Goal: Task Accomplishment & Management: Manage account settings

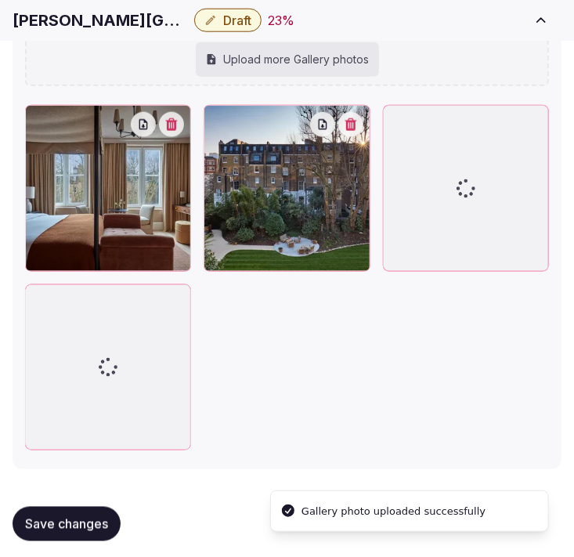
scroll to position [2221, 0]
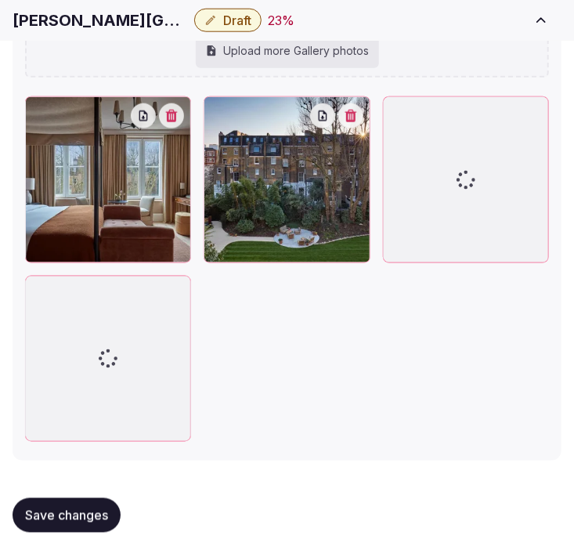
click at [218, 103] on icon at bounding box center [216, 109] width 19 height 19
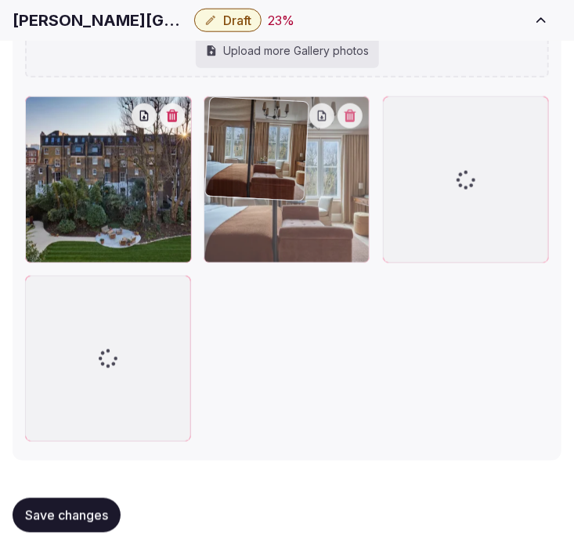
drag, startPoint x: 42, startPoint y: 115, endPoint x: 233, endPoint y: 107, distance: 192.1
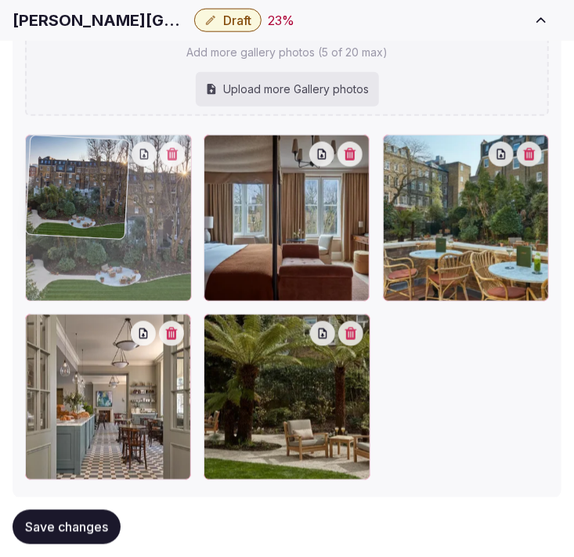
drag, startPoint x: 212, startPoint y: 147, endPoint x: 102, endPoint y: 158, distance: 111.1
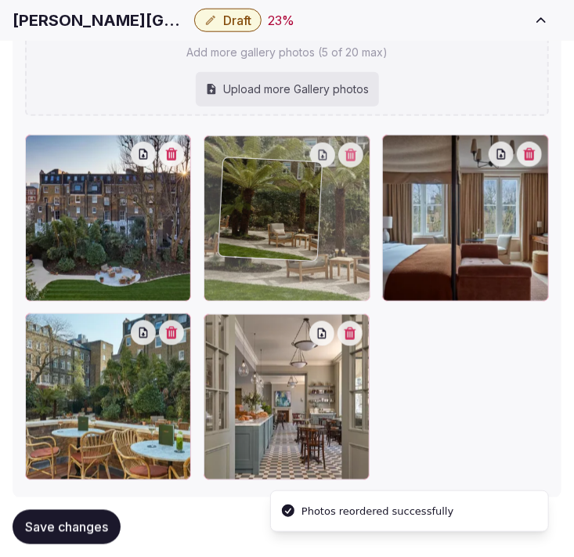
drag, startPoint x: 225, startPoint y: 325, endPoint x: 237, endPoint y: 177, distance: 148.5
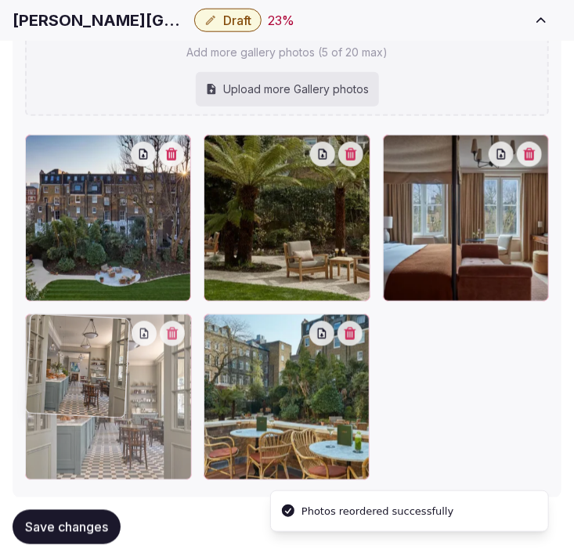
drag, startPoint x: 223, startPoint y: 324, endPoint x: 106, endPoint y: 334, distance: 118.0
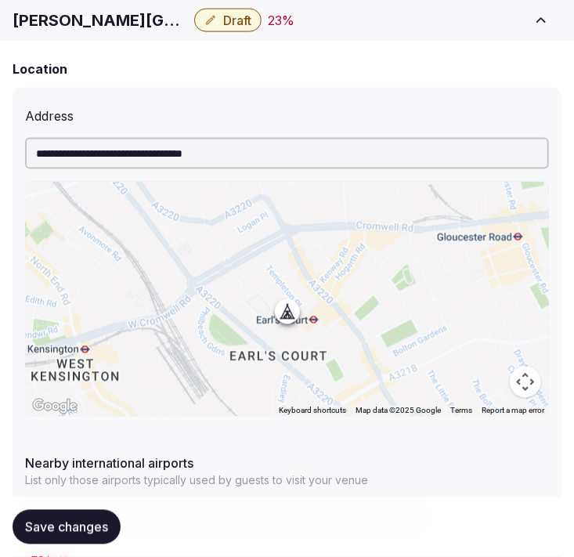
scroll to position [828, 0]
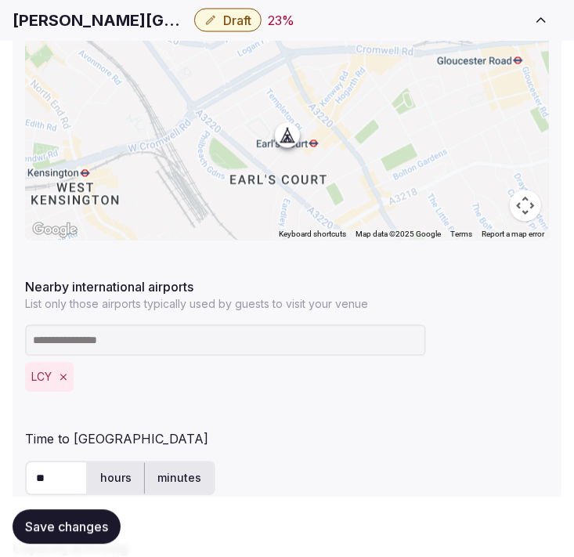
click at [87, 523] on span "Save changes" at bounding box center [66, 527] width 83 height 16
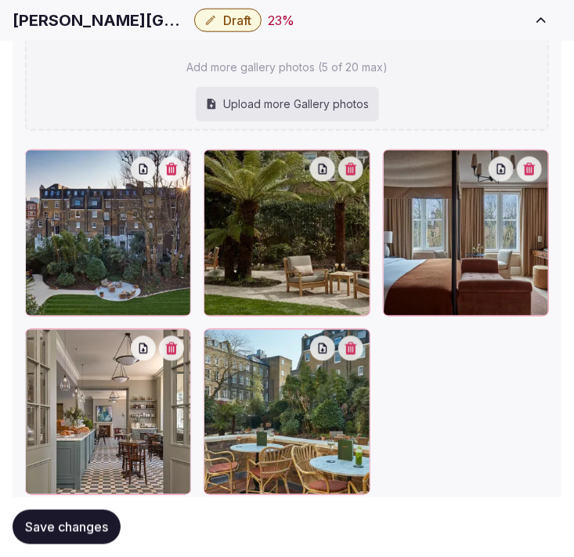
scroll to position [2260, 0]
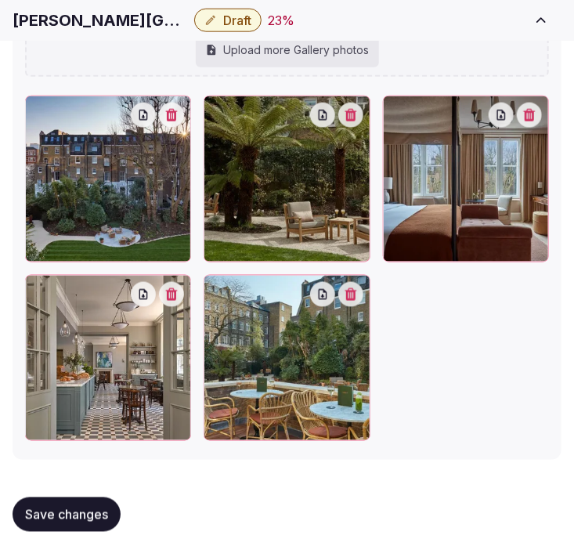
click at [82, 521] on span "Save changes" at bounding box center [66, 515] width 83 height 16
click at [69, 527] on button "Save changes" at bounding box center [67, 515] width 108 height 34
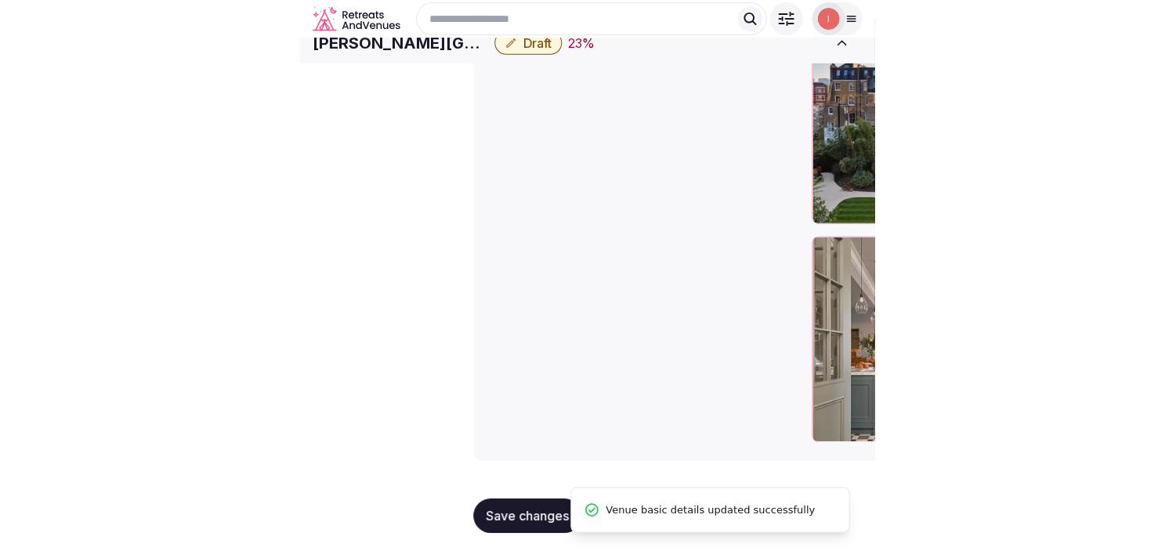
scroll to position [41, 0]
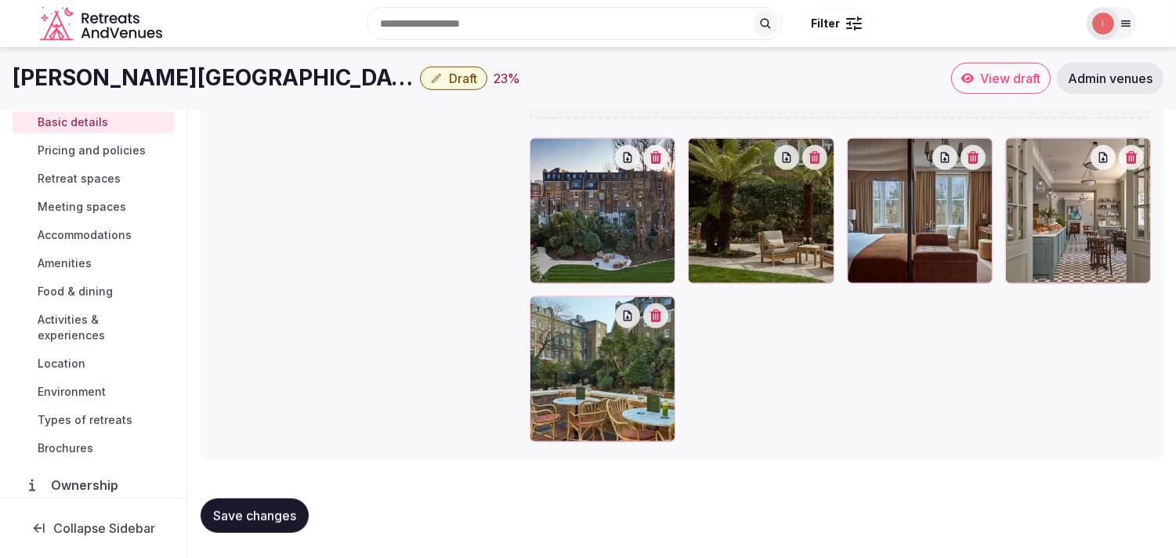
click at [449, 75] on span "Draft" at bounding box center [463, 79] width 28 height 16
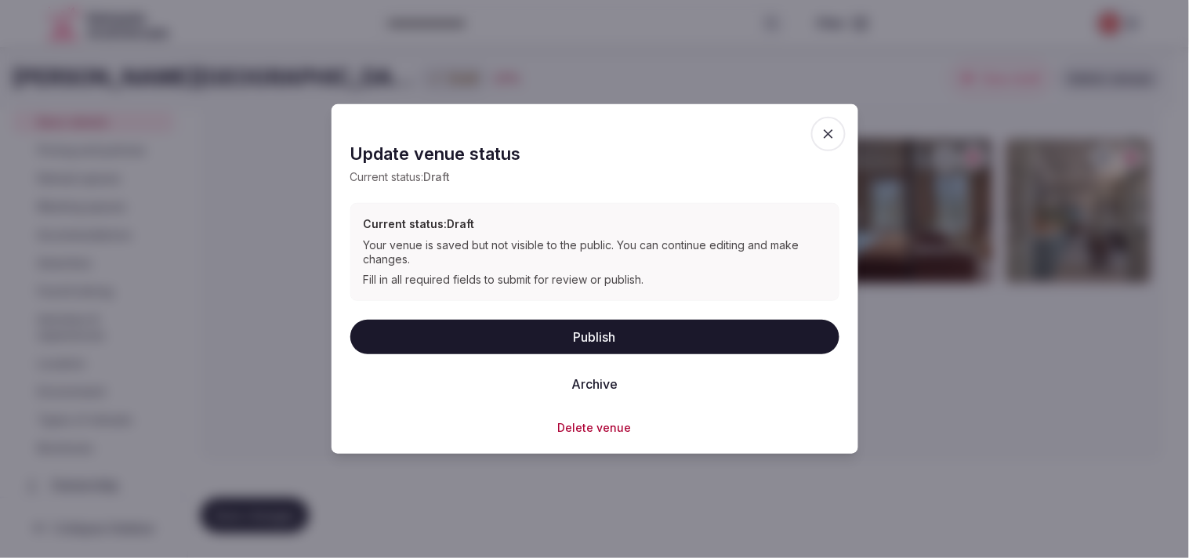
click at [566, 348] on button "Publish" at bounding box center [594, 336] width 489 height 34
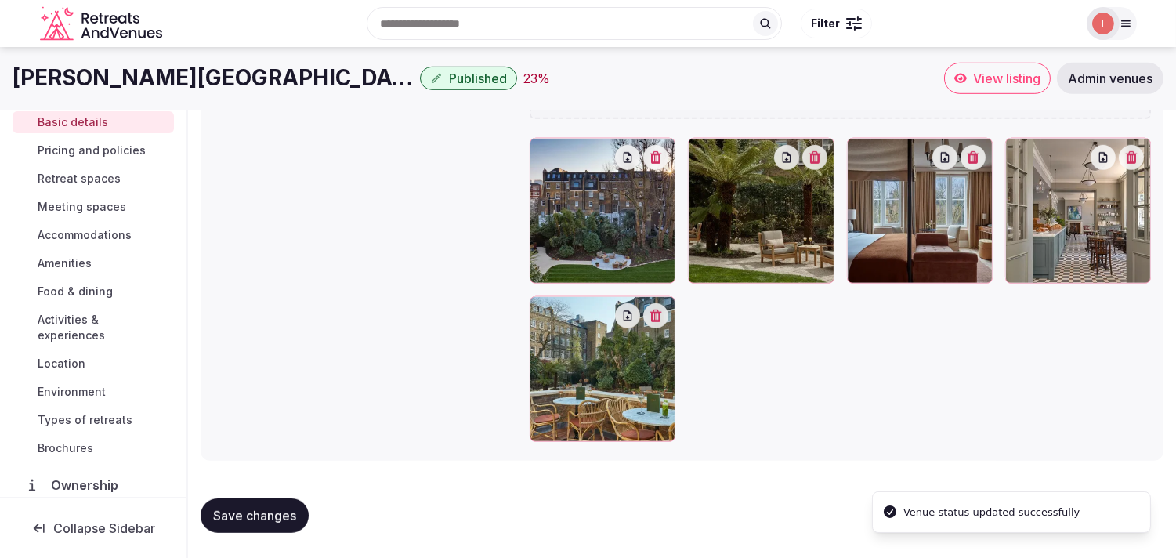
click at [98, 145] on span "Pricing and policies" at bounding box center [92, 151] width 108 height 16
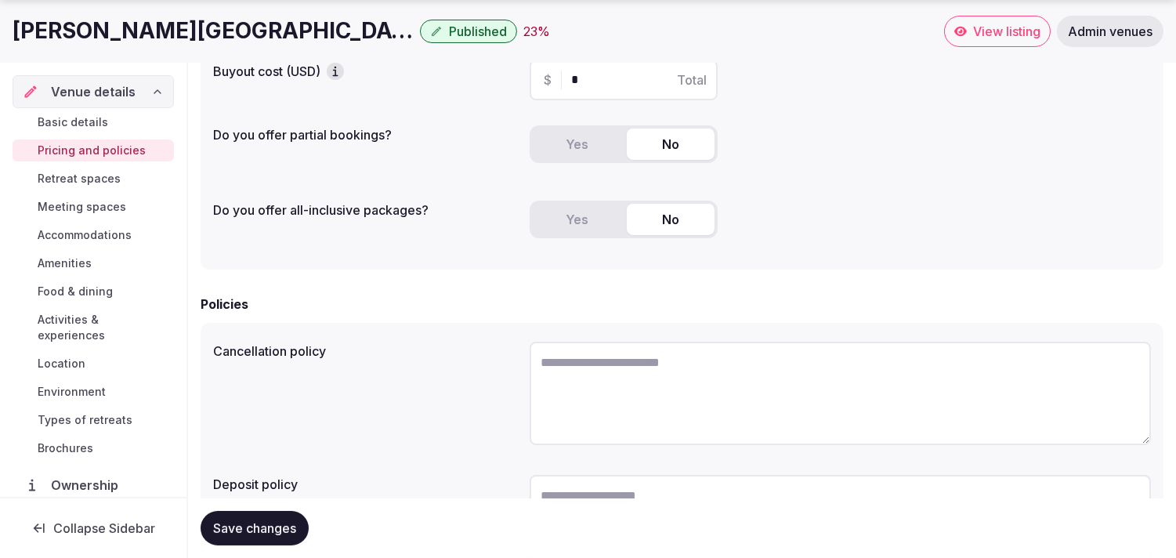
scroll to position [138, 0]
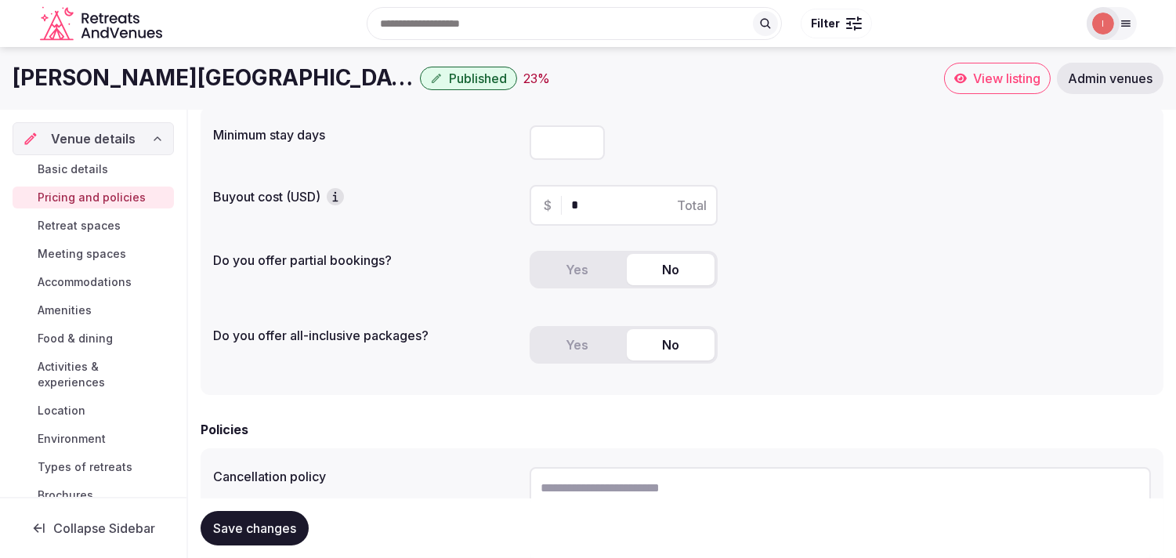
click at [98, 224] on span "Retreat spaces" at bounding box center [79, 226] width 83 height 16
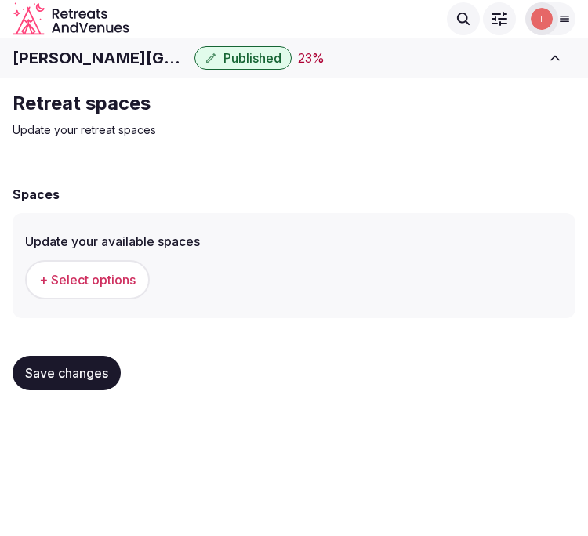
click at [85, 280] on span "+ Select options" at bounding box center [87, 279] width 96 height 17
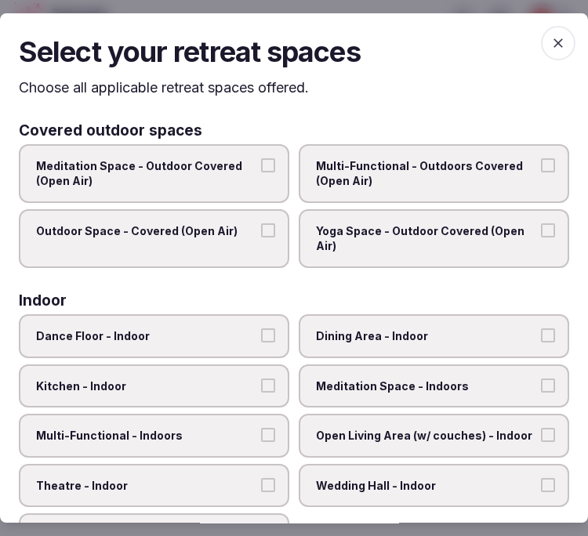
click at [261, 223] on button "Outdoor Space - Covered (Open Air)" at bounding box center [268, 230] width 14 height 14
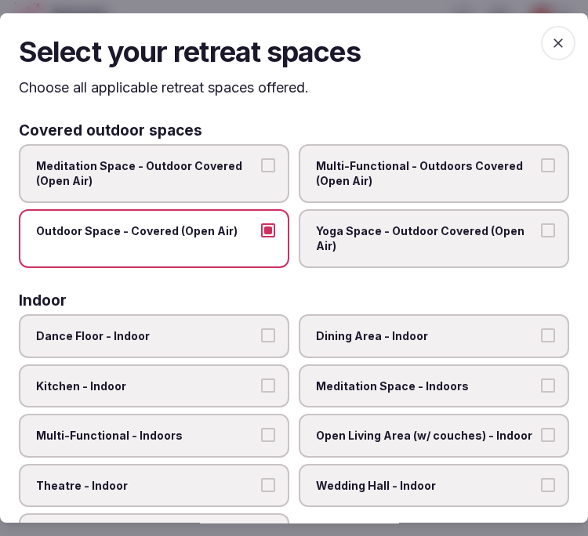
click at [454, 180] on span "Multi-Functional - Outdoors Covered (Open Air)" at bounding box center [426, 173] width 220 height 31
click at [541, 172] on button "Multi-Functional - Outdoors Covered (Open Air)" at bounding box center [548, 165] width 14 height 14
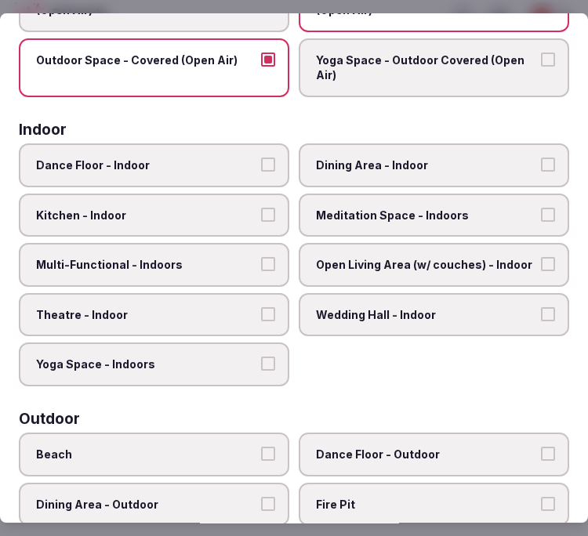
scroll to position [261, 0]
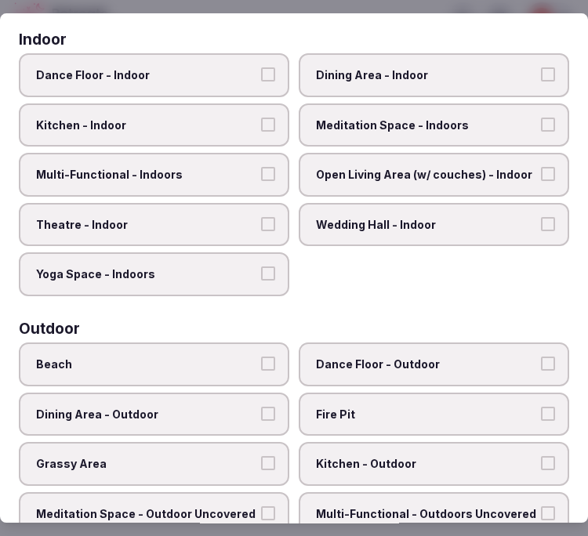
click at [382, 79] on label "Dining Area - Indoor" at bounding box center [434, 75] width 270 height 44
click at [541, 79] on button "Dining Area - Indoor" at bounding box center [548, 74] width 14 height 14
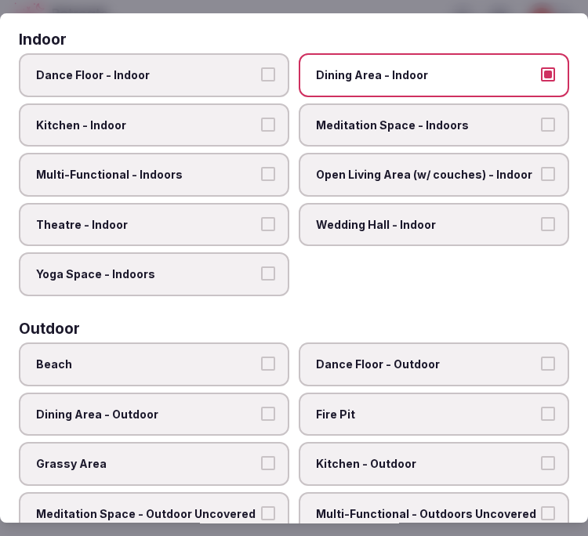
click at [136, 204] on label "Theatre - Indoor" at bounding box center [154, 225] width 270 height 44
click at [261, 217] on button "Theatre - Indoor" at bounding box center [268, 224] width 14 height 14
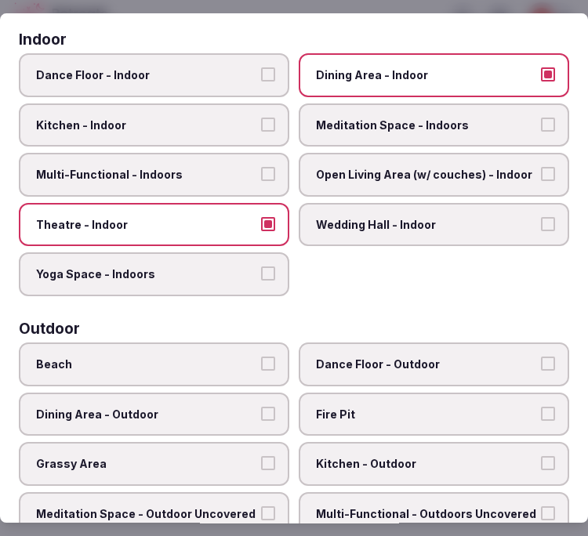
click at [154, 177] on label "Multi-Functional - Indoors" at bounding box center [154, 175] width 270 height 44
click at [261, 177] on button "Multi-Functional - Indoors" at bounding box center [268, 174] width 14 height 14
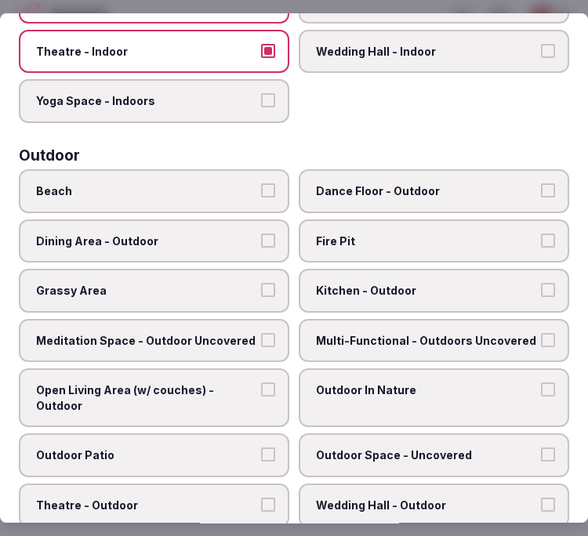
scroll to position [435, 0]
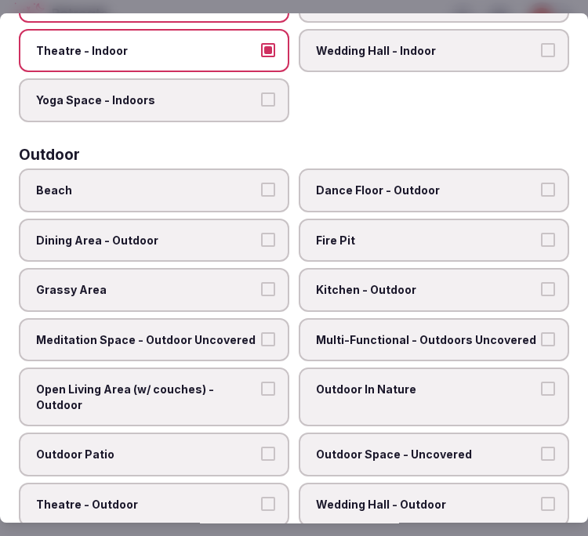
click at [197, 183] on span "Beach" at bounding box center [146, 191] width 220 height 16
click at [261, 183] on button "Beach" at bounding box center [268, 190] width 14 height 14
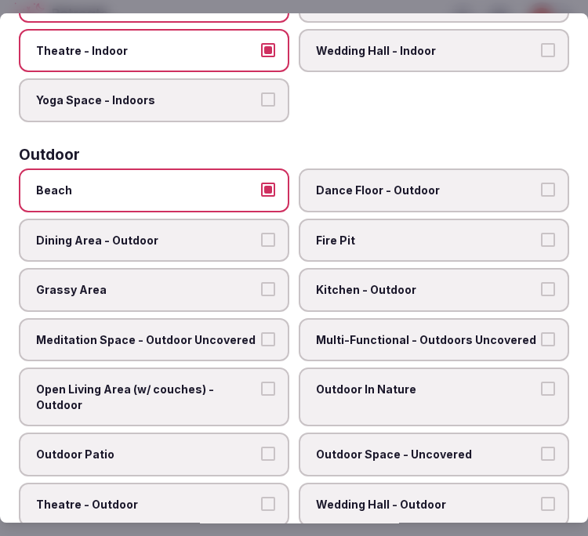
click at [241, 186] on span "Beach" at bounding box center [146, 191] width 220 height 16
click at [261, 186] on button "Beach" at bounding box center [268, 190] width 14 height 14
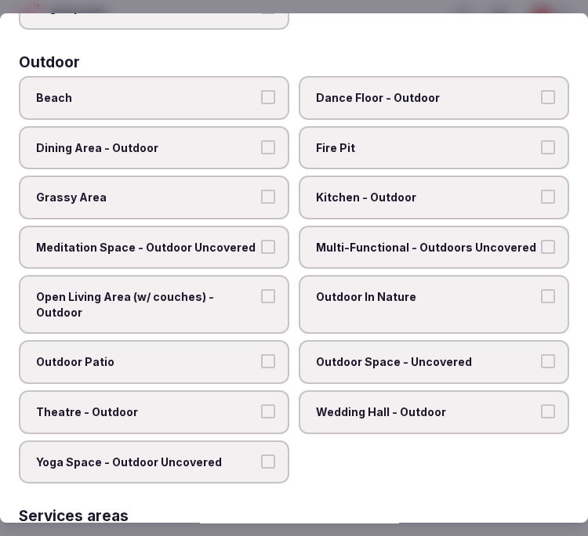
scroll to position [609, 0]
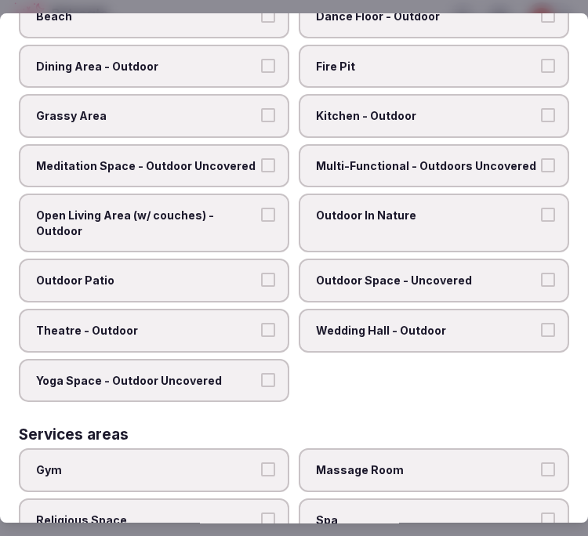
click at [226, 208] on span "Open Living Area (w/ couches) - Outdoor" at bounding box center [146, 223] width 220 height 31
click at [261, 208] on button "Open Living Area (w/ couches) - Outdoor" at bounding box center [268, 215] width 14 height 14
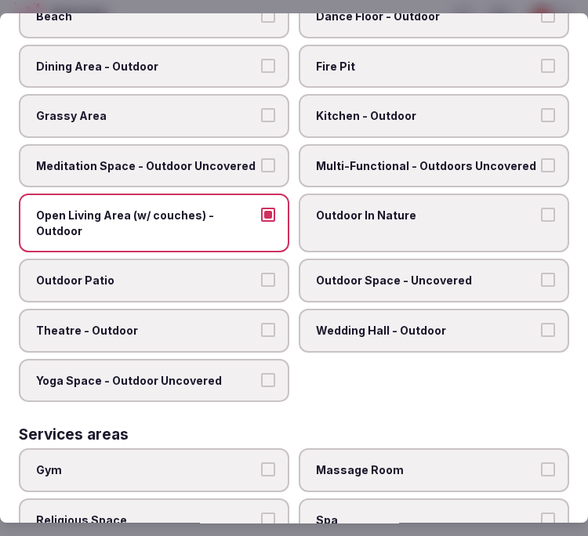
click at [429, 208] on span "Outdoor In Nature" at bounding box center [426, 216] width 220 height 16
click at [541, 208] on button "Outdoor In Nature" at bounding box center [548, 215] width 14 height 14
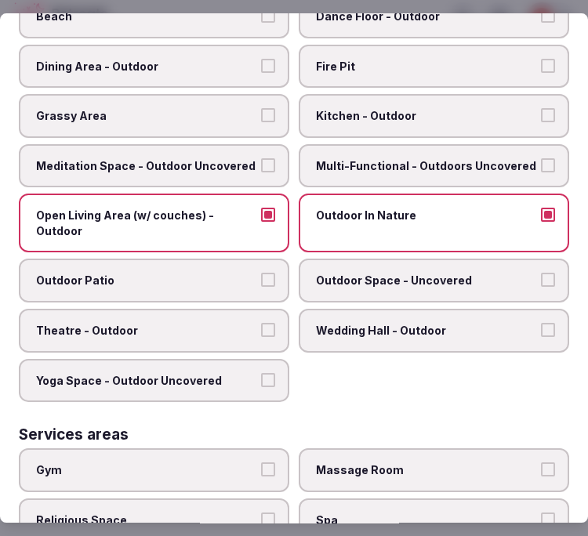
click at [440, 273] on span "Outdoor Space - Uncovered" at bounding box center [426, 281] width 220 height 16
click at [541, 273] on button "Outdoor Space - Uncovered" at bounding box center [548, 280] width 14 height 14
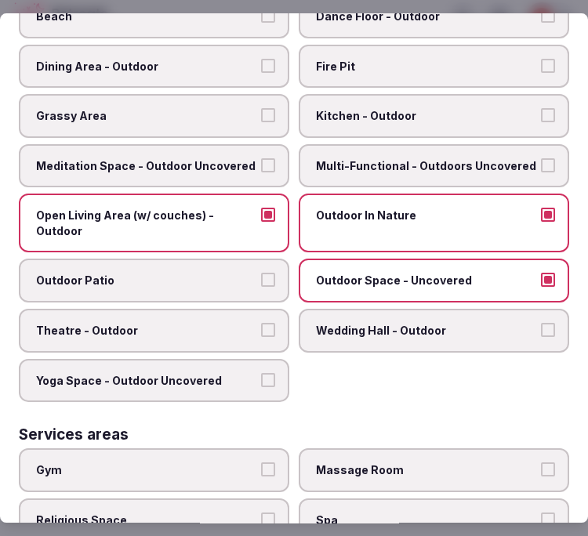
click at [183, 259] on label "Outdoor Patio" at bounding box center [154, 281] width 270 height 44
click at [261, 273] on button "Outdoor Patio" at bounding box center [268, 280] width 14 height 14
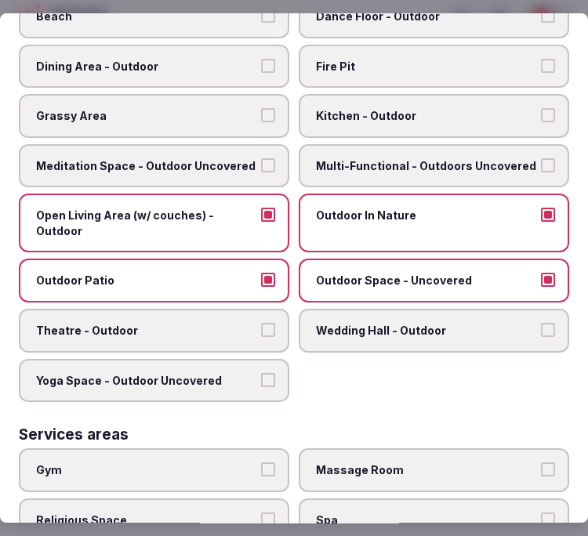
click at [483, 158] on span "Multi-Functional - Outdoors Uncovered" at bounding box center [426, 166] width 220 height 16
click at [541, 158] on button "Multi-Functional - Outdoors Uncovered" at bounding box center [548, 165] width 14 height 14
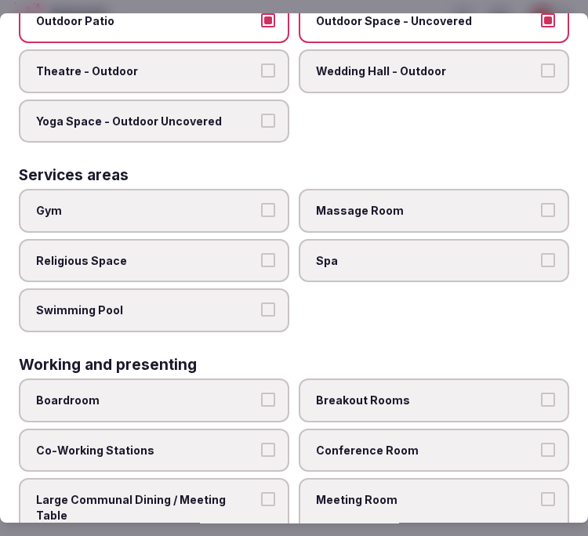
scroll to position [870, 0]
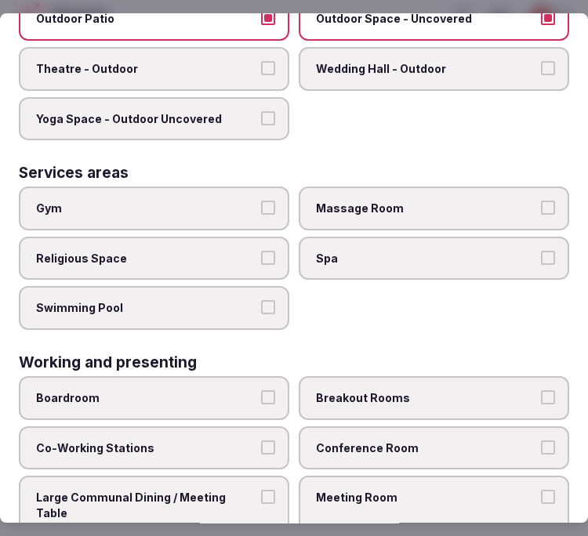
click at [189, 201] on span "Gym" at bounding box center [146, 209] width 220 height 16
click at [261, 201] on button "Gym" at bounding box center [268, 208] width 14 height 14
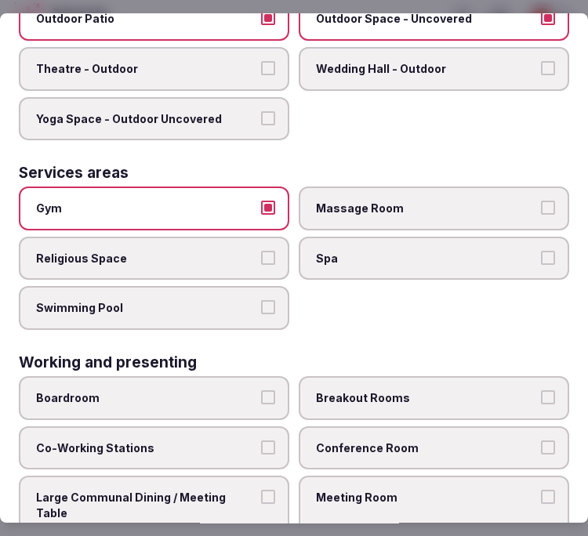
scroll to position [904, 0]
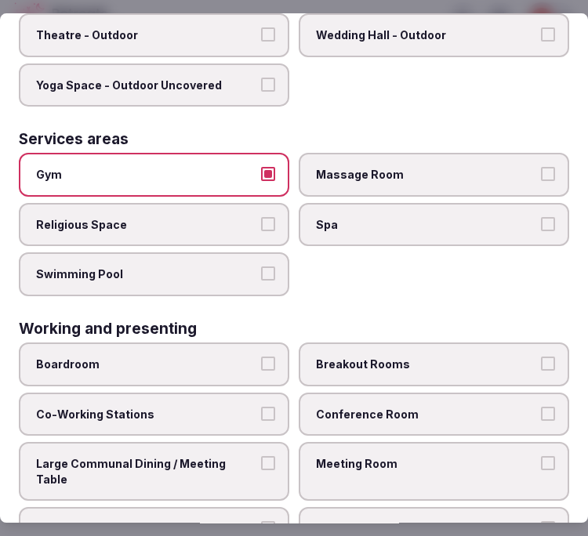
click at [416, 456] on span "Meeting Room" at bounding box center [426, 464] width 220 height 16
click at [541, 456] on button "Meeting Room" at bounding box center [548, 463] width 14 height 14
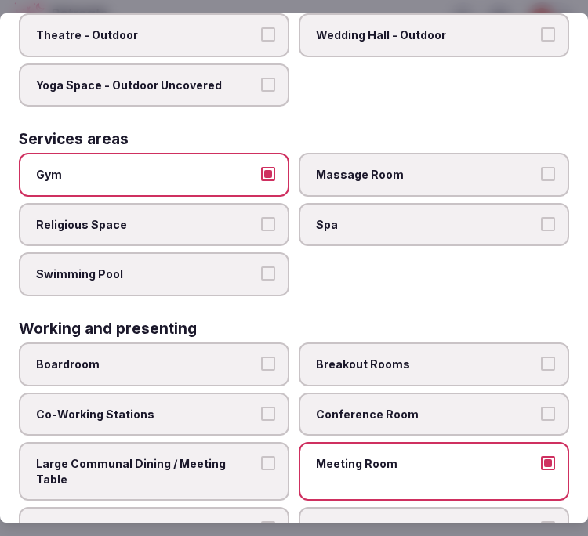
click at [419, 456] on span "Meeting Room" at bounding box center [426, 464] width 220 height 16
click at [541, 456] on button "Meeting Room" at bounding box center [548, 463] width 14 height 14
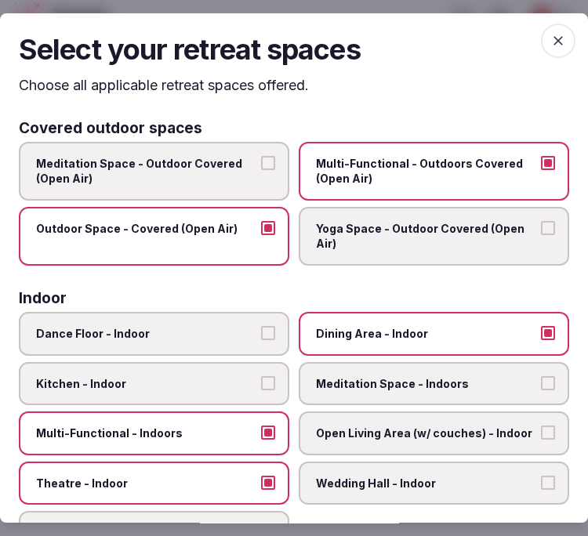
scroll to position [0, 0]
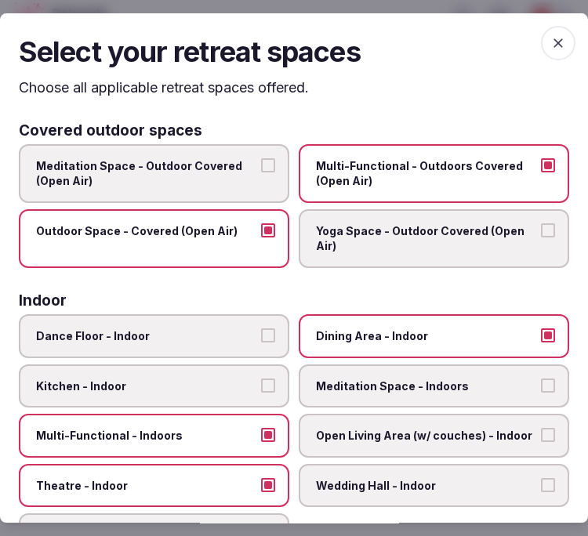
click at [541, 50] on span "button" at bounding box center [558, 43] width 34 height 34
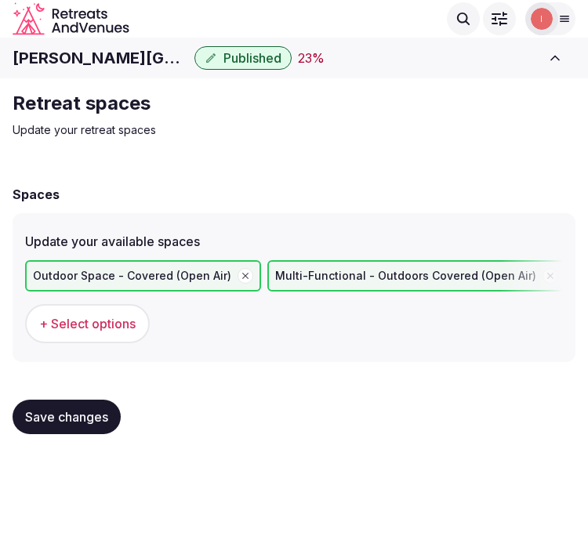
click at [51, 420] on span "Save changes" at bounding box center [66, 417] width 83 height 16
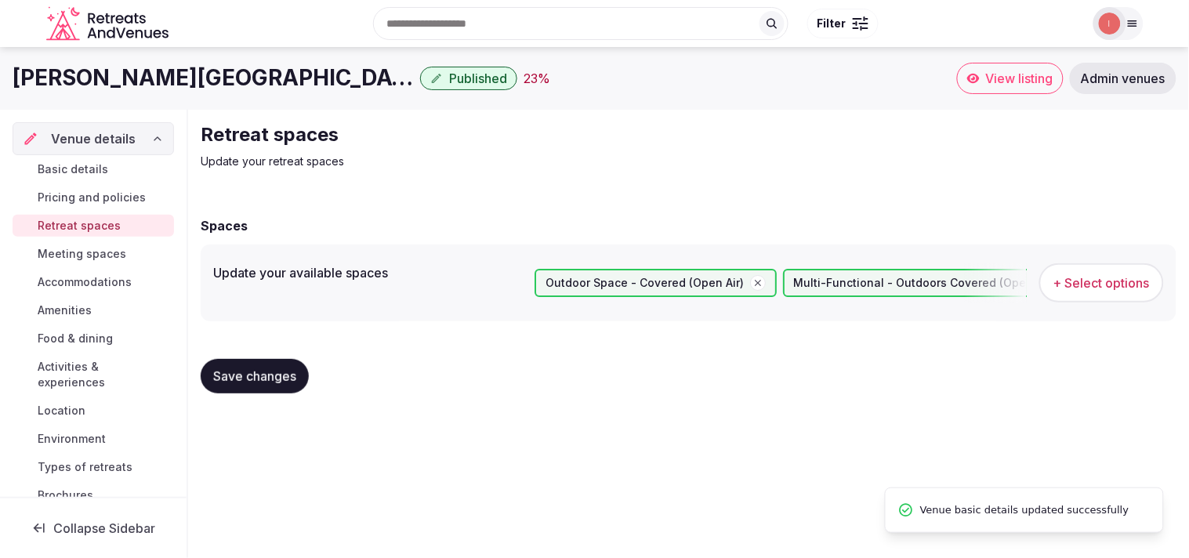
click at [107, 252] on span "Meeting spaces" at bounding box center [82, 254] width 89 height 16
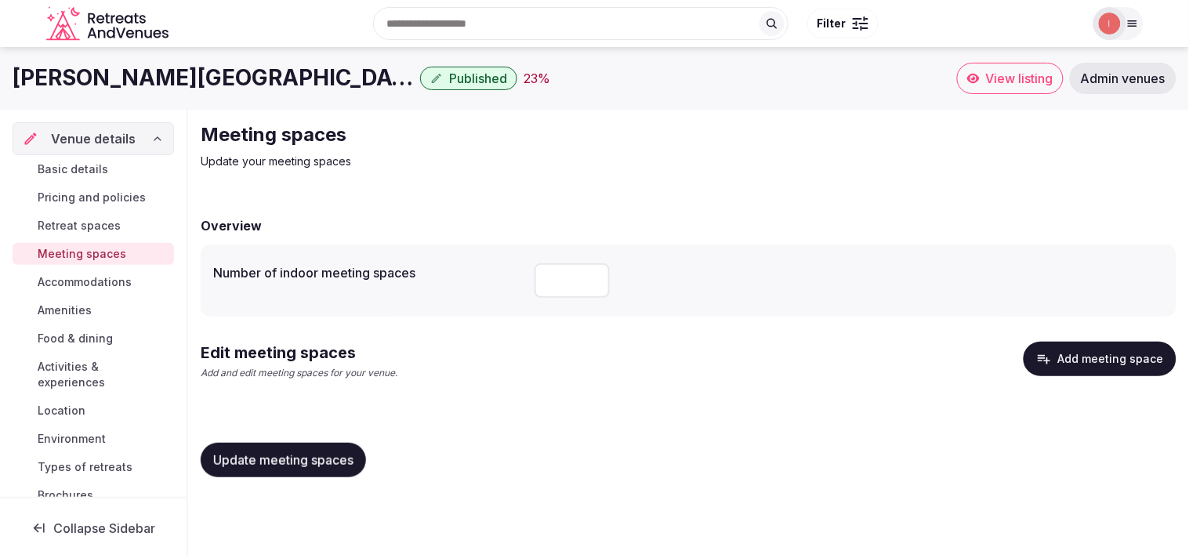
click at [1131, 355] on button "Add meeting space" at bounding box center [1099, 359] width 153 height 34
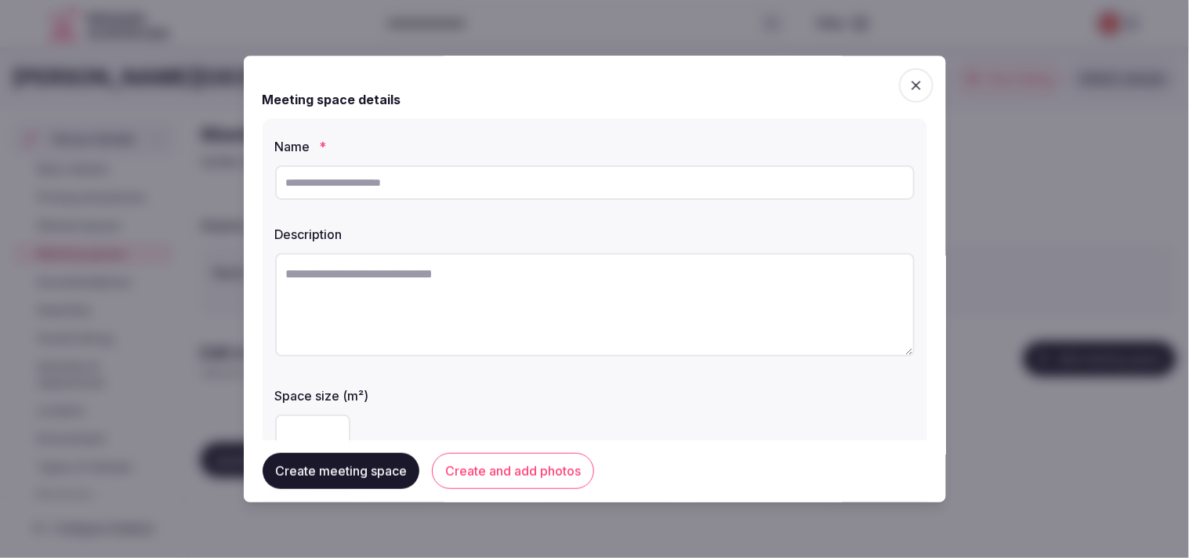
click at [908, 83] on icon "button" at bounding box center [916, 86] width 16 height 16
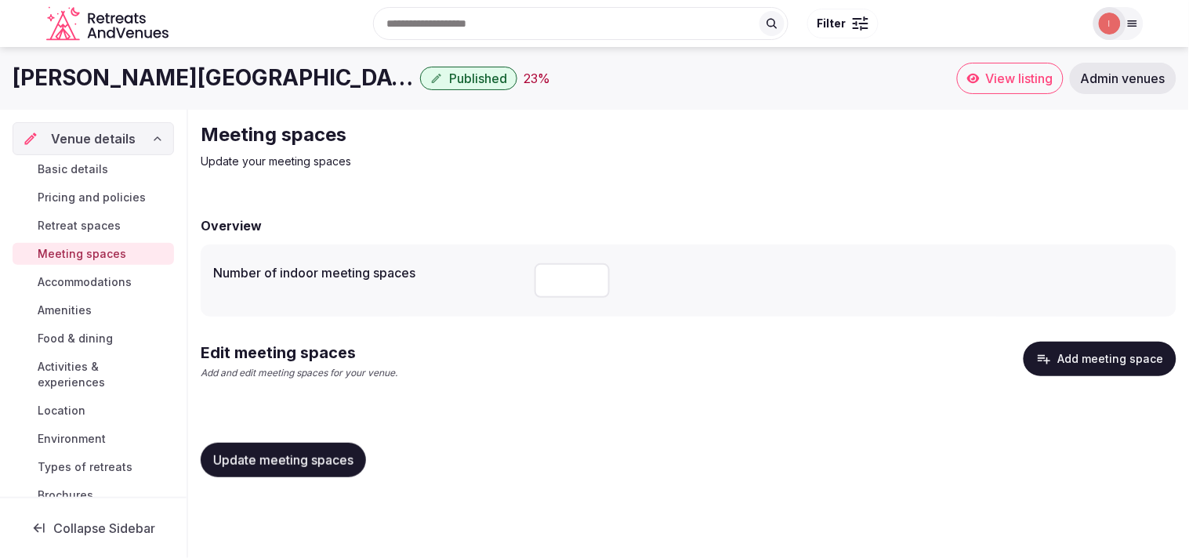
click at [558, 278] on input "number" at bounding box center [571, 280] width 75 height 34
type input "*"
click at [317, 457] on span "Update meeting spaces" at bounding box center [283, 460] width 140 height 16
click at [1078, 357] on button "Add meeting space" at bounding box center [1099, 359] width 153 height 34
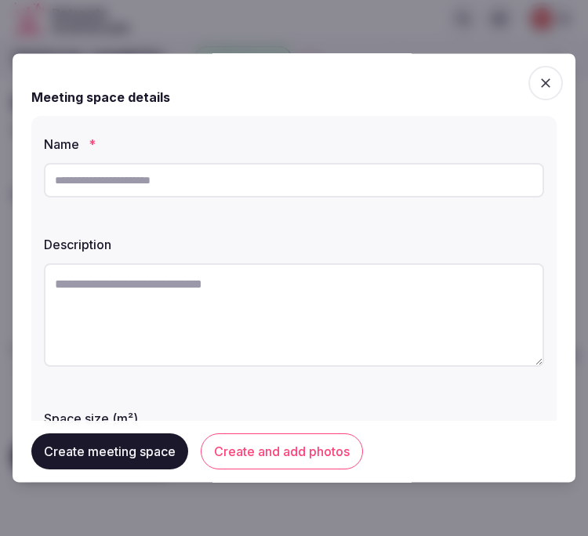
click at [100, 186] on input "text" at bounding box center [294, 180] width 500 height 34
paste input "**********"
type input "**********"
drag, startPoint x: 241, startPoint y: 295, endPoint x: 475, endPoint y: 306, distance: 234.5
click at [249, 291] on textarea at bounding box center [294, 314] width 500 height 103
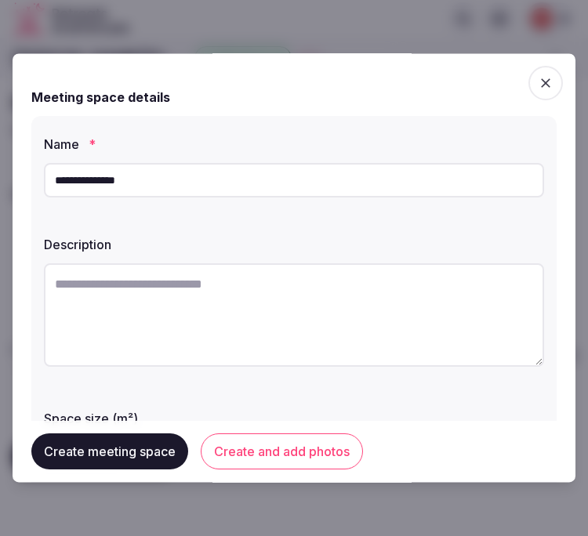
click at [333, 306] on textarea at bounding box center [294, 314] width 500 height 103
paste textarea "**********"
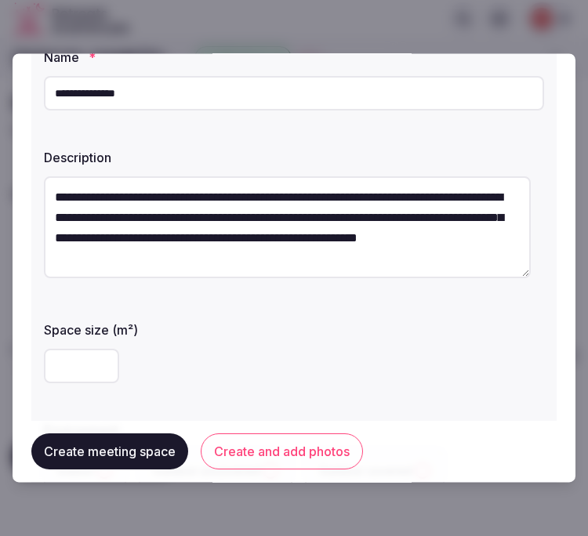
scroll to position [174, 0]
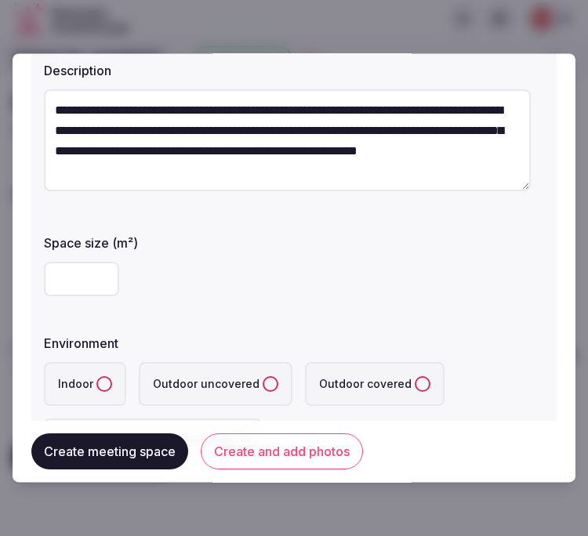
type textarea "**********"
click at [84, 256] on div at bounding box center [294, 279] width 500 height 47
click at [79, 282] on input "number" at bounding box center [81, 279] width 75 height 34
type input "**"
click at [100, 379] on button "Indoor" at bounding box center [104, 385] width 16 height 16
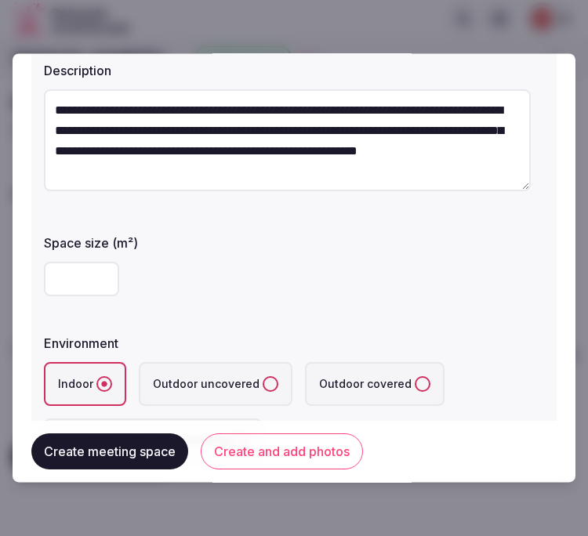
click at [243, 332] on div "Environment" at bounding box center [294, 339] width 500 height 22
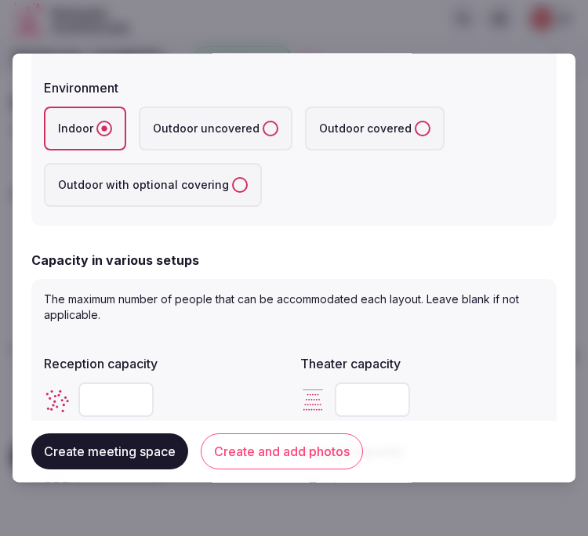
scroll to position [435, 0]
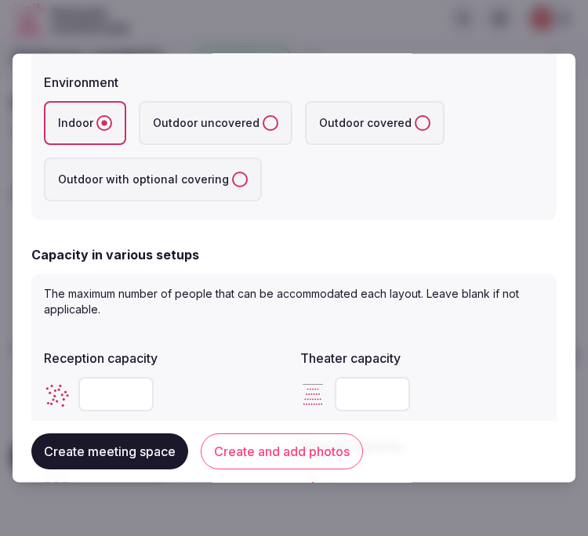
click at [228, 357] on label "Reception capacity" at bounding box center [166, 359] width 244 height 13
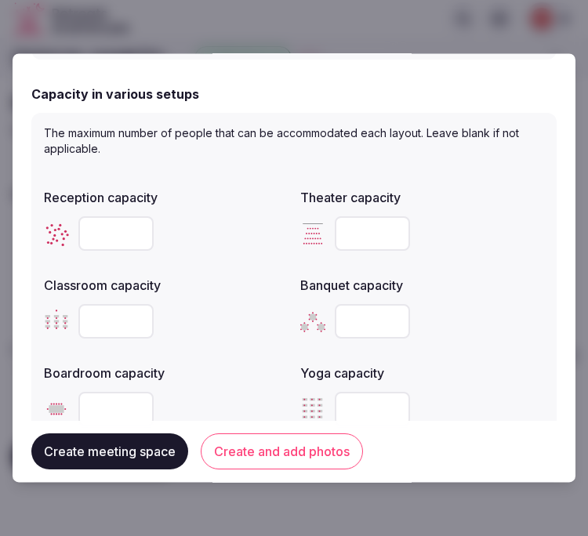
scroll to position [609, 0]
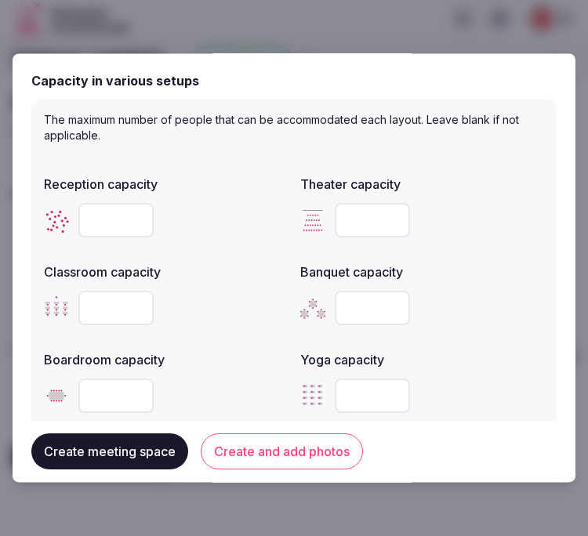
click at [84, 389] on input "number" at bounding box center [115, 396] width 75 height 34
type input "**"
click at [368, 294] on input "number" at bounding box center [372, 308] width 75 height 34
click at [236, 442] on button "Create and add photos" at bounding box center [282, 452] width 162 height 36
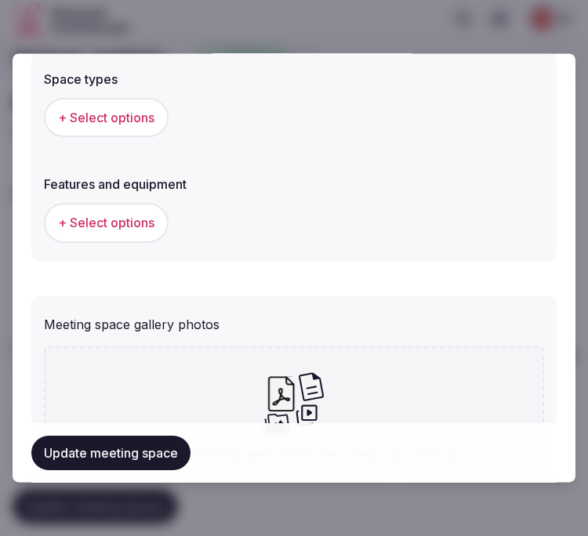
scroll to position [917, 0]
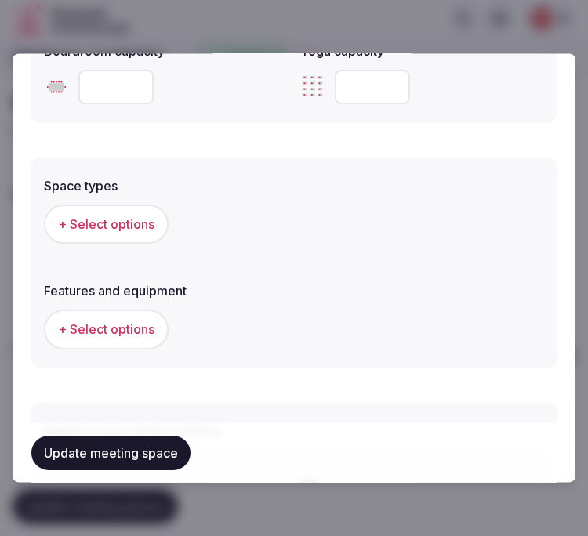
click at [128, 216] on span "+ Select options" at bounding box center [106, 224] width 96 height 17
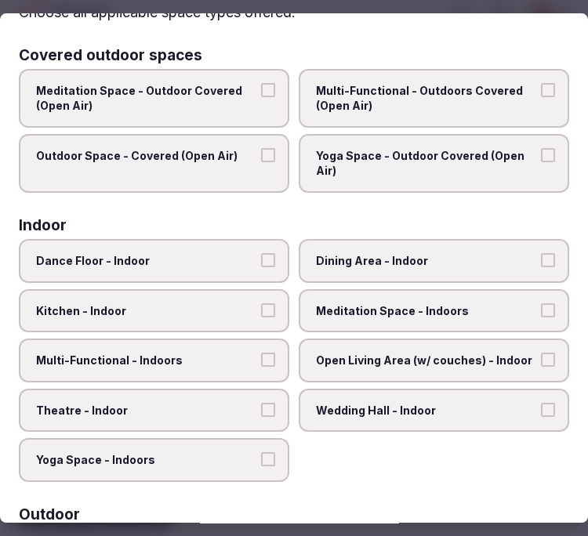
scroll to position [174, 0]
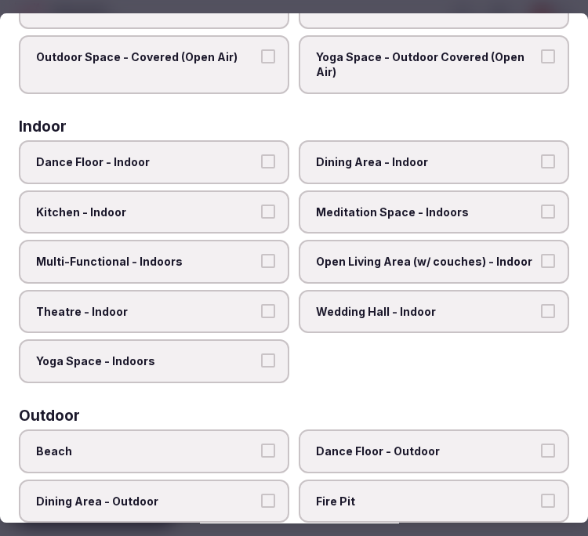
click at [382, 154] on span "Dining Area - Indoor" at bounding box center [426, 162] width 220 height 16
click at [541, 154] on button "Dining Area - Indoor" at bounding box center [548, 161] width 14 height 14
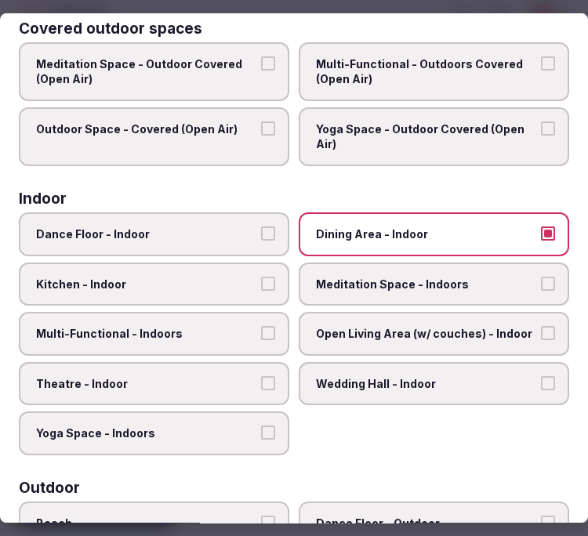
scroll to position [0, 0]
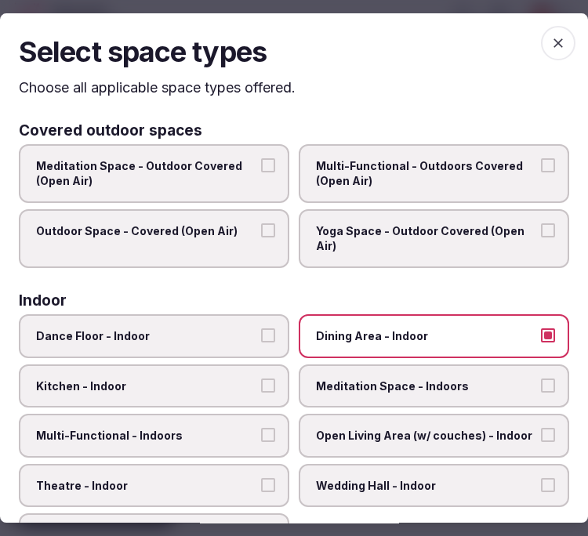
click at [538, 24] on div "Select space types Choose all applicable space types offered. Covered outdoor s…" at bounding box center [294, 267] width 588 height 509
click at [541, 50] on span "button" at bounding box center [558, 43] width 34 height 34
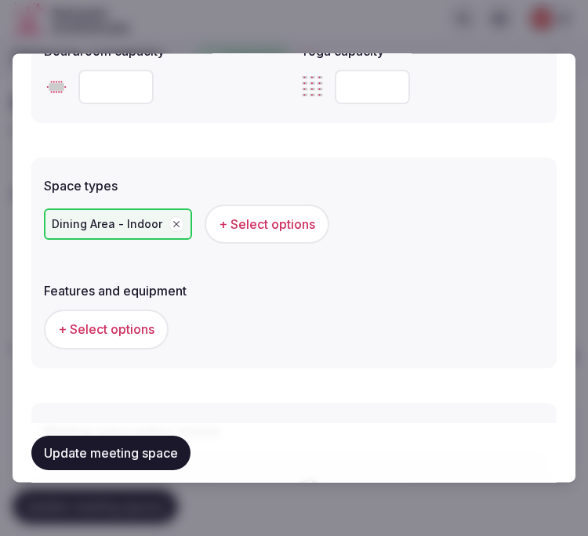
click at [74, 326] on span "+ Select options" at bounding box center [106, 329] width 96 height 17
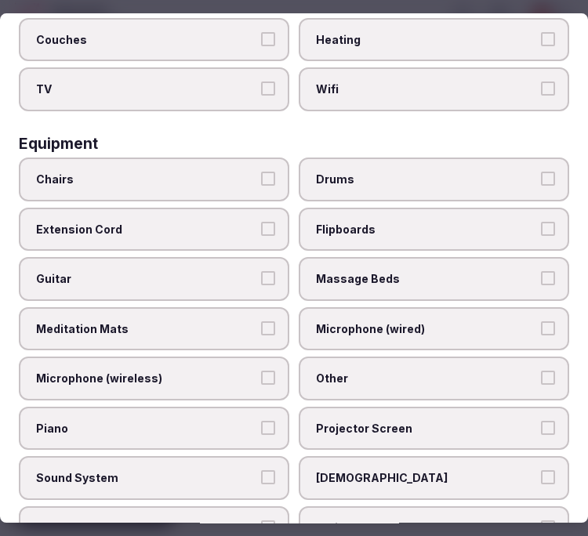
scroll to position [522, 0]
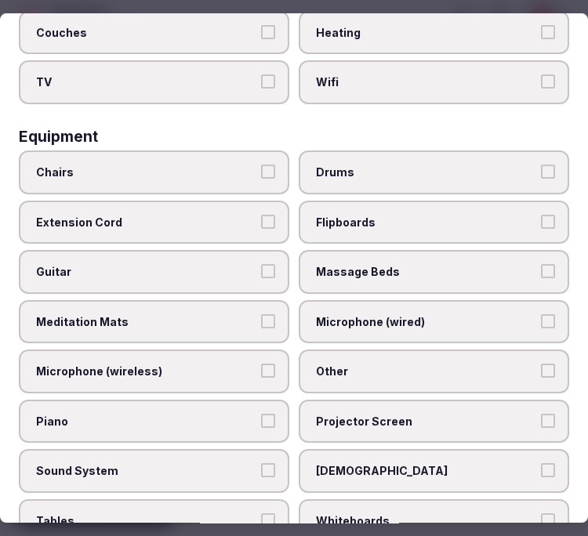
click at [230, 165] on span "Chairs" at bounding box center [146, 173] width 220 height 16
click at [261, 165] on button "Chairs" at bounding box center [268, 172] width 14 height 14
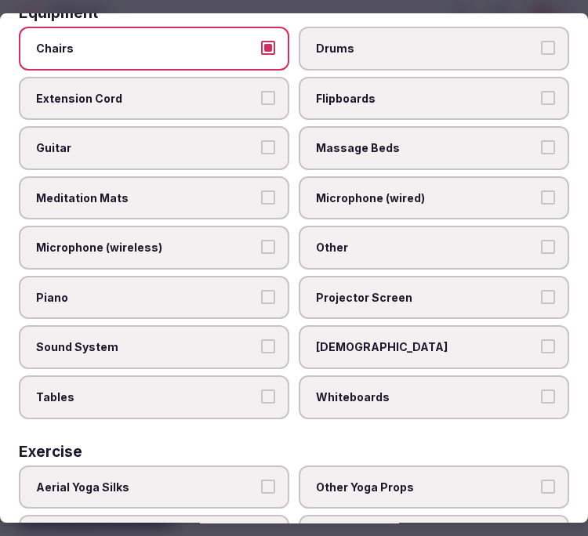
scroll to position [769, 0]
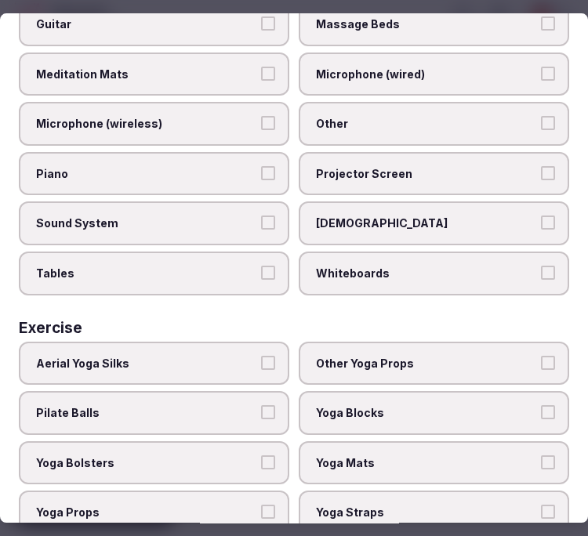
click at [218, 251] on label "Tables" at bounding box center [154, 273] width 270 height 44
click at [261, 266] on button "Tables" at bounding box center [268, 273] width 14 height 14
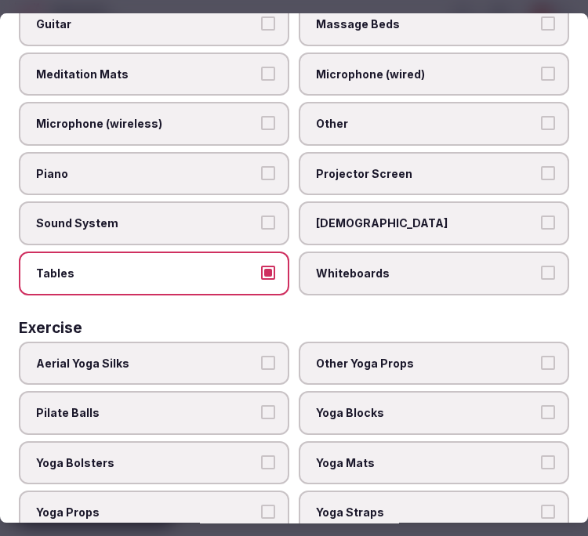
click at [400, 118] on label "Other" at bounding box center [434, 124] width 270 height 44
click at [541, 118] on button "Other" at bounding box center [548, 123] width 14 height 14
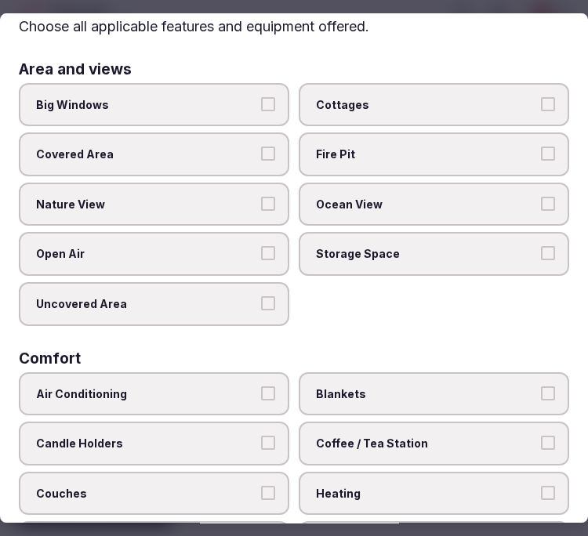
scroll to position [0, 0]
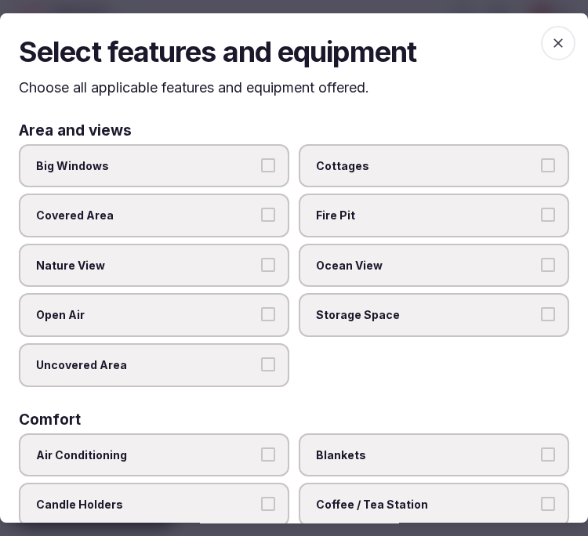
click at [553, 42] on icon "button" at bounding box center [557, 42] width 9 height 9
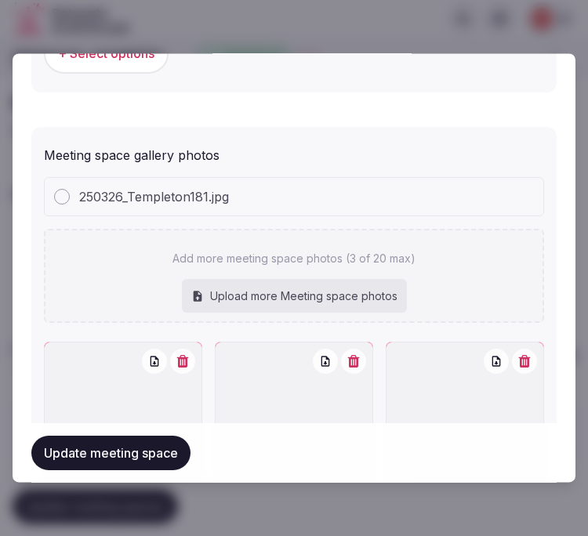
scroll to position [1280, 0]
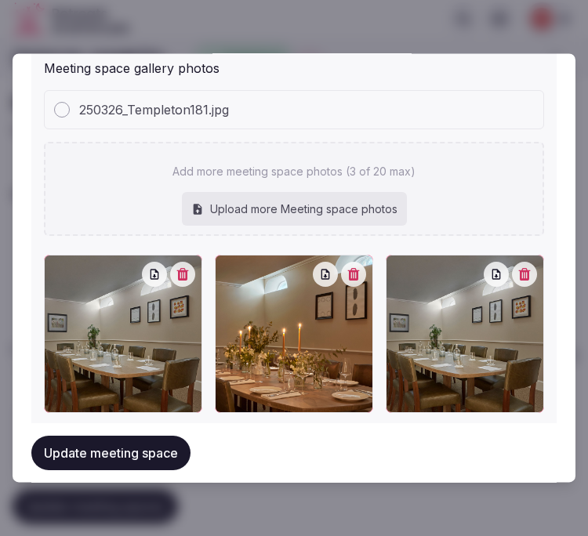
click at [183, 269] on icon "button" at bounding box center [183, 274] width 12 height 13
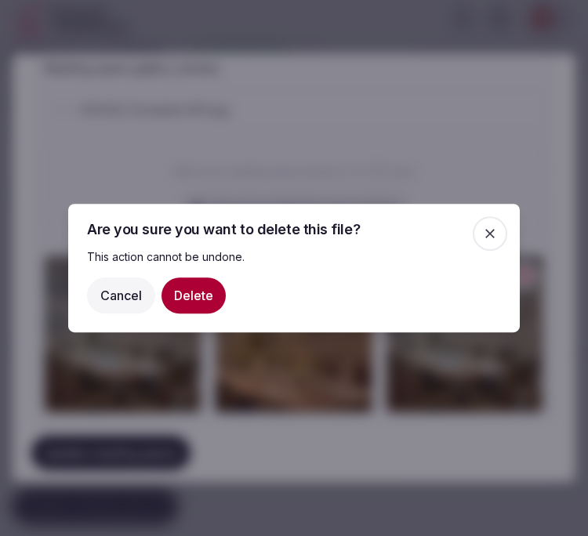
click at [180, 284] on button "Delete" at bounding box center [193, 295] width 64 height 36
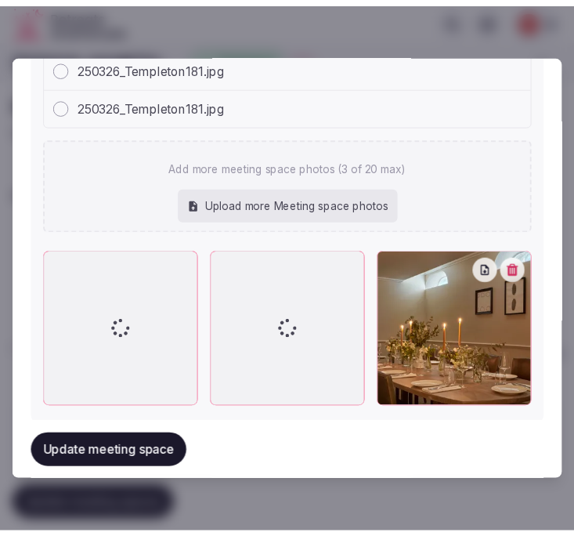
scroll to position [1387, 0]
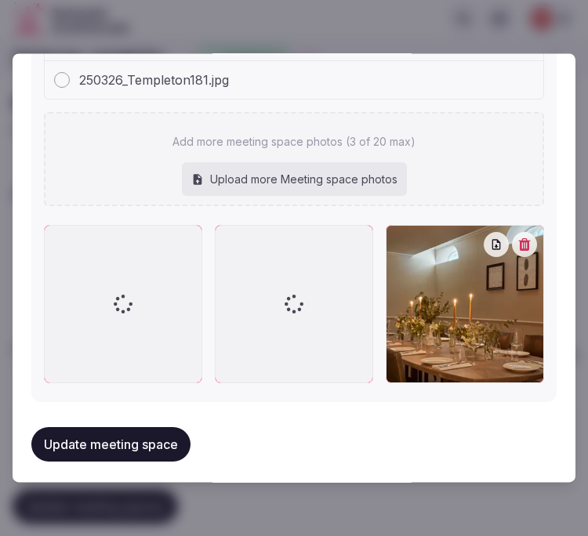
click at [146, 429] on button "Update meeting space" at bounding box center [110, 444] width 159 height 34
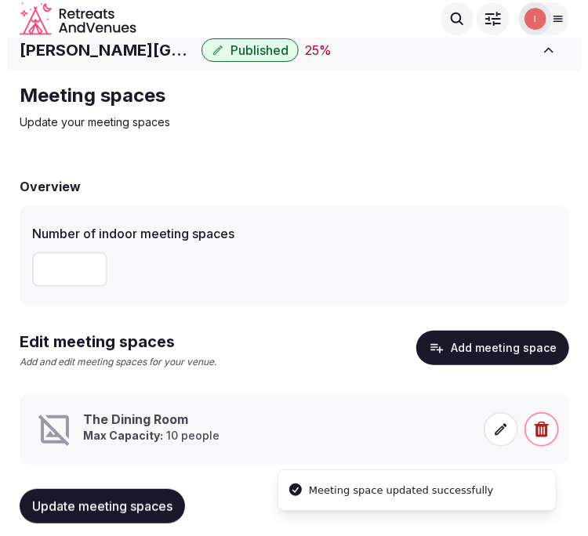
scroll to position [33, 0]
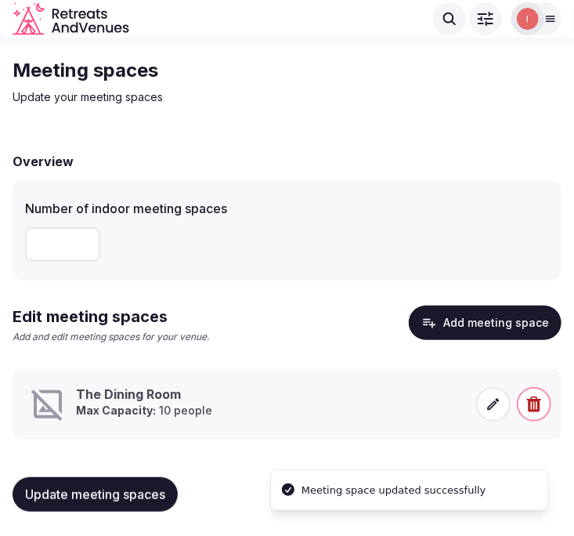
click at [488, 402] on icon at bounding box center [494, 404] width 16 height 16
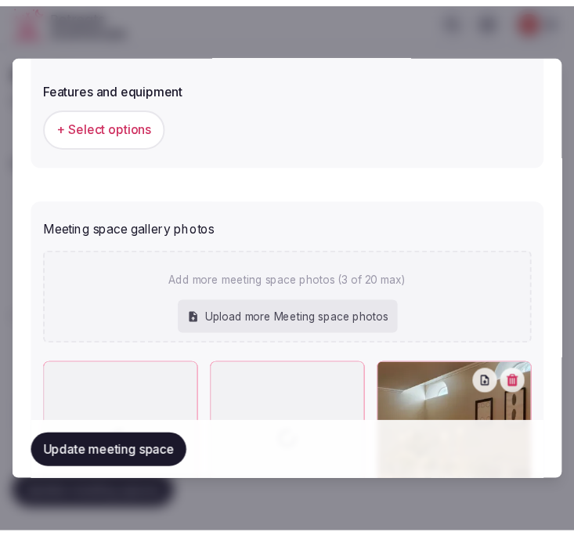
scroll to position [1257, 0]
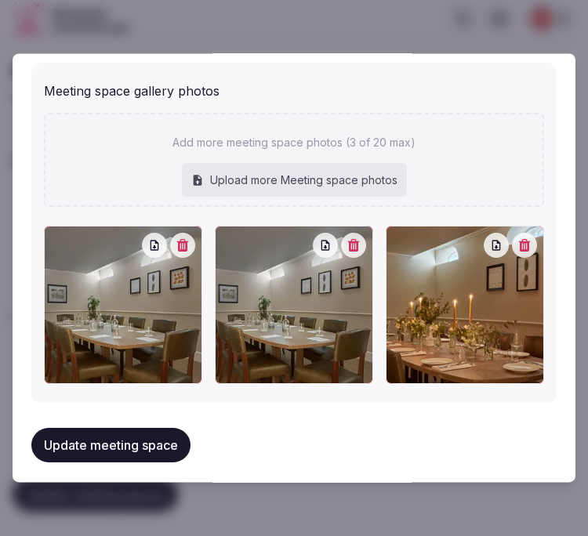
click at [179, 239] on icon "button" at bounding box center [183, 245] width 12 height 13
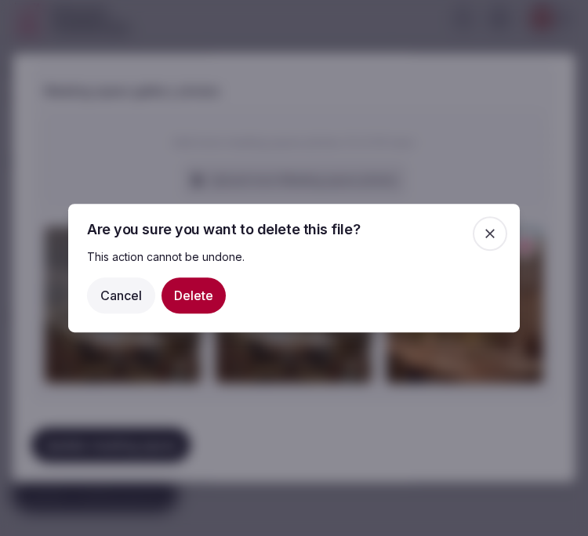
click at [175, 283] on button "Delete" at bounding box center [193, 295] width 64 height 36
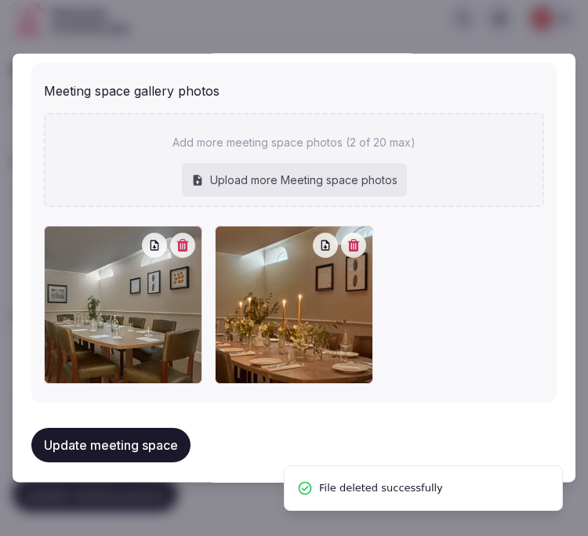
click at [87, 445] on button "Update meeting space" at bounding box center [110, 445] width 159 height 34
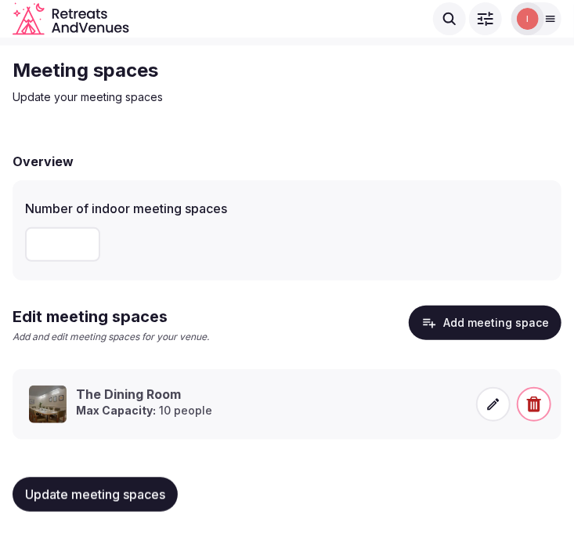
click at [134, 487] on span "Update meeting spaces" at bounding box center [95, 495] width 140 height 16
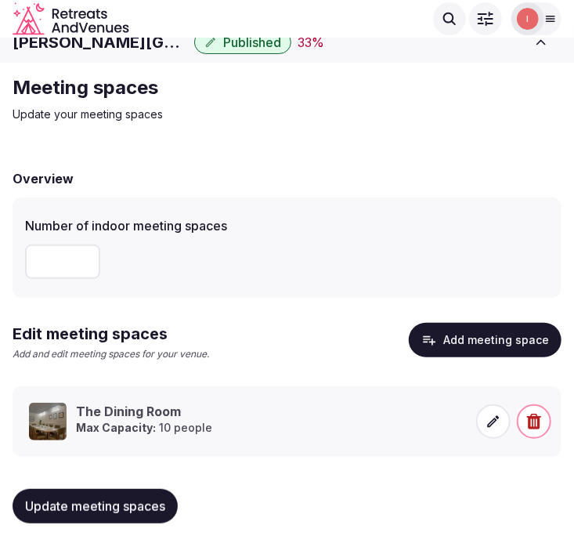
scroll to position [0, 0]
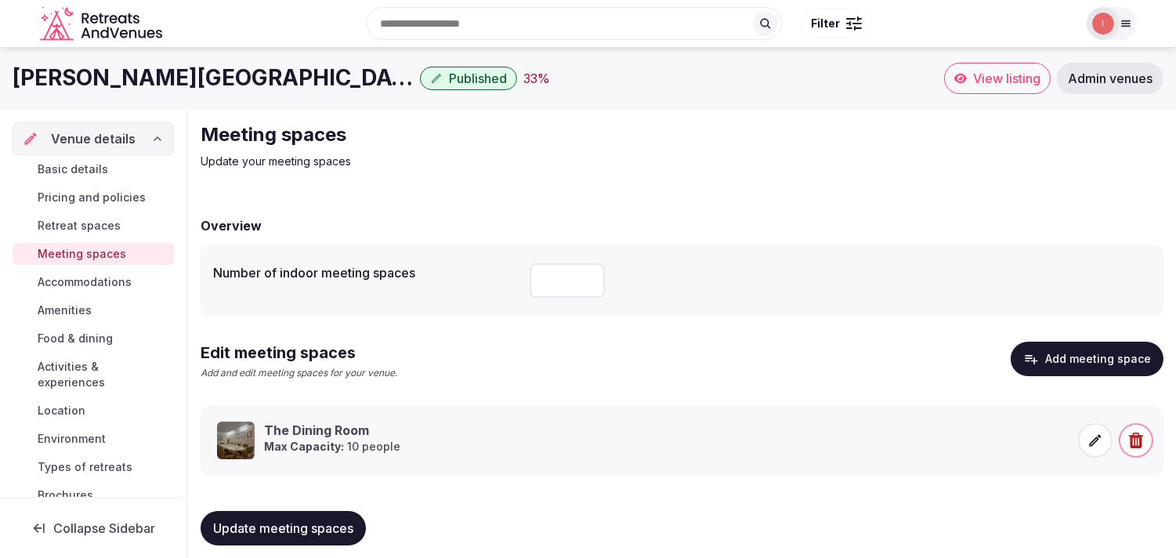
click at [119, 282] on span "Accommodations" at bounding box center [85, 282] width 94 height 16
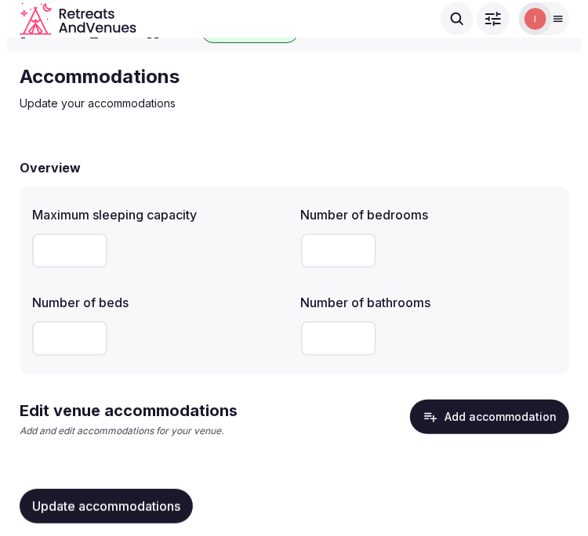
scroll to position [50, 0]
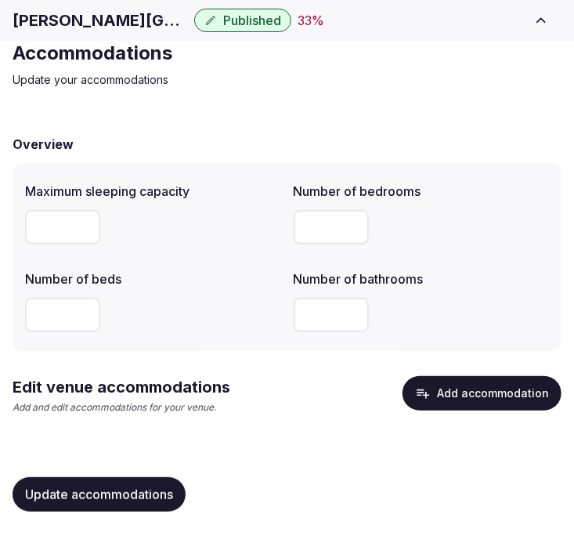
click at [542, 386] on button "Add accommodation" at bounding box center [482, 393] width 159 height 34
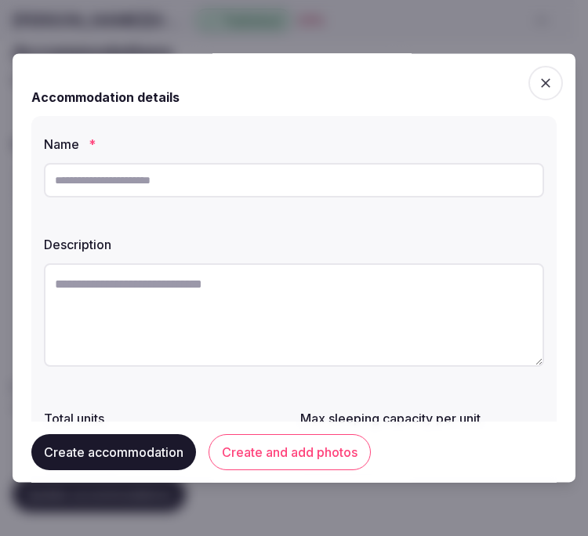
click at [308, 190] on input "text" at bounding box center [294, 180] width 500 height 34
paste input "**********"
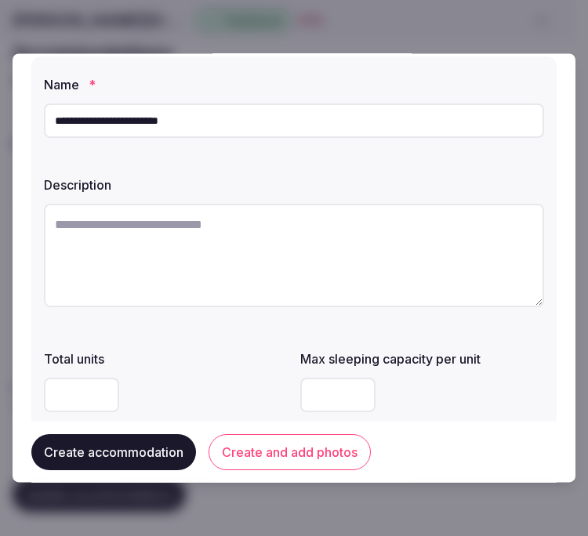
scroll to position [87, 0]
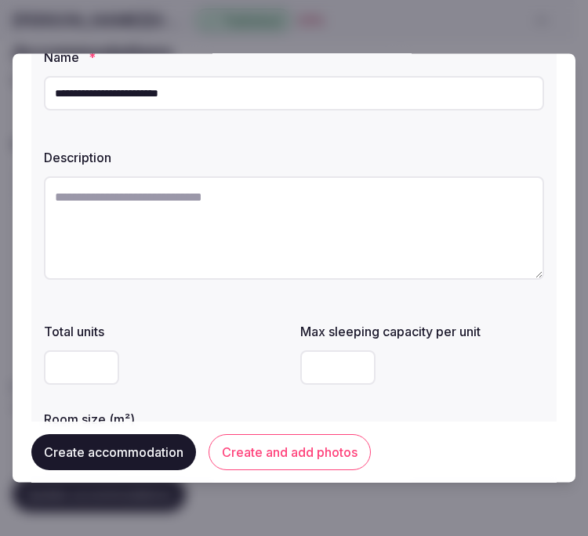
type input "**********"
click at [270, 206] on textarea at bounding box center [294, 227] width 500 height 103
paste textarea "**********"
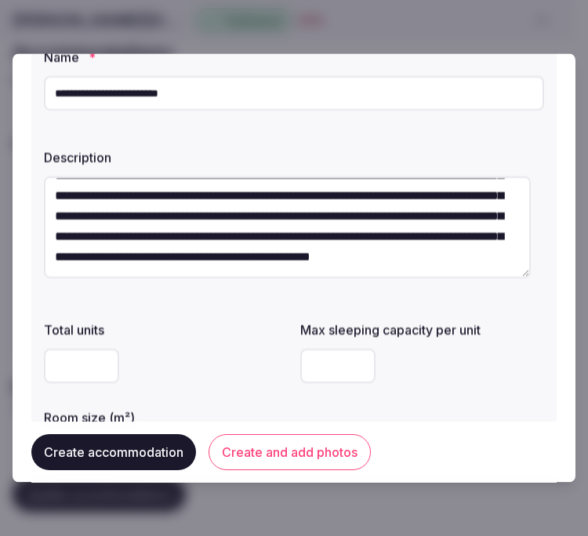
scroll to position [122, 0]
type textarea "**********"
click at [63, 370] on input "number" at bounding box center [81, 366] width 75 height 34
type input "**"
click at [484, 398] on div "Total units ** Max sleeping capacity per unit Room size (m²)" at bounding box center [294, 396] width 500 height 163
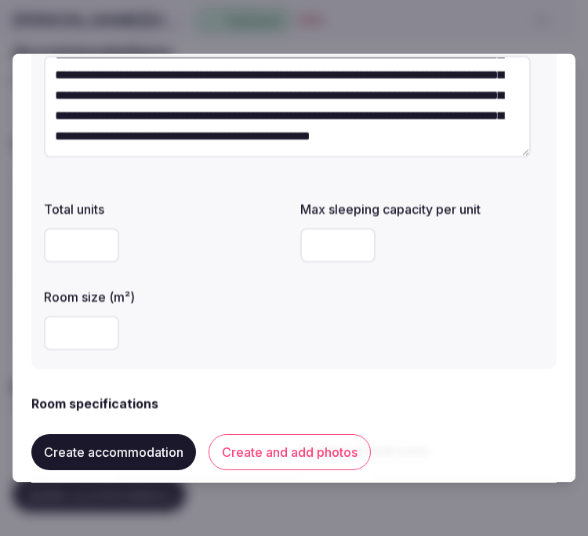
scroll to position [348, 0]
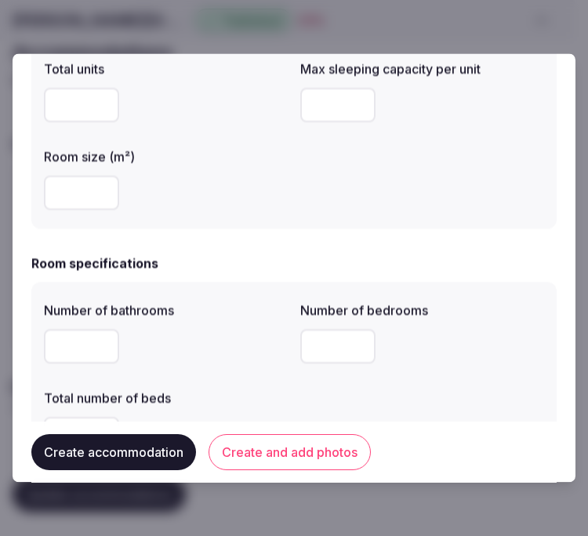
click at [318, 92] on input "number" at bounding box center [337, 106] width 75 height 34
type input "*"
click at [65, 192] on input "number" at bounding box center [81, 193] width 75 height 34
drag, startPoint x: 71, startPoint y: 106, endPoint x: 26, endPoint y: 90, distance: 48.1
click at [44, 98] on input "**" at bounding box center [81, 106] width 75 height 34
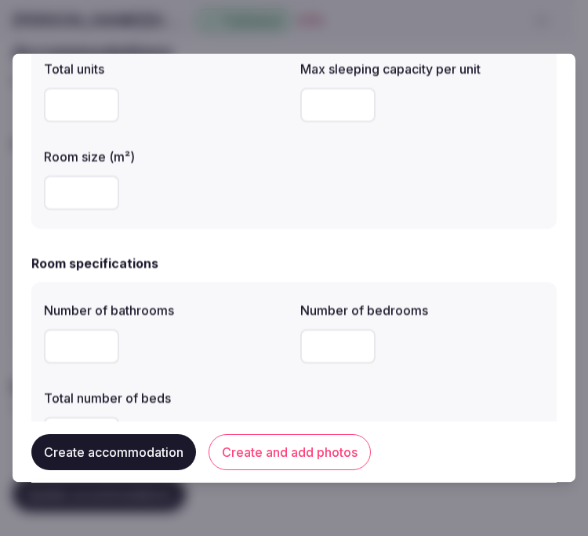
click at [74, 199] on input "number" at bounding box center [81, 193] width 75 height 34
type input "**"
click at [73, 351] on input "number" at bounding box center [81, 347] width 75 height 34
type input "*"
click at [335, 343] on input "*" at bounding box center [337, 347] width 75 height 34
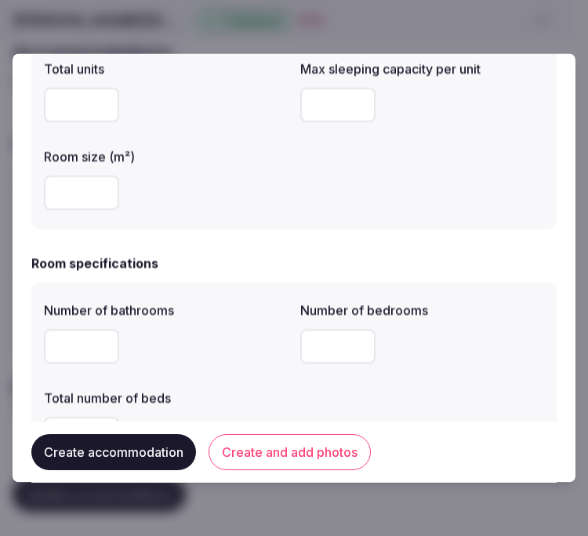
type input "*"
click at [261, 313] on label "Number of bathrooms" at bounding box center [166, 311] width 244 height 13
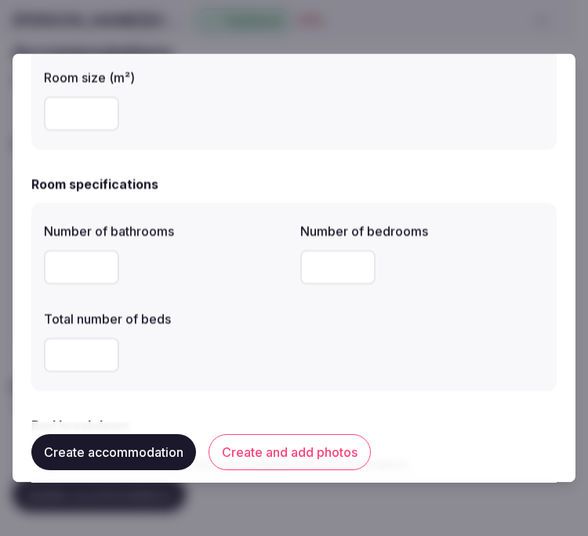
scroll to position [522, 0]
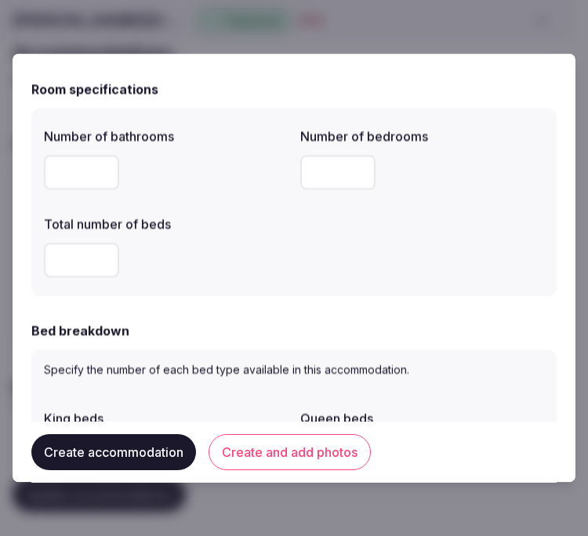
click at [56, 251] on input "number" at bounding box center [81, 261] width 75 height 34
type input "*"
click at [201, 316] on form "**********" at bounding box center [293, 467] width 525 height 1835
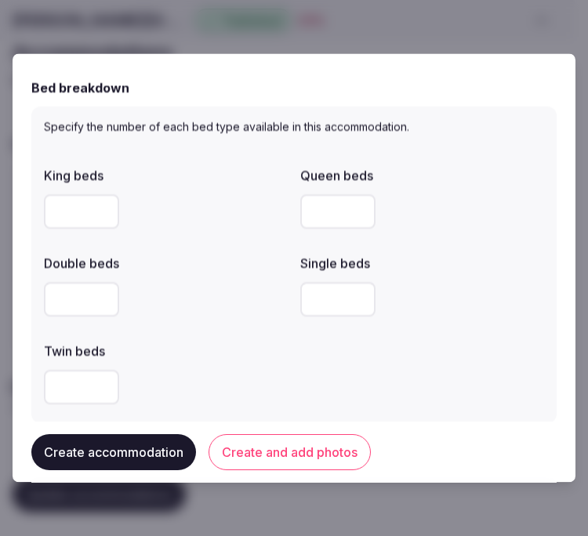
scroll to position [783, 0]
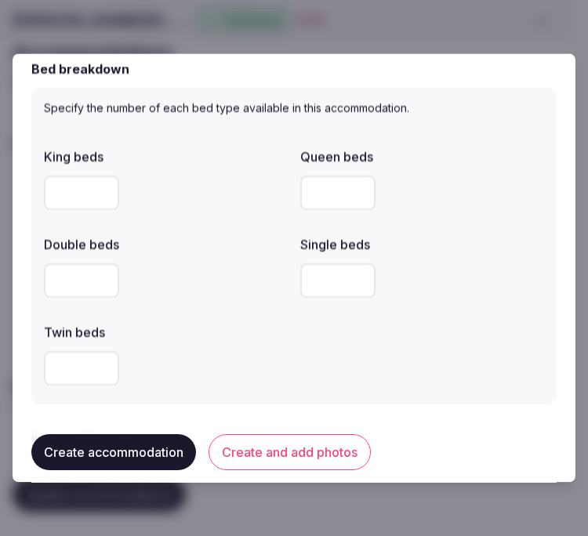
click at [50, 190] on input "*" at bounding box center [81, 193] width 75 height 34
type input "*"
click at [190, 311] on div "King beds * Queen beds Double beds Single beds Twin beds" at bounding box center [294, 267] width 500 height 251
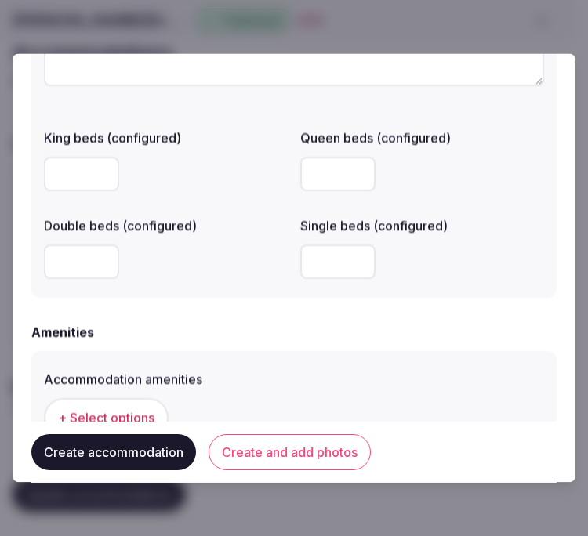
scroll to position [1514, 0]
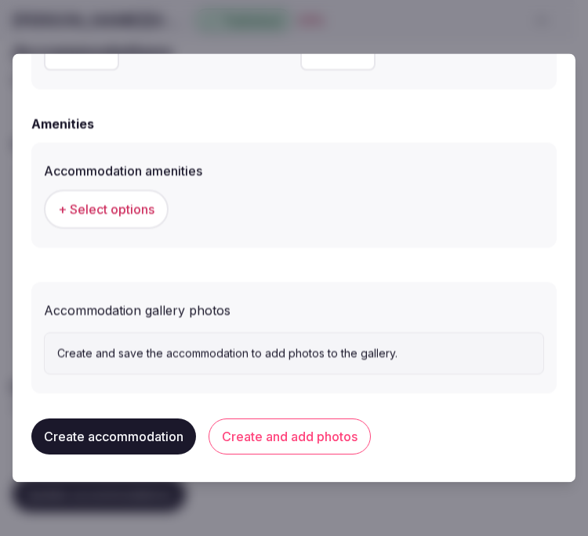
click at [130, 209] on span "+ Select options" at bounding box center [106, 209] width 96 height 17
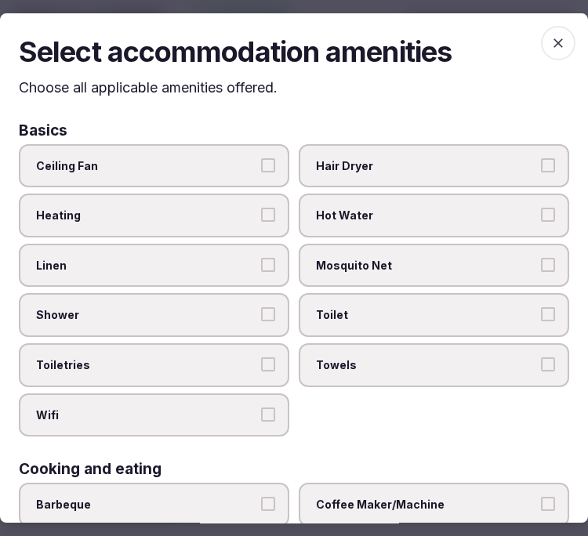
click at [197, 168] on span "Ceiling Fan" at bounding box center [146, 166] width 220 height 16
click at [261, 168] on button "Ceiling Fan" at bounding box center [268, 165] width 14 height 14
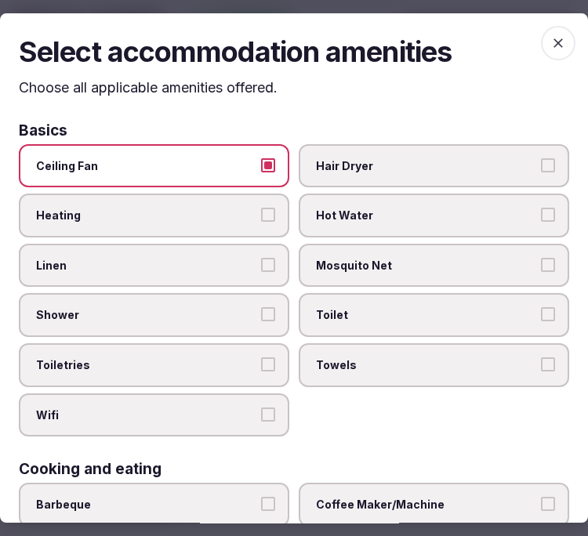
click at [238, 269] on span "Linen" at bounding box center [146, 266] width 220 height 16
click at [261, 269] on button "Linen" at bounding box center [268, 265] width 14 height 14
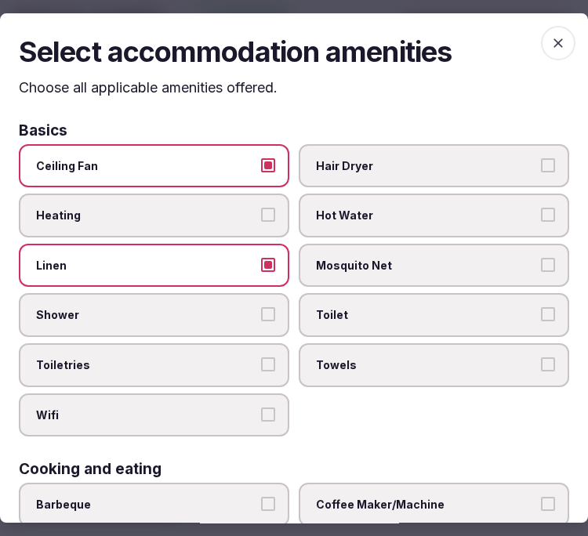
click at [269, 154] on label "Ceiling Fan" at bounding box center [154, 166] width 270 height 44
click at [269, 158] on button "Ceiling Fan" at bounding box center [268, 165] width 14 height 14
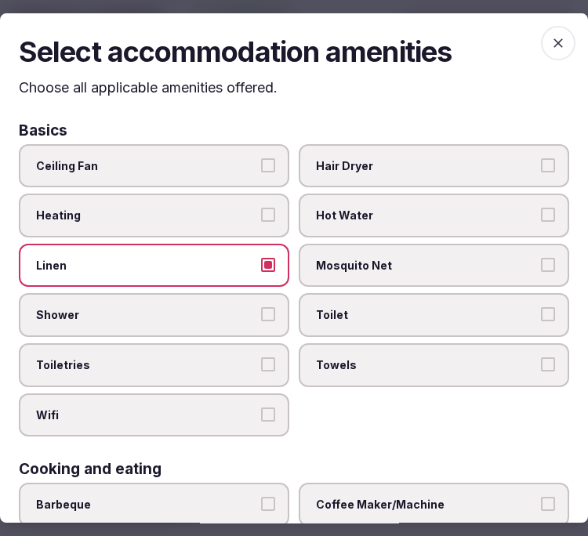
click at [261, 312] on button "Shower" at bounding box center [268, 314] width 14 height 14
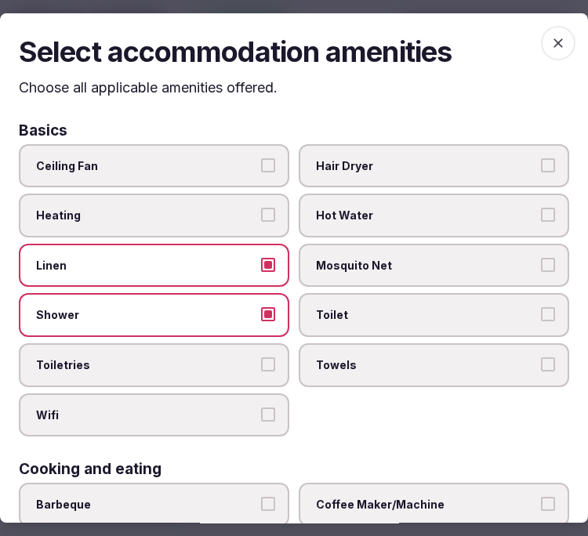
click at [261, 363] on button "Toiletries" at bounding box center [268, 364] width 14 height 14
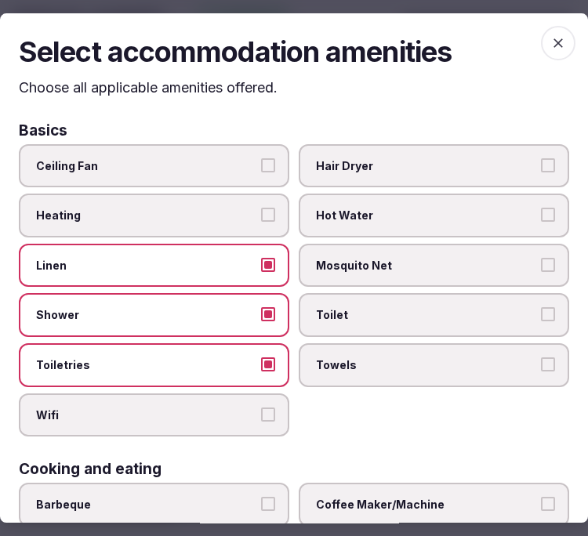
click at [269, 396] on label "Wifi" at bounding box center [154, 415] width 270 height 44
click at [269, 407] on button "Wifi" at bounding box center [268, 414] width 14 height 14
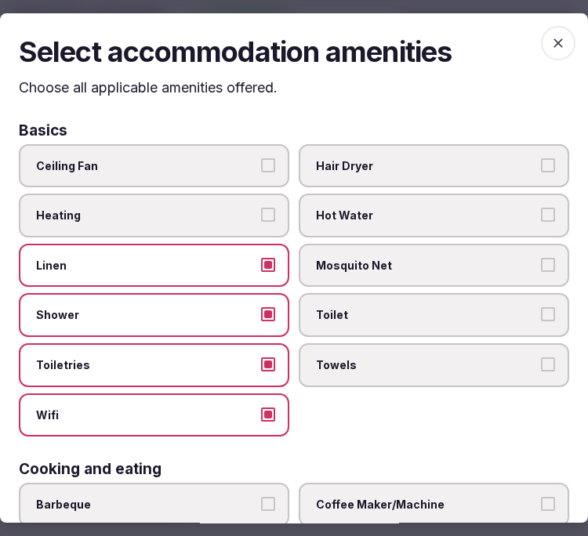
click at [360, 357] on span "Towels" at bounding box center [426, 365] width 220 height 16
click at [541, 357] on button "Towels" at bounding box center [548, 364] width 14 height 14
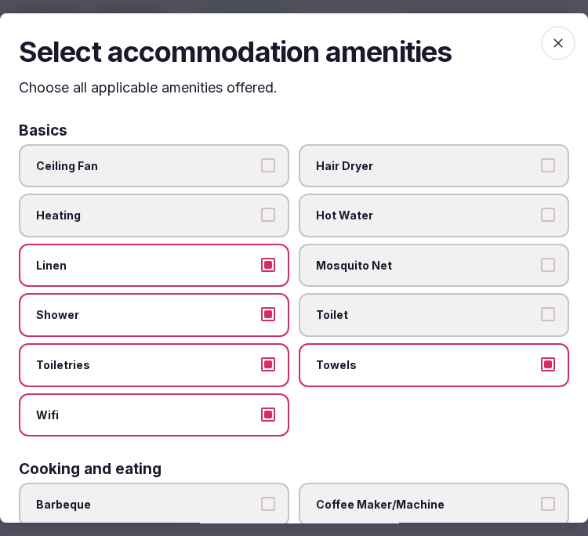
click at [377, 311] on span "Toilet" at bounding box center [426, 315] width 220 height 16
click at [541, 311] on button "Toilet" at bounding box center [548, 314] width 14 height 14
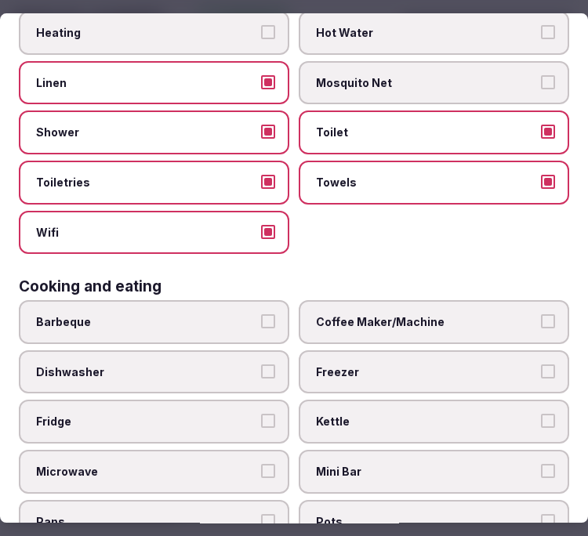
scroll to position [261, 0]
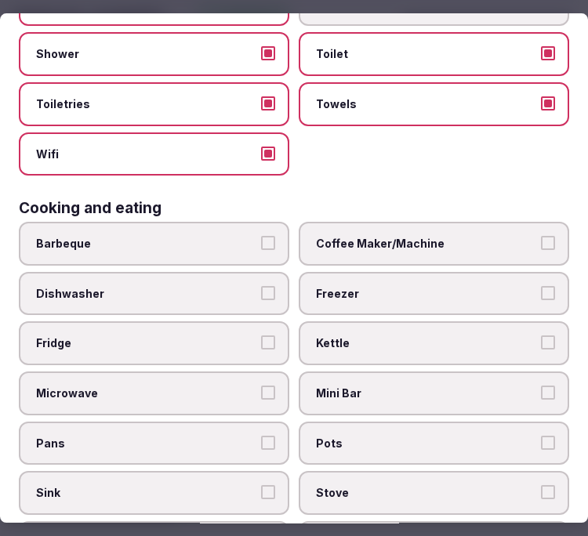
click at [414, 236] on span "Coffee Maker/Machine" at bounding box center [426, 244] width 220 height 16
click at [541, 236] on button "Coffee Maker/Machine" at bounding box center [548, 243] width 14 height 14
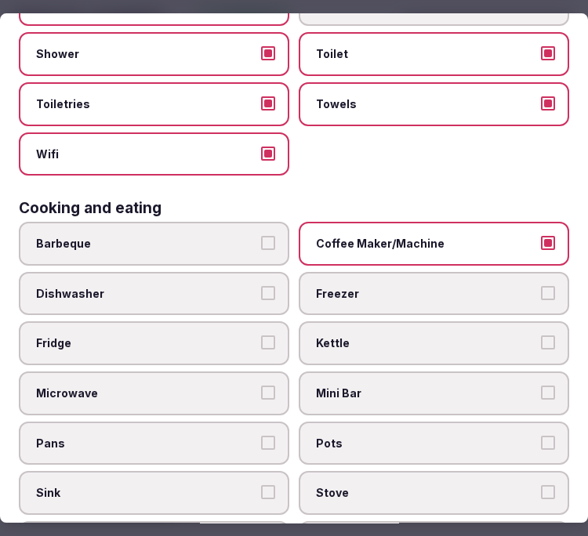
click at [488, 386] on span "Mini Bar" at bounding box center [426, 393] width 220 height 16
click at [541, 386] on button "Mini Bar" at bounding box center [548, 392] width 14 height 14
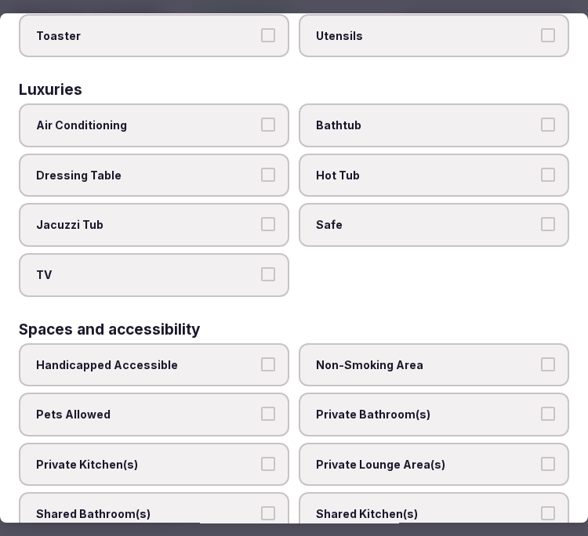
scroll to position [870, 0]
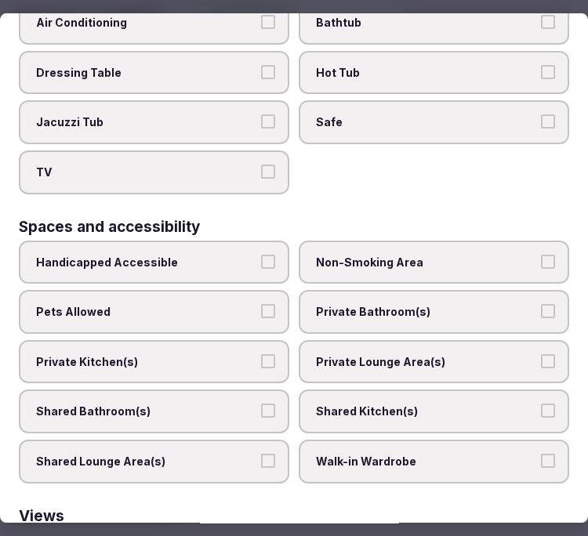
drag, startPoint x: 371, startPoint y: 294, endPoint x: 368, endPoint y: 320, distance: 26.0
click at [371, 295] on label "Private Bathroom(s)" at bounding box center [434, 312] width 270 height 44
click at [541, 304] on button "Private Bathroom(s)" at bounding box center [548, 311] width 14 height 14
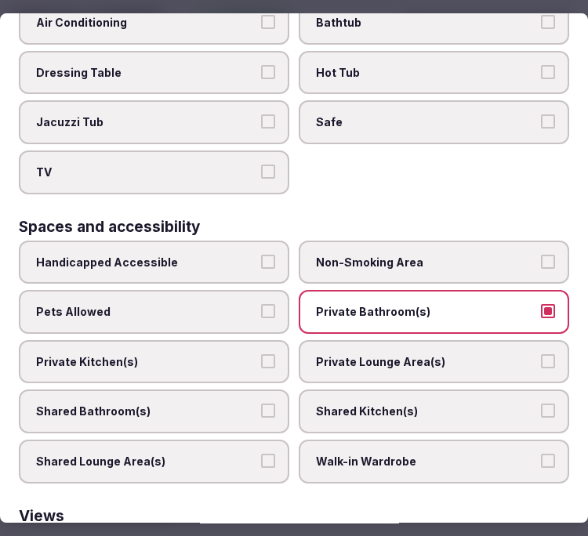
click at [370, 340] on label "Private Lounge Area(s)" at bounding box center [434, 362] width 270 height 44
click at [541, 354] on button "Private Lounge Area(s)" at bounding box center [548, 361] width 14 height 14
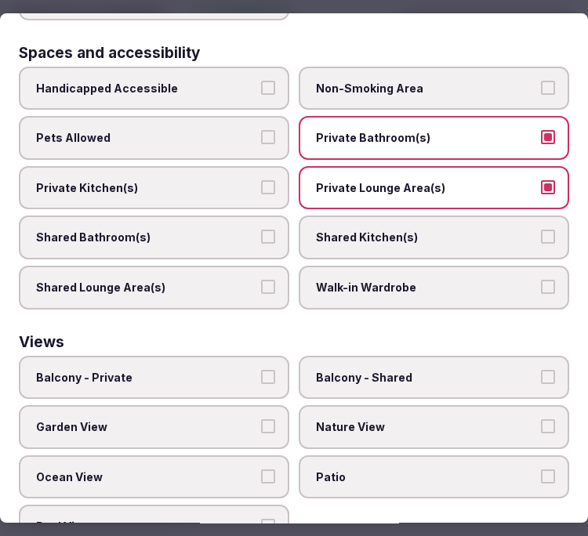
scroll to position [1051, 0]
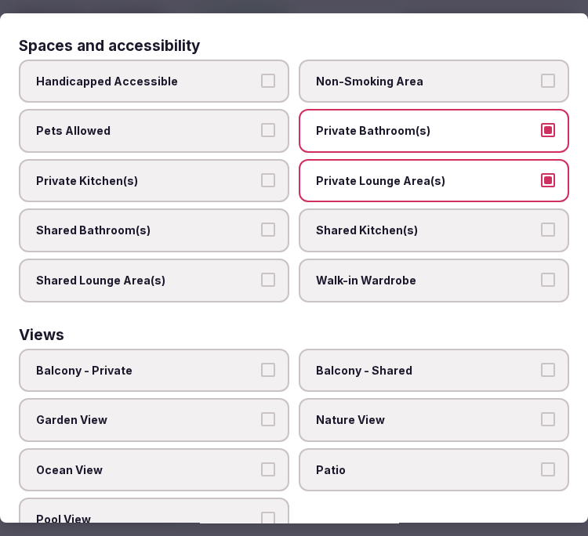
click at [210, 398] on label "Garden View" at bounding box center [154, 420] width 270 height 44
click at [261, 412] on button "Garden View" at bounding box center [268, 419] width 14 height 14
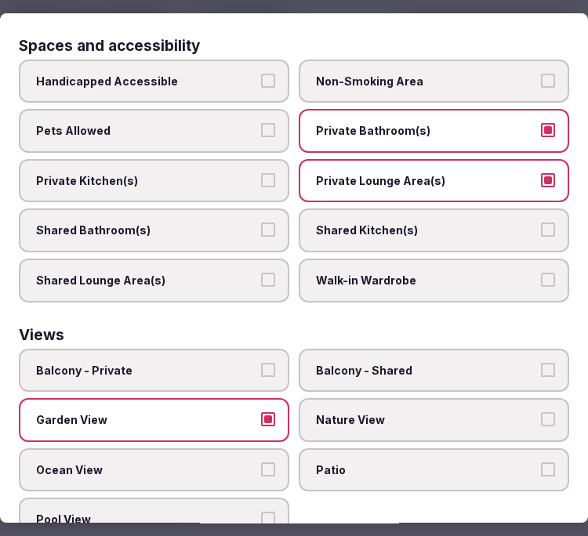
click at [243, 350] on label "Balcony - Private" at bounding box center [154, 371] width 270 height 44
click at [261, 363] on button "Balcony - Private" at bounding box center [268, 370] width 14 height 14
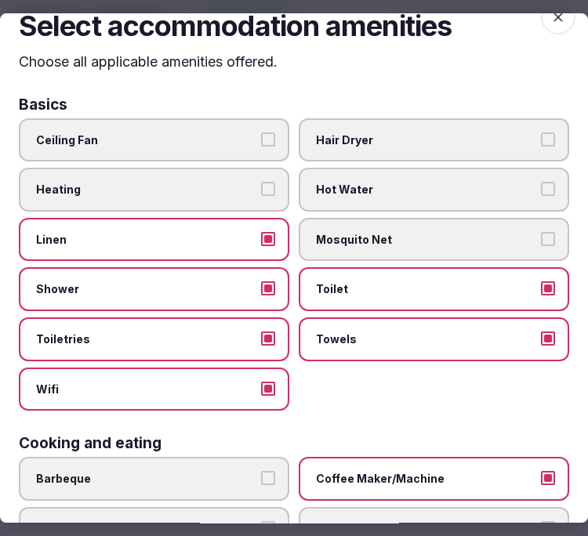
scroll to position [0, 0]
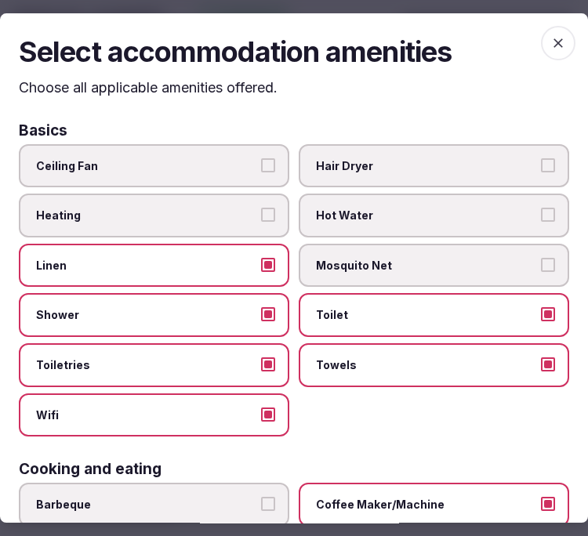
click at [550, 41] on icon "button" at bounding box center [558, 43] width 16 height 16
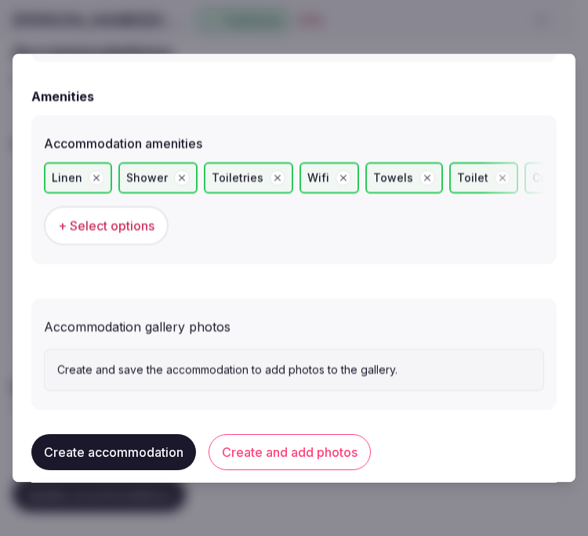
scroll to position [1556, 0]
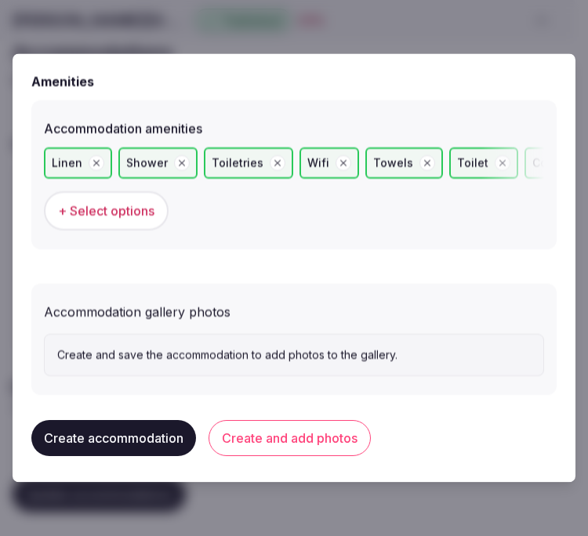
click at [335, 440] on button "Create and add photos" at bounding box center [289, 438] width 162 height 36
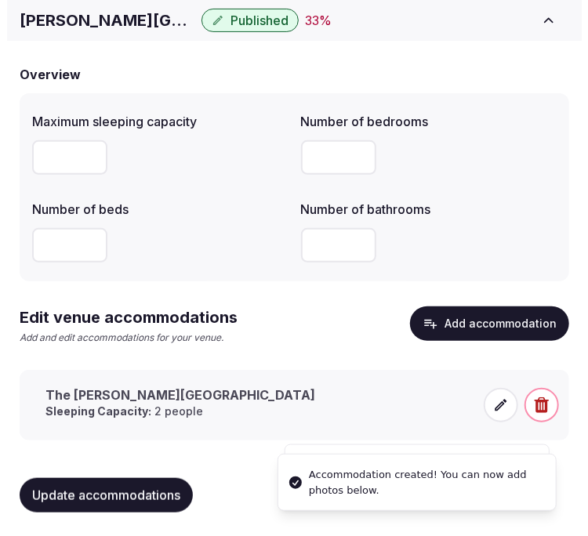
scroll to position [121, 0]
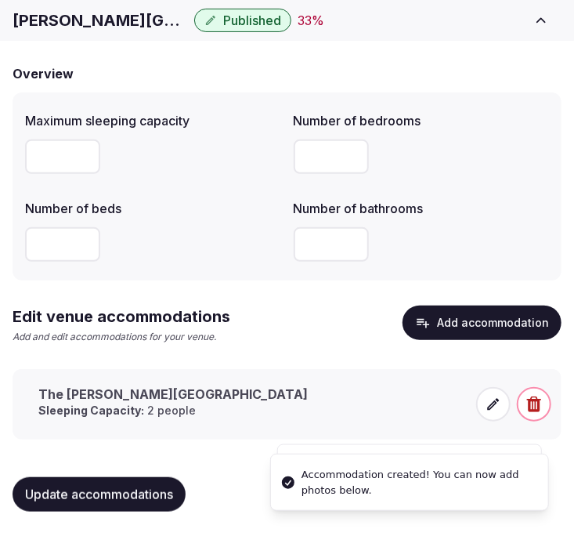
click at [491, 403] on icon at bounding box center [494, 404] width 16 height 16
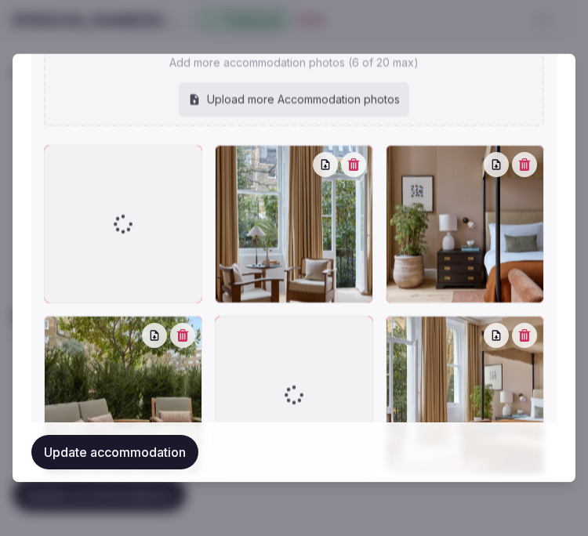
scroll to position [2135, 0]
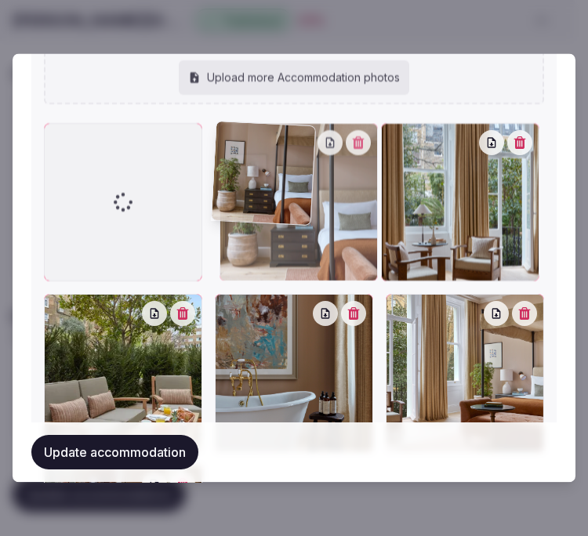
drag, startPoint x: 396, startPoint y: 121, endPoint x: 87, endPoint y: 153, distance: 311.1
click at [98, 150] on div at bounding box center [294, 374] width 500 height 500
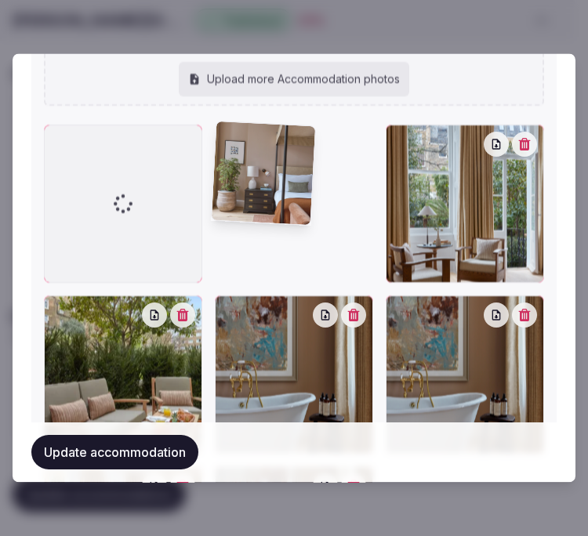
click at [87, 153] on div at bounding box center [294, 375] width 500 height 500
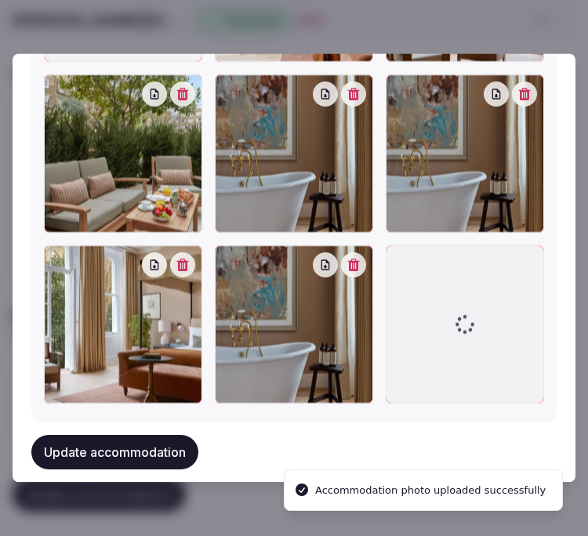
scroll to position [2318, 0]
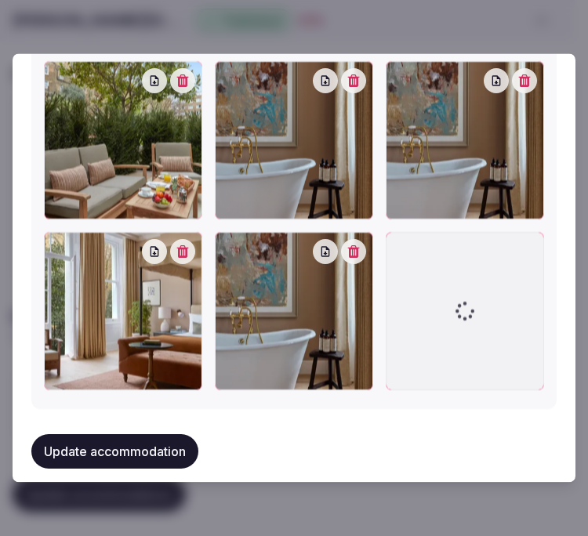
click at [511, 84] on div at bounding box center [464, 141] width 158 height 158
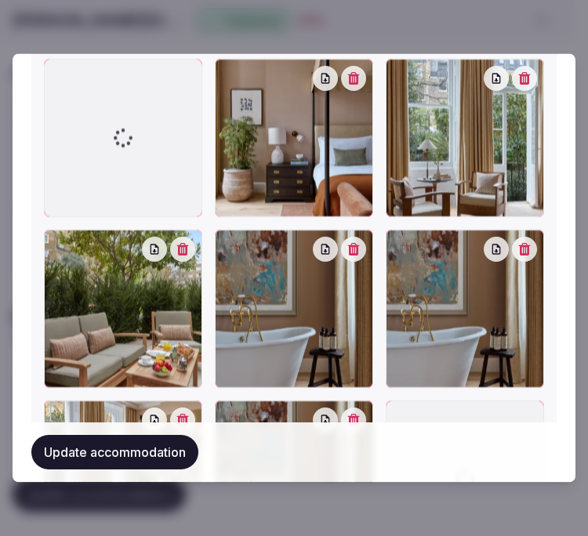
scroll to position [2144, 0]
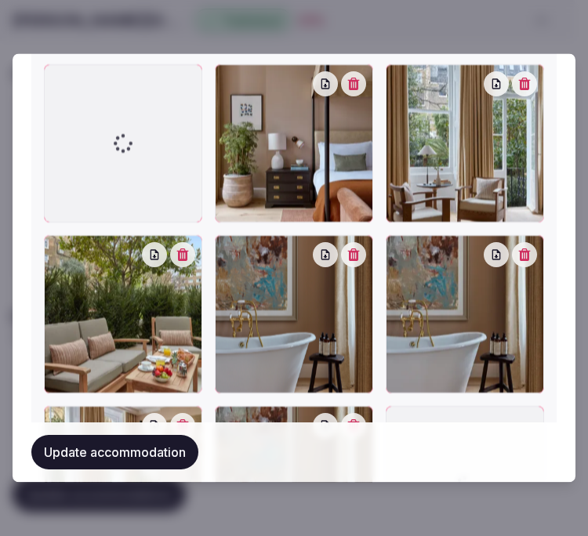
click at [348, 249] on icon "button" at bounding box center [354, 255] width 12 height 13
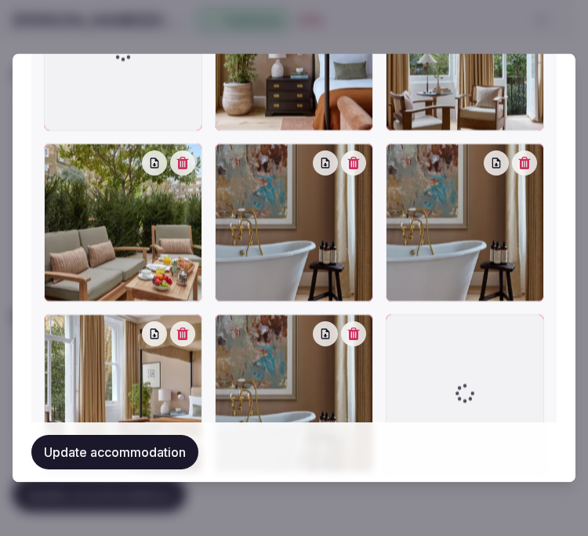
scroll to position [2318, 0]
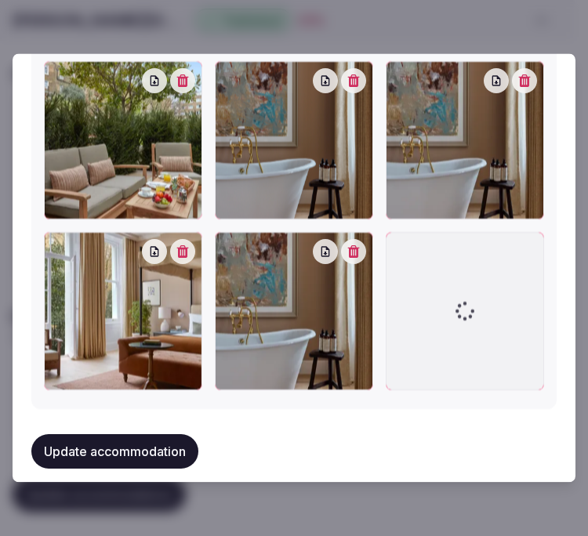
click at [350, 79] on button "button" at bounding box center [353, 81] width 25 height 25
click at [347, 75] on icon "button" at bounding box center [353, 81] width 13 height 13
click at [116, 435] on button "Update accommodation" at bounding box center [114, 452] width 167 height 34
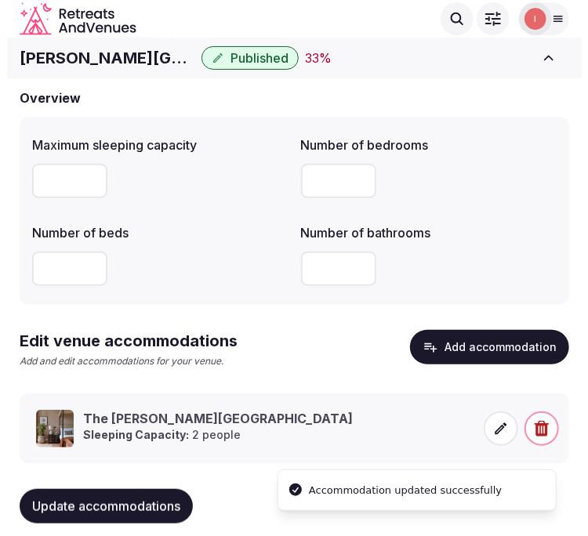
scroll to position [121, 0]
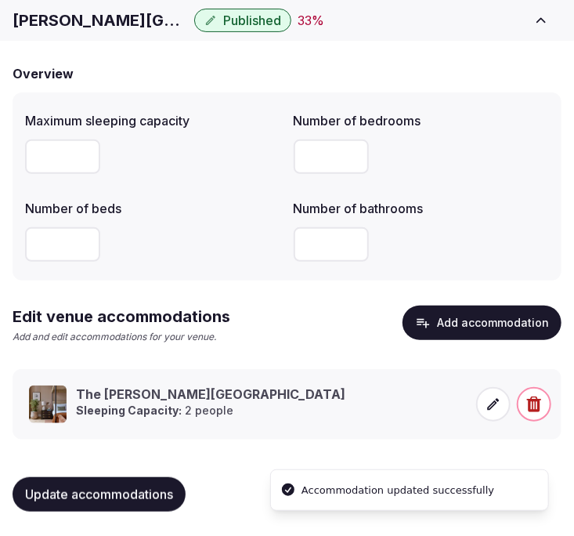
click at [491, 400] on icon at bounding box center [494, 404] width 16 height 16
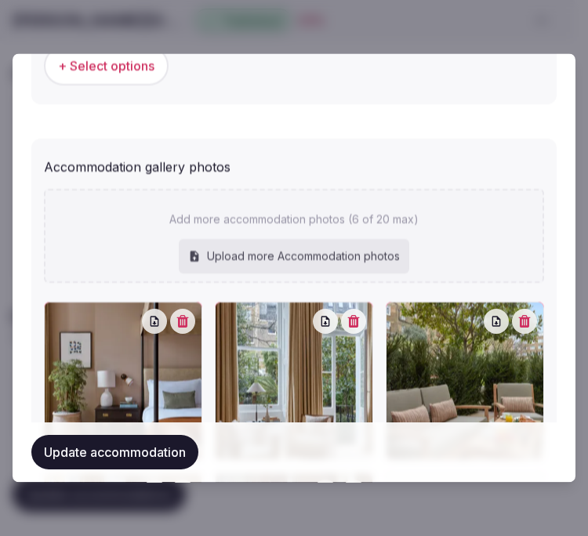
scroll to position [1684, 0]
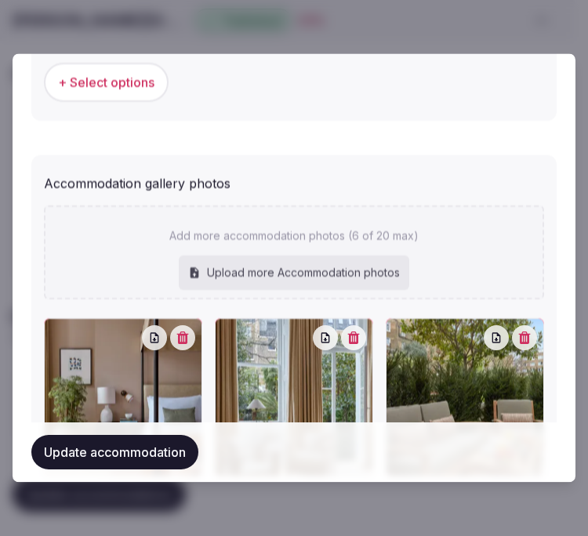
click at [174, 451] on button "Update accommodation" at bounding box center [114, 453] width 167 height 34
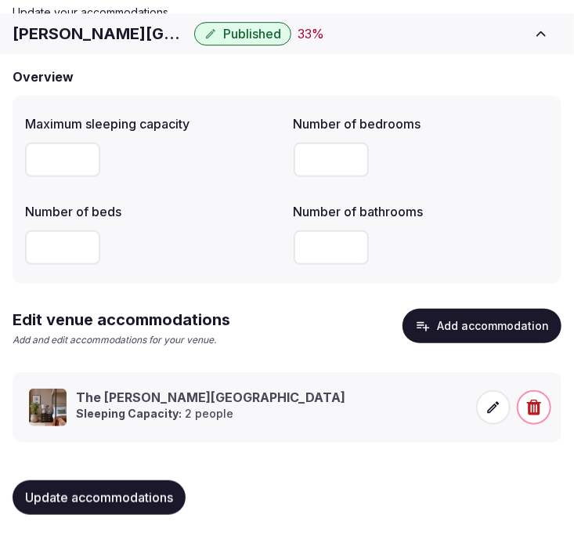
scroll to position [121, 0]
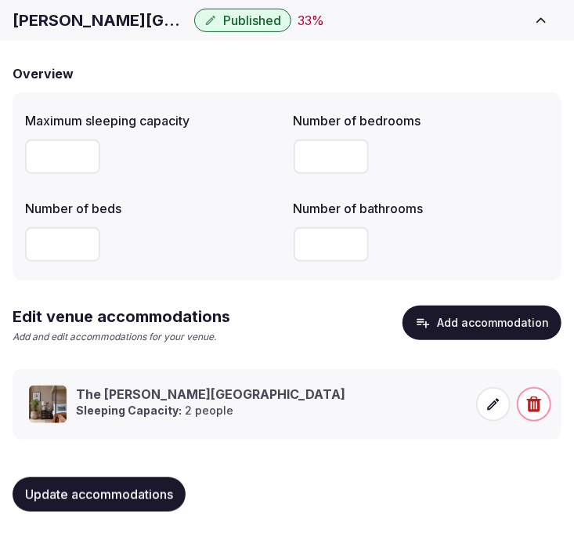
click at [145, 492] on span "Update accommodations" at bounding box center [99, 495] width 148 height 16
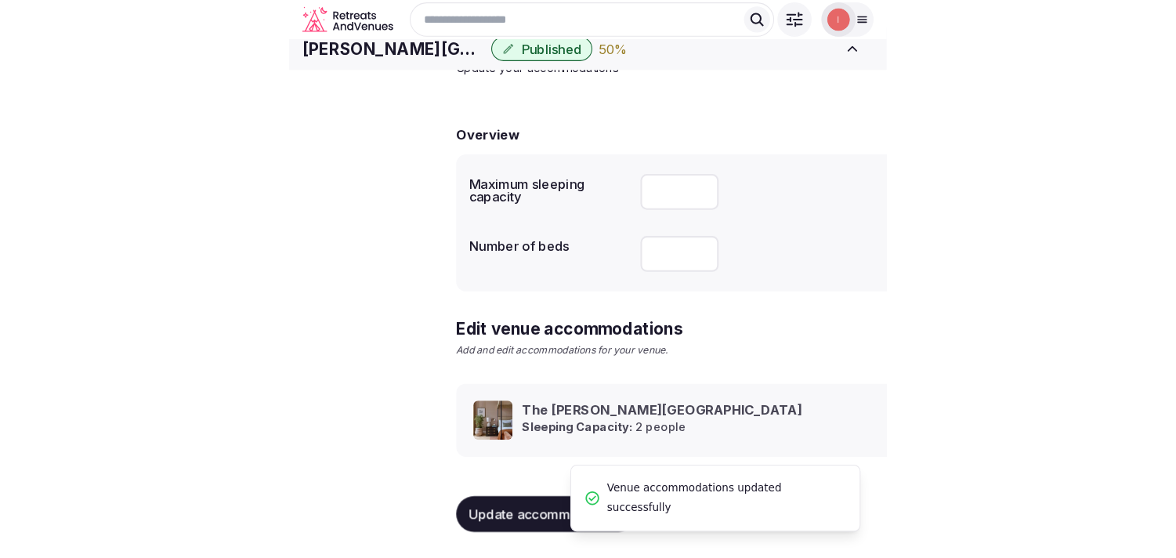
scroll to position [74, 0]
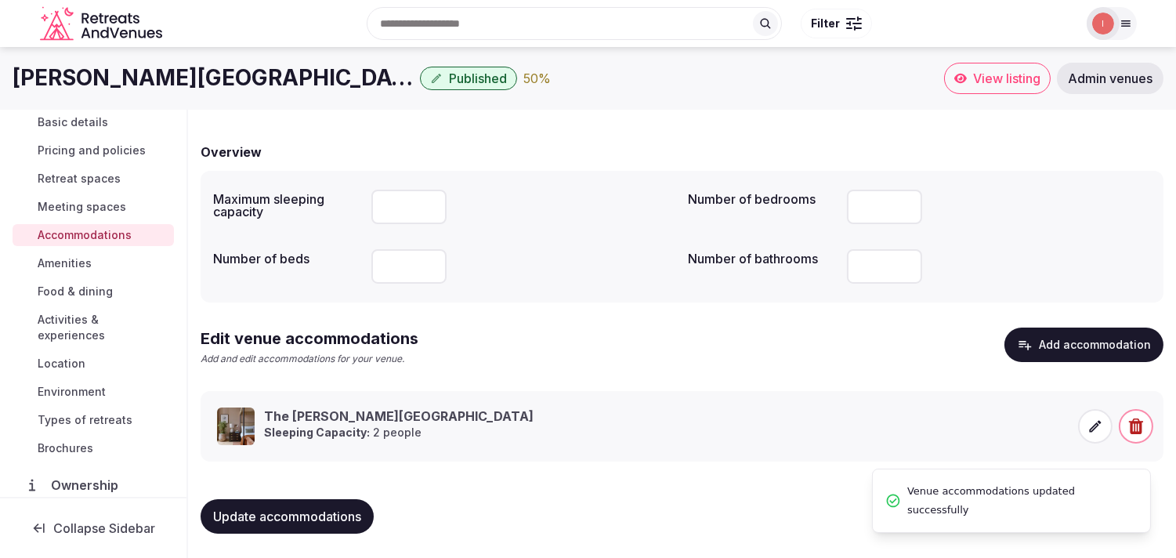
click at [60, 267] on span "Amenities" at bounding box center [65, 263] width 54 height 16
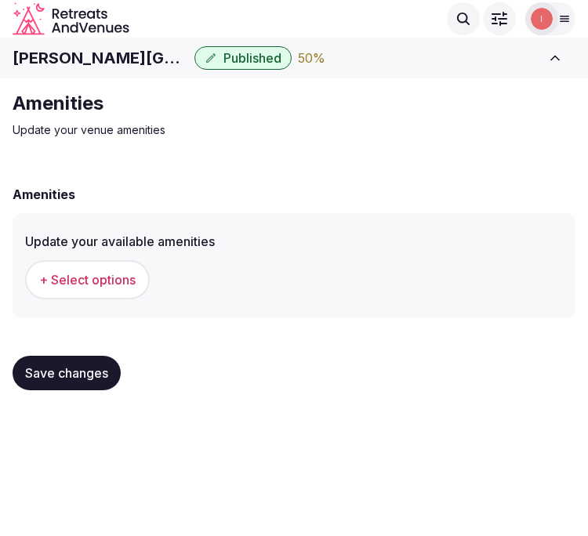
click at [82, 277] on span "+ Select options" at bounding box center [87, 279] width 96 height 17
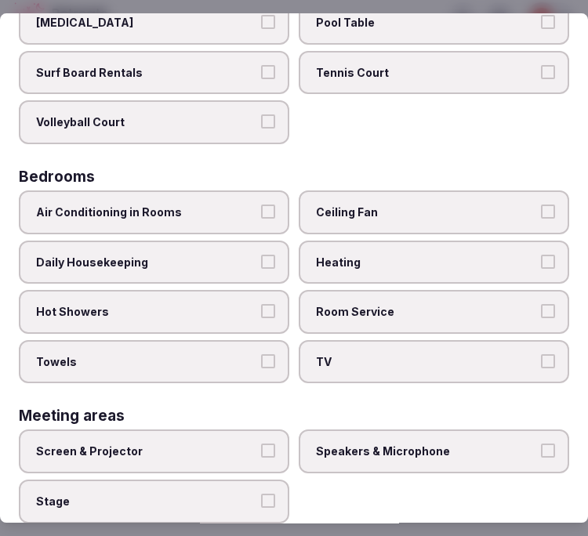
scroll to position [261, 0]
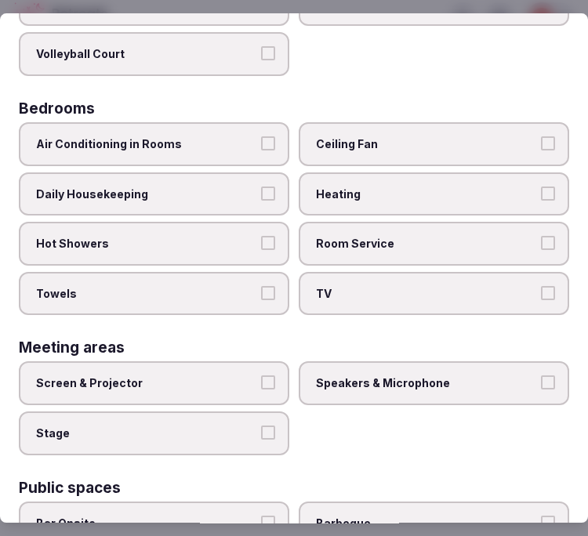
click at [221, 136] on span "Air Conditioning in Rooms" at bounding box center [146, 144] width 220 height 16
click at [261, 136] on button "Air Conditioning in Rooms" at bounding box center [268, 143] width 14 height 14
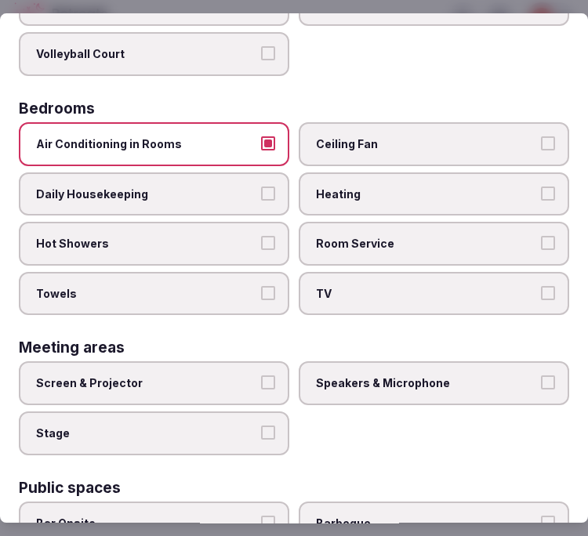
click at [251, 188] on label "Daily Housekeeping" at bounding box center [154, 194] width 270 height 44
click at [261, 188] on button "Daily Housekeeping" at bounding box center [268, 193] width 14 height 14
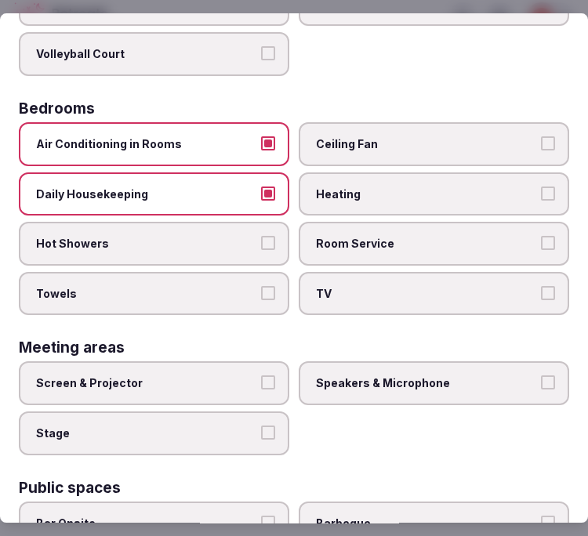
click at [273, 237] on label "Hot Showers" at bounding box center [154, 244] width 270 height 44
click at [273, 237] on button "Hot Showers" at bounding box center [268, 243] width 14 height 14
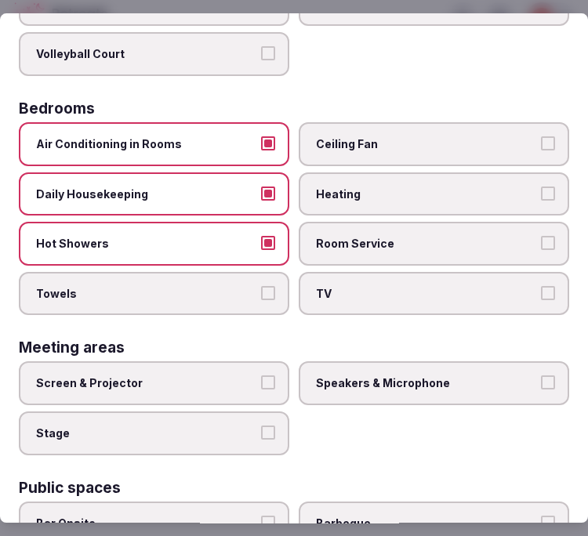
click at [260, 272] on label "Towels" at bounding box center [154, 294] width 270 height 44
click at [261, 286] on button "Towels" at bounding box center [268, 293] width 14 height 14
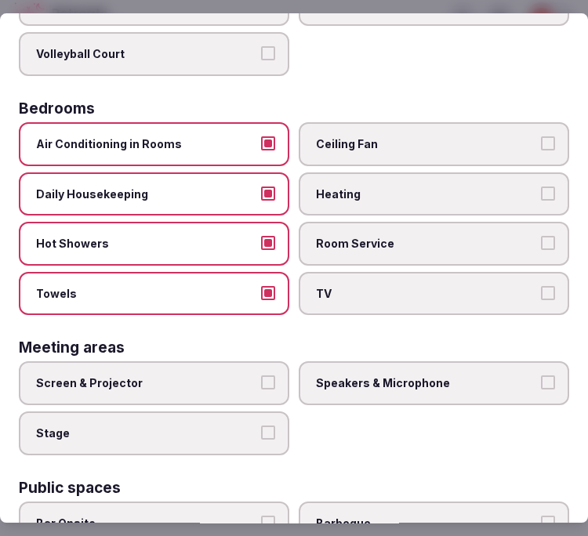
click at [332, 286] on span "TV" at bounding box center [426, 294] width 220 height 16
click at [541, 286] on button "TV" at bounding box center [548, 293] width 14 height 14
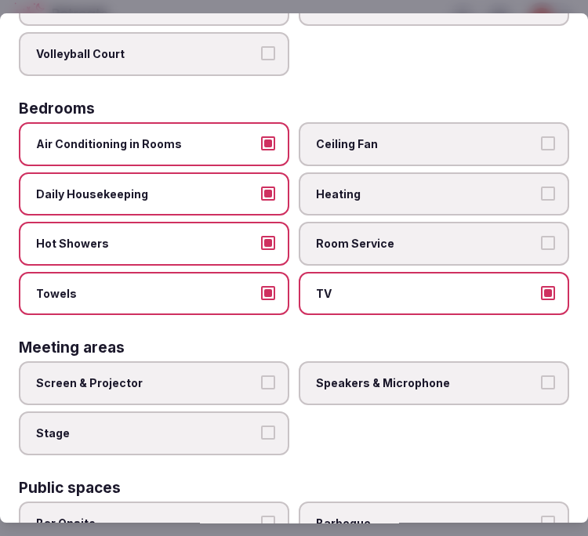
click at [349, 238] on span "Room Service" at bounding box center [426, 244] width 220 height 16
click at [541, 238] on button "Room Service" at bounding box center [548, 243] width 14 height 14
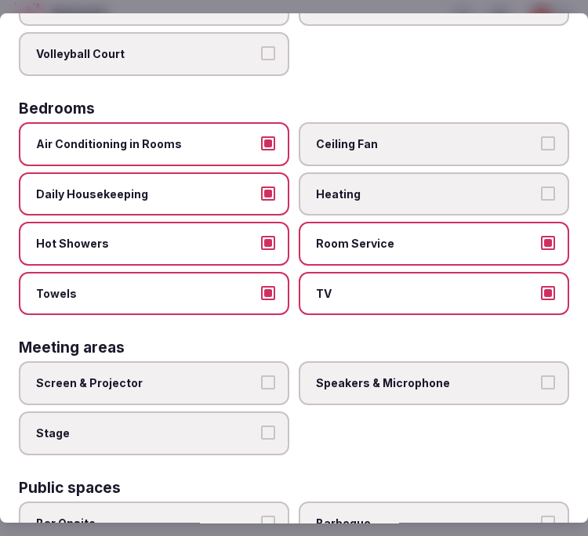
click at [245, 375] on span "Screen & Projector" at bounding box center [146, 383] width 220 height 16
click at [261, 375] on button "Screen & Projector" at bounding box center [268, 382] width 14 height 14
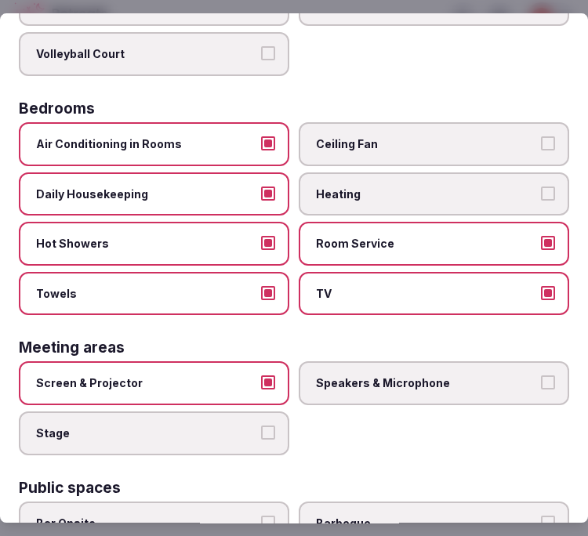
click at [335, 361] on label "Speakers & Microphone" at bounding box center [434, 383] width 270 height 44
click at [541, 375] on button "Speakers & Microphone" at bounding box center [548, 382] width 14 height 14
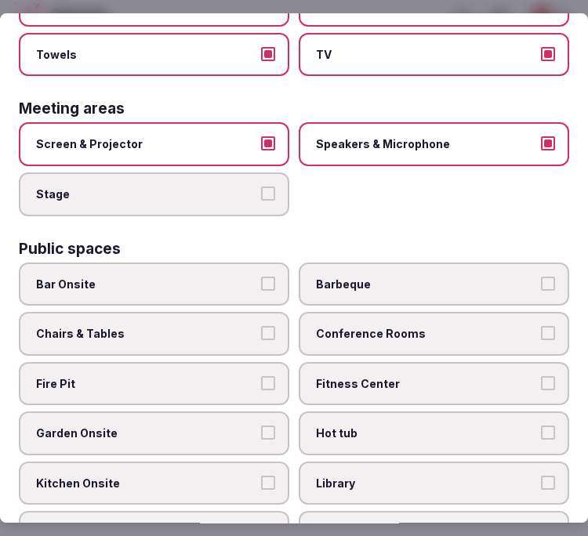
scroll to position [609, 0]
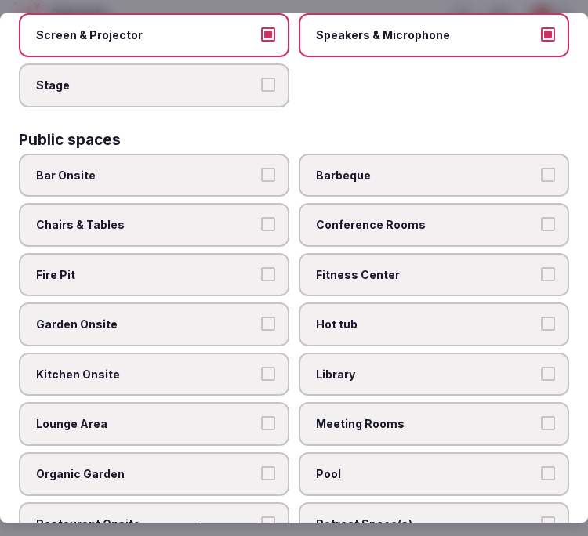
click at [254, 209] on label "Chairs & Tables" at bounding box center [154, 225] width 270 height 44
click at [261, 217] on button "Chairs & Tables" at bounding box center [268, 224] width 14 height 14
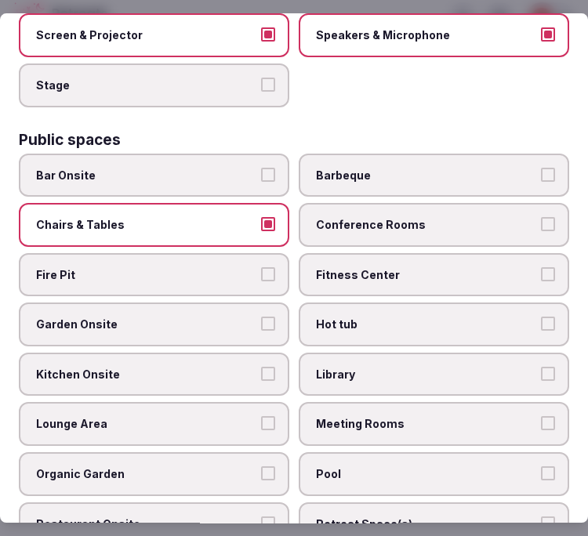
click at [351, 217] on span "Conference Rooms" at bounding box center [426, 225] width 220 height 16
click at [541, 217] on button "Conference Rooms" at bounding box center [548, 224] width 14 height 14
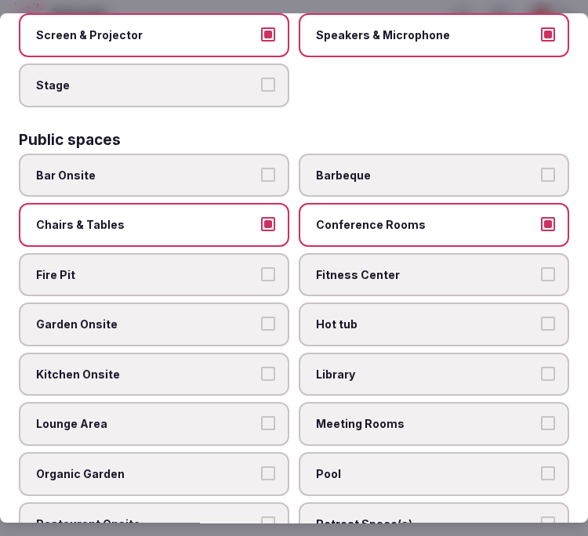
click at [351, 217] on span "Conference Rooms" at bounding box center [426, 225] width 220 height 16
click at [541, 217] on button "Conference Rooms" at bounding box center [548, 224] width 14 height 14
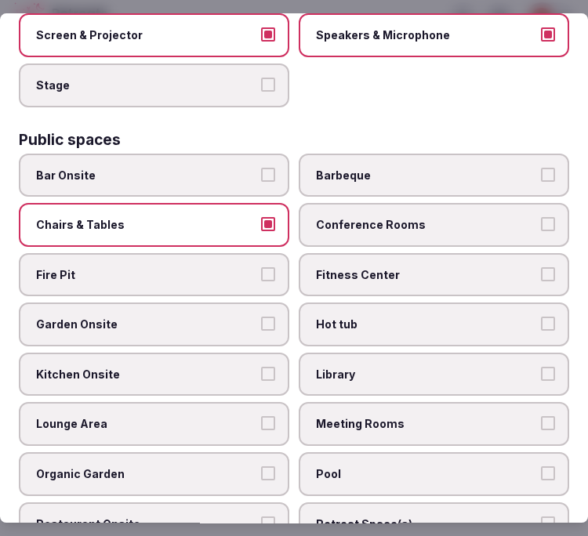
click at [371, 267] on span "Fitness Center" at bounding box center [426, 275] width 220 height 16
click at [541, 267] on button "Fitness Center" at bounding box center [548, 274] width 14 height 14
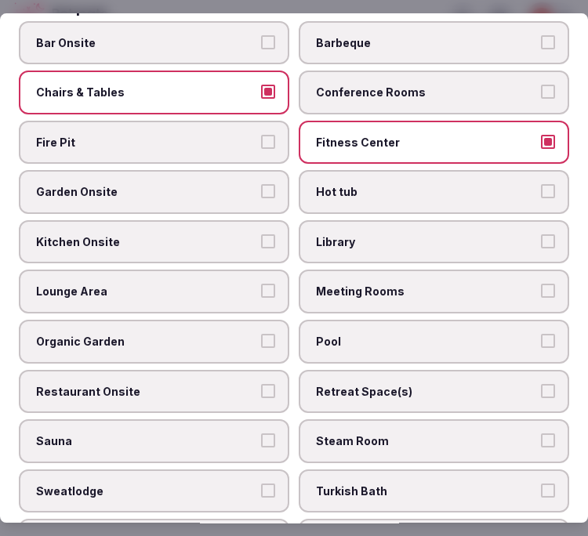
scroll to position [783, 0]
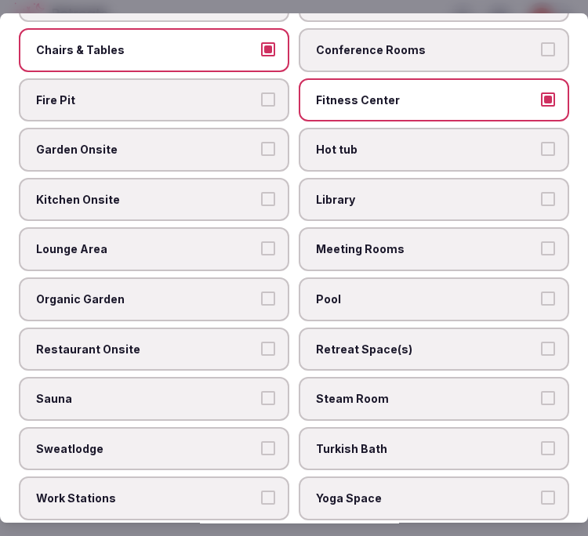
click at [208, 128] on label "Garden Onsite" at bounding box center [154, 150] width 270 height 44
click at [261, 142] on button "Garden Onsite" at bounding box center [268, 149] width 14 height 14
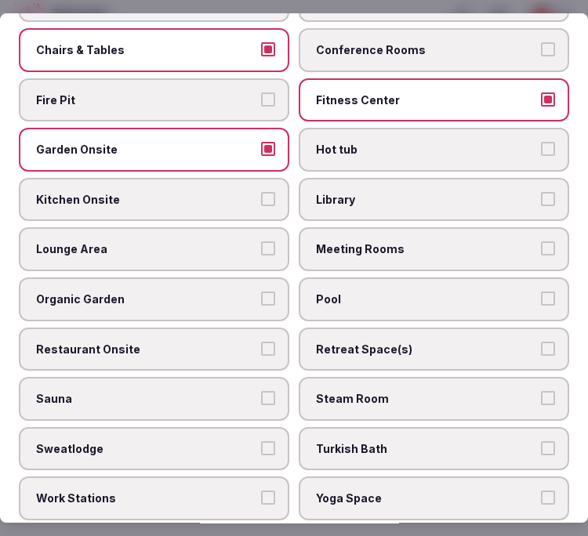
click at [343, 291] on span "Pool" at bounding box center [426, 299] width 220 height 16
click at [541, 291] on button "Pool" at bounding box center [548, 298] width 14 height 14
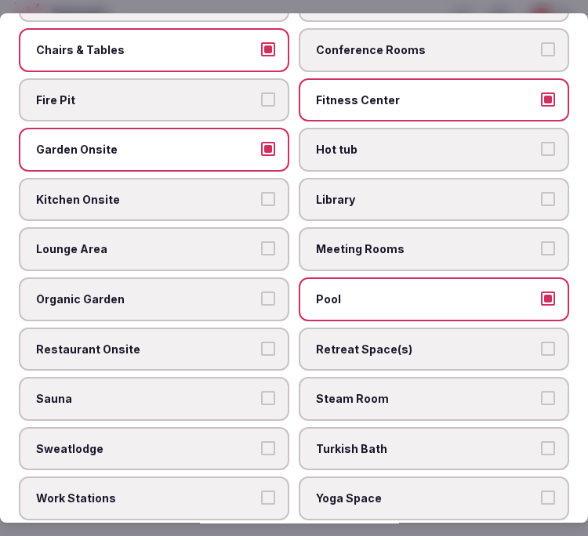
click at [343, 291] on span "Pool" at bounding box center [426, 299] width 220 height 16
click at [541, 291] on button "Pool" at bounding box center [548, 298] width 14 height 14
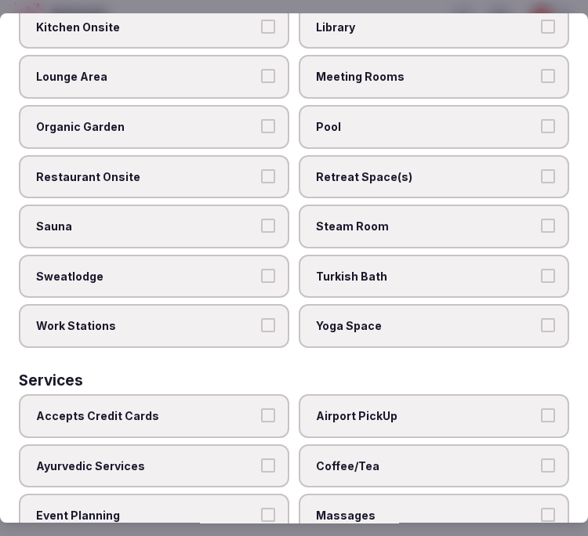
scroll to position [957, 0]
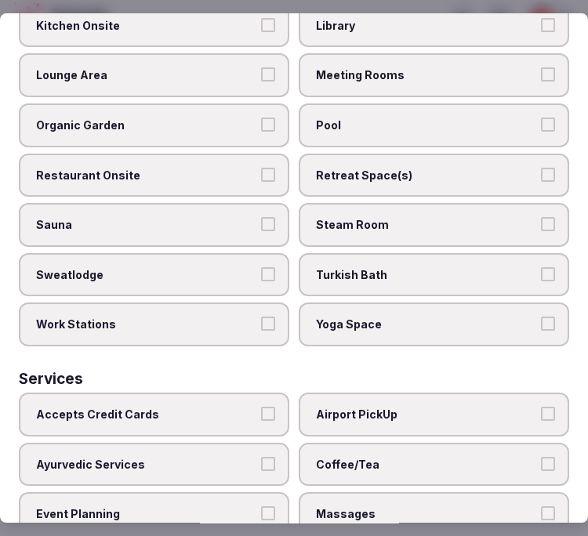
click at [217, 168] on span "Restaurant Onsite" at bounding box center [146, 176] width 220 height 16
click at [261, 168] on button "Restaurant Onsite" at bounding box center [268, 175] width 14 height 14
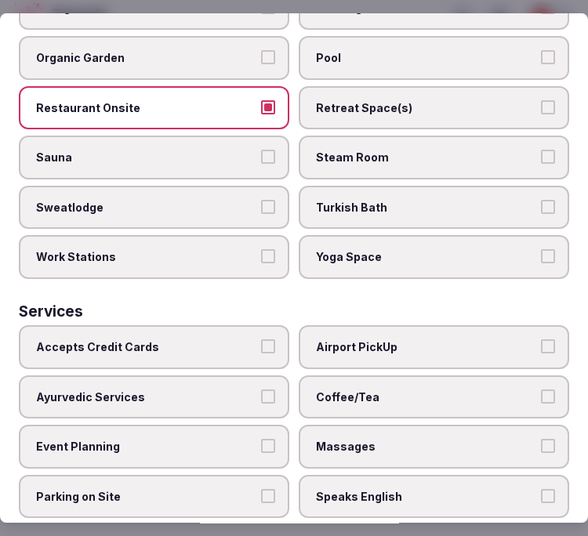
scroll to position [1100, 0]
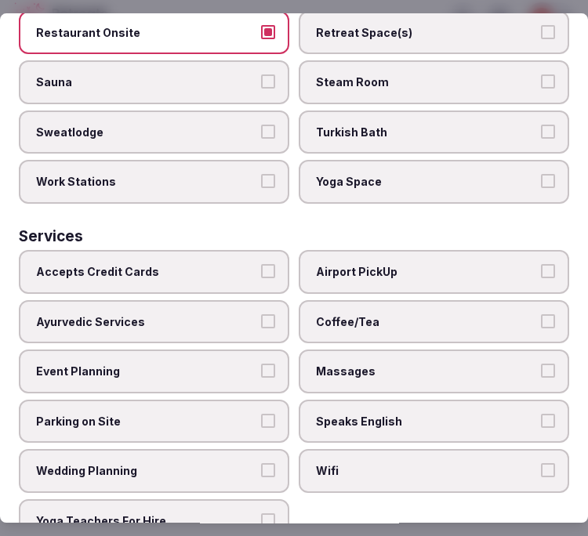
click at [223, 264] on span "Accepts Credit Cards" at bounding box center [146, 272] width 220 height 16
click at [261, 264] on button "Accepts Credit Cards" at bounding box center [268, 271] width 14 height 14
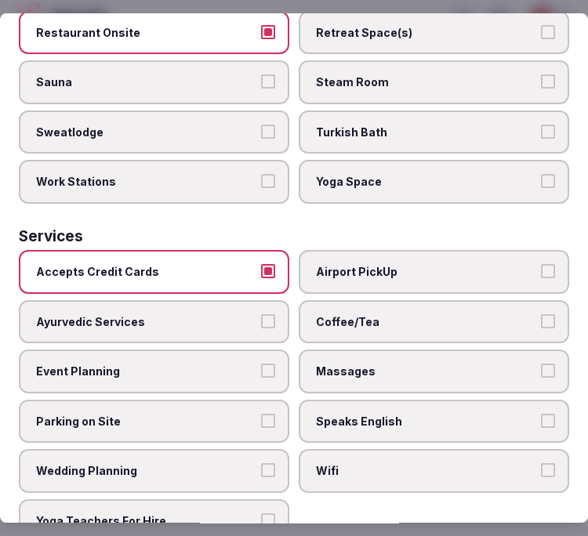
click at [450, 314] on span "Coffee/Tea" at bounding box center [426, 322] width 220 height 16
click at [541, 314] on button "Coffee/Tea" at bounding box center [548, 321] width 14 height 14
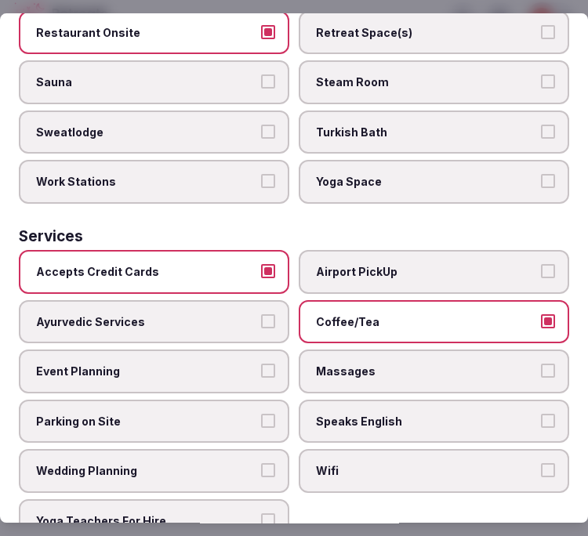
click at [433, 364] on span "Massages" at bounding box center [426, 372] width 220 height 16
click at [541, 364] on button "Massages" at bounding box center [548, 371] width 14 height 14
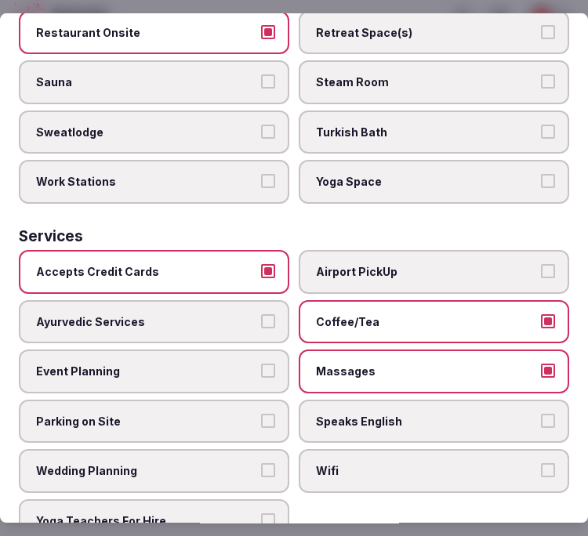
click at [436, 353] on label "Massages" at bounding box center [434, 371] width 270 height 44
click at [541, 364] on button "Massages" at bounding box center [548, 371] width 14 height 14
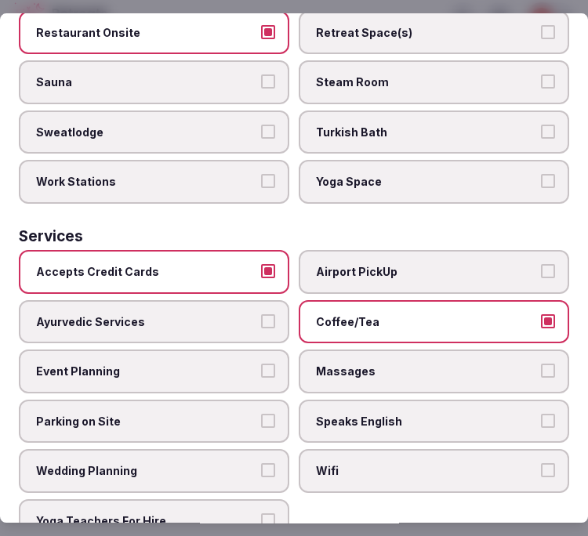
click at [431, 414] on span "Speaks English" at bounding box center [426, 422] width 220 height 16
click at [541, 414] on button "Speaks English" at bounding box center [548, 421] width 14 height 14
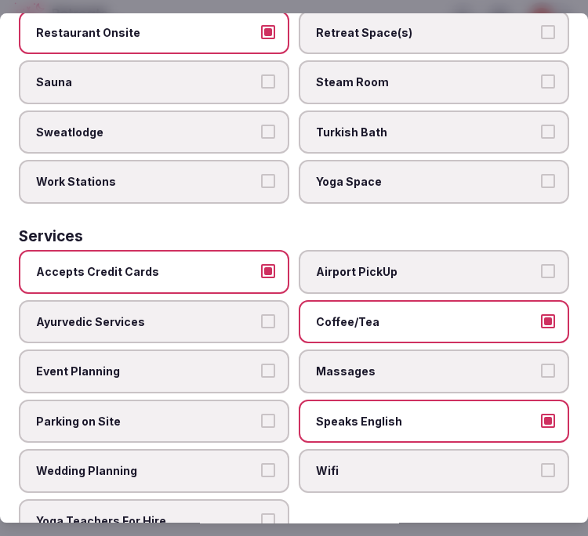
click at [408, 464] on span "Wifi" at bounding box center [426, 472] width 220 height 16
click at [541, 464] on button "Wifi" at bounding box center [548, 471] width 14 height 14
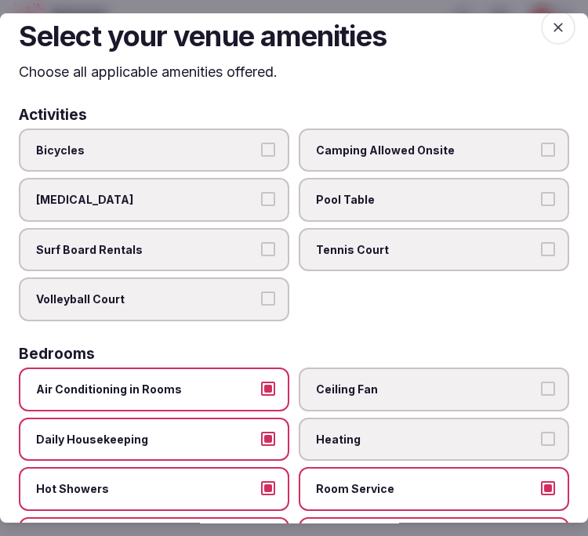
scroll to position [0, 0]
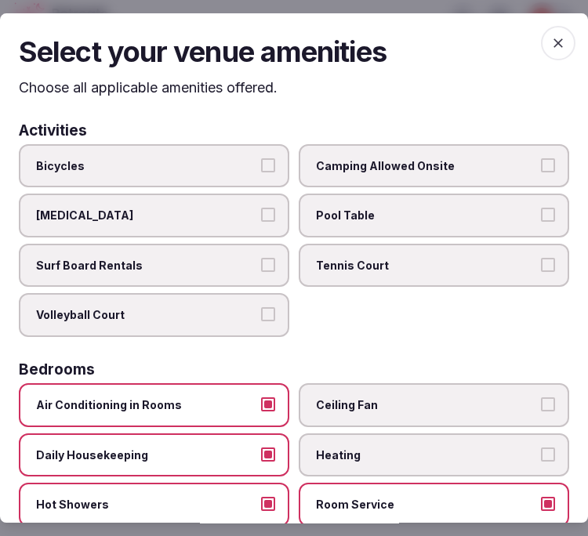
click at [541, 34] on span "button" at bounding box center [558, 43] width 34 height 34
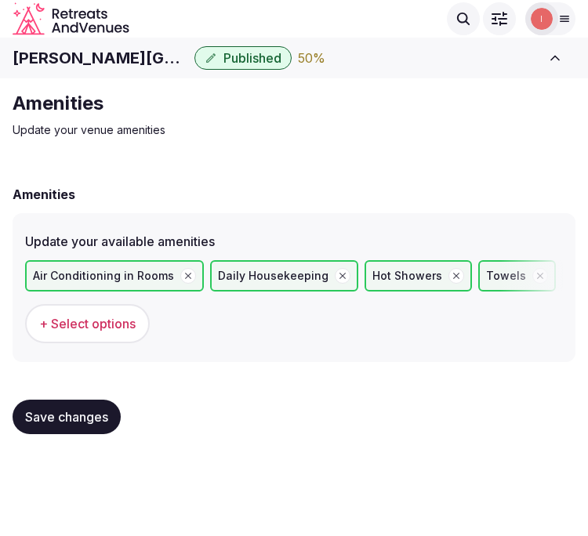
click at [56, 412] on span "Save changes" at bounding box center [66, 417] width 83 height 16
click at [73, 421] on span "Save changes" at bounding box center [66, 417] width 83 height 16
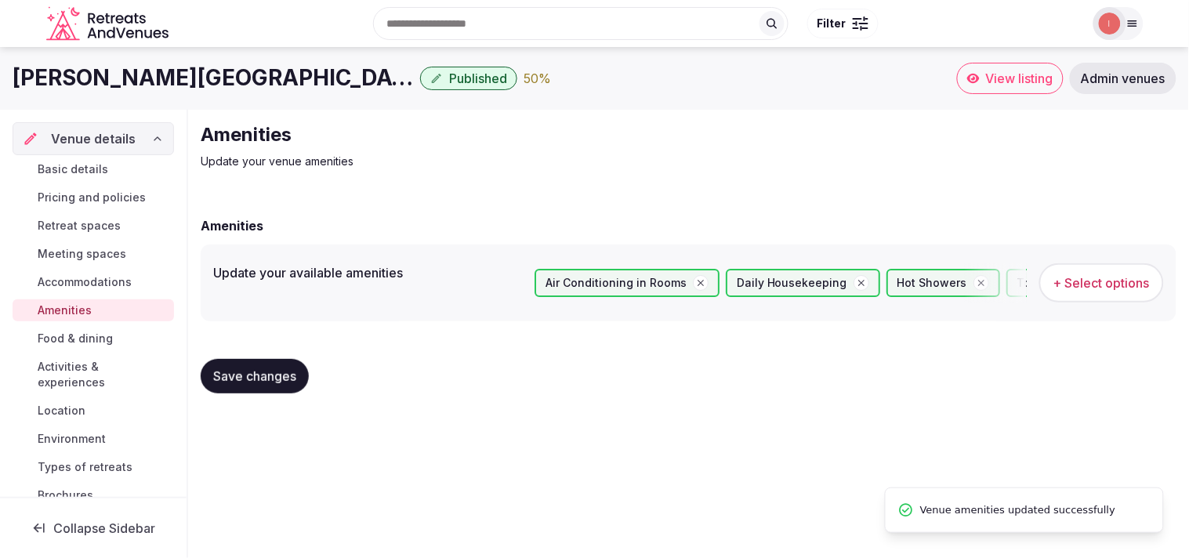
click at [84, 337] on span "Food & dining" at bounding box center [75, 339] width 75 height 16
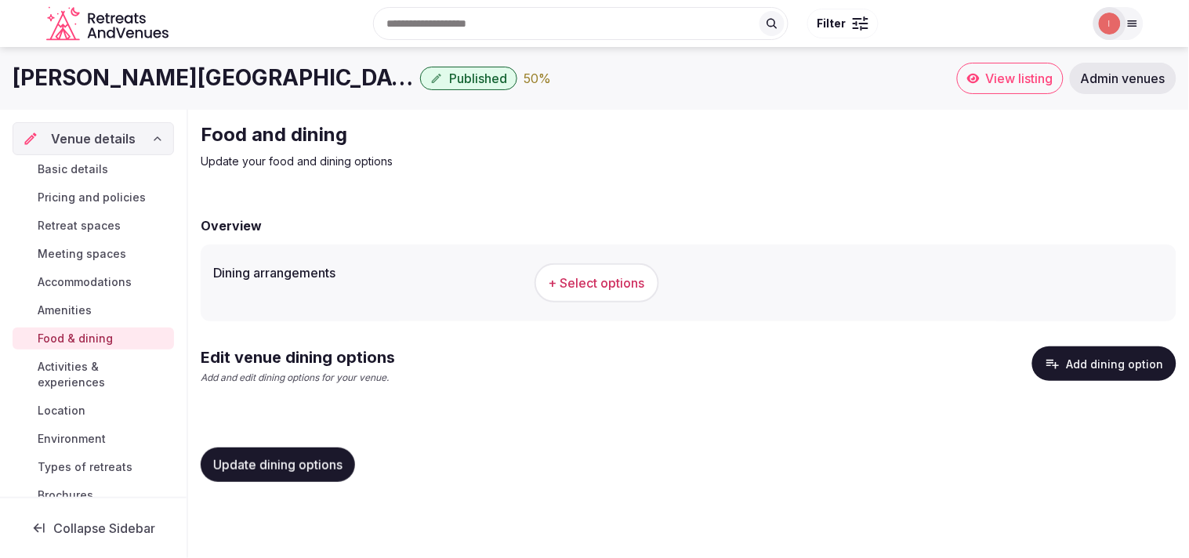
click at [619, 268] on button "+ Select options" at bounding box center [596, 282] width 125 height 39
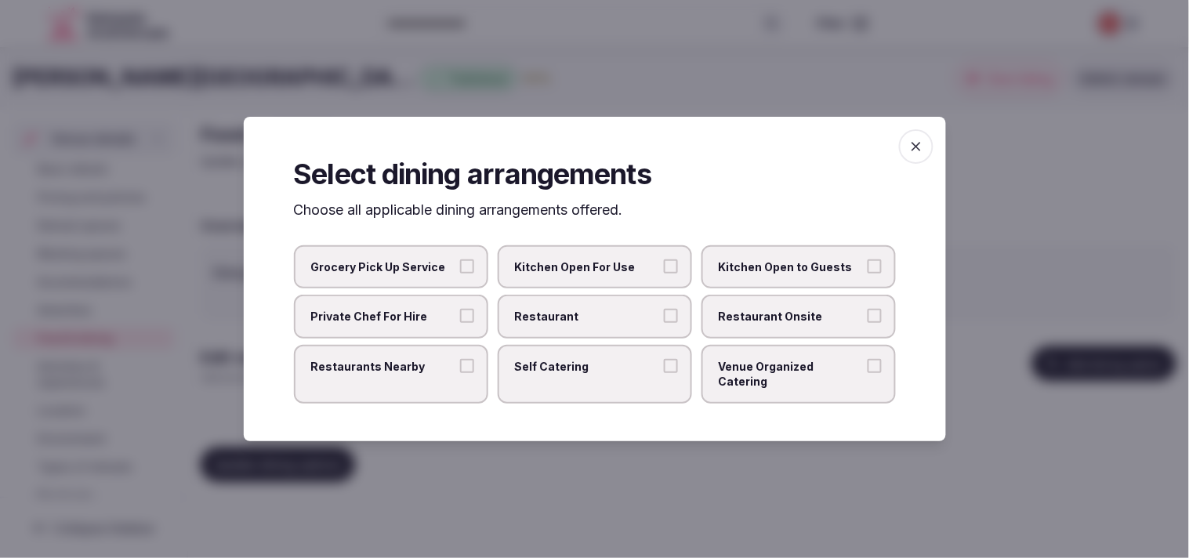
click at [616, 324] on span "Restaurant" at bounding box center [587, 317] width 144 height 16
click at [664, 323] on button "Restaurant" at bounding box center [671, 316] width 14 height 14
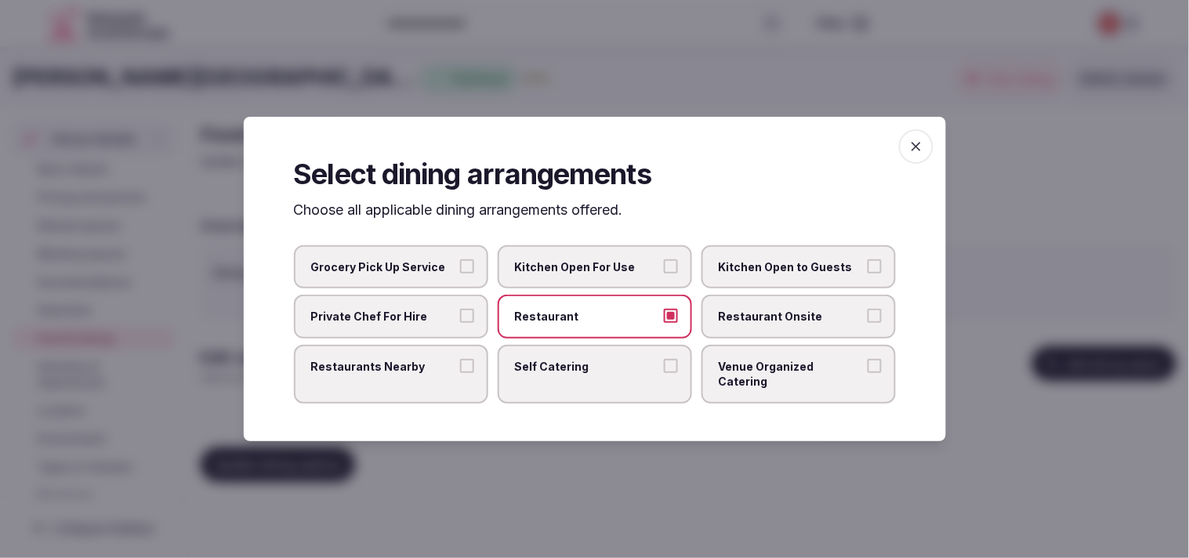
click at [710, 329] on label "Restaurant Onsite" at bounding box center [798, 317] width 194 height 44
click at [867, 323] on button "Restaurant Onsite" at bounding box center [874, 316] width 14 height 14
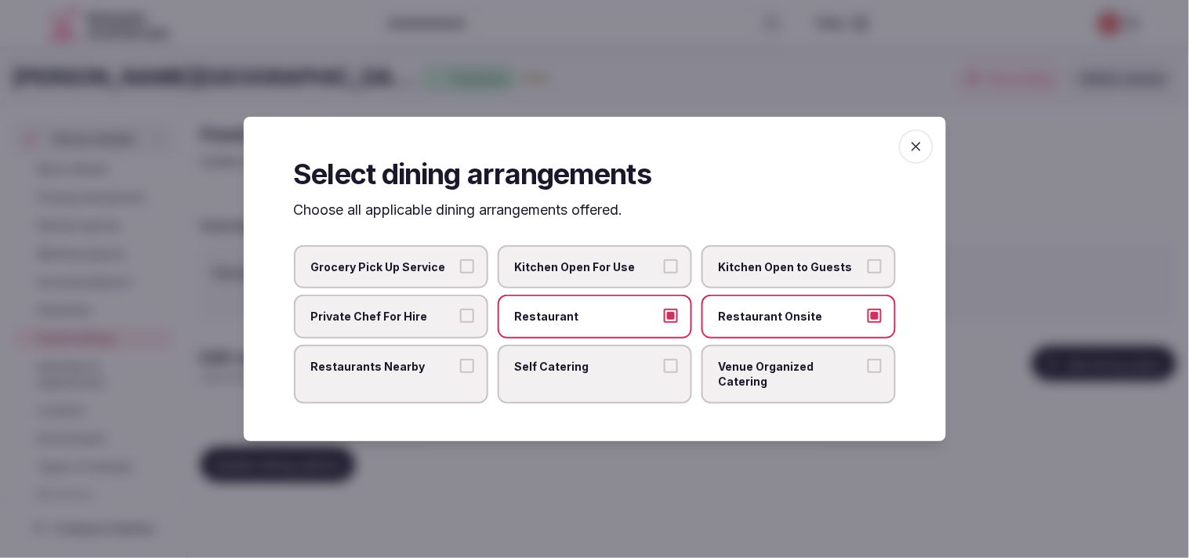
click at [444, 375] on span "Restaurants Nearby" at bounding box center [383, 367] width 144 height 16
click at [460, 373] on button "Restaurants Nearby" at bounding box center [467, 366] width 14 height 14
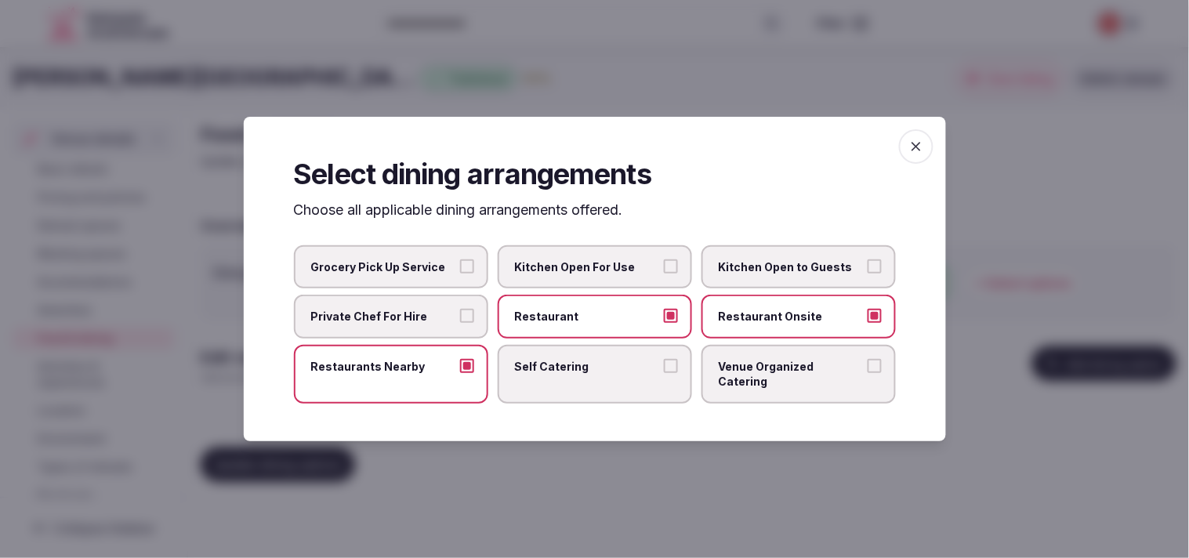
click at [906, 163] on span "button" at bounding box center [916, 146] width 34 height 34
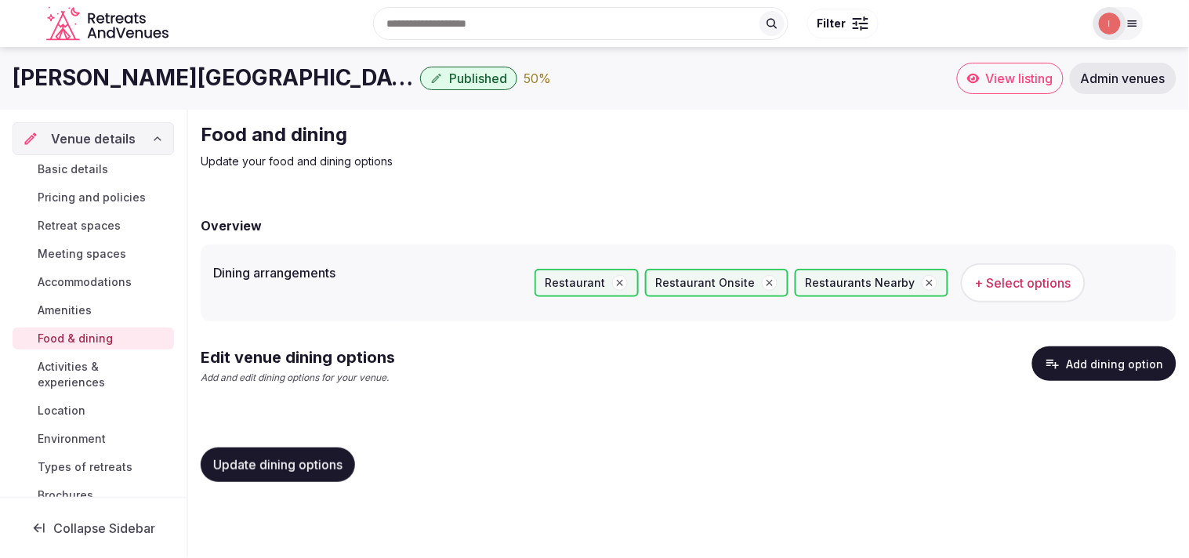
click at [324, 457] on span "Update dining options" at bounding box center [277, 465] width 129 height 16
click at [323, 459] on span "Update dining options" at bounding box center [277, 465] width 129 height 16
click at [1062, 371] on button "Add dining option" at bounding box center [1104, 363] width 144 height 34
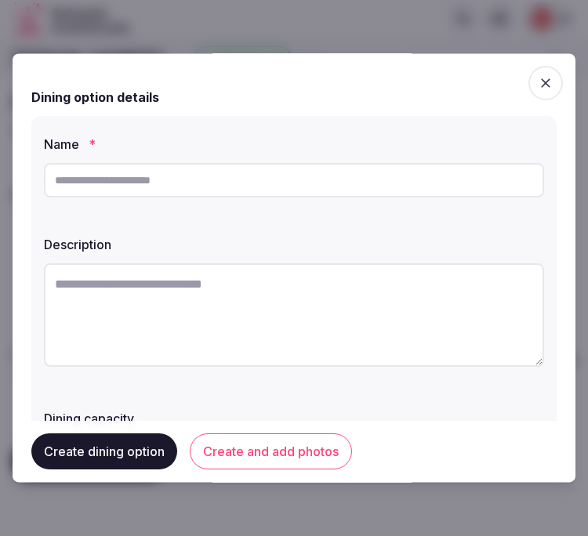
click at [246, 186] on input "text" at bounding box center [294, 180] width 500 height 34
paste input "********"
type input "********"
click at [331, 311] on textarea at bounding box center [294, 314] width 500 height 103
paste textarea "**********"
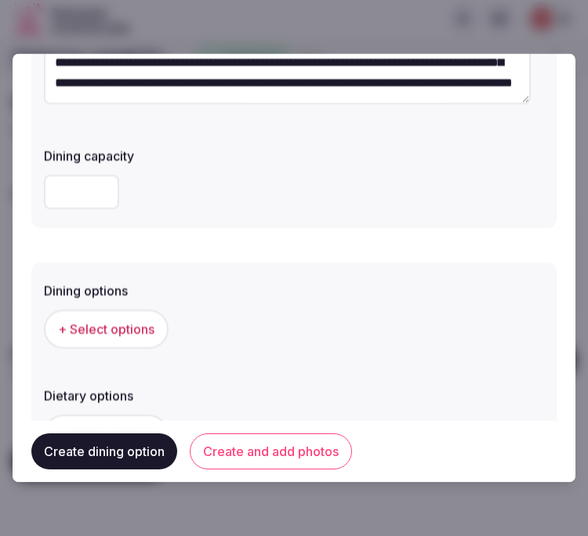
scroll to position [435, 0]
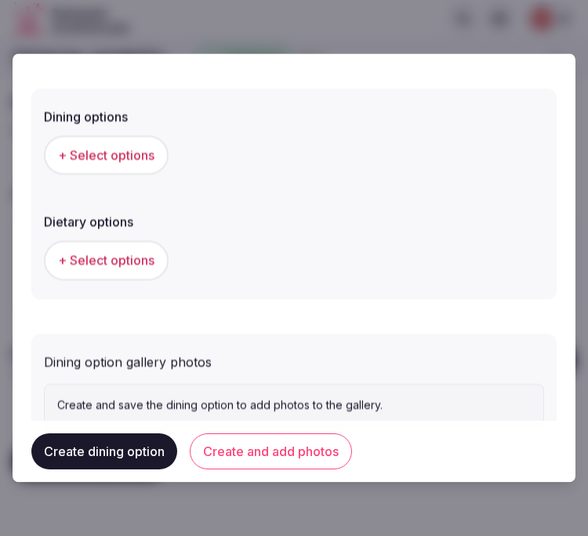
type textarea "**********"
click at [111, 175] on div "+ Select options" at bounding box center [294, 156] width 500 height 52
click at [111, 167] on button "+ Select options" at bounding box center [106, 155] width 125 height 39
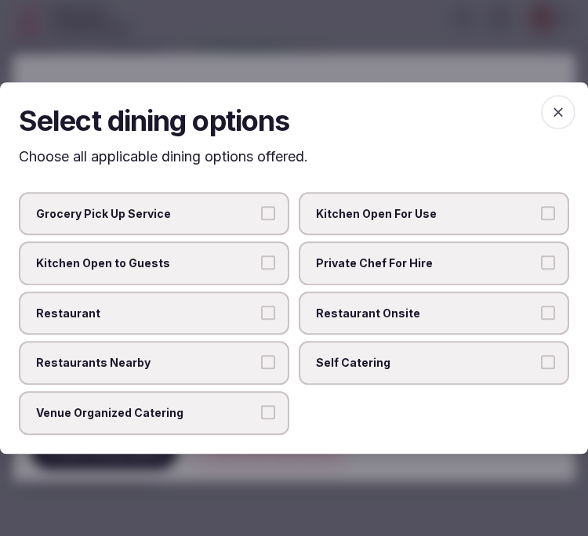
click at [440, 299] on label "Restaurant Onsite" at bounding box center [434, 313] width 270 height 44
click at [541, 306] on button "Restaurant Onsite" at bounding box center [548, 313] width 14 height 14
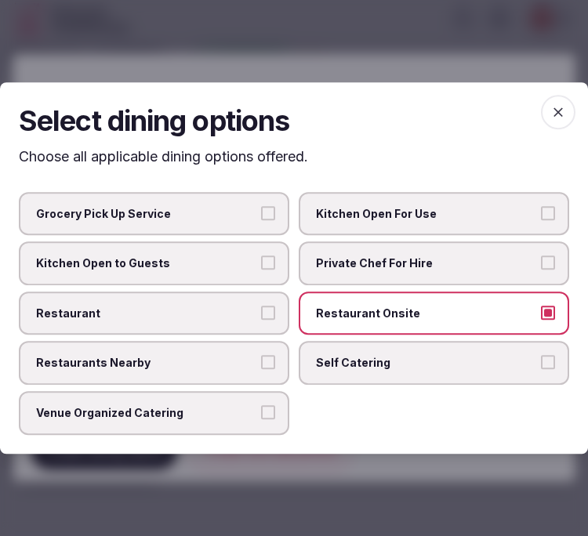
click at [222, 409] on span "Venue Organized Catering" at bounding box center [146, 413] width 220 height 16
click at [261, 409] on button "Venue Organized Catering" at bounding box center [268, 412] width 14 height 14
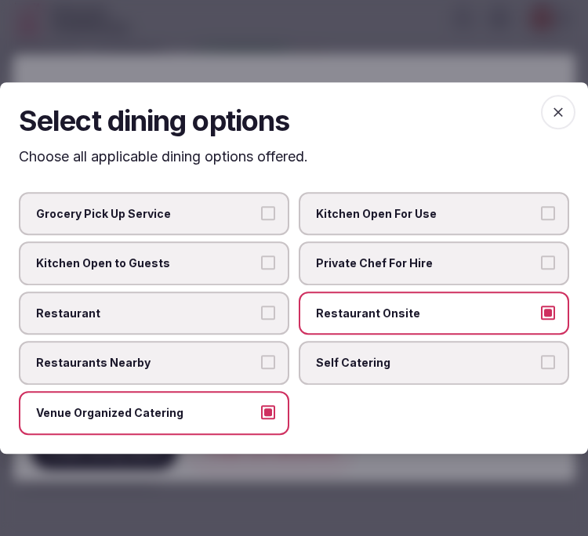
click at [555, 114] on icon "button" at bounding box center [558, 112] width 16 height 16
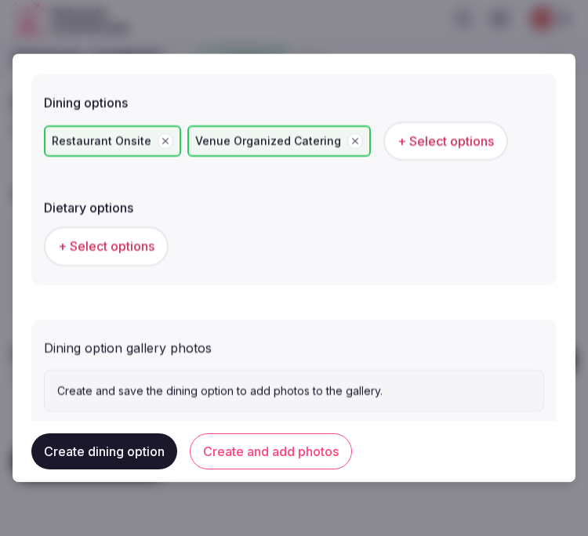
scroll to position [487, 0]
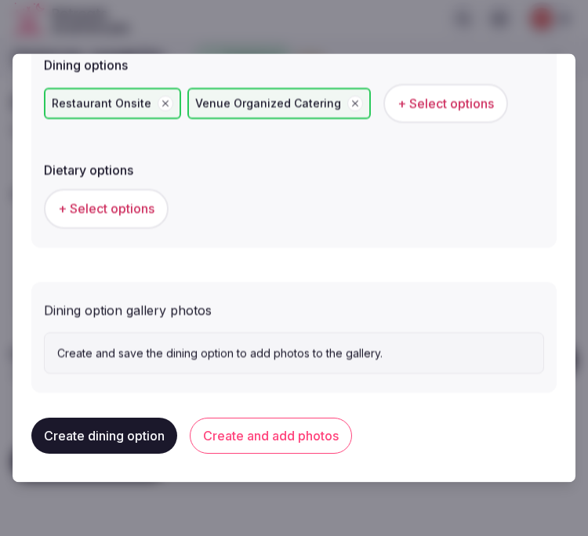
click at [311, 423] on button "Create and add photos" at bounding box center [271, 436] width 162 height 36
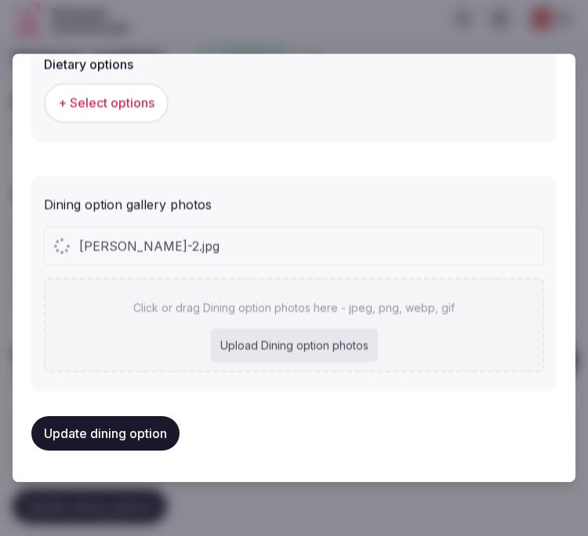
scroll to position [588, 0]
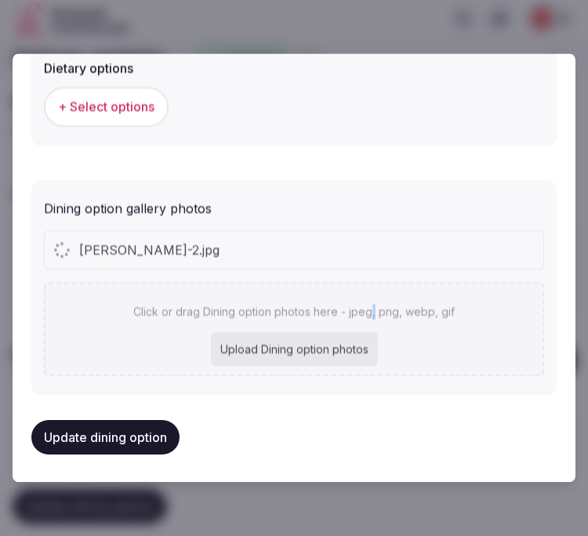
drag, startPoint x: 367, startPoint y: 308, endPoint x: 363, endPoint y: 268, distance: 40.1
click at [363, 268] on div "[PERSON_NAME]-2.jpg Click or drag Dining option photos here - jpeg, png, webp, …" at bounding box center [294, 303] width 500 height 146
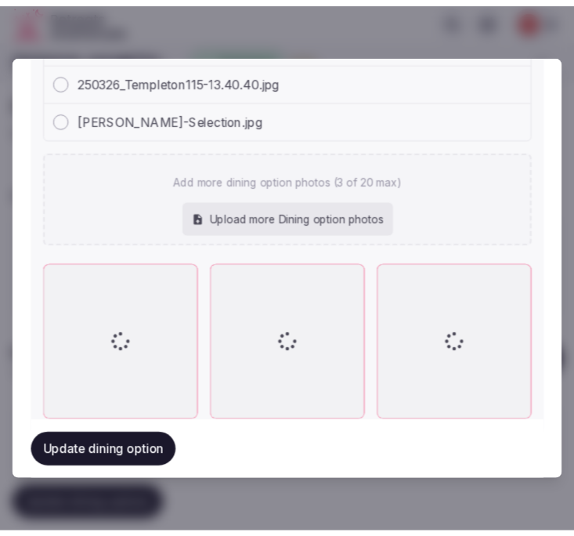
scroll to position [849, 0]
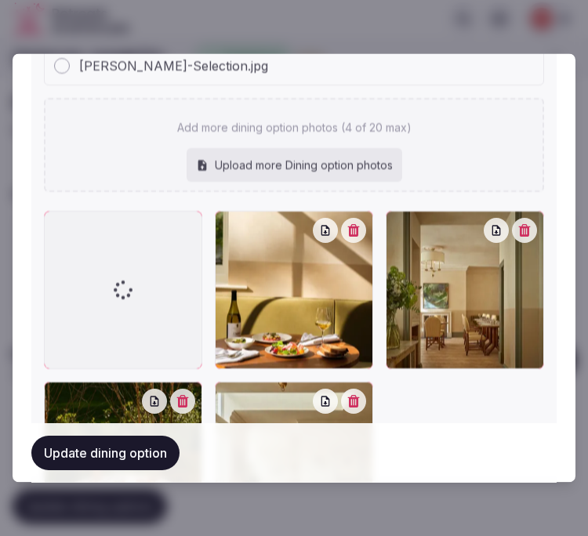
click at [155, 449] on button "Update dining option" at bounding box center [105, 453] width 148 height 34
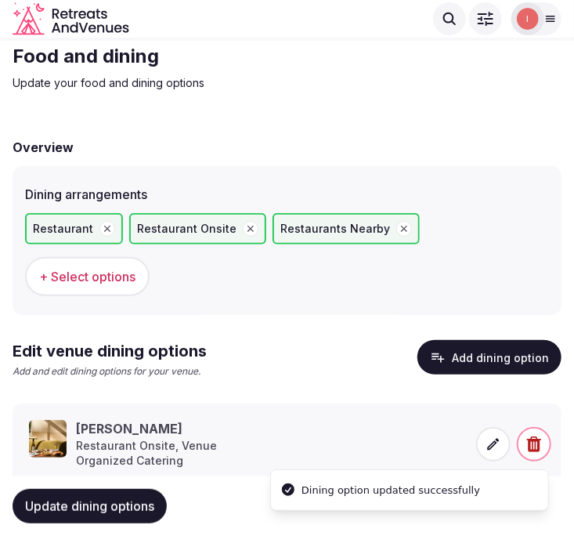
scroll to position [18, 0]
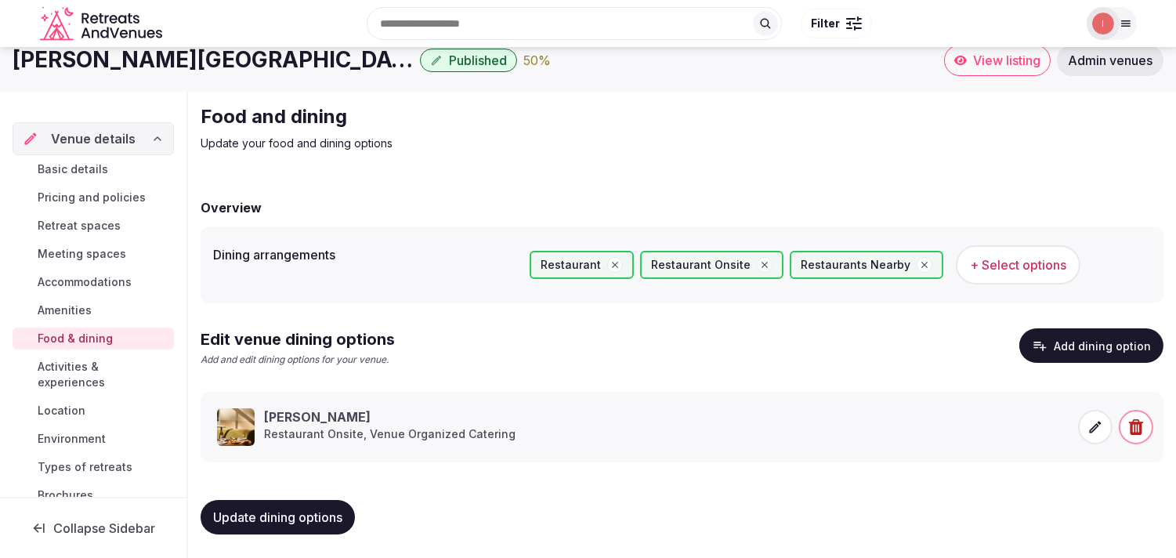
click at [294, 509] on span "Update dining options" at bounding box center [277, 517] width 129 height 16
click at [58, 376] on span "Activities & experiences" at bounding box center [103, 374] width 130 height 31
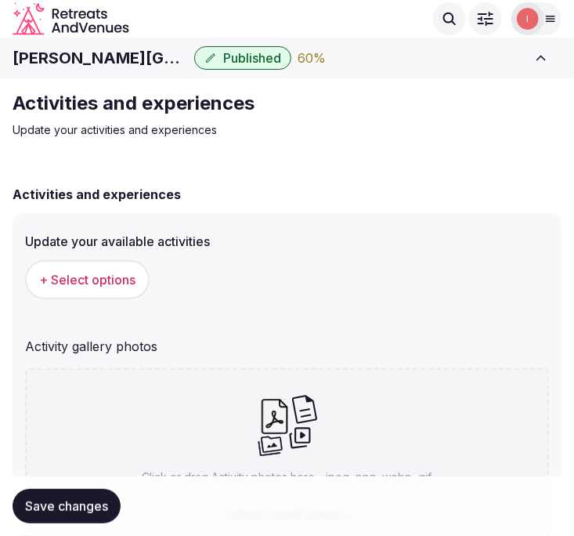
click at [127, 288] on button "+ Select options" at bounding box center [87, 279] width 125 height 39
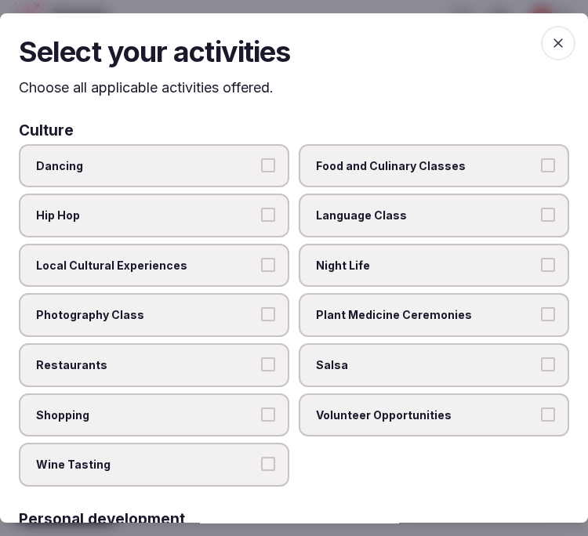
click at [261, 264] on button "Local Cultural Experiences" at bounding box center [268, 265] width 14 height 14
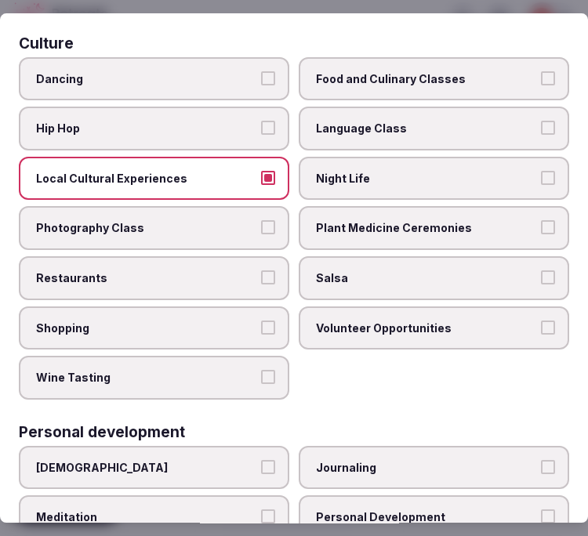
click at [252, 267] on label "Restaurants" at bounding box center [154, 278] width 270 height 44
click at [261, 270] on button "Restaurants" at bounding box center [268, 277] width 14 height 14
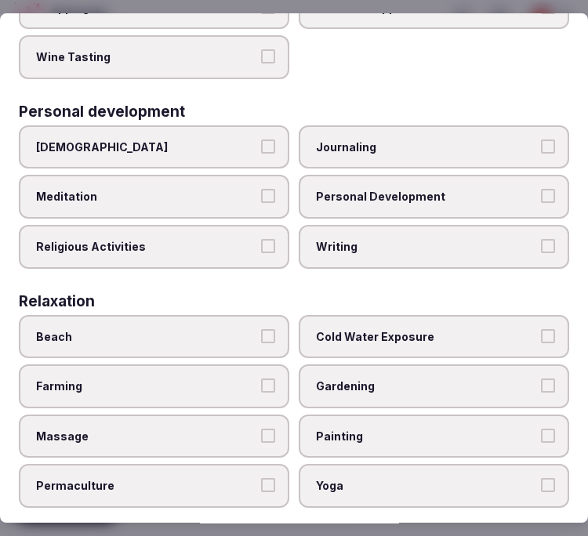
scroll to position [435, 0]
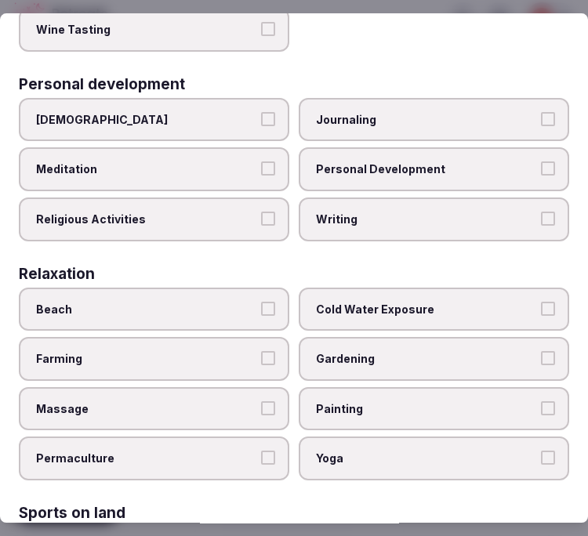
click at [405, 161] on span "Personal Development" at bounding box center [426, 169] width 220 height 16
click at [541, 161] on button "Personal Development" at bounding box center [548, 168] width 14 height 14
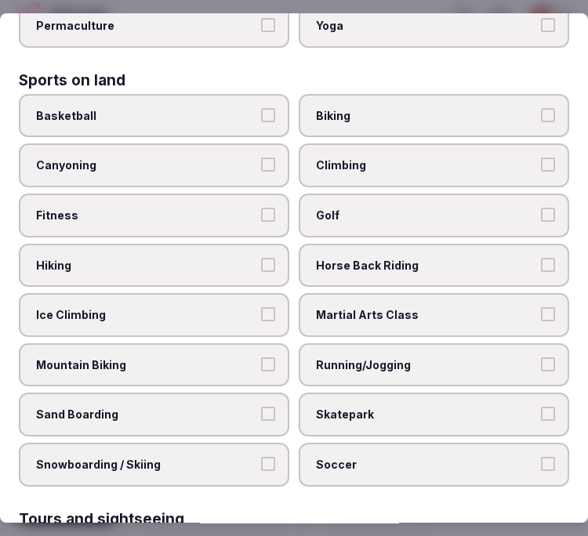
scroll to position [870, 0]
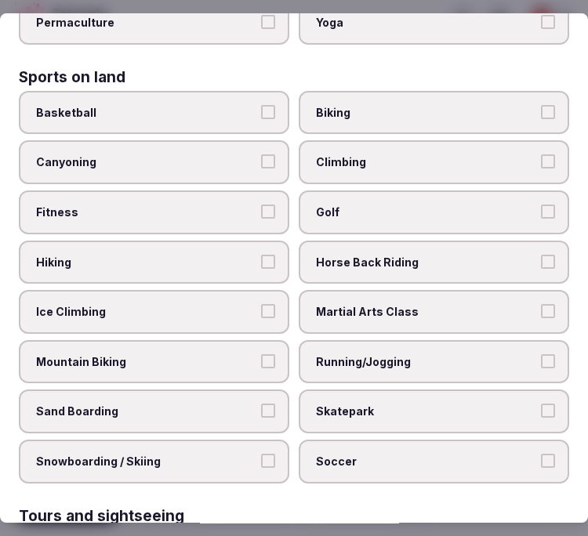
click at [263, 190] on label "Fitness" at bounding box center [154, 212] width 270 height 44
click at [263, 204] on button "Fitness" at bounding box center [268, 211] width 14 height 14
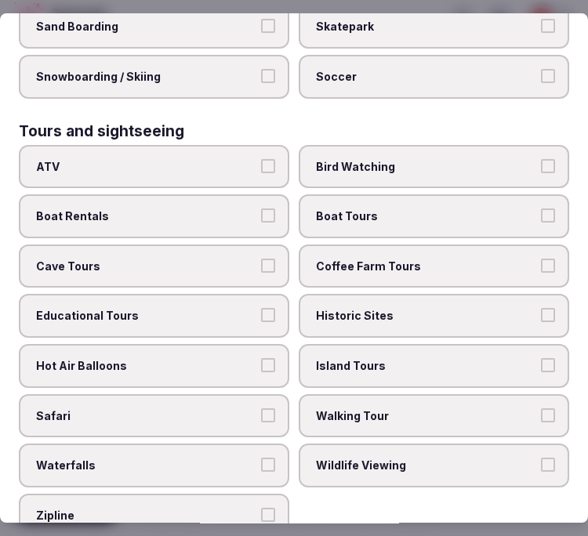
scroll to position [1227, 0]
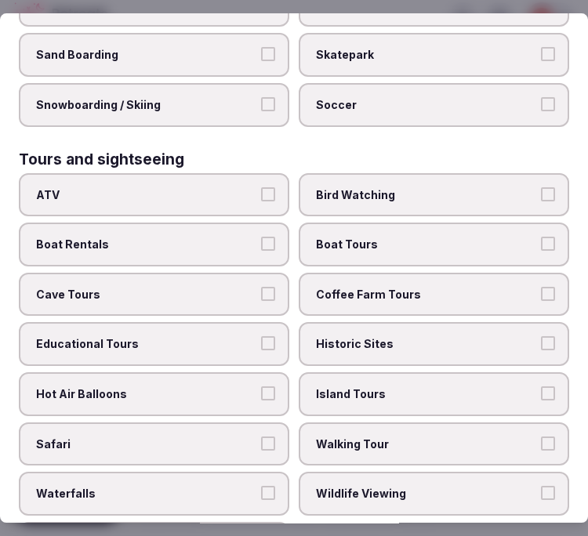
click at [349, 422] on label "Walking Tour" at bounding box center [434, 444] width 270 height 44
click at [541, 436] on button "Walking Tour" at bounding box center [548, 443] width 14 height 14
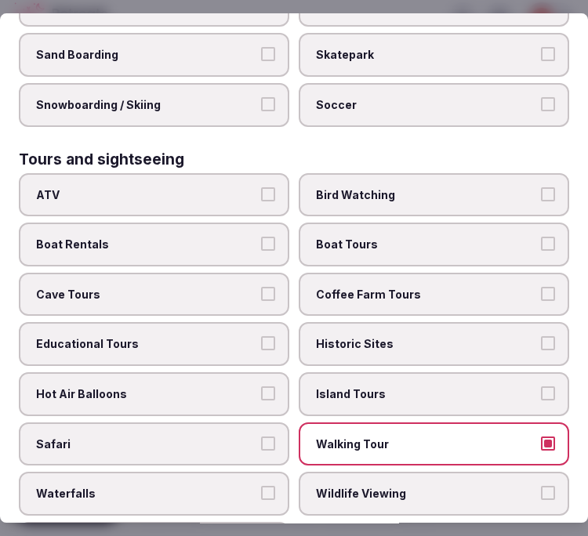
click at [385, 337] on span "Historic Sites" at bounding box center [426, 345] width 220 height 16
click at [541, 337] on button "Historic Sites" at bounding box center [548, 344] width 14 height 14
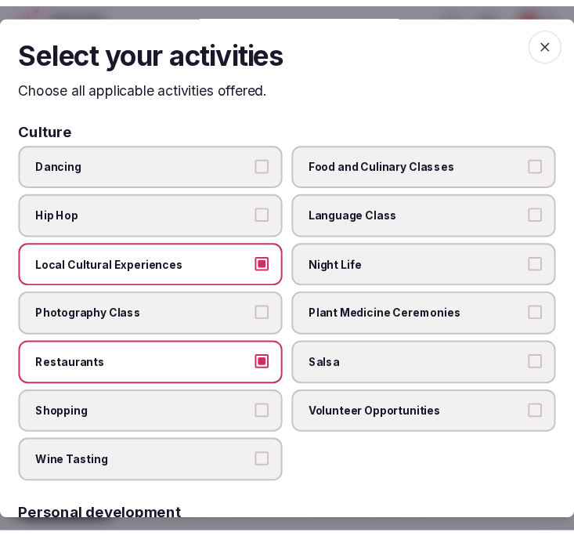
scroll to position [0, 0]
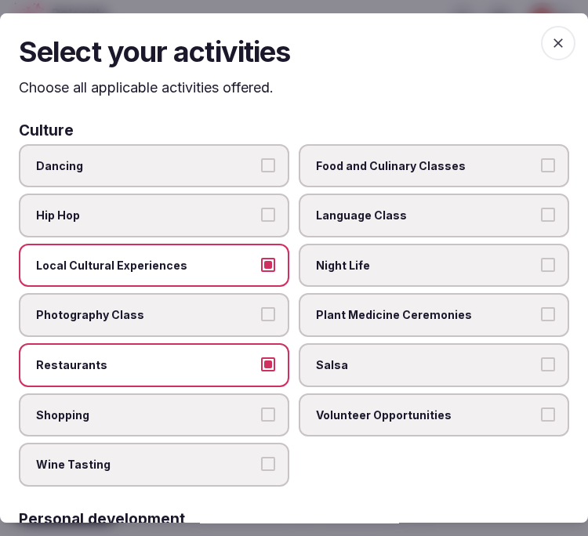
click at [548, 51] on span "button" at bounding box center [558, 43] width 34 height 34
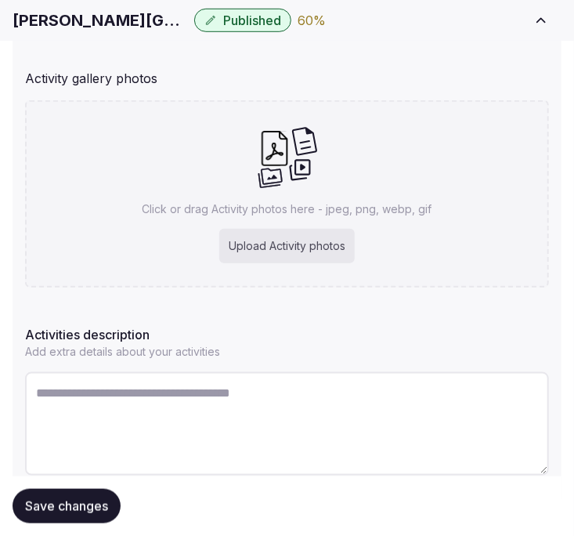
scroll to position [367, 0]
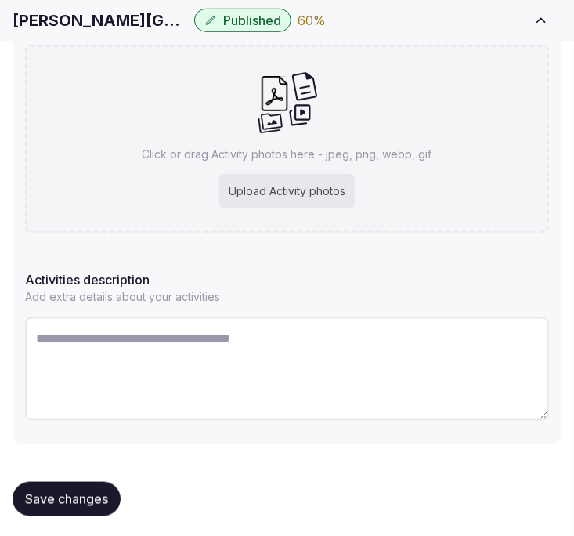
click at [145, 325] on textarea at bounding box center [287, 368] width 524 height 103
paste textarea "**********"
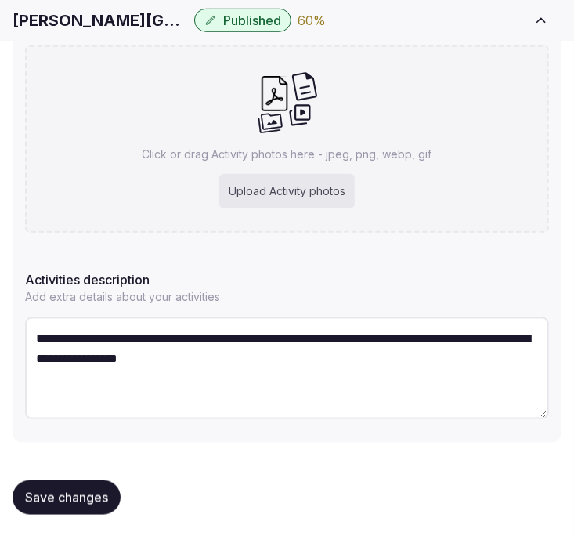
type textarea "**********"
click at [309, 190] on div "Upload Activity photos" at bounding box center [287, 191] width 136 height 34
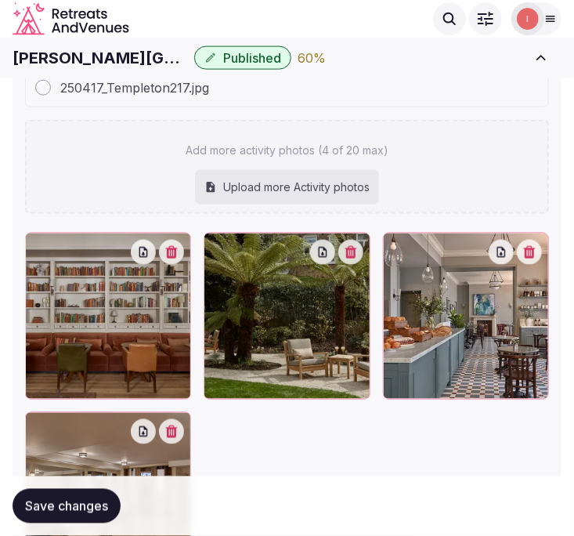
scroll to position [496, 0]
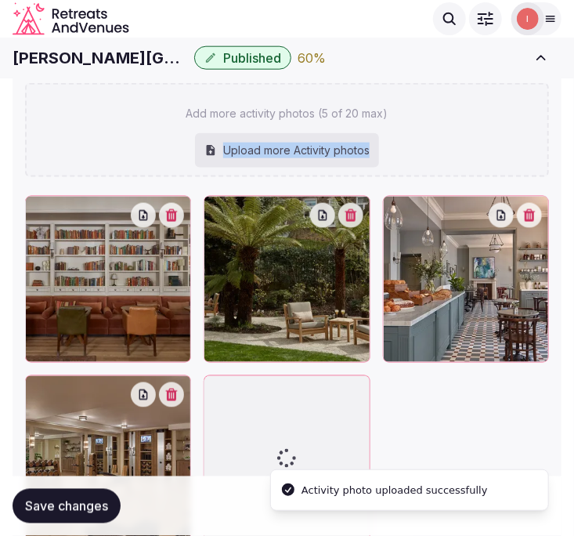
drag, startPoint x: 411, startPoint y: 174, endPoint x: 753, endPoint y: 157, distance: 342.8
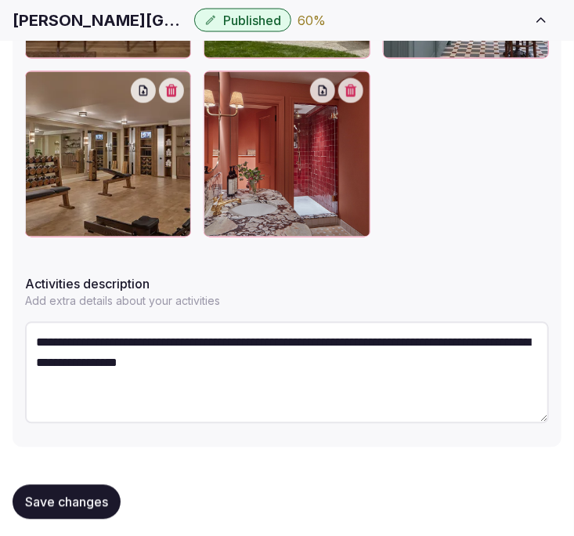
scroll to position [805, 0]
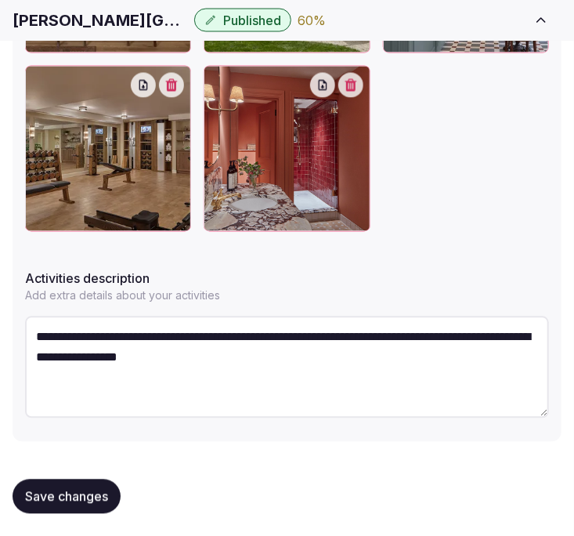
click at [104, 489] on span "Save changes" at bounding box center [66, 497] width 83 height 16
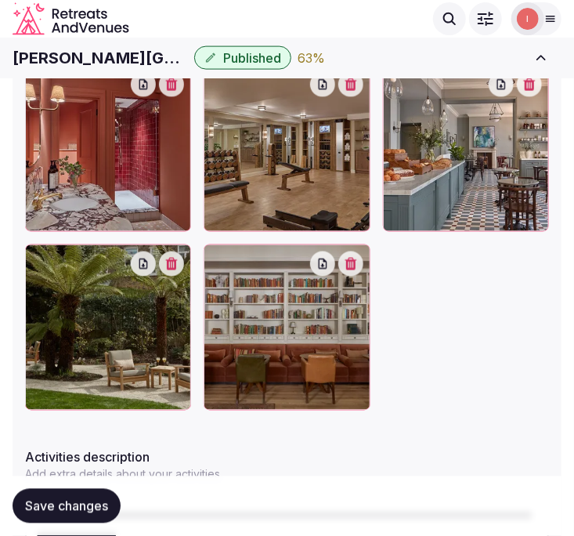
click at [88, 511] on span "Save changes" at bounding box center [66, 506] width 83 height 16
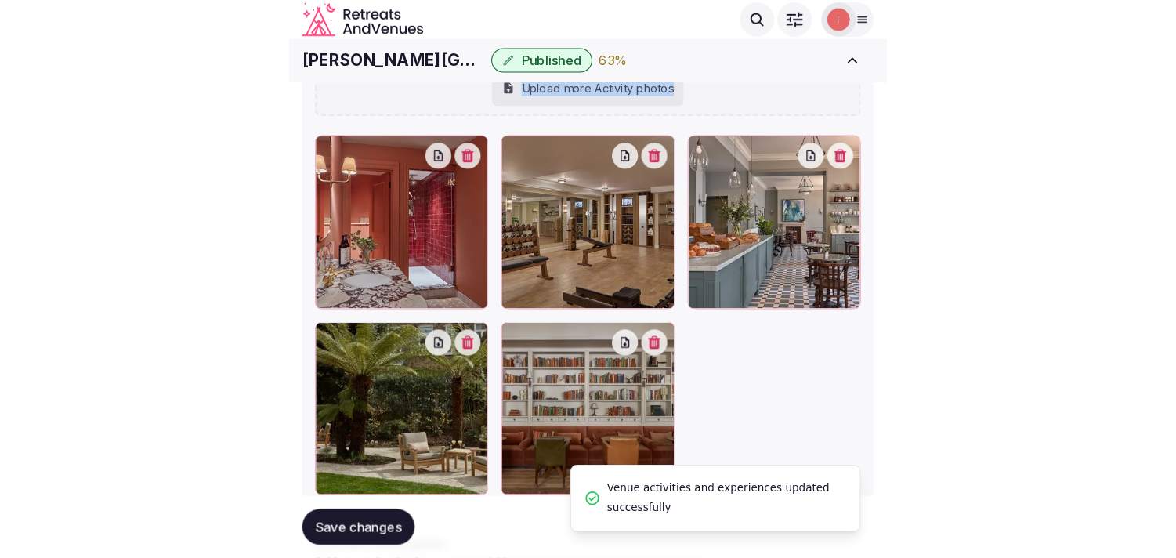
scroll to position [458, 0]
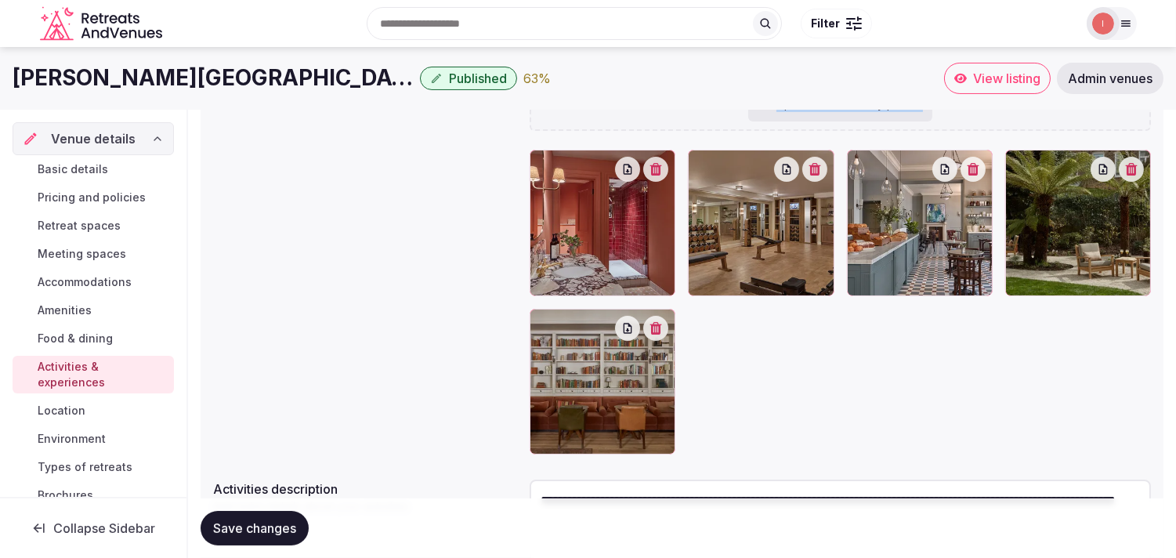
click at [67, 404] on span "Location" at bounding box center [62, 411] width 48 height 16
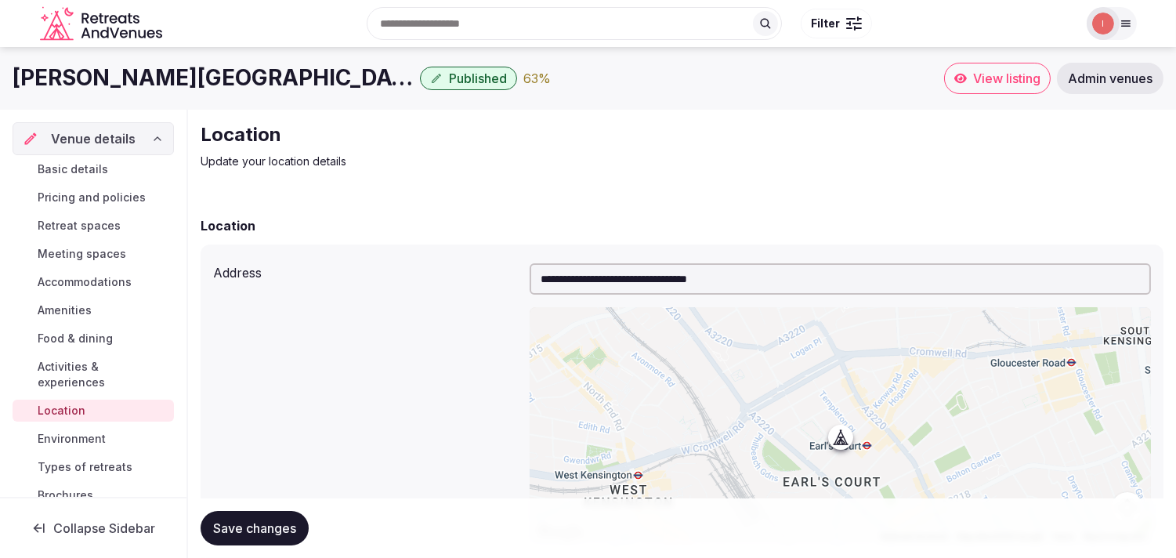
click at [63, 364] on span "Activities & experiences" at bounding box center [103, 374] width 130 height 31
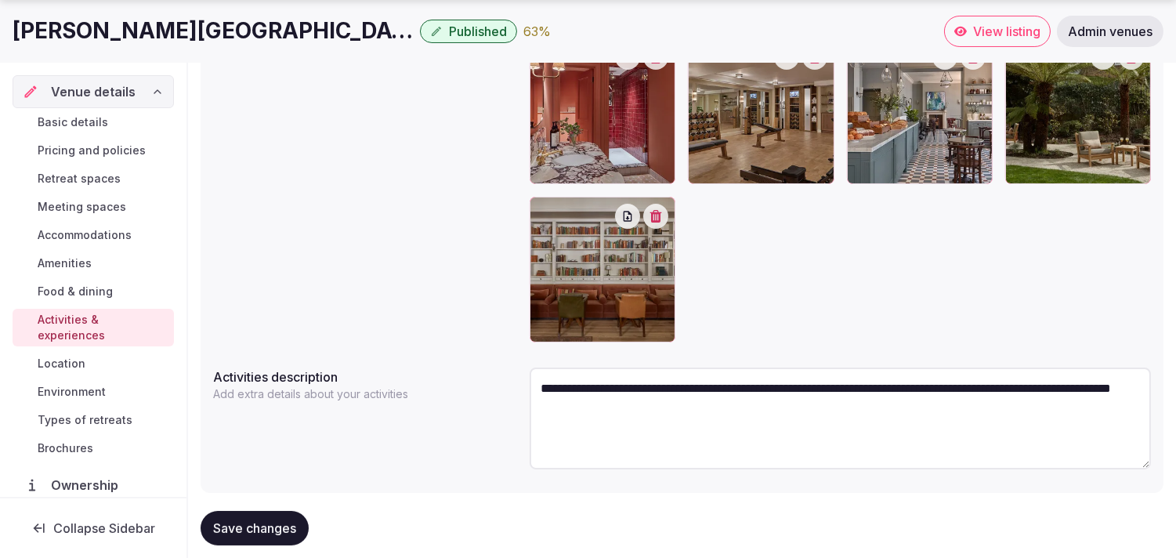
scroll to position [433, 0]
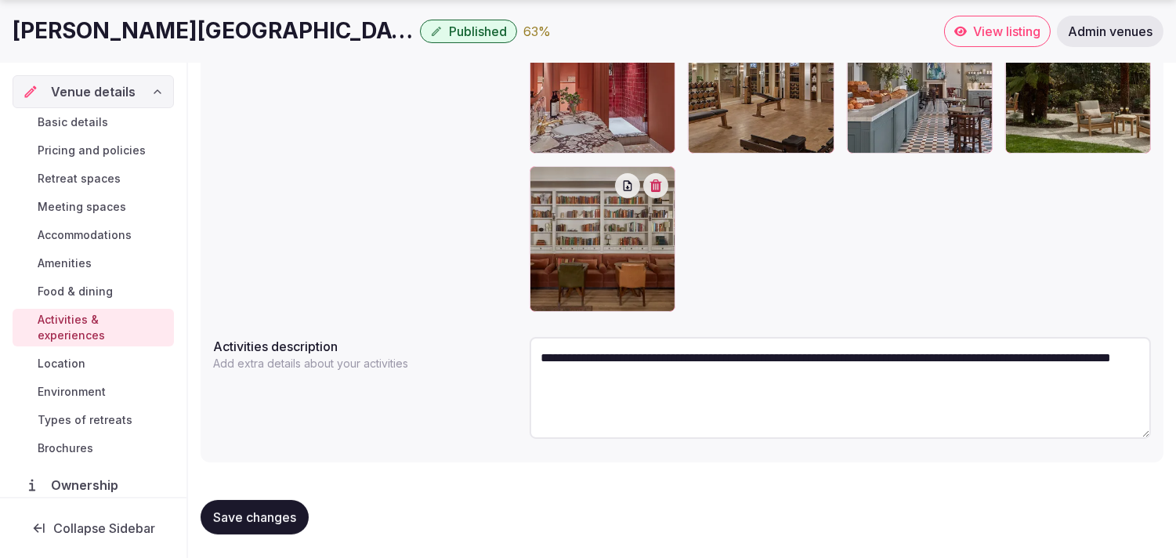
click at [268, 489] on div "Save changes" at bounding box center [682, 517] width 963 height 60
click at [74, 353] on link "Location" at bounding box center [93, 364] width 161 height 22
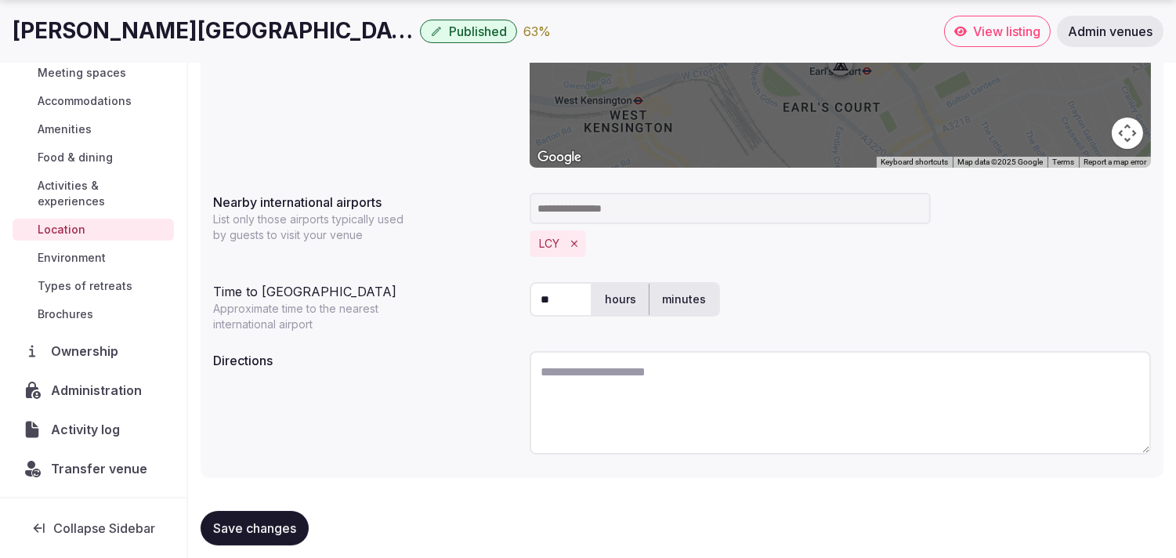
scroll to position [389, 0]
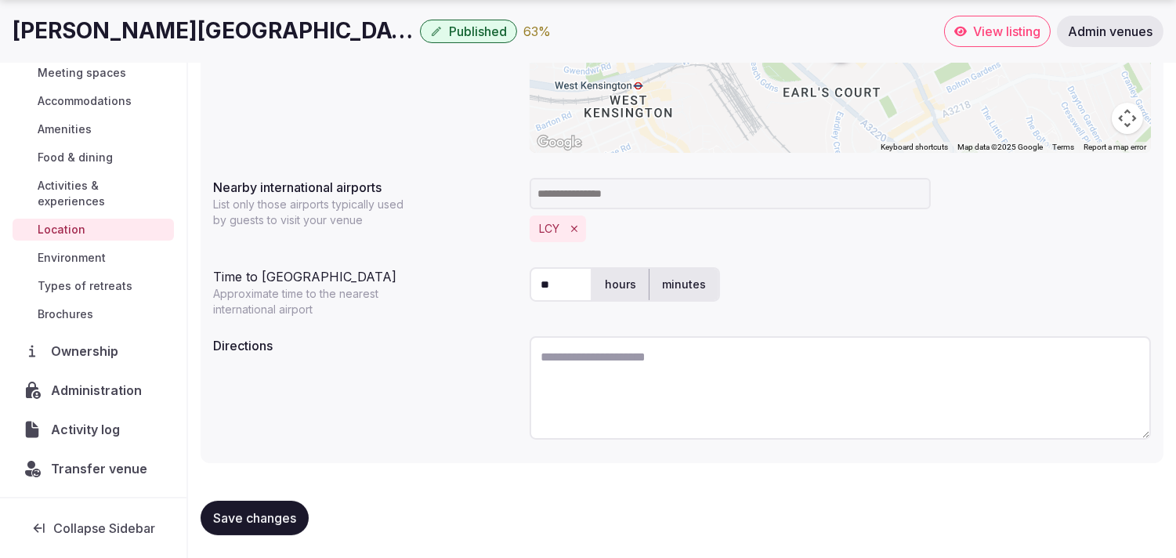
click at [92, 250] on span "Environment" at bounding box center [72, 258] width 68 height 16
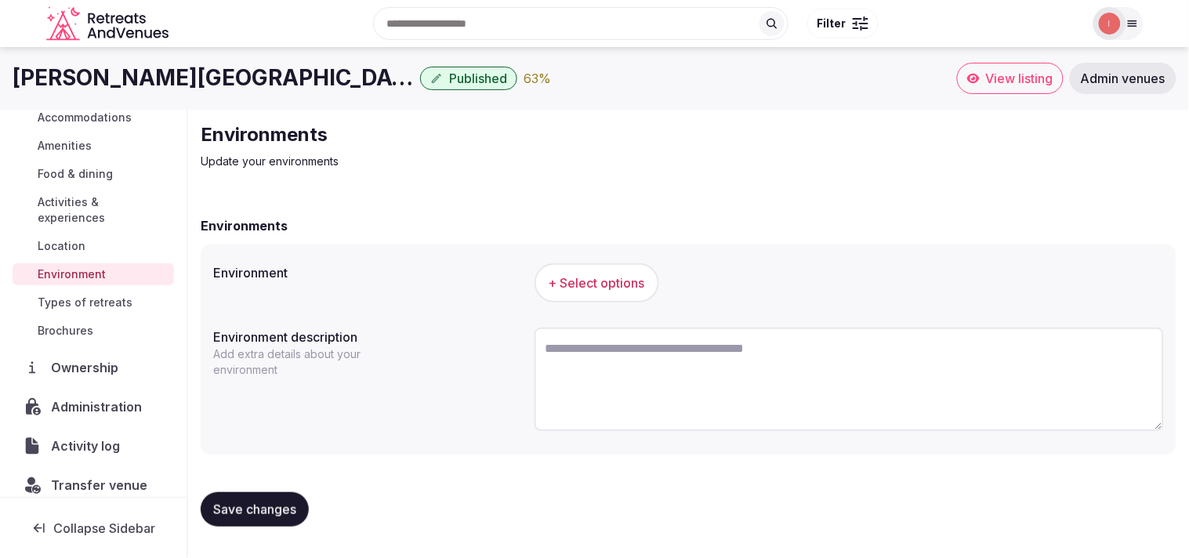
scroll to position [181, 0]
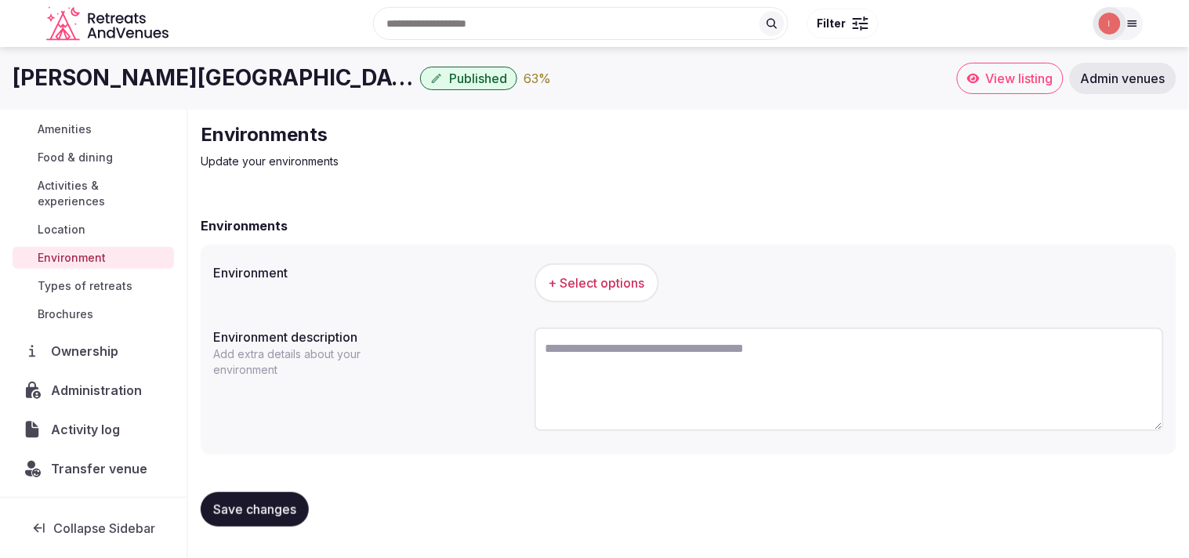
click at [94, 279] on span "Types of retreats" at bounding box center [85, 286] width 95 height 16
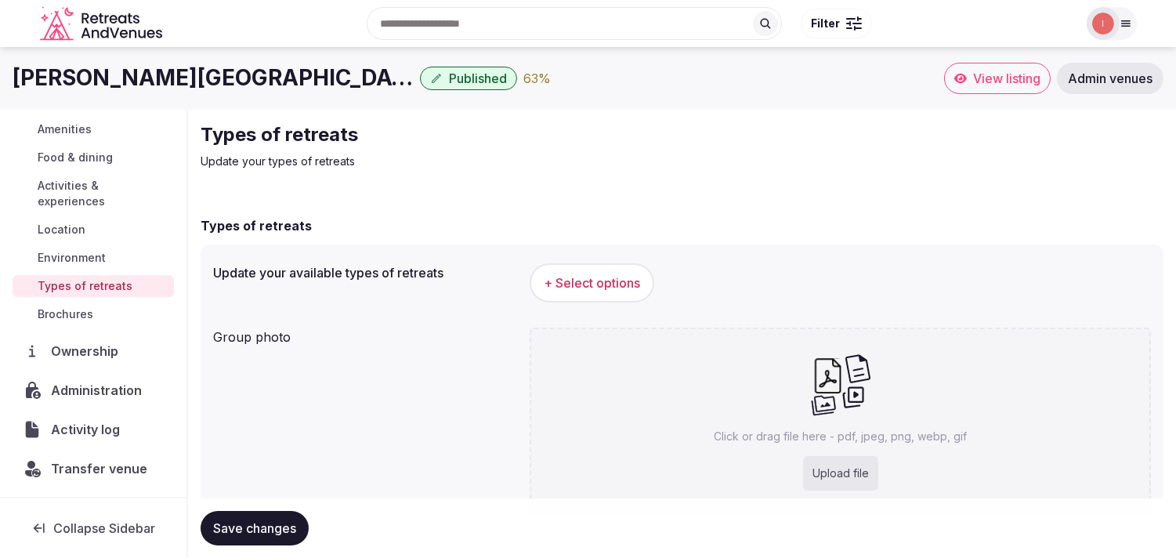
click at [89, 250] on span "Environment" at bounding box center [72, 258] width 68 height 16
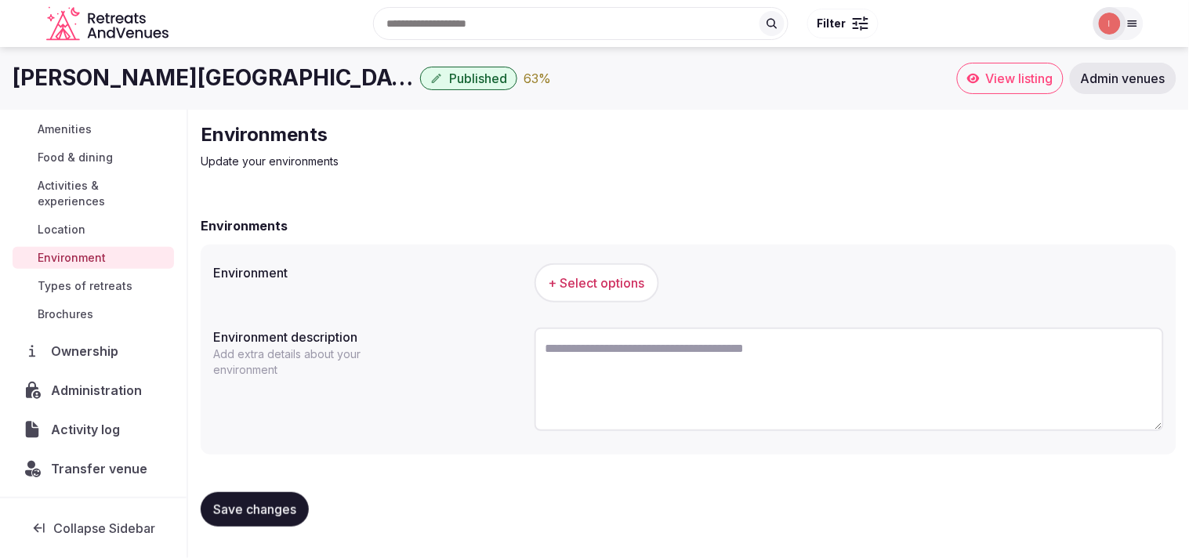
click at [613, 291] on button "+ Select options" at bounding box center [596, 282] width 125 height 39
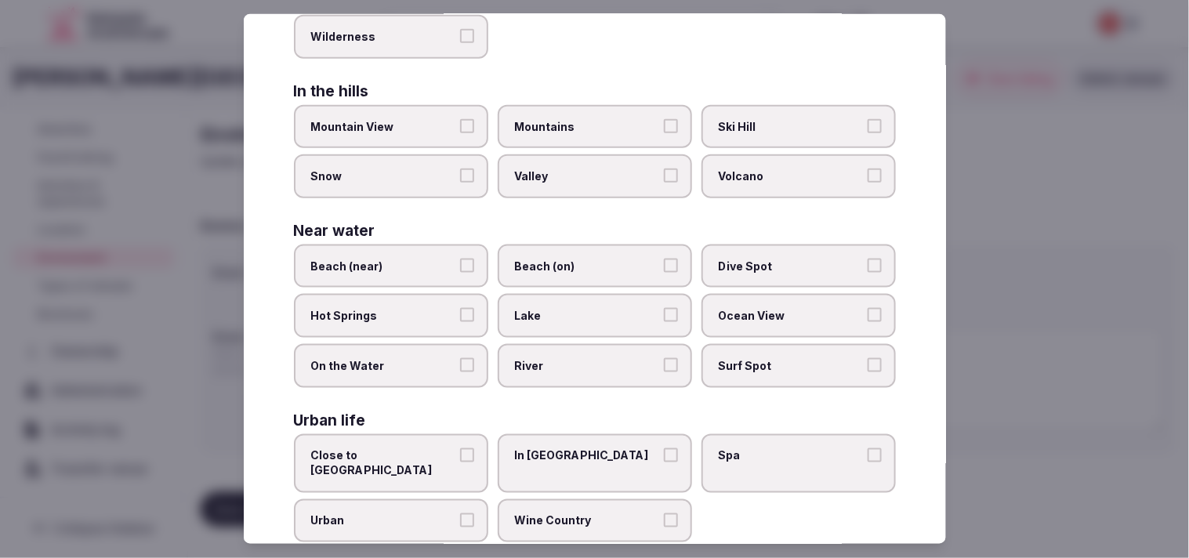
scroll to position [350, 0]
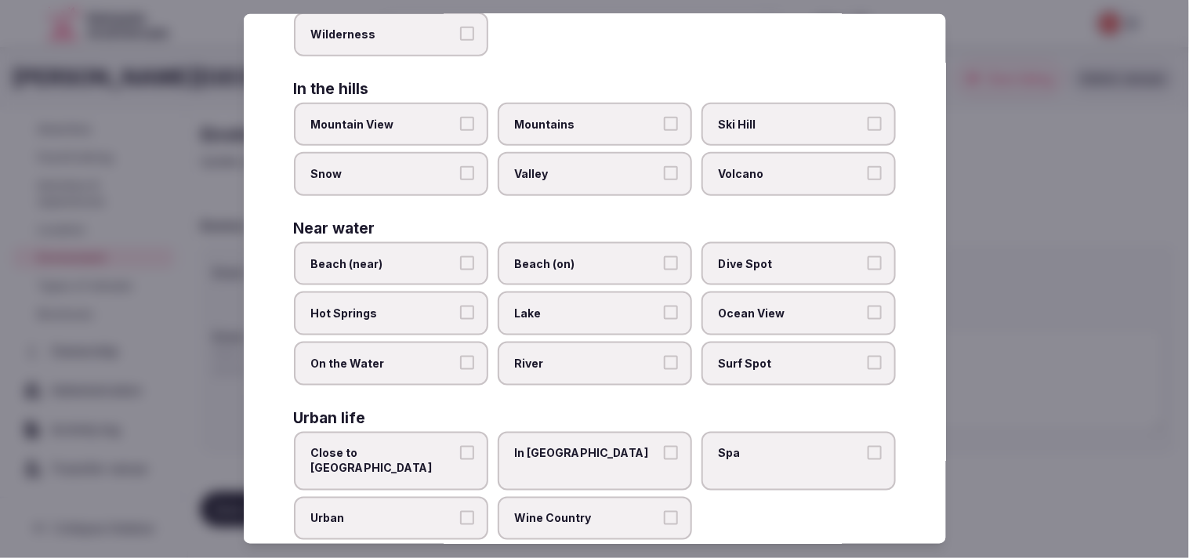
click at [429, 511] on span "Urban" at bounding box center [383, 519] width 144 height 16
click at [460, 511] on button "Urban" at bounding box center [467, 518] width 14 height 14
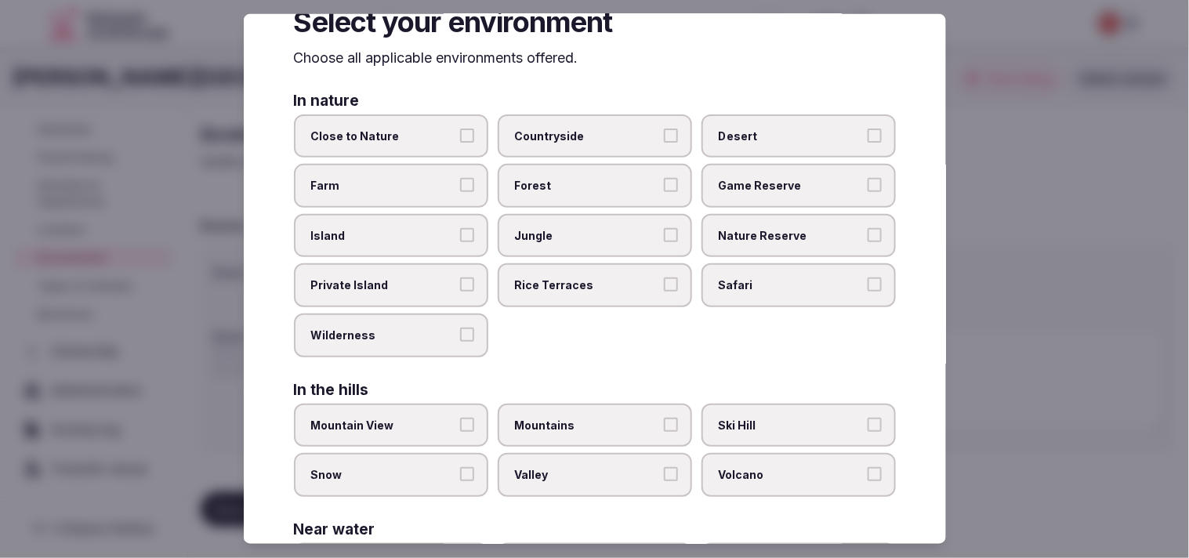
scroll to position [0, 0]
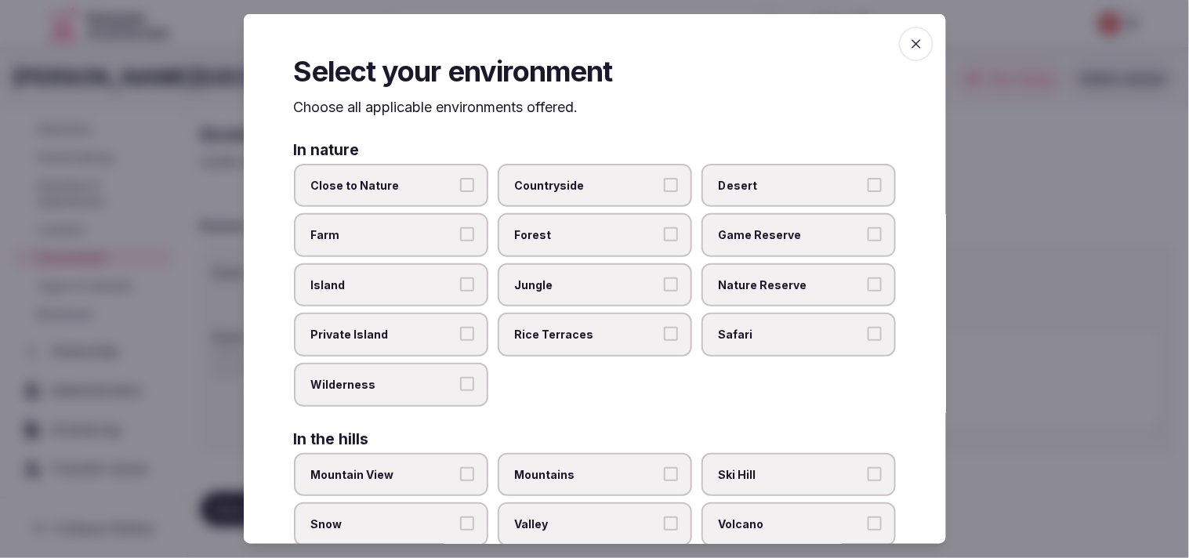
click at [908, 42] on icon "button" at bounding box center [916, 44] width 16 height 16
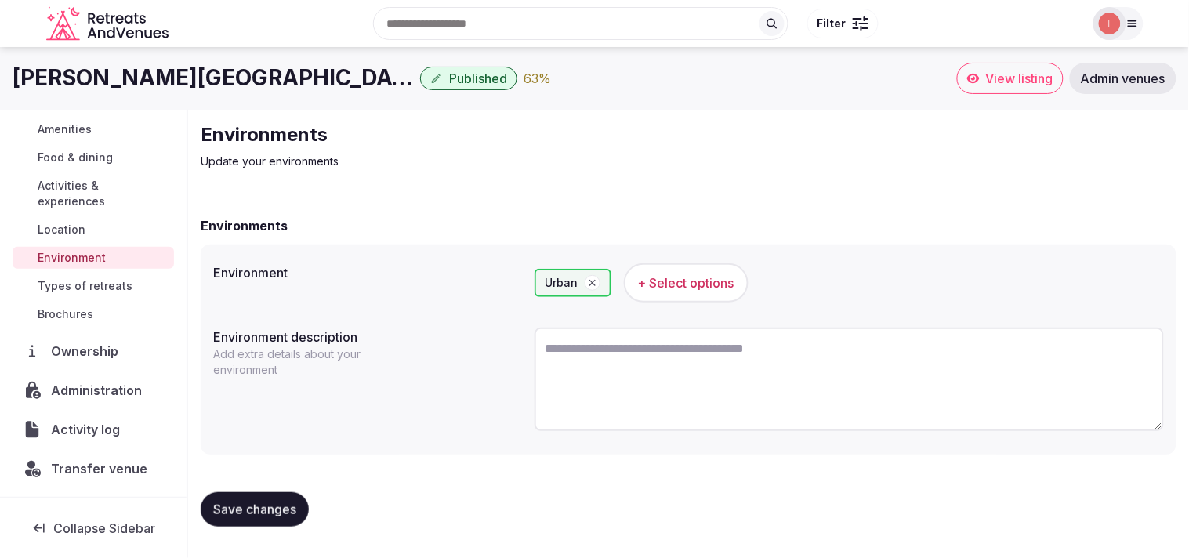
click at [291, 501] on span "Save changes" at bounding box center [254, 509] width 83 height 16
click at [96, 288] on span "Types of retreats" at bounding box center [85, 286] width 95 height 16
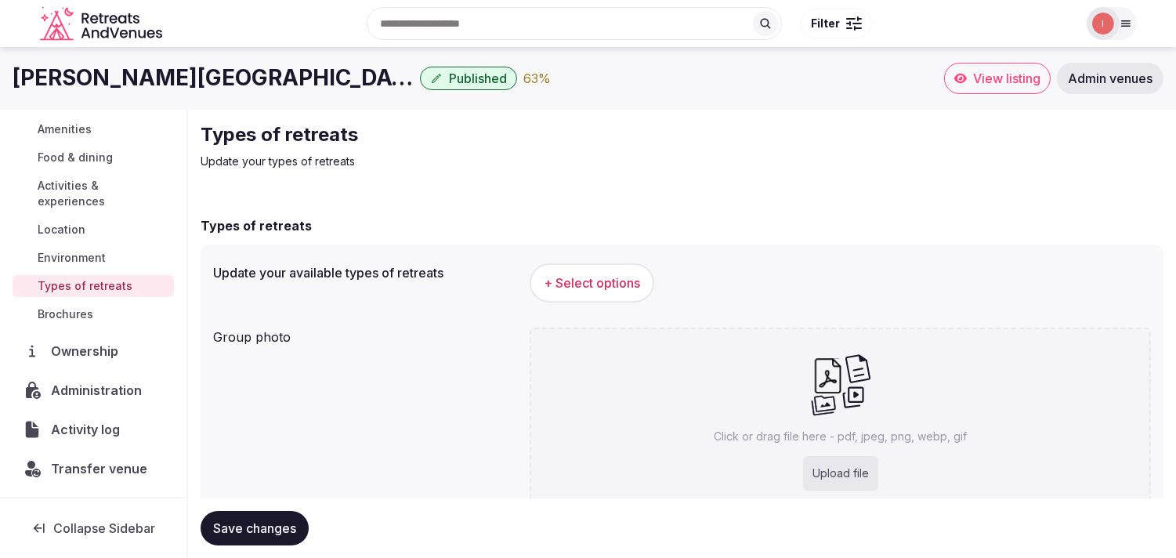
click at [615, 276] on span "+ Select options" at bounding box center [592, 282] width 96 height 17
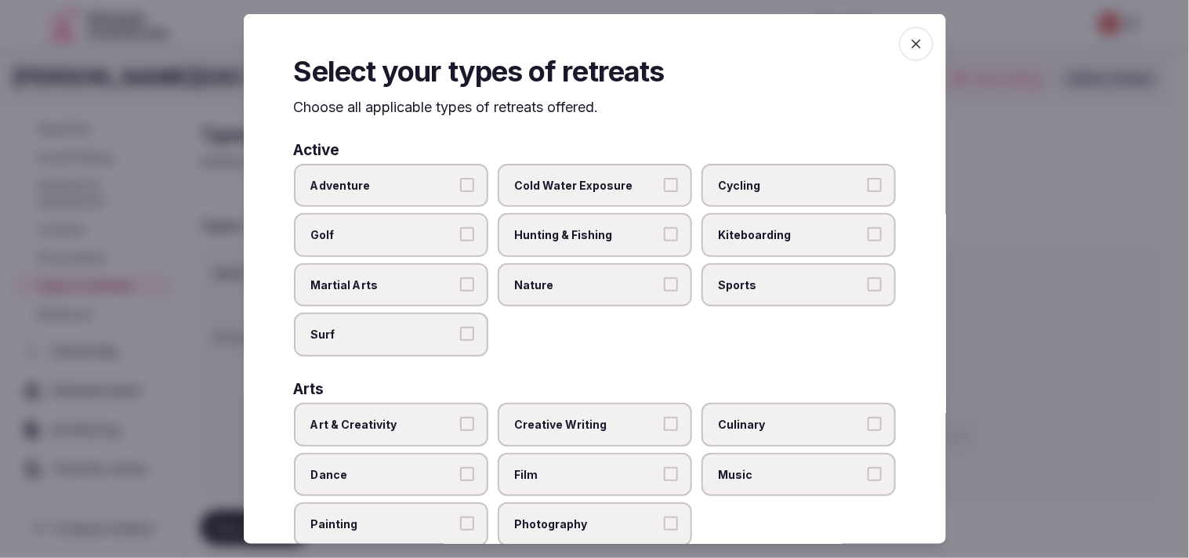
scroll to position [174, 0]
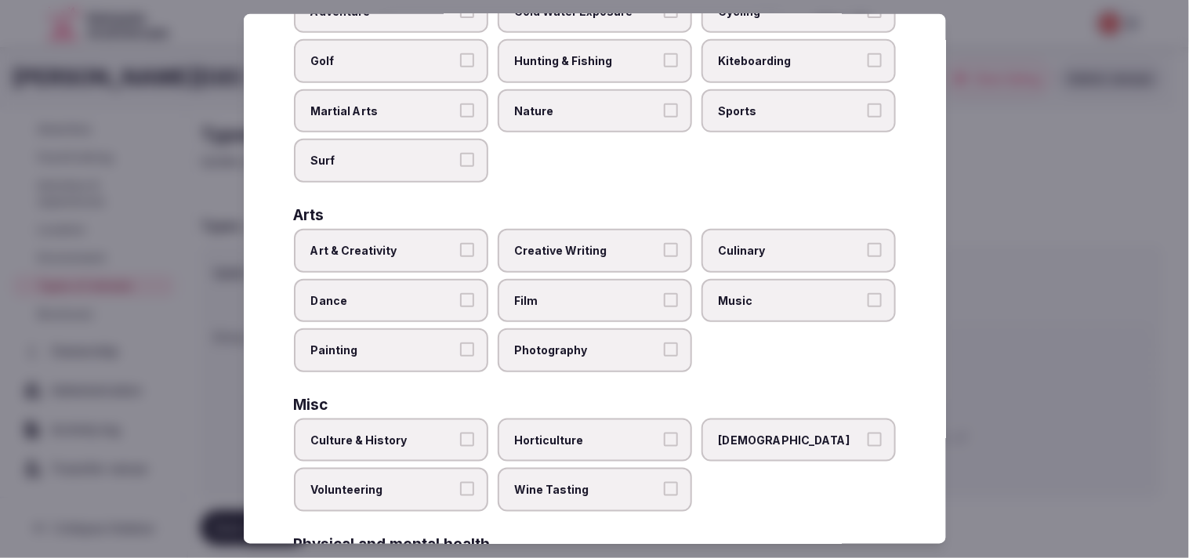
click at [455, 249] on label "Art & Creativity" at bounding box center [391, 251] width 194 height 44
click at [460, 249] on button "Art & Creativity" at bounding box center [467, 250] width 14 height 14
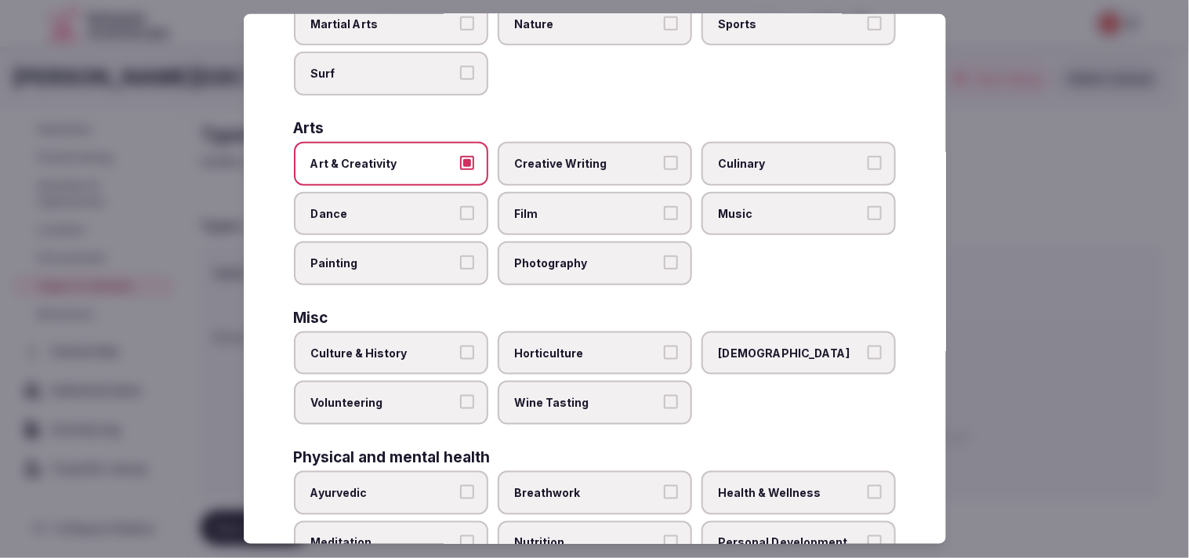
scroll to position [348, 0]
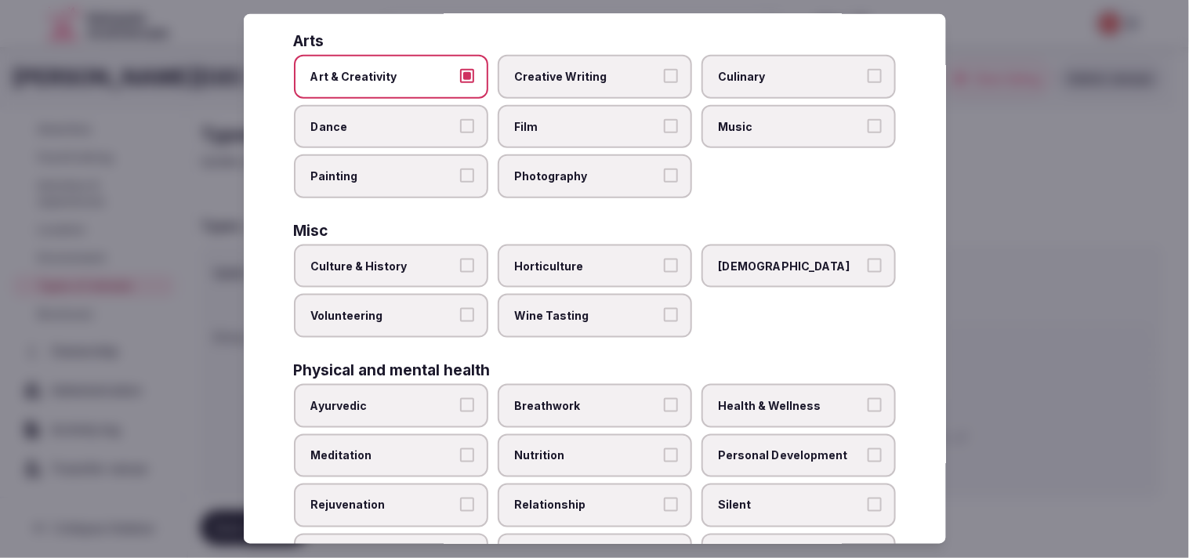
click at [470, 262] on label "Culture & History" at bounding box center [391, 266] width 194 height 44
click at [470, 262] on button "Culture & History" at bounding box center [467, 266] width 14 height 14
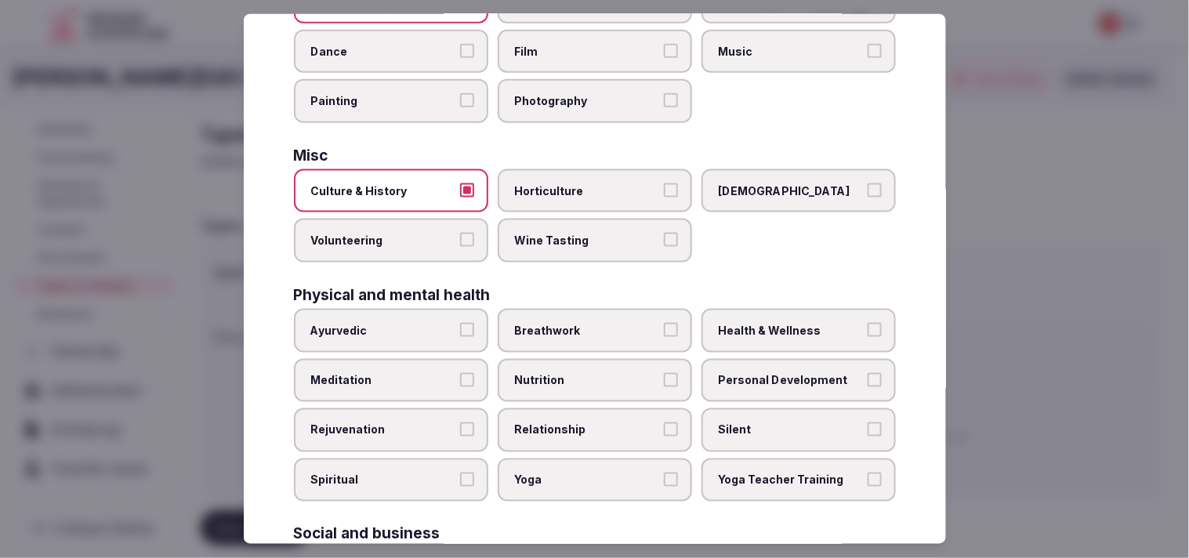
scroll to position [522, 0]
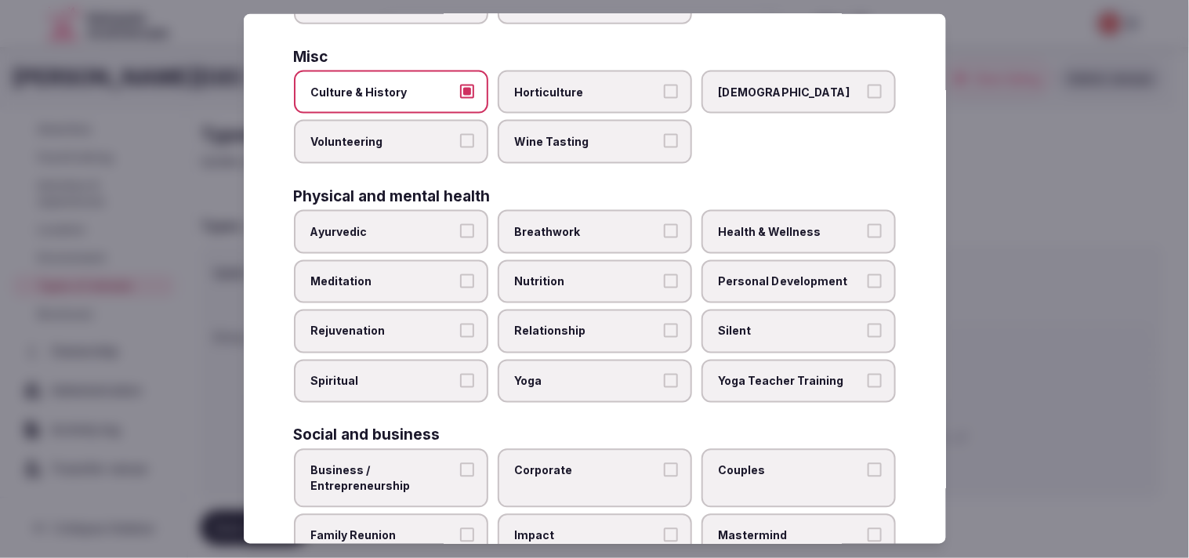
click at [772, 273] on span "Personal Development" at bounding box center [790, 281] width 144 height 16
click at [867, 273] on button "Personal Development" at bounding box center [874, 280] width 14 height 14
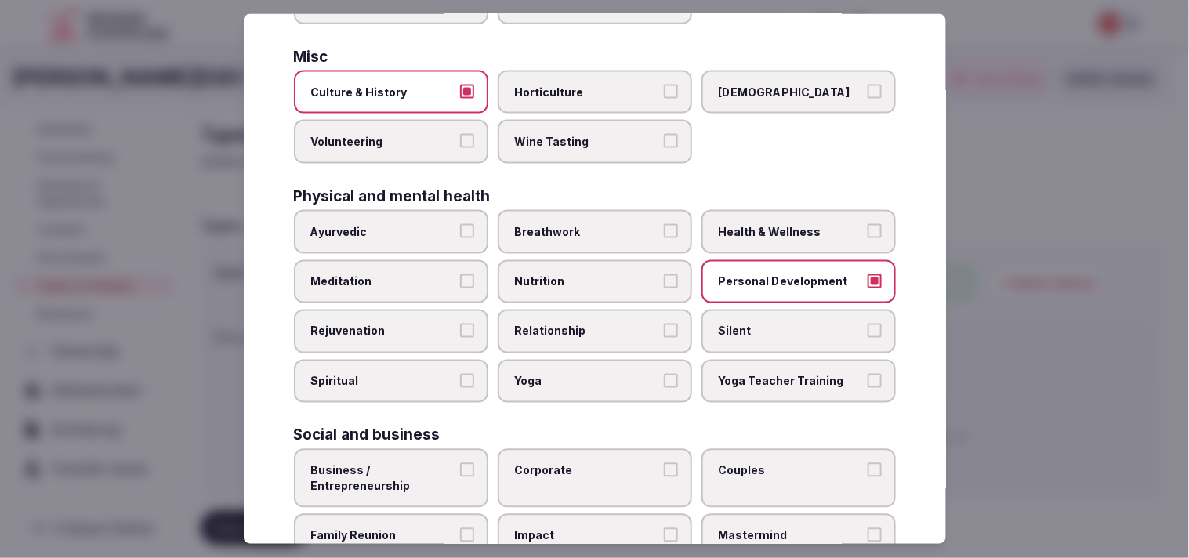
click at [758, 224] on span "Health & Wellness" at bounding box center [790, 232] width 144 height 16
click at [867, 224] on button "Health & Wellness" at bounding box center [874, 231] width 14 height 14
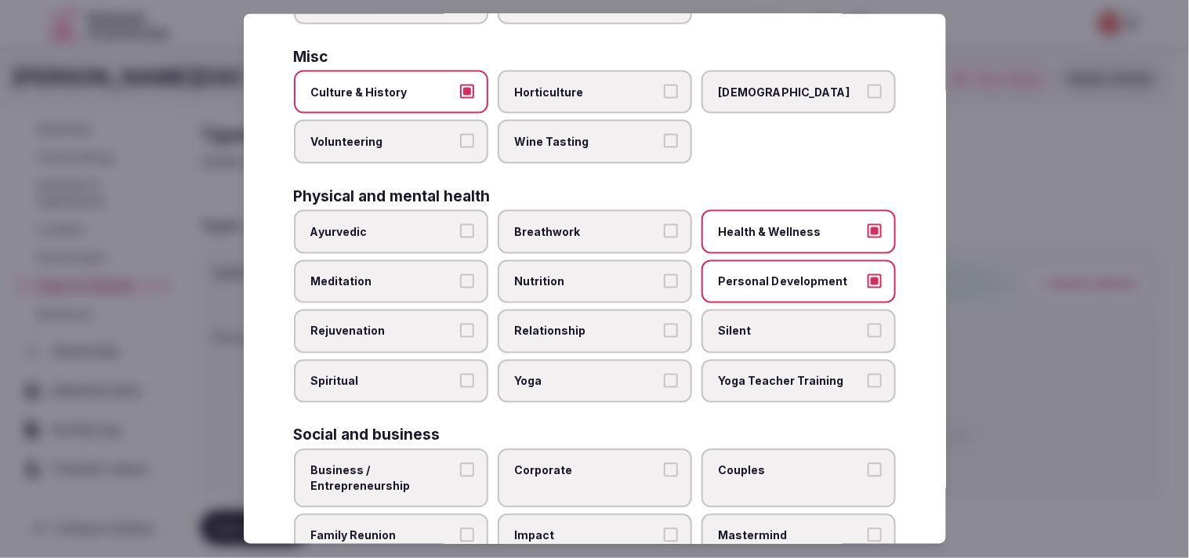
click at [621, 324] on span "Relationship" at bounding box center [587, 332] width 144 height 16
click at [664, 324] on button "Relationship" at bounding box center [671, 331] width 14 height 14
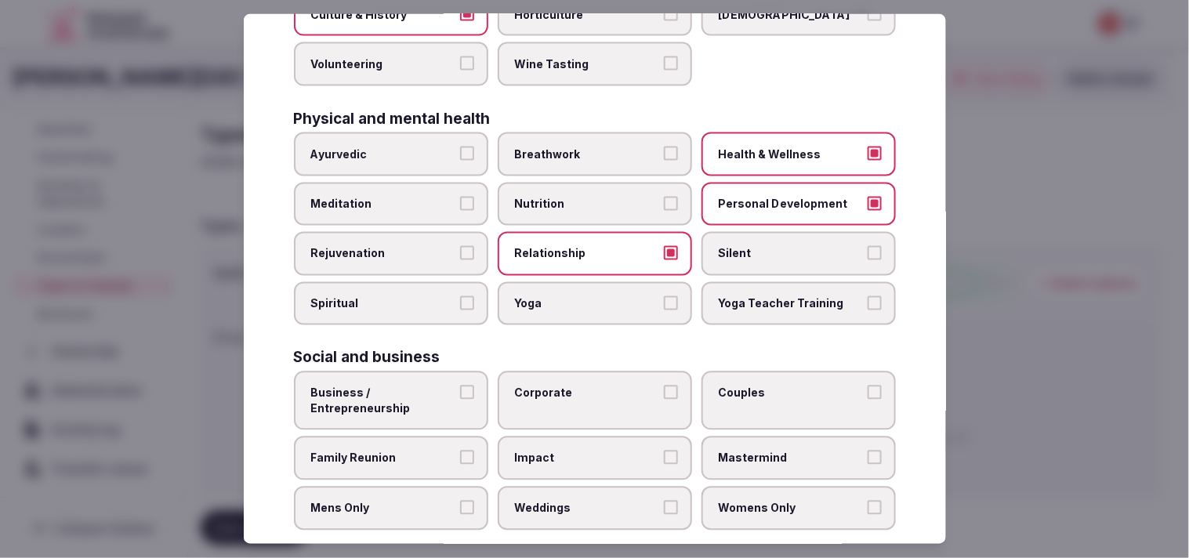
click at [445, 371] on label "Business / Entrepreneurship" at bounding box center [391, 400] width 194 height 59
click at [460, 385] on button "Business / Entrepreneurship" at bounding box center [467, 392] width 14 height 14
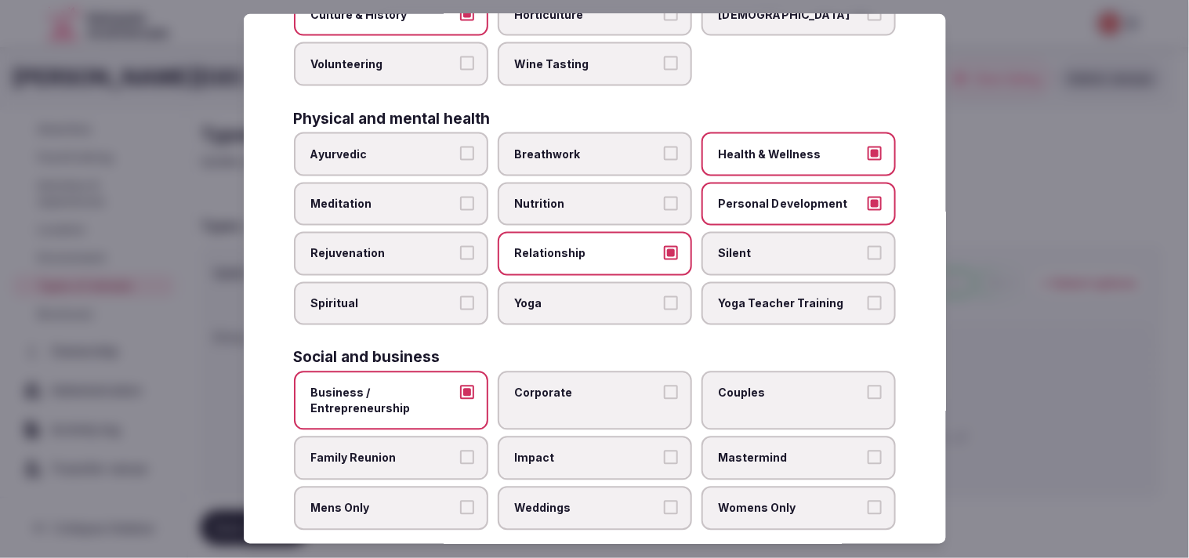
click at [638, 385] on span "Corporate" at bounding box center [587, 393] width 144 height 16
click at [664, 385] on button "Corporate" at bounding box center [671, 392] width 14 height 14
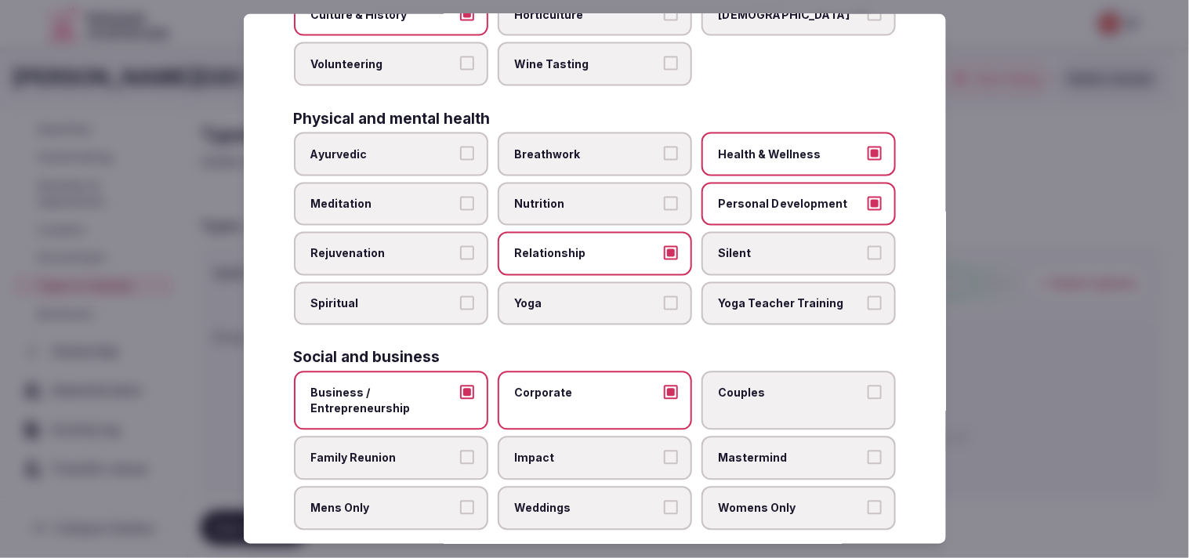
drag, startPoint x: 776, startPoint y: 359, endPoint x: 765, endPoint y: 365, distance: 12.6
click at [773, 371] on label "Couples" at bounding box center [798, 400] width 194 height 59
click at [867, 385] on button "Couples" at bounding box center [874, 392] width 14 height 14
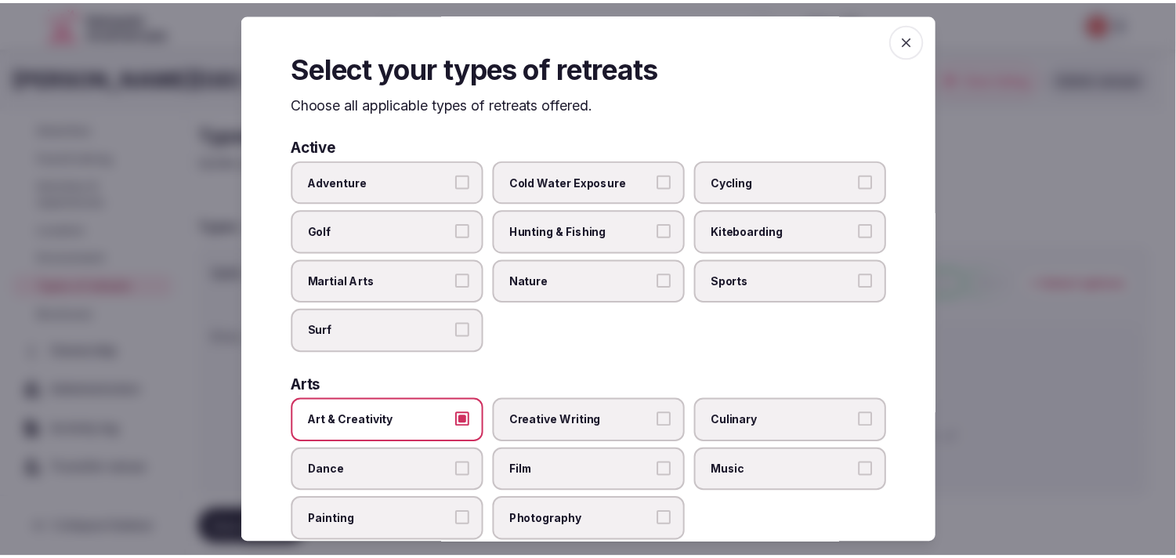
scroll to position [0, 0]
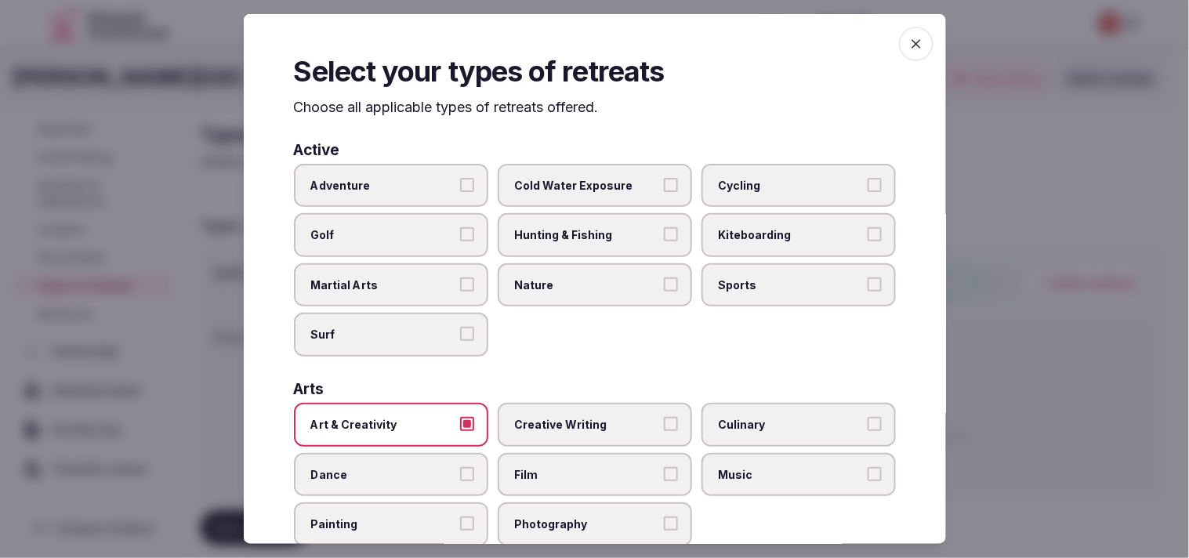
click at [907, 34] on span "button" at bounding box center [916, 44] width 34 height 34
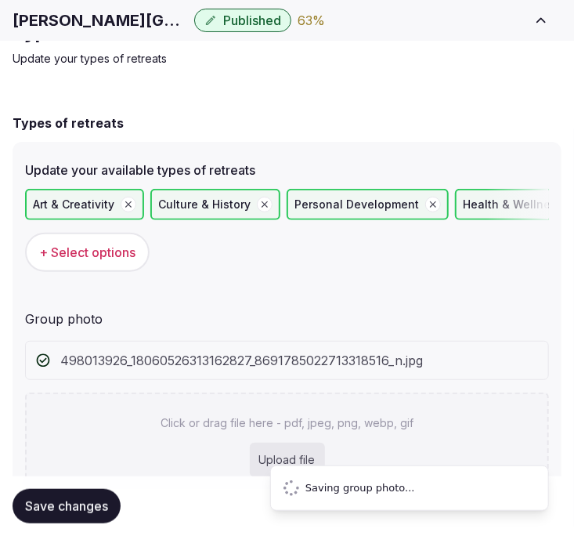
scroll to position [51, 0]
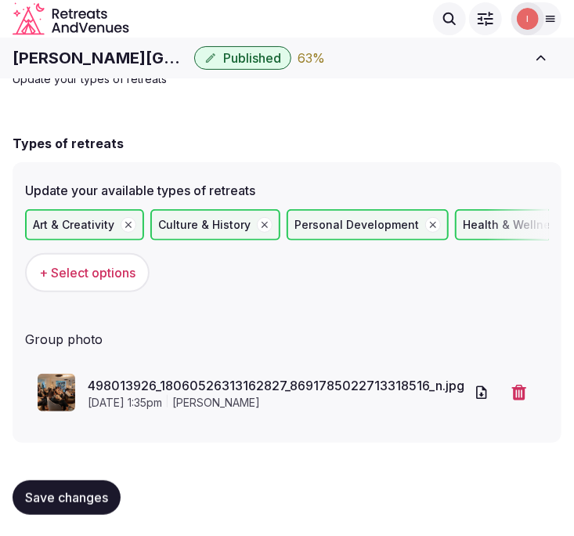
click at [100, 475] on div "Save changes" at bounding box center [287, 498] width 549 height 60
click at [106, 490] on span "Save changes" at bounding box center [66, 498] width 83 height 16
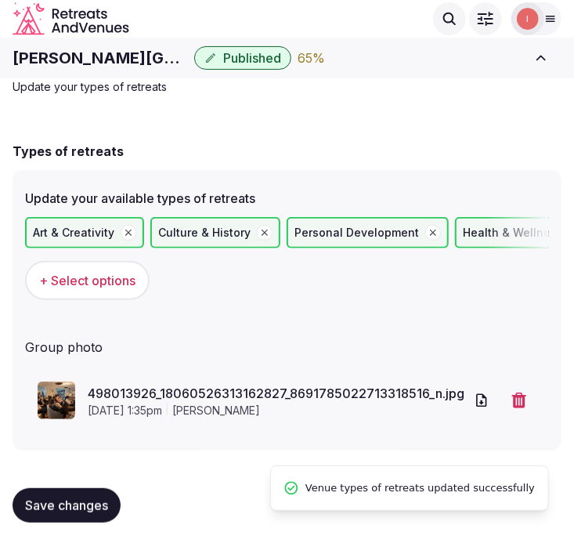
scroll to position [0, 0]
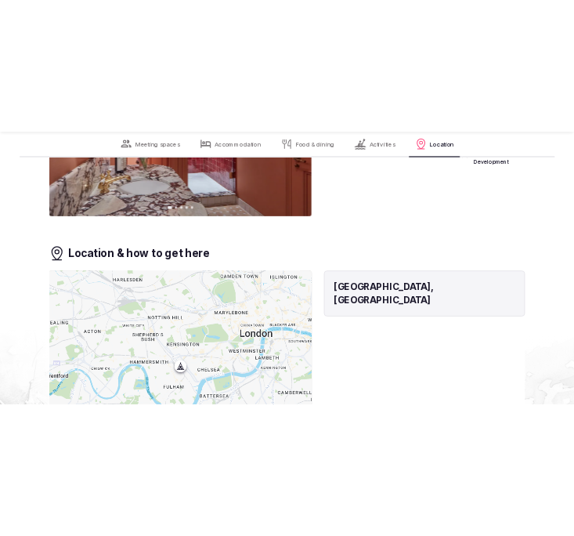
scroll to position [3395, 0]
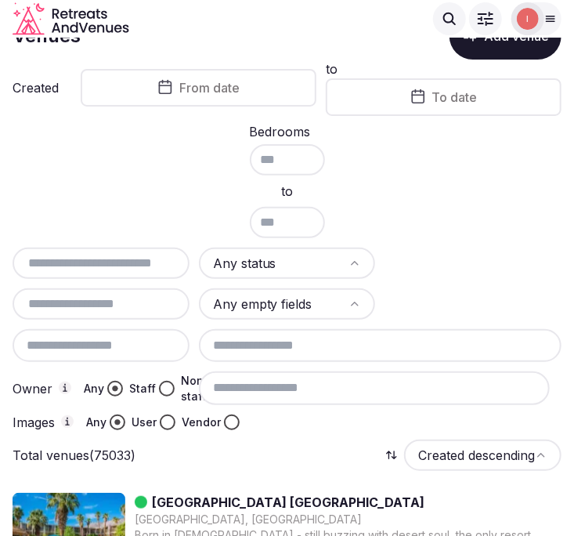
scroll to position [87, 0]
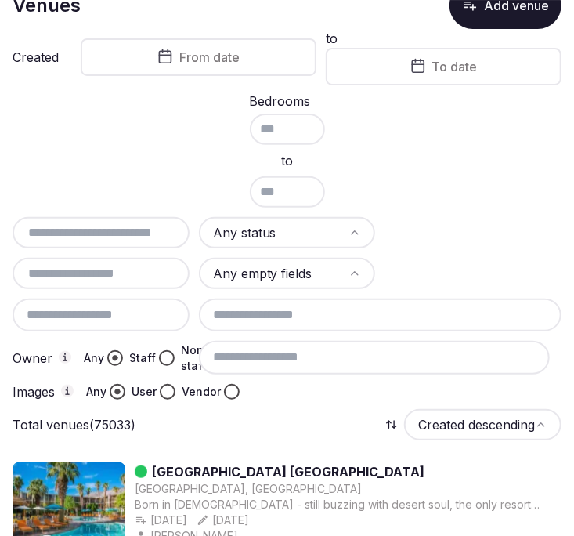
click at [322, 235] on html "Search Popular Destinations Toscana, Italy Riviera Maya, Mexico Indonesia, Bali…" at bounding box center [287, 181] width 574 height 536
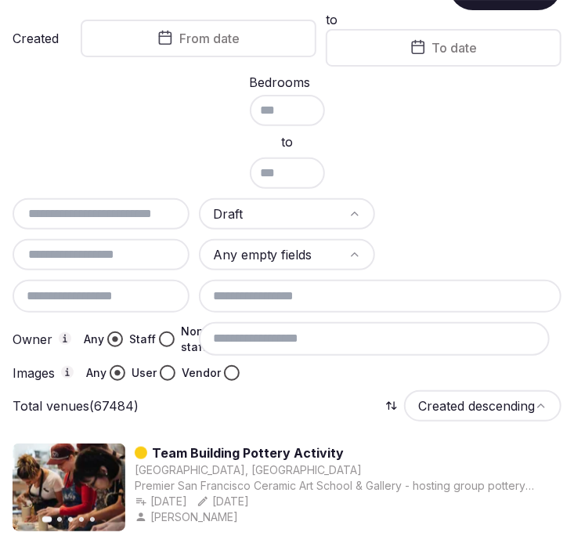
scroll to position [0, 0]
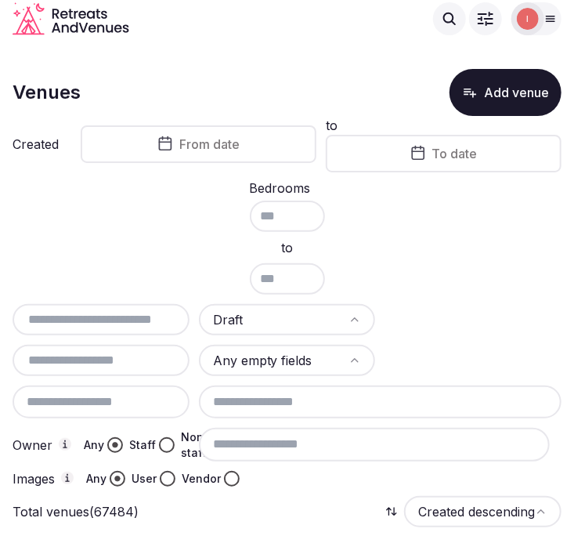
click at [209, 139] on span "From date" at bounding box center [209, 144] width 60 height 16
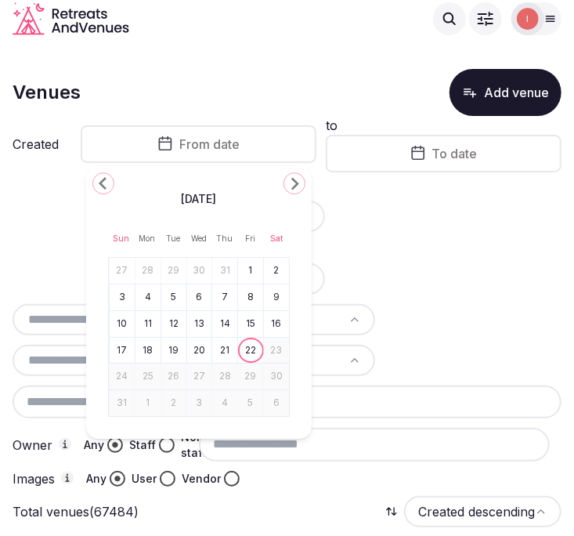
click at [103, 174] on icon "Go to the Previous Month" at bounding box center [103, 183] width 19 height 19
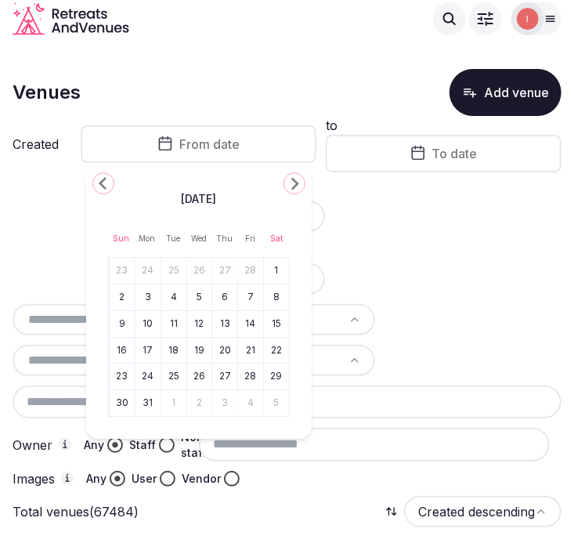
click at [103, 174] on icon "Go to the Previous Month" at bounding box center [103, 183] width 19 height 19
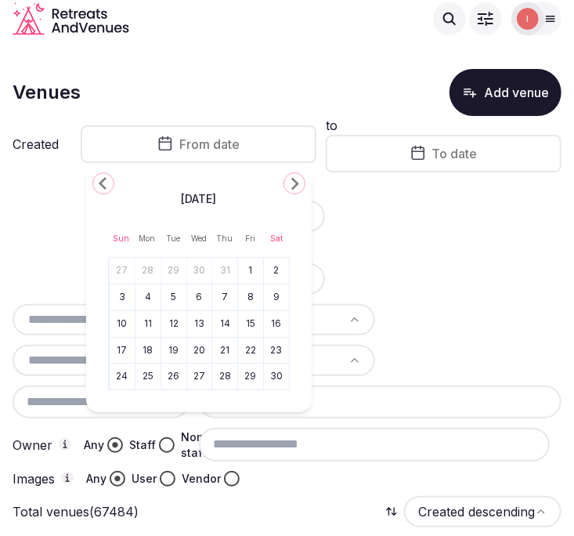
click at [103, 174] on icon "Go to the Previous Month" at bounding box center [103, 183] width 19 height 19
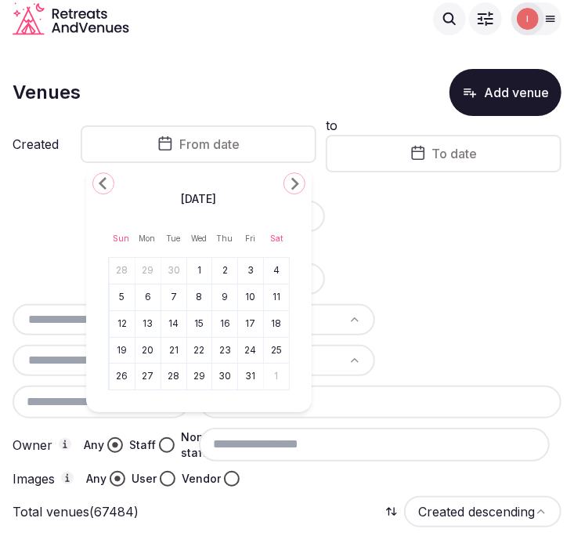
click at [103, 174] on icon "Go to the Previous Month" at bounding box center [103, 183] width 19 height 19
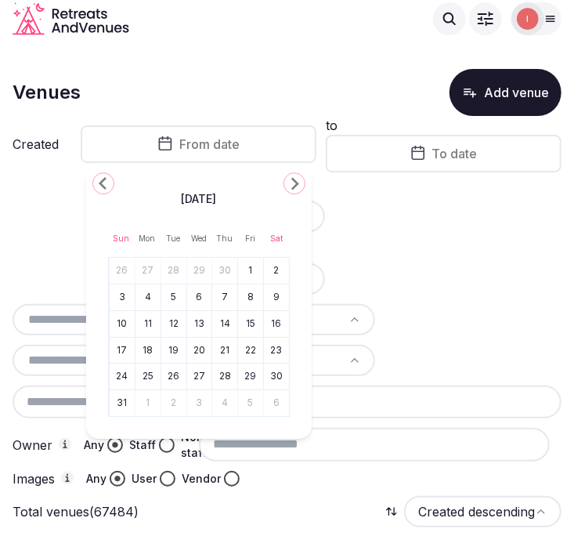
click at [284, 180] on button "Go to the Next Month" at bounding box center [295, 183] width 22 height 22
click at [150, 276] on button "1" at bounding box center [148, 270] width 22 height 23
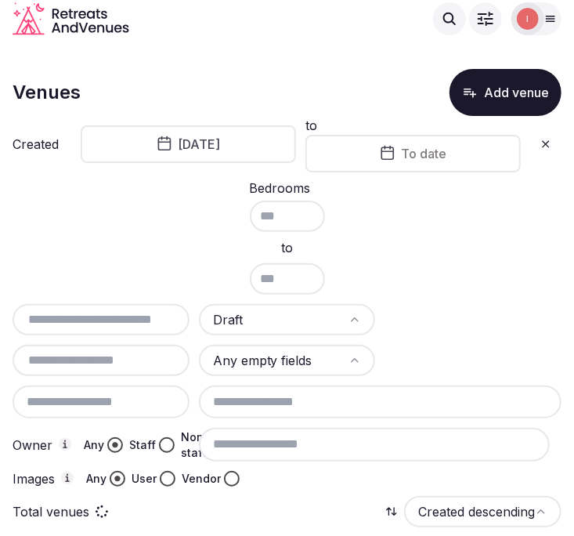
click at [417, 155] on span "To date" at bounding box center [424, 154] width 45 height 16
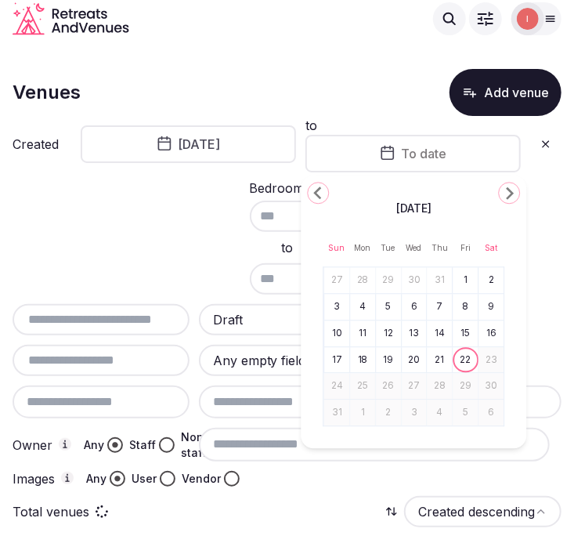
click at [317, 190] on polygon "Go to the Previous Month" at bounding box center [317, 192] width 8 height 13
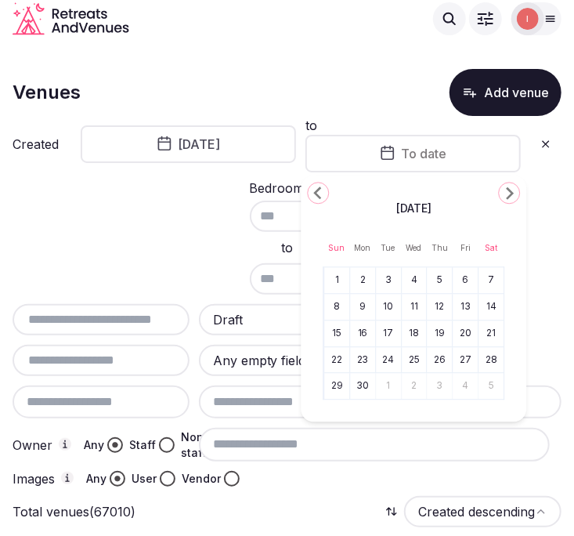
click at [317, 190] on polygon "Go to the Previous Month" at bounding box center [317, 192] width 8 height 13
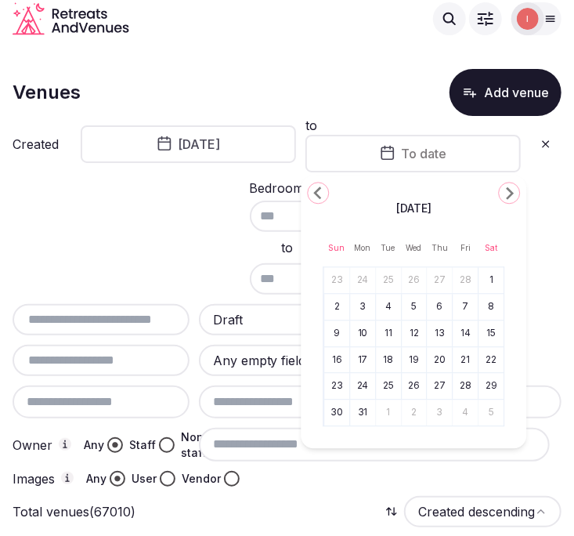
click at [317, 190] on polygon "Go to the Previous Month" at bounding box center [317, 192] width 8 height 13
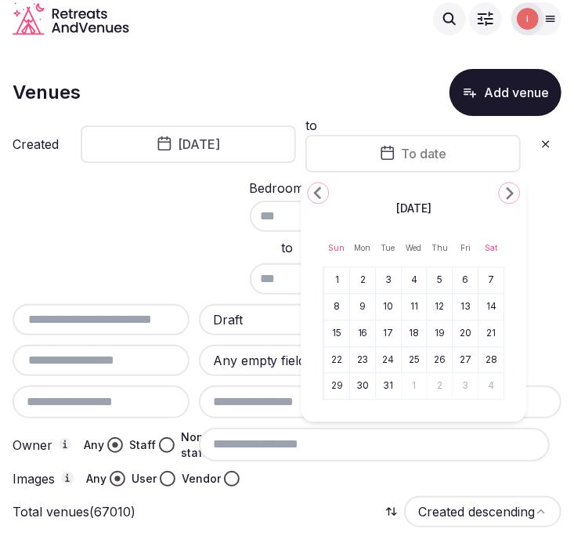
click at [317, 190] on polygon "Go to the Previous Month" at bounding box center [317, 192] width 8 height 13
click at [510, 194] on polygon "Go to the Next Month" at bounding box center [510, 193] width 8 height 13
click at [390, 385] on button "31" at bounding box center [389, 386] width 22 height 23
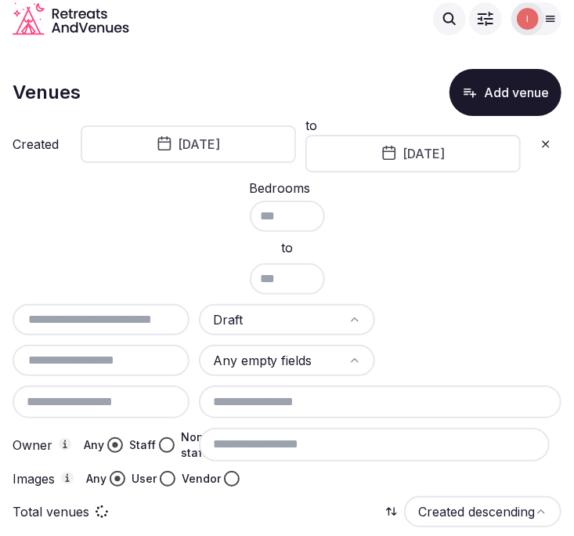
scroll to position [87, 0]
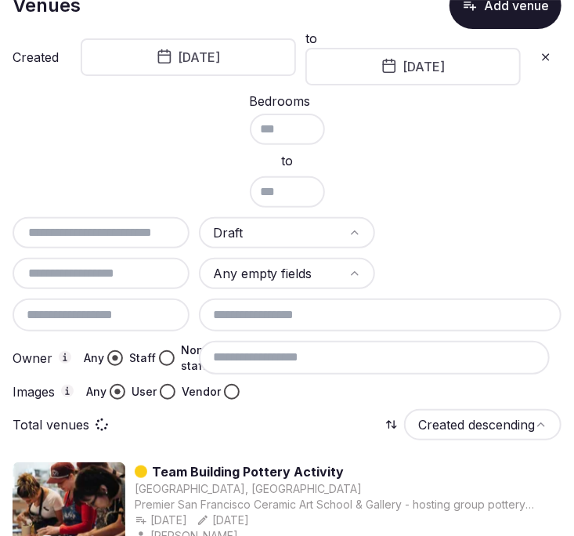
click at [356, 310] on input at bounding box center [380, 315] width 363 height 33
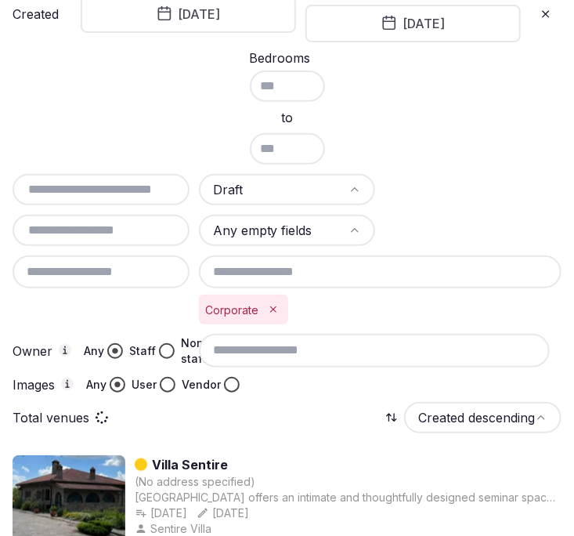
scroll to position [261, 0]
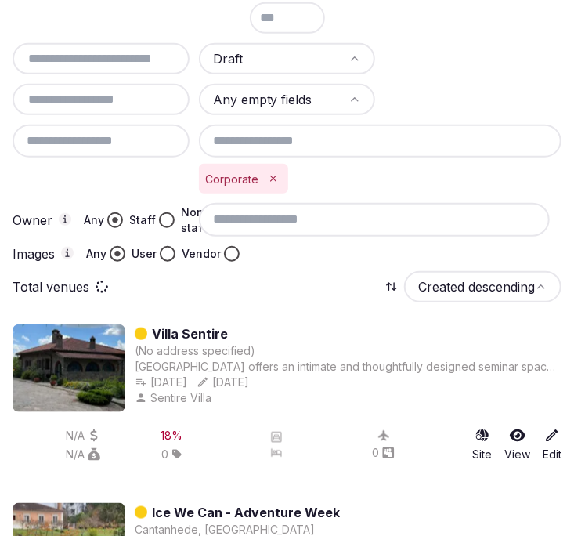
click at [351, 208] on input at bounding box center [374, 219] width 351 height 33
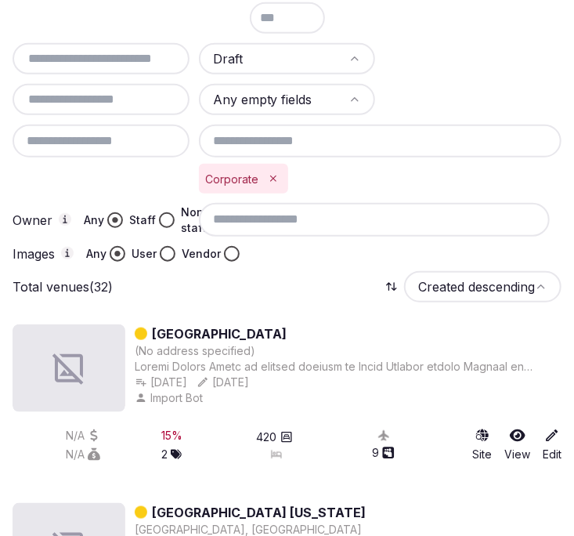
click at [351, 134] on input at bounding box center [380, 141] width 363 height 33
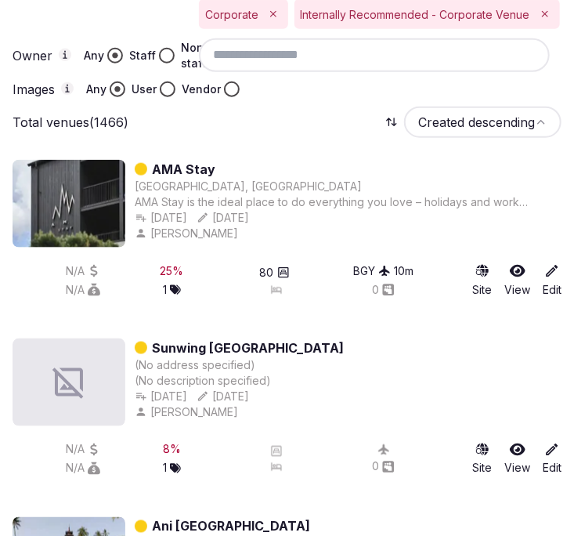
scroll to position [435, 0]
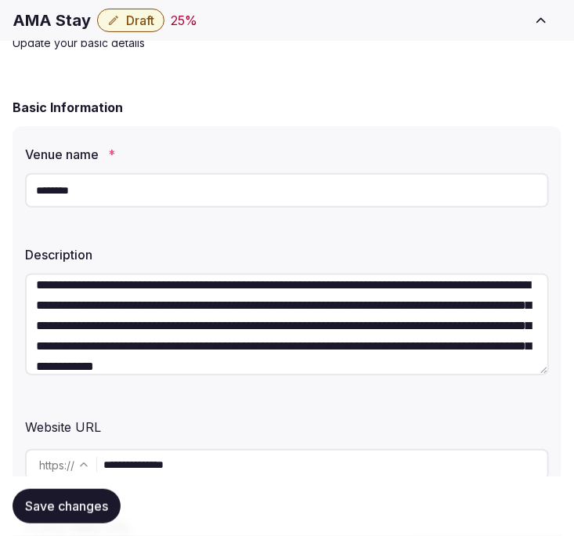
scroll to position [41, 0]
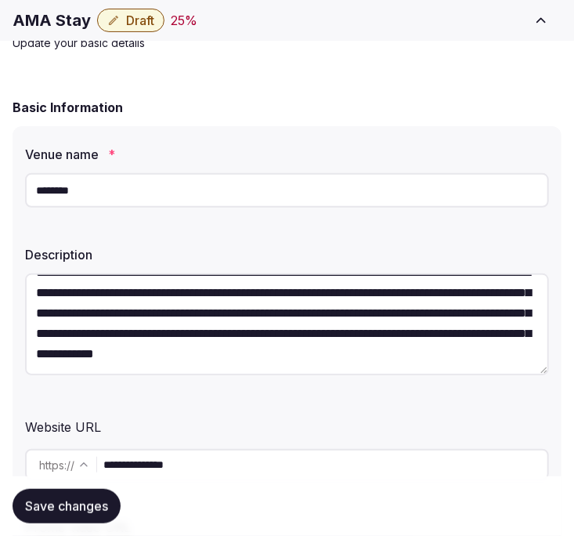
click at [147, 454] on input "**********" at bounding box center [325, 464] width 444 height 31
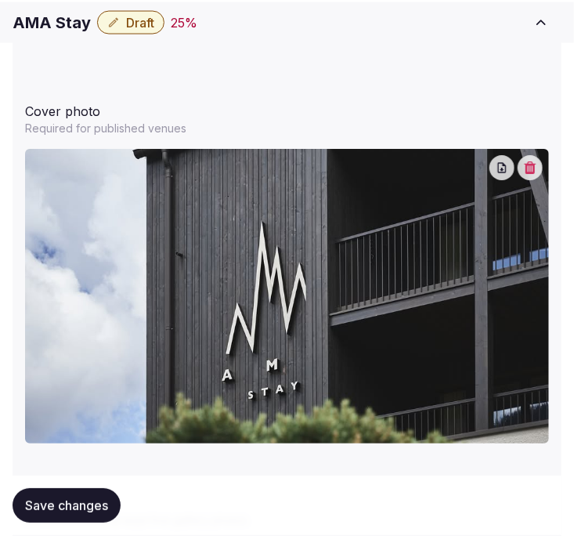
scroll to position [1802, 0]
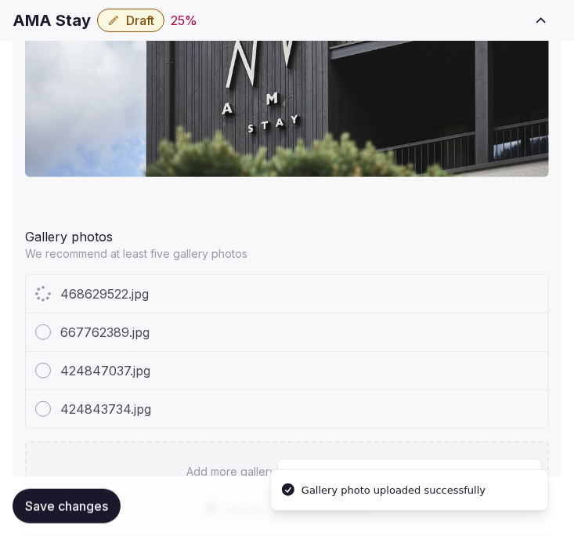
click at [350, 429] on div "468629522.jpg 667762389.jpg 424847037.jpg 424843734.jpg Add more gallery photos…" at bounding box center [287, 404] width 524 height 261
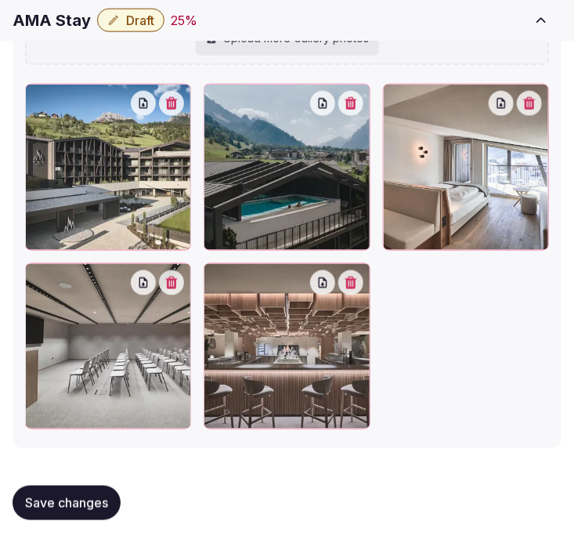
scroll to position [2281, 0]
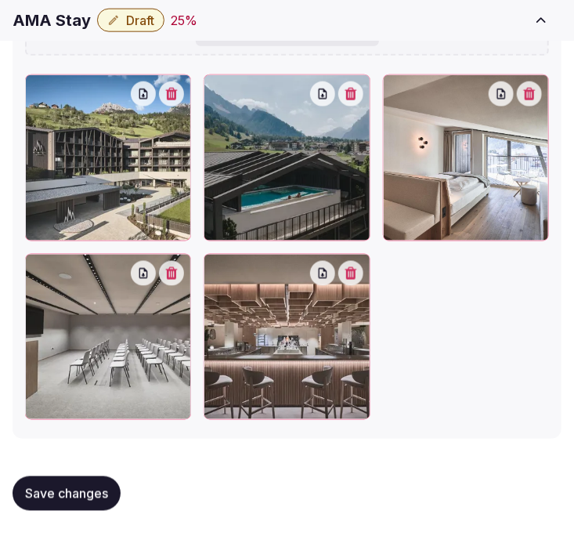
click at [78, 486] on span "Save changes" at bounding box center [66, 494] width 83 height 16
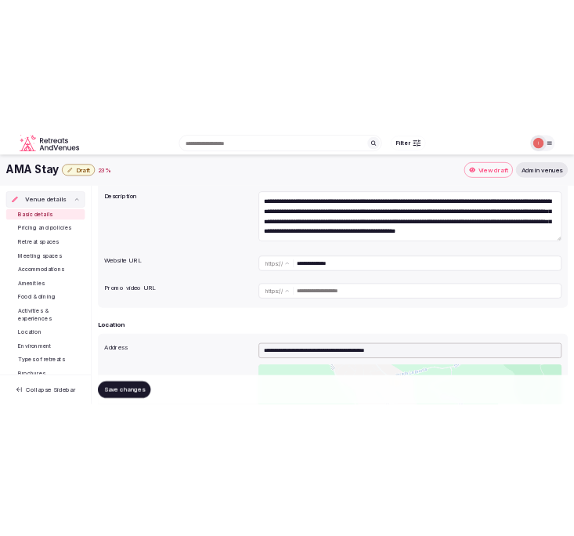
scroll to position [8, 0]
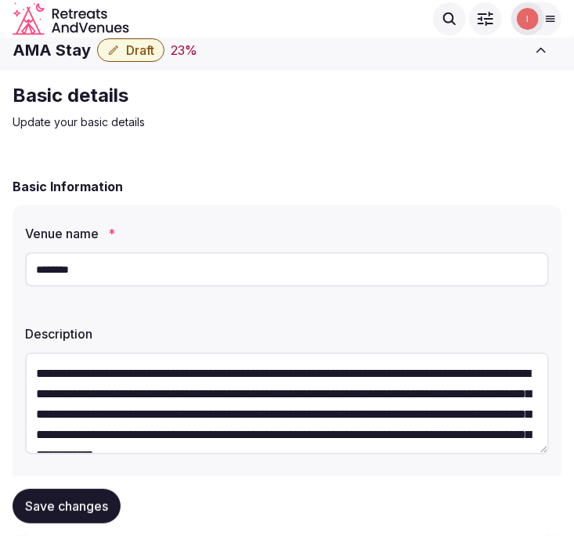
click at [136, 268] on input "********" at bounding box center [287, 269] width 524 height 34
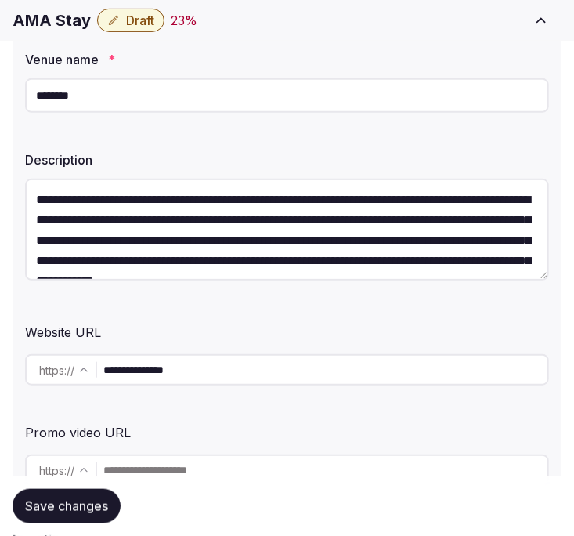
scroll to position [443, 0]
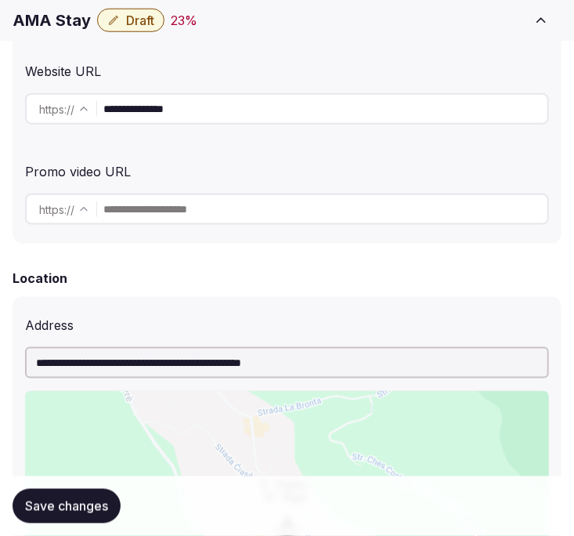
click at [168, 108] on input "**********" at bounding box center [325, 108] width 444 height 31
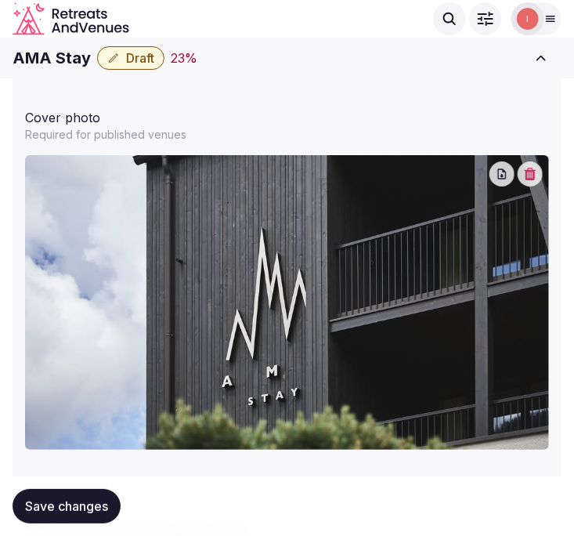
scroll to position [1400, 0]
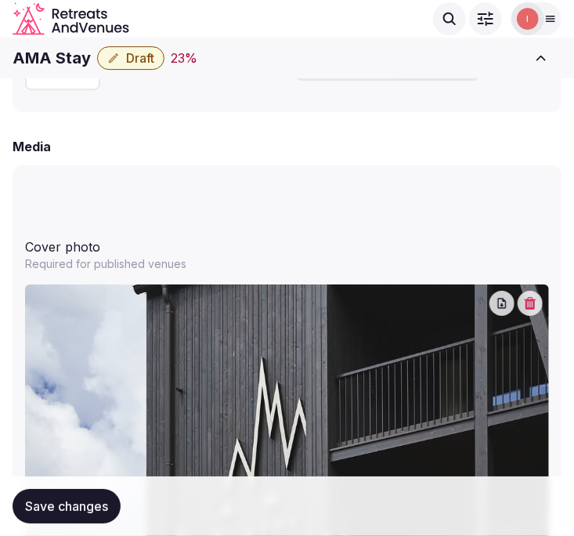
click at [149, 57] on span "Draft" at bounding box center [140, 58] width 28 height 16
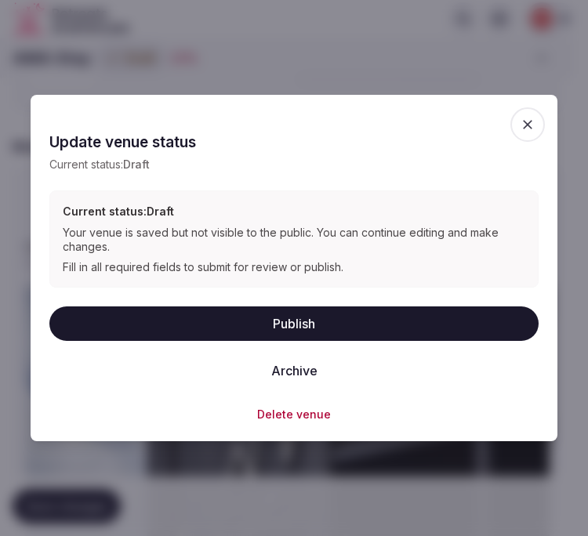
click at [288, 326] on button "Publish" at bounding box center [293, 323] width 489 height 34
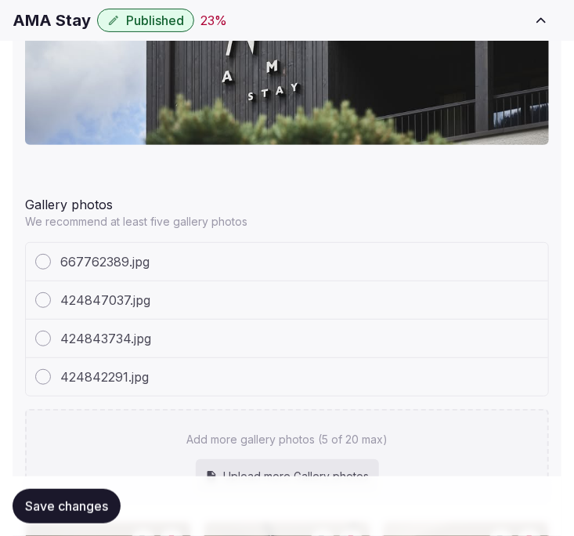
scroll to position [2097, 0]
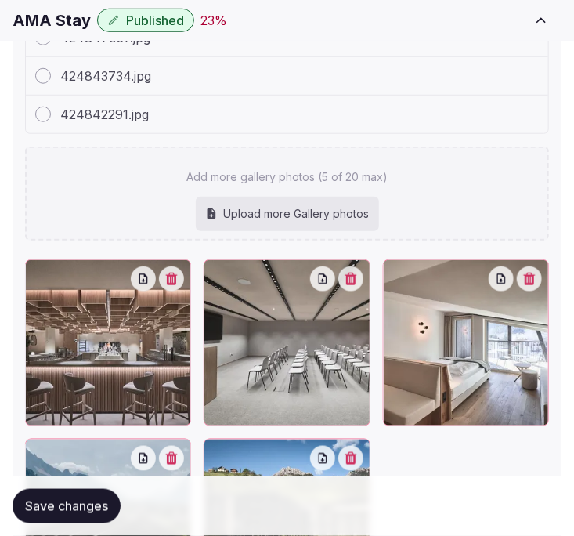
click at [72, 501] on span "Save changes" at bounding box center [66, 506] width 83 height 16
click at [104, 495] on button "Save changes" at bounding box center [67, 506] width 108 height 34
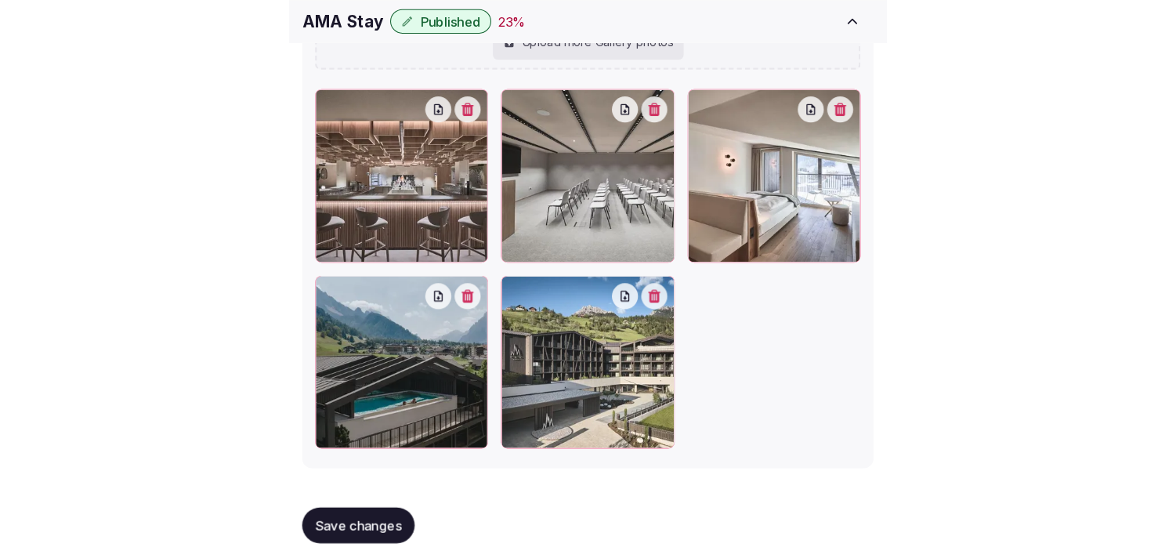
scroll to position [1836, 0]
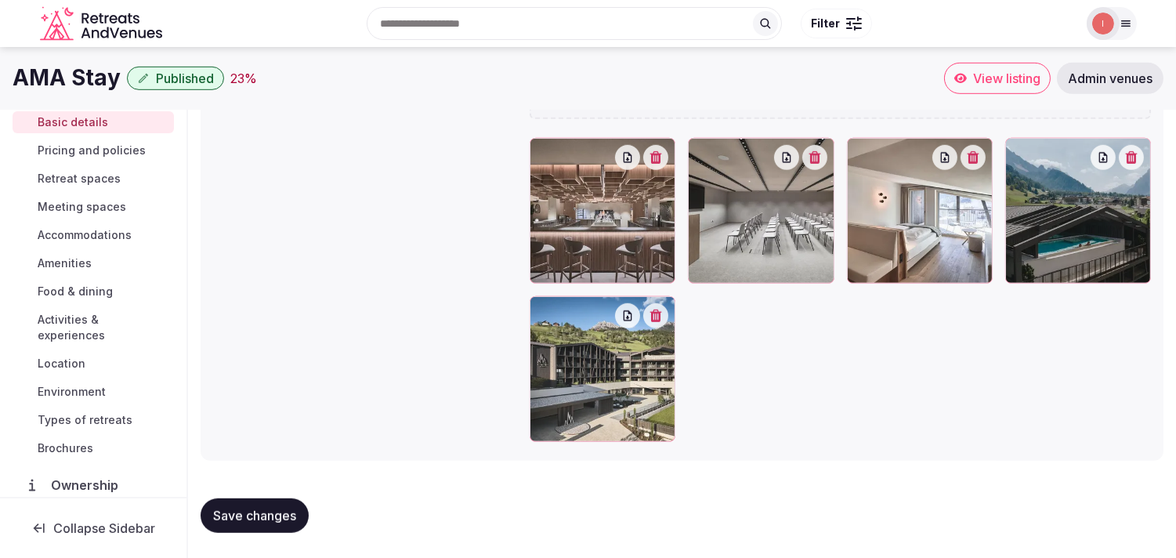
click at [111, 154] on span "Pricing and policies" at bounding box center [92, 151] width 108 height 16
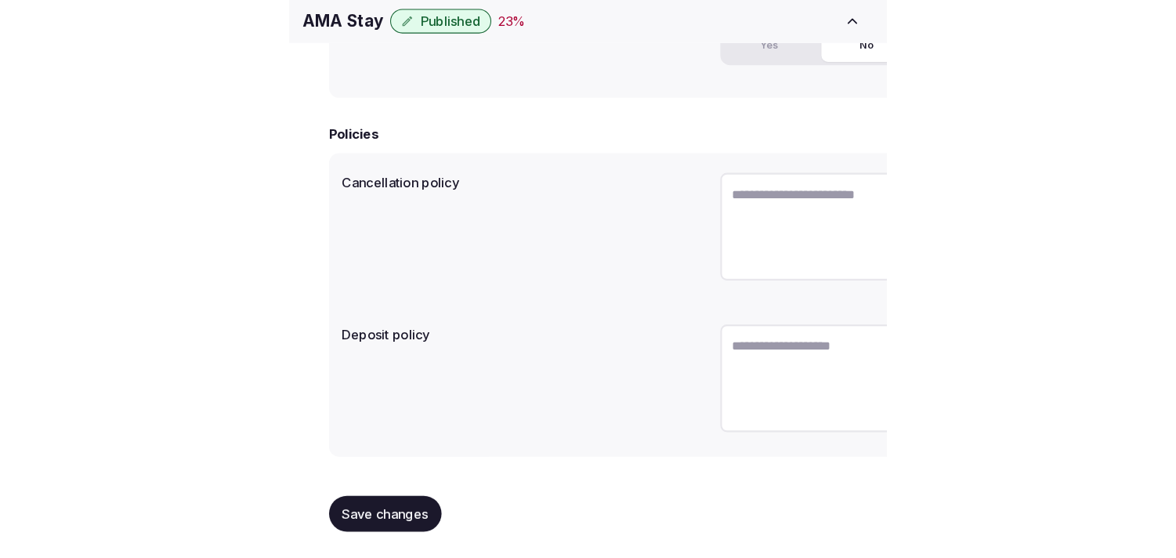
scroll to position [400, 0]
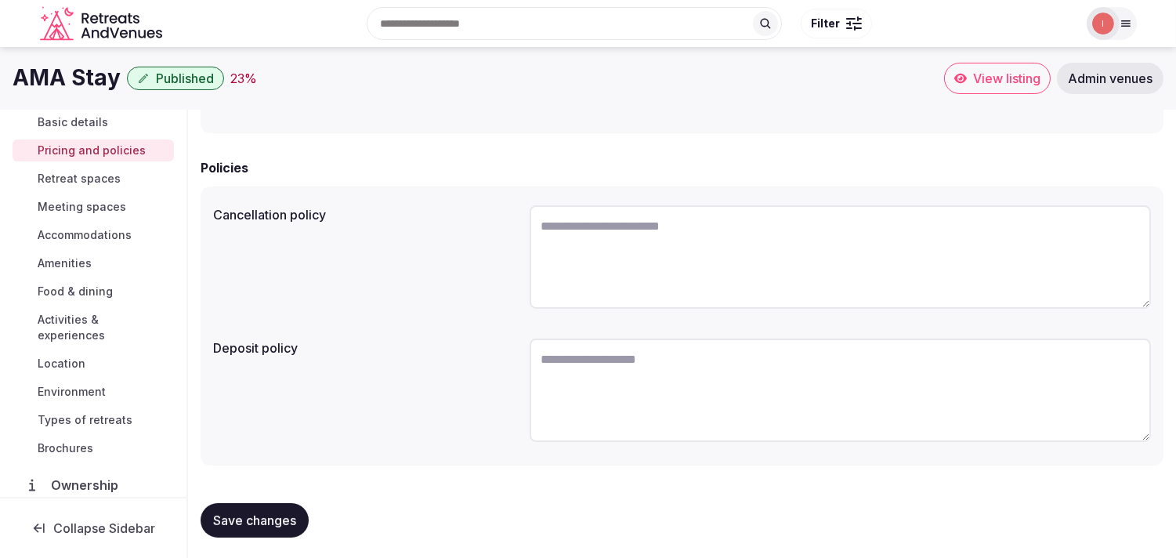
click at [110, 178] on span "Retreat spaces" at bounding box center [79, 179] width 83 height 16
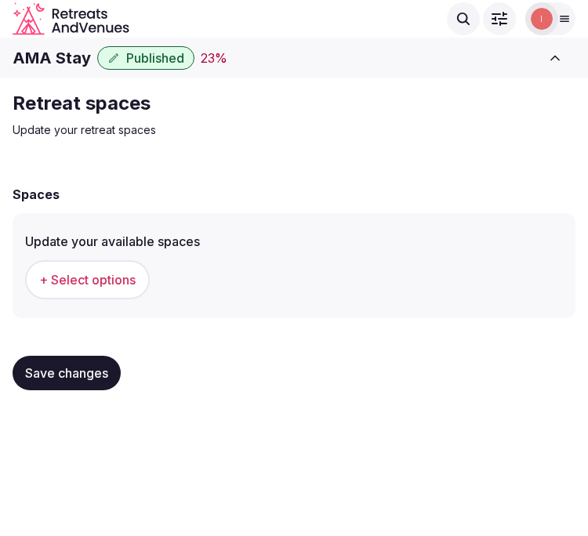
click at [106, 275] on span "+ Select options" at bounding box center [87, 279] width 96 height 17
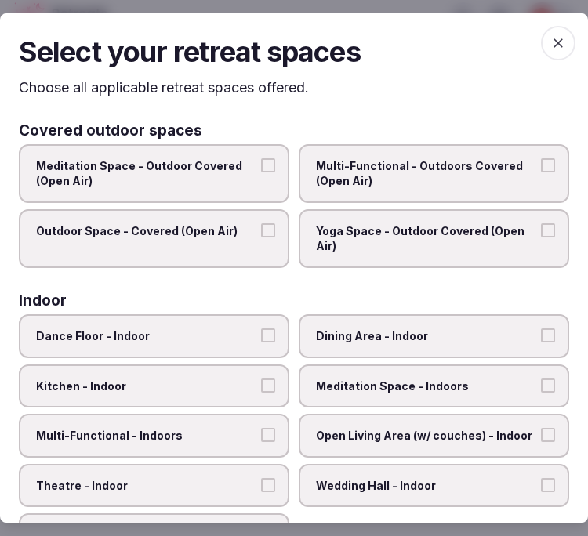
click at [384, 178] on span "Multi-Functional - Outdoors Covered (Open Air)" at bounding box center [426, 173] width 220 height 31
click at [541, 172] on button "Multi-Functional - Outdoors Covered (Open Air)" at bounding box center [548, 165] width 14 height 14
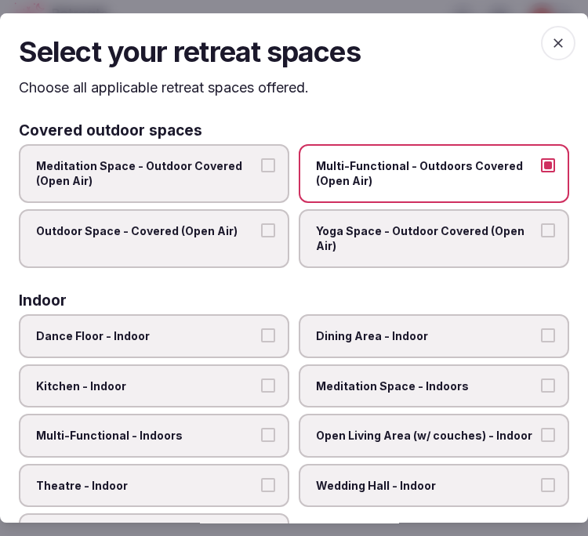
click at [240, 226] on span "Outdoor Space - Covered (Open Air)" at bounding box center [146, 231] width 220 height 16
click at [261, 226] on button "Outdoor Space - Covered (Open Air)" at bounding box center [268, 230] width 14 height 14
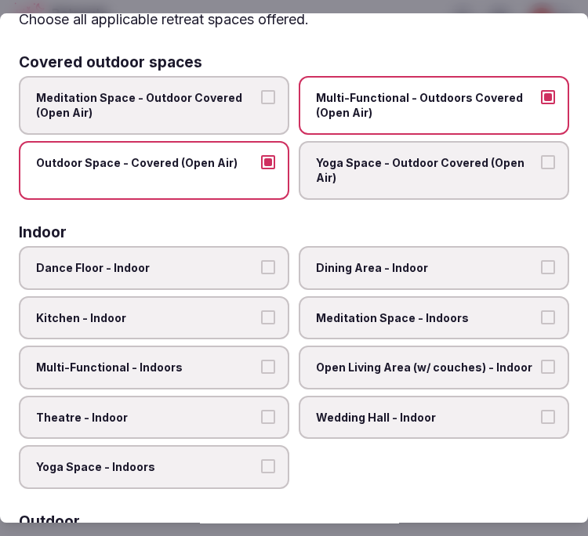
scroll to position [174, 0]
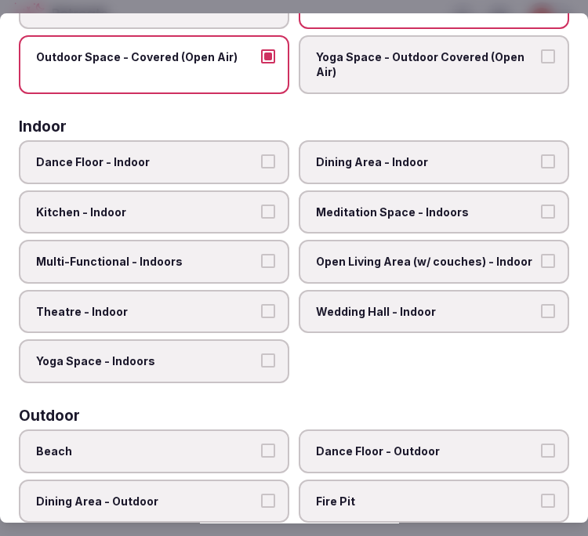
click at [393, 147] on label "Dining Area - Indoor" at bounding box center [434, 162] width 270 height 44
click at [541, 154] on button "Dining Area - Indoor" at bounding box center [548, 161] width 14 height 14
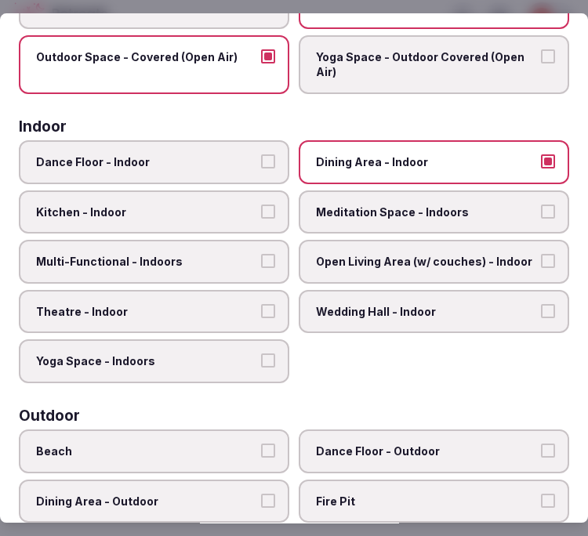
click at [175, 255] on span "Multi-Functional - Indoors" at bounding box center [146, 262] width 220 height 16
click at [261, 255] on button "Multi-Functional - Indoors" at bounding box center [268, 261] width 14 height 14
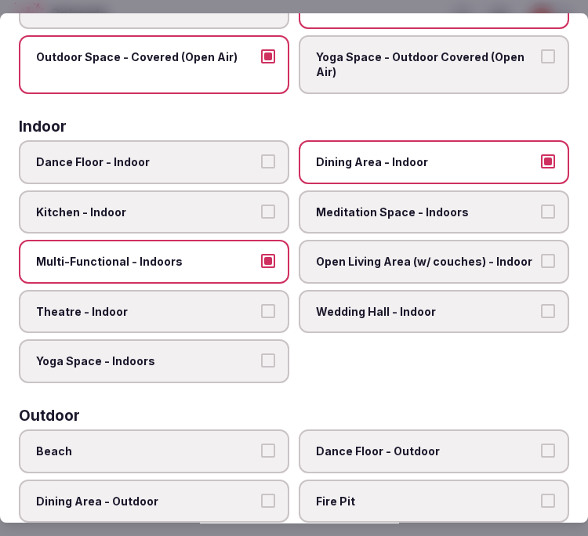
click at [182, 304] on span "Theatre - Indoor" at bounding box center [146, 312] width 220 height 16
click at [261, 304] on button "Theatre - Indoor" at bounding box center [268, 311] width 14 height 14
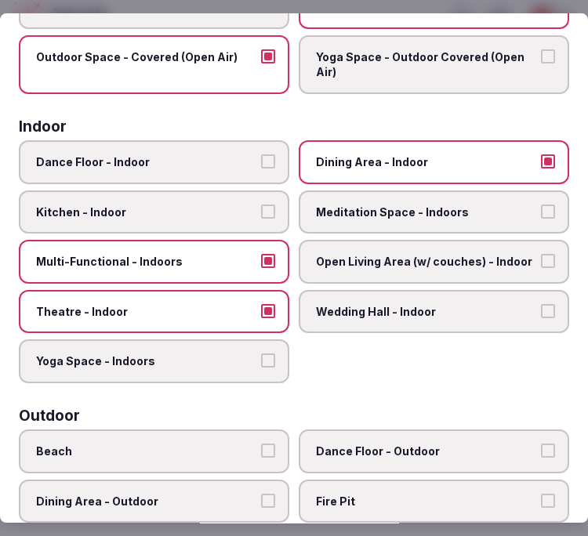
click at [443, 257] on span "Open Living Area (w/ couches) - Indoor" at bounding box center [426, 262] width 220 height 16
click at [541, 257] on button "Open Living Area (w/ couches) - Indoor" at bounding box center [548, 261] width 14 height 14
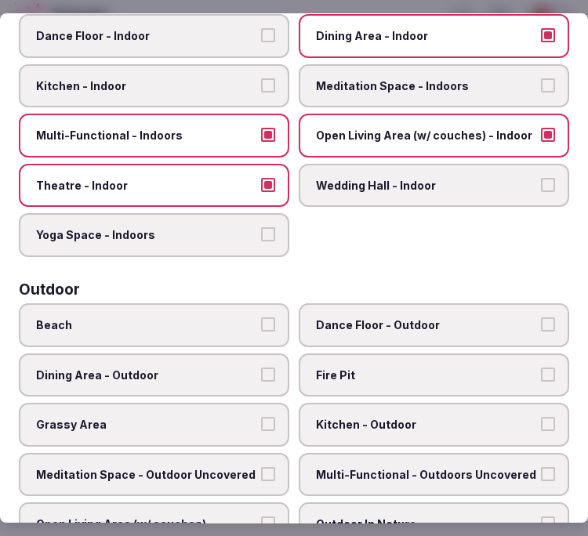
scroll to position [435, 0]
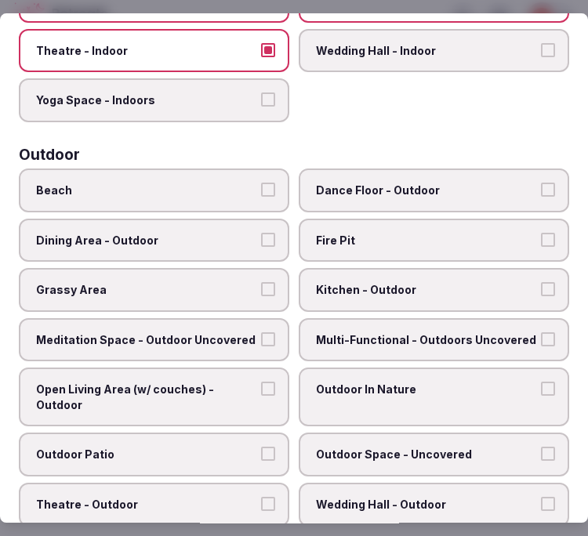
click at [254, 223] on label "Dining Area - Outdoor" at bounding box center [154, 241] width 270 height 44
click at [261, 233] on button "Dining Area - Outdoor" at bounding box center [268, 240] width 14 height 14
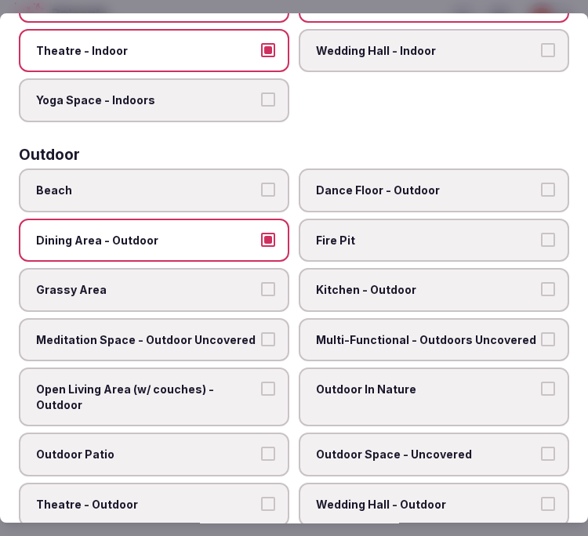
click at [478, 332] on span "Multi-Functional - Outdoors Uncovered" at bounding box center [426, 340] width 220 height 16
click at [541, 332] on button "Multi-Functional - Outdoors Uncovered" at bounding box center [548, 339] width 14 height 14
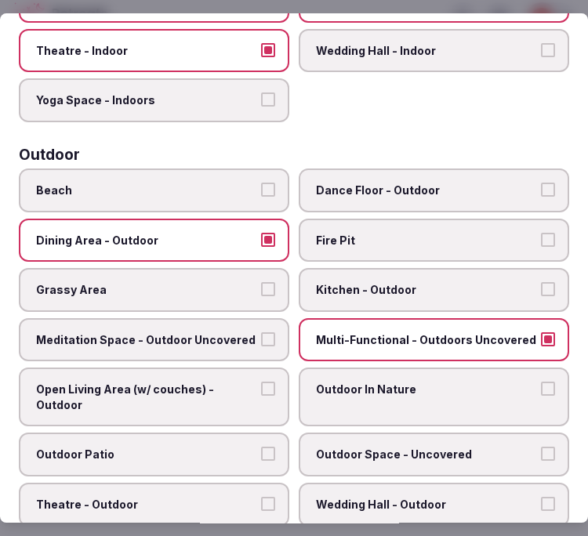
click at [487, 342] on label "Multi-Functional - Outdoors Uncovered" at bounding box center [434, 340] width 270 height 44
click at [541, 342] on button "Multi-Functional - Outdoors Uncovered" at bounding box center [548, 339] width 14 height 14
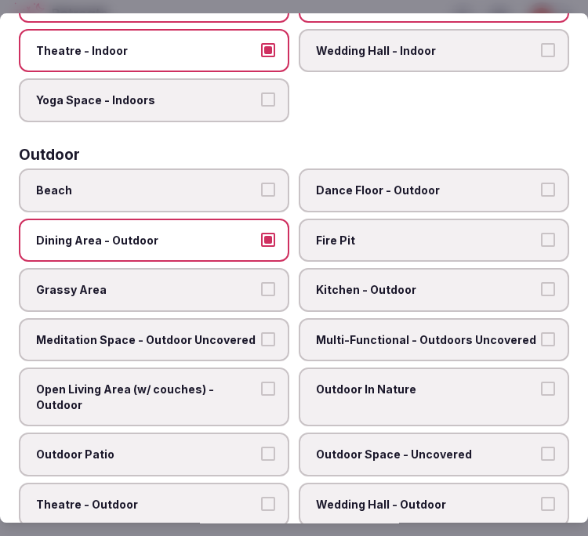
click at [487, 332] on span "Multi-Functional - Outdoors Uncovered" at bounding box center [426, 340] width 220 height 16
click at [541, 332] on button "Multi-Functional - Outdoors Uncovered" at bounding box center [548, 339] width 14 height 14
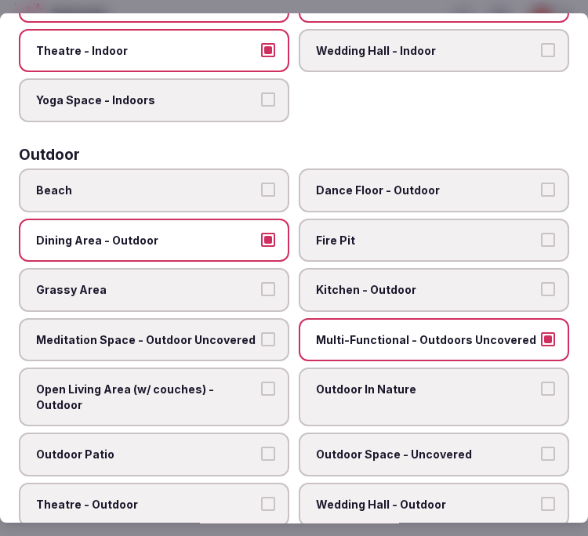
click at [204, 282] on span "Grassy Area" at bounding box center [146, 290] width 220 height 16
click at [261, 282] on button "Grassy Area" at bounding box center [268, 289] width 14 height 14
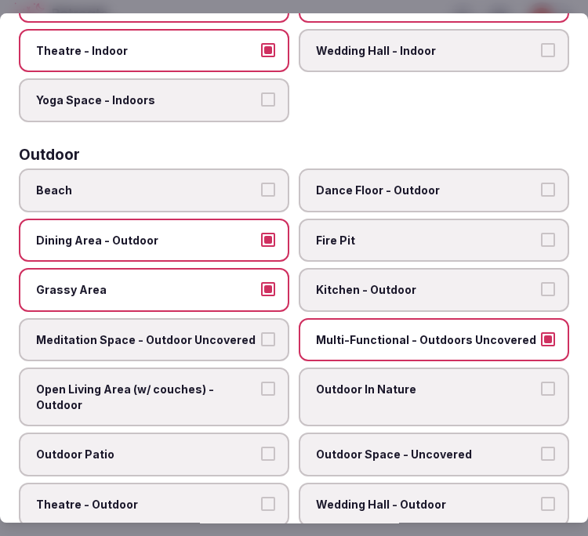
scroll to position [522, 0]
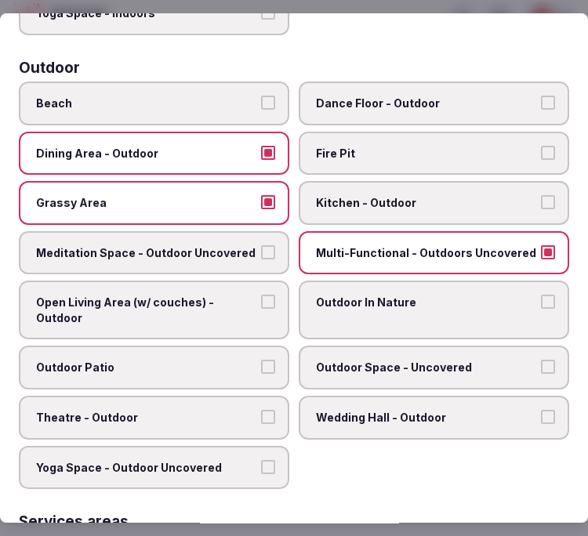
click at [215, 360] on span "Outdoor Patio" at bounding box center [146, 368] width 220 height 16
click at [261, 360] on button "Outdoor Patio" at bounding box center [268, 367] width 14 height 14
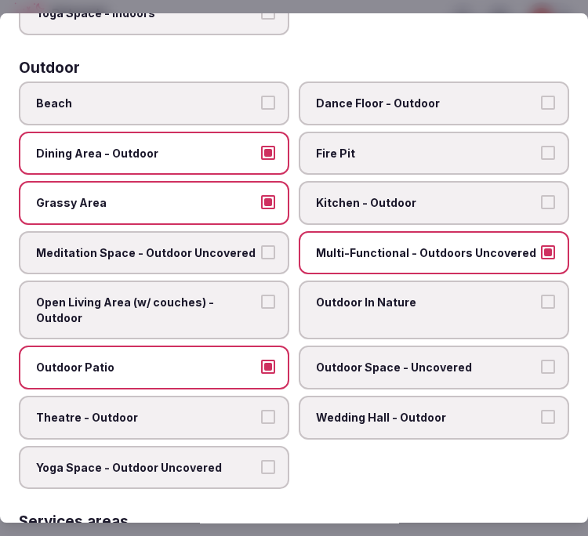
click at [432, 280] on label "Outdoor In Nature" at bounding box center [434, 309] width 270 height 59
click at [541, 295] on button "Outdoor In Nature" at bounding box center [548, 302] width 14 height 14
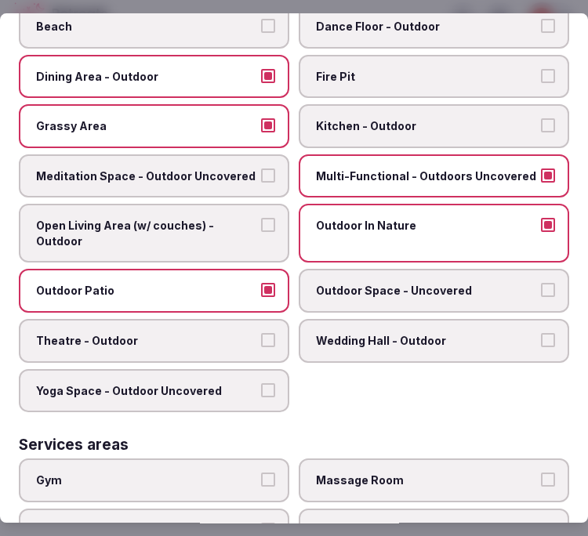
scroll to position [696, 0]
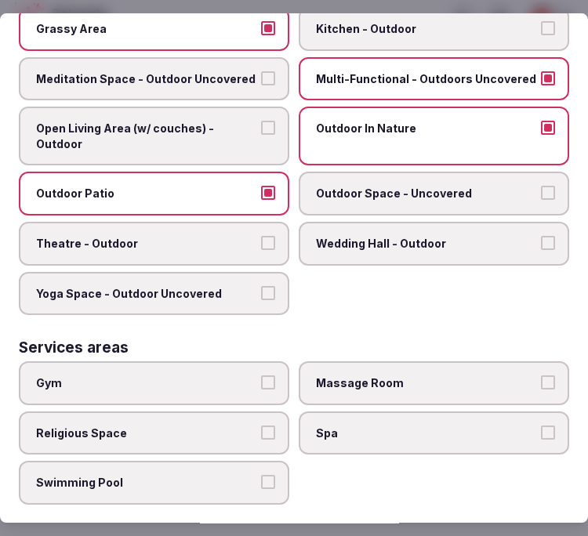
click at [206, 236] on span "Theatre - Outdoor" at bounding box center [146, 244] width 220 height 16
click at [261, 236] on button "Theatre - Outdoor" at bounding box center [268, 243] width 14 height 14
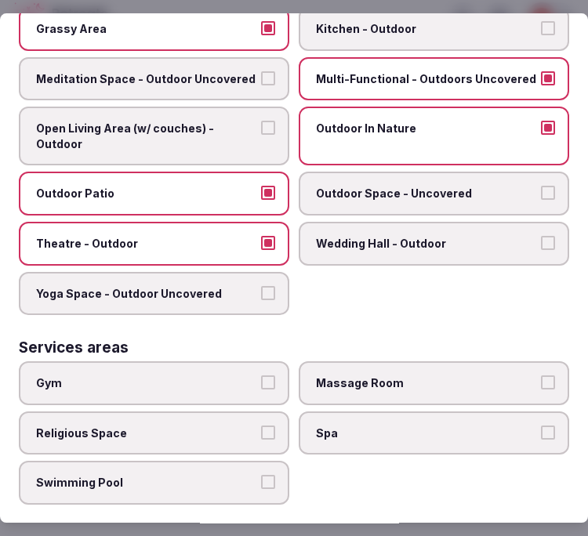
click at [223, 286] on span "Yoga Space - Outdoor Uncovered" at bounding box center [146, 294] width 220 height 16
click at [261, 286] on button "Yoga Space - Outdoor Uncovered" at bounding box center [268, 293] width 14 height 14
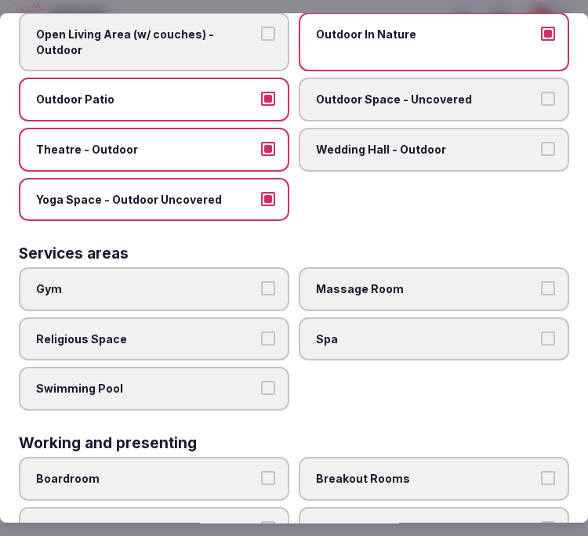
scroll to position [870, 0]
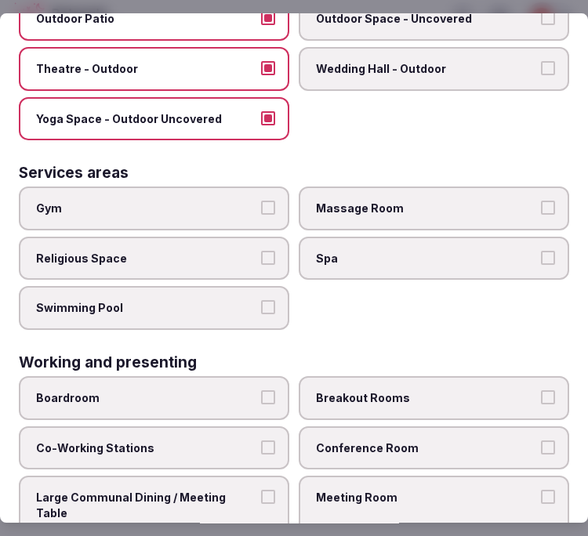
click at [248, 301] on span "Swimming Pool" at bounding box center [146, 309] width 220 height 16
click at [261, 301] on button "Swimming Pool" at bounding box center [268, 308] width 14 height 14
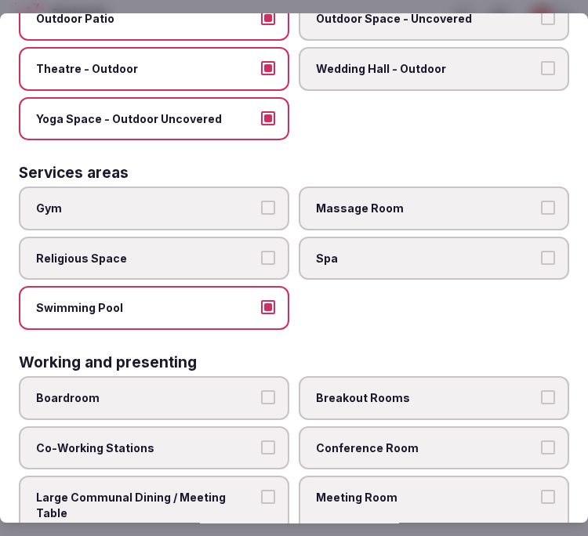
drag, startPoint x: 163, startPoint y: 183, endPoint x: 186, endPoint y: 193, distance: 24.6
click at [163, 201] on span "Gym" at bounding box center [146, 209] width 220 height 16
click at [261, 201] on button "Gym" at bounding box center [268, 208] width 14 height 14
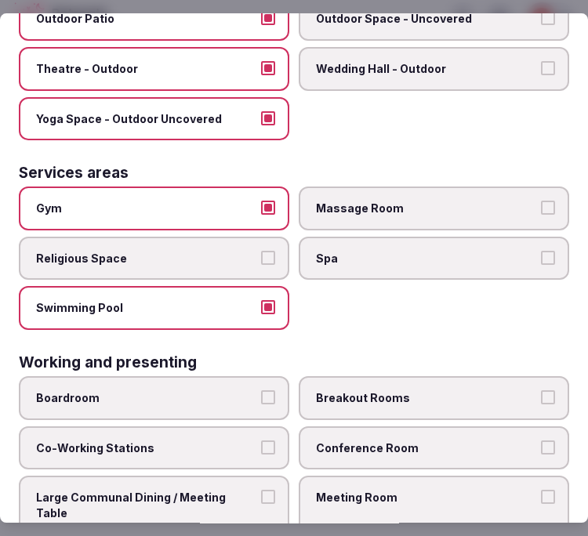
click at [479, 201] on span "Massage Room" at bounding box center [426, 209] width 220 height 16
click at [541, 201] on button "Massage Room" at bounding box center [548, 208] width 14 height 14
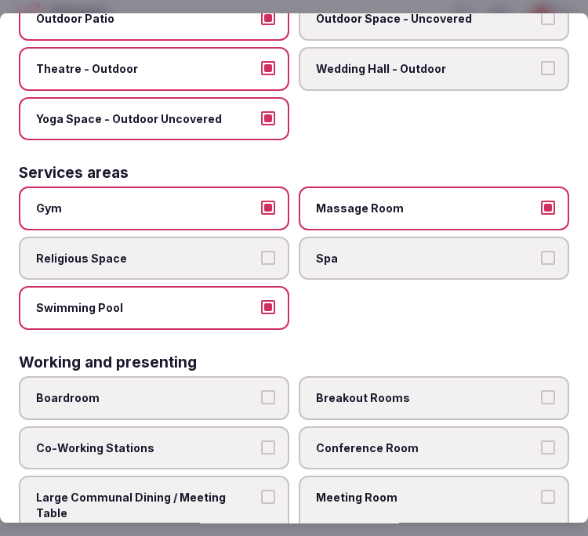
click at [486, 243] on label "Spa" at bounding box center [434, 259] width 270 height 44
click at [541, 251] on button "Spa" at bounding box center [548, 258] width 14 height 14
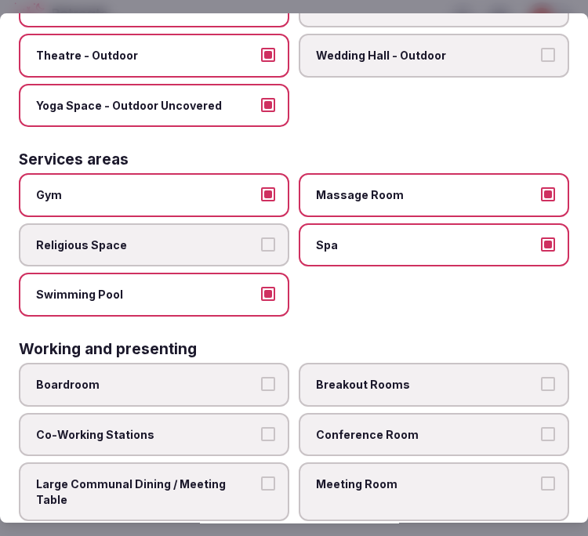
scroll to position [904, 0]
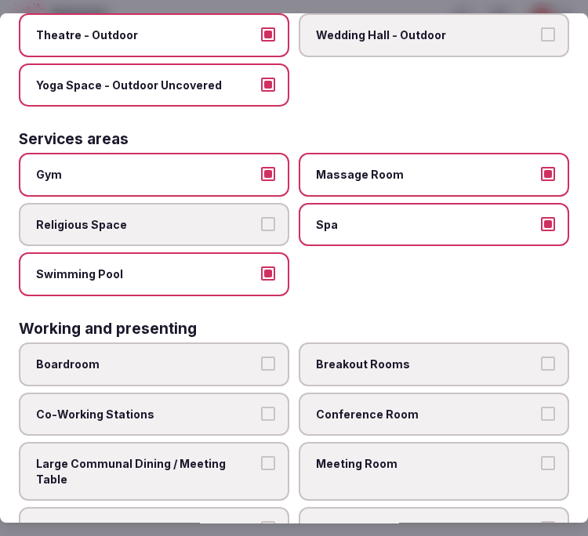
click at [276, 442] on label "Large Communal Dining / Meeting Table" at bounding box center [154, 471] width 270 height 59
click at [275, 456] on button "Large Communal Dining / Meeting Table" at bounding box center [268, 463] width 14 height 14
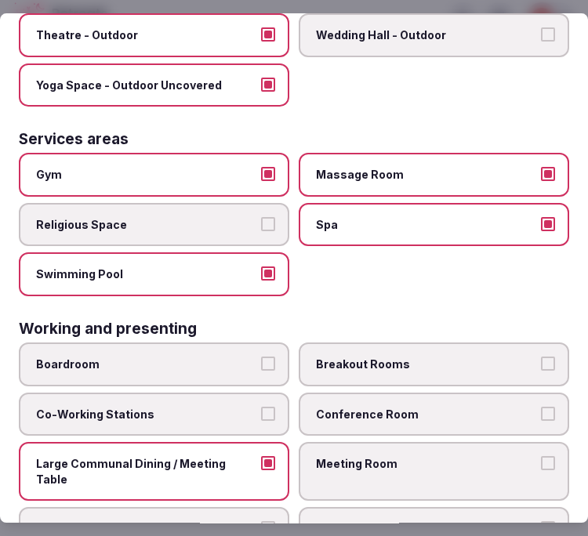
click at [408, 407] on span "Conference Room" at bounding box center [426, 415] width 220 height 16
click at [541, 407] on button "Conference Room" at bounding box center [548, 414] width 14 height 14
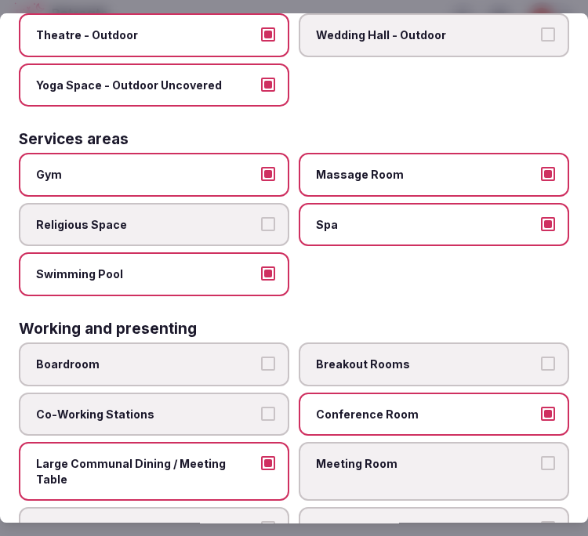
click at [407, 456] on span "Meeting Room" at bounding box center [426, 464] width 220 height 16
click at [541, 456] on button "Meeting Room" at bounding box center [548, 463] width 14 height 14
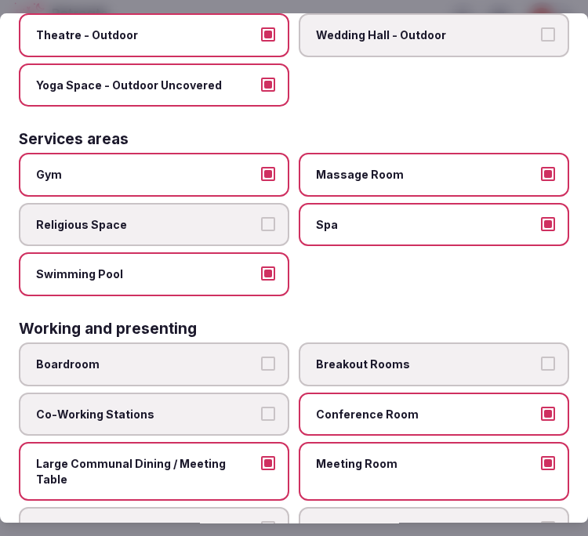
click at [439, 407] on span "Conference Room" at bounding box center [426, 415] width 220 height 16
click at [541, 407] on button "Conference Room" at bounding box center [548, 414] width 14 height 14
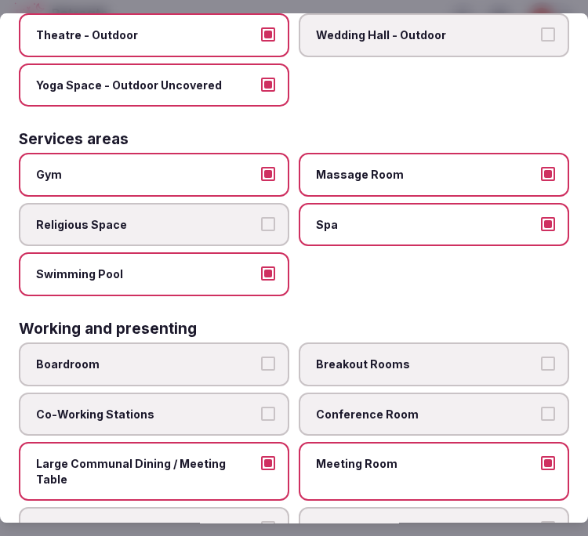
click at [436, 407] on span "Conference Room" at bounding box center [426, 415] width 220 height 16
click at [541, 407] on button "Conference Room" at bounding box center [548, 414] width 14 height 14
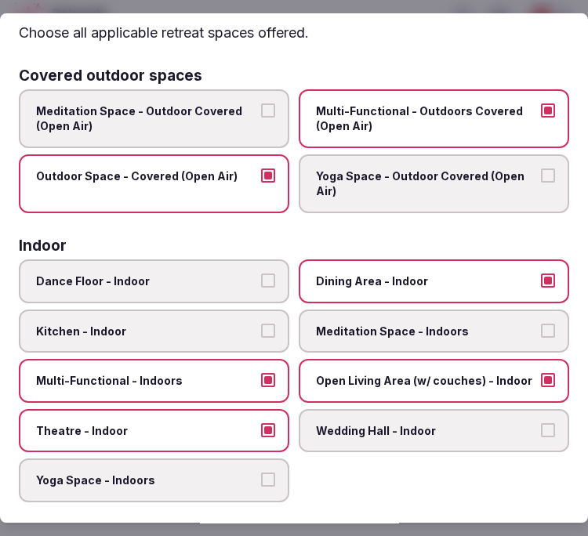
scroll to position [0, 0]
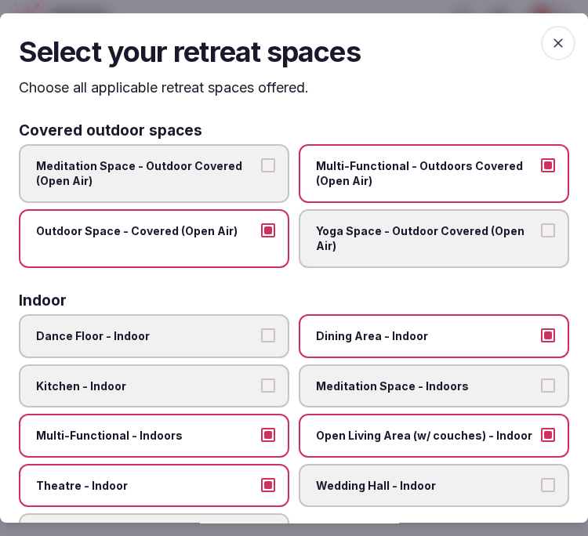
click at [550, 37] on icon "button" at bounding box center [558, 43] width 16 height 16
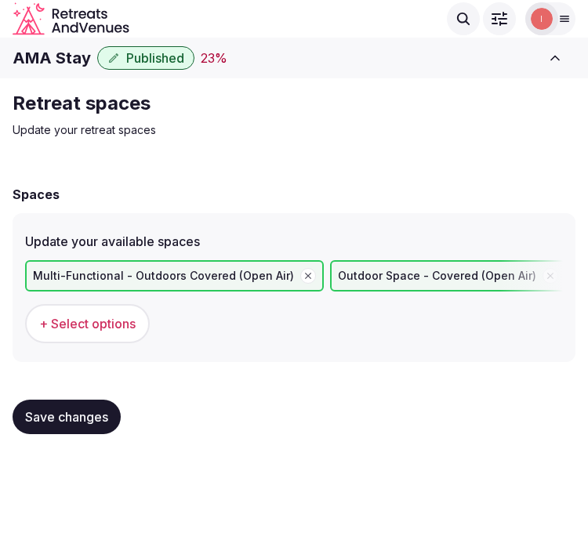
click at [60, 414] on span "Save changes" at bounding box center [66, 417] width 83 height 16
click at [90, 411] on span "Save changes" at bounding box center [66, 417] width 83 height 16
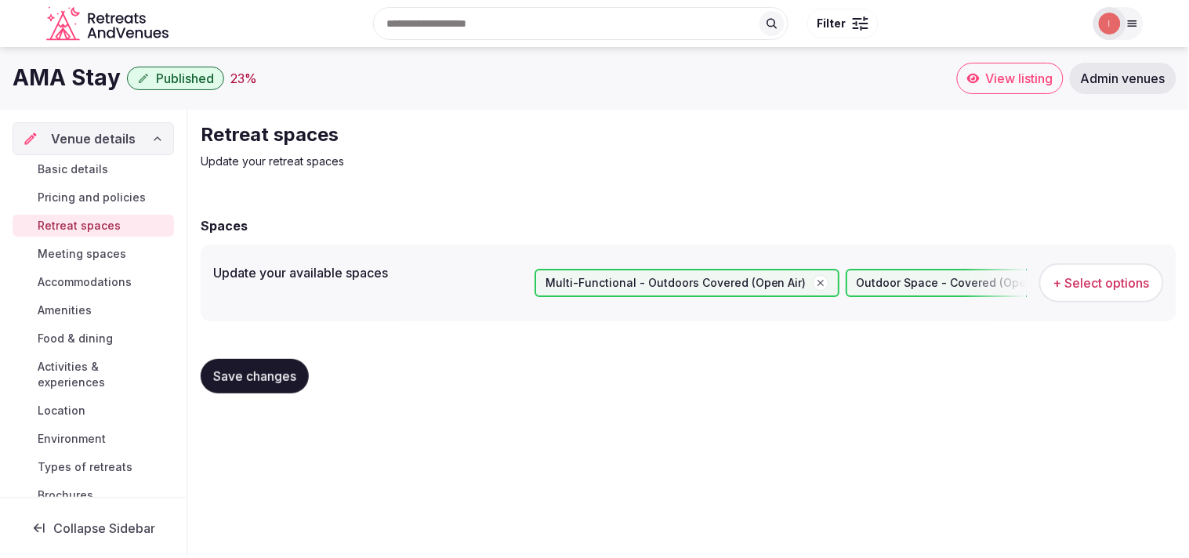
click at [115, 255] on span "Meeting spaces" at bounding box center [82, 254] width 89 height 16
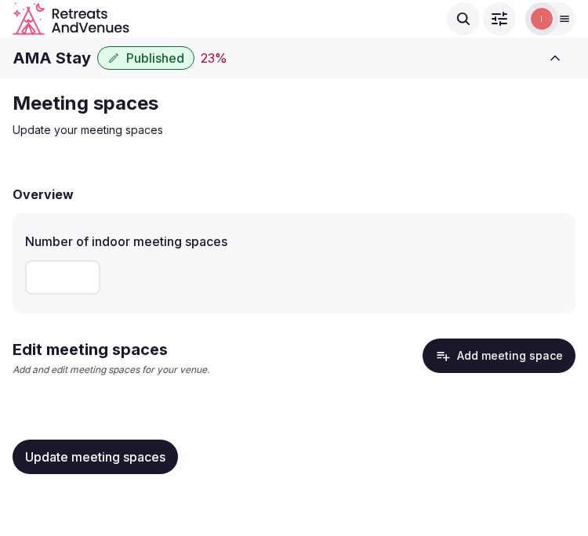
click at [39, 275] on input "number" at bounding box center [62, 277] width 75 height 34
type input "*"
click at [103, 449] on span "Update meeting spaces" at bounding box center [95, 457] width 140 height 16
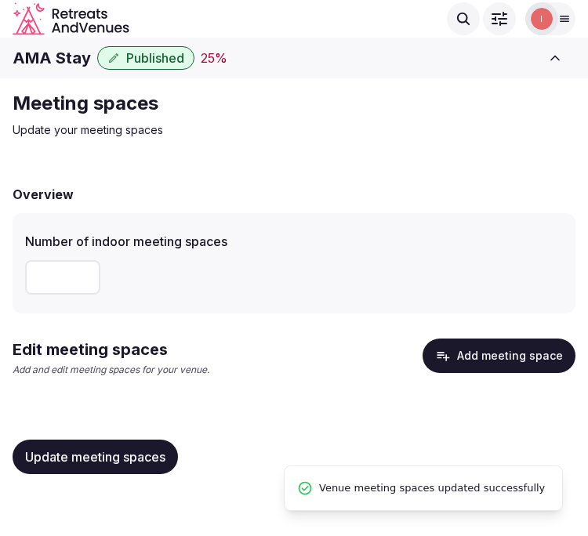
click at [563, 356] on button "Add meeting space" at bounding box center [498, 355] width 153 height 34
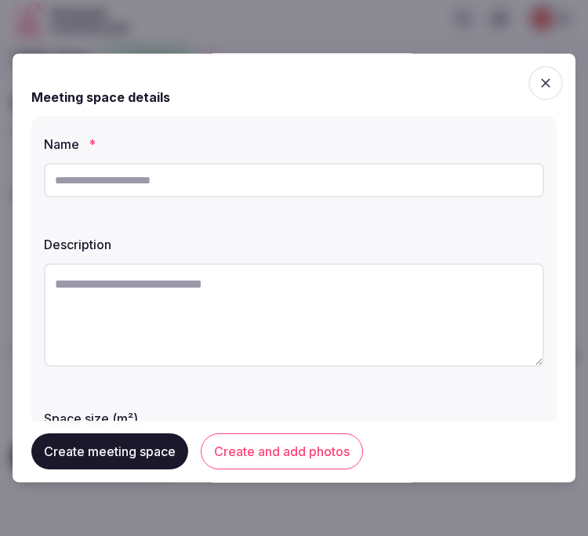
click at [324, 163] on input "text" at bounding box center [294, 180] width 500 height 34
paste input "**********"
type input "**********"
click at [134, 341] on textarea at bounding box center [294, 314] width 500 height 103
paste textarea "**********"
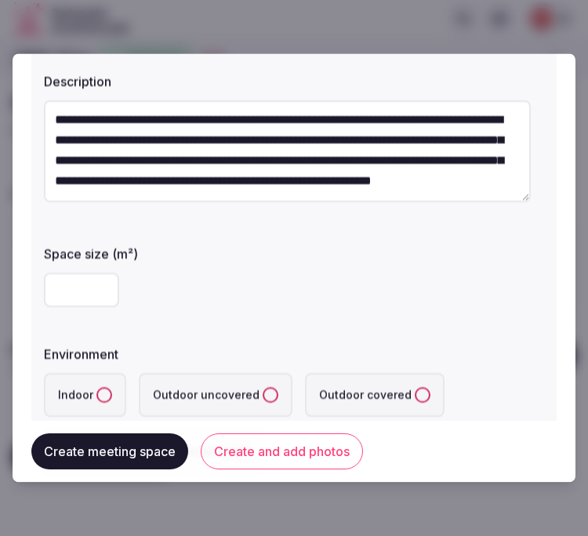
scroll to position [174, 0]
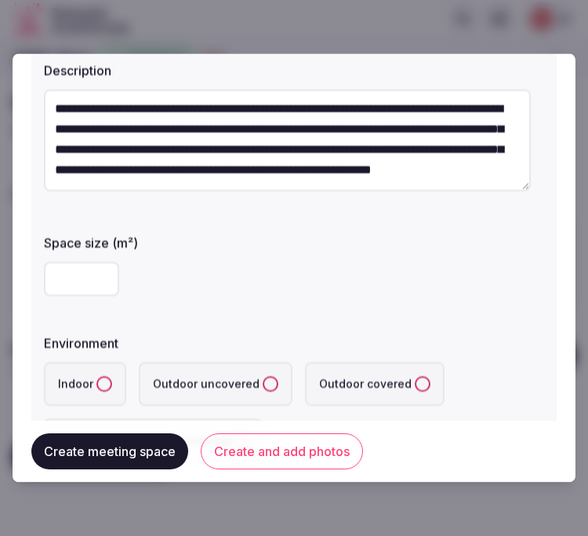
type textarea "**********"
click at [74, 282] on input "number" at bounding box center [81, 279] width 75 height 34
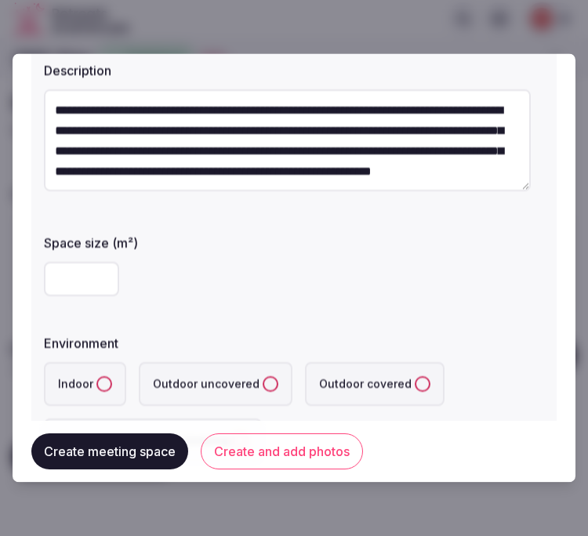
scroll to position [0, 0]
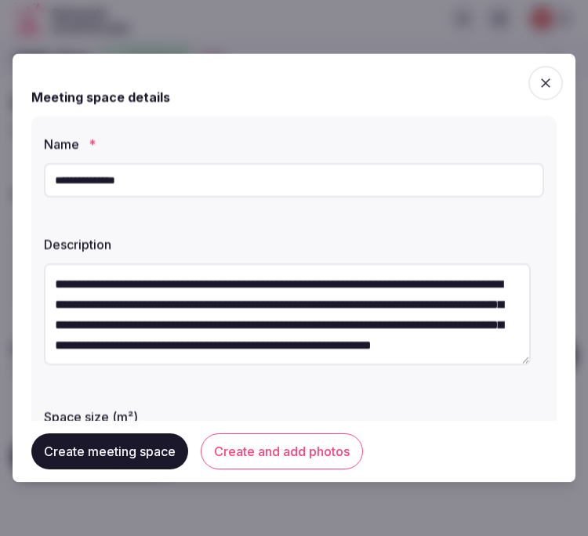
click at [139, 184] on input "**********" at bounding box center [294, 180] width 500 height 34
click at [196, 192] on input "**********" at bounding box center [294, 180] width 500 height 34
click at [196, 191] on input "**********" at bounding box center [294, 180] width 500 height 34
click at [136, 182] on input "**********" at bounding box center [294, 180] width 500 height 34
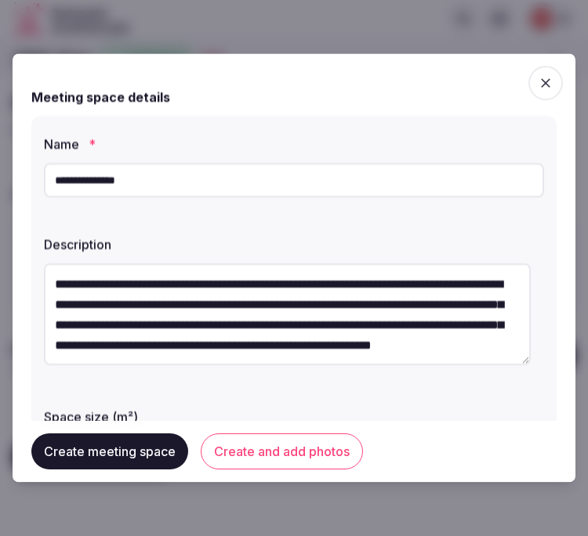
click at [136, 182] on input "**********" at bounding box center [294, 180] width 500 height 34
paste input "text"
type input "**********"
click at [229, 318] on textarea "**********" at bounding box center [287, 314] width 487 height 102
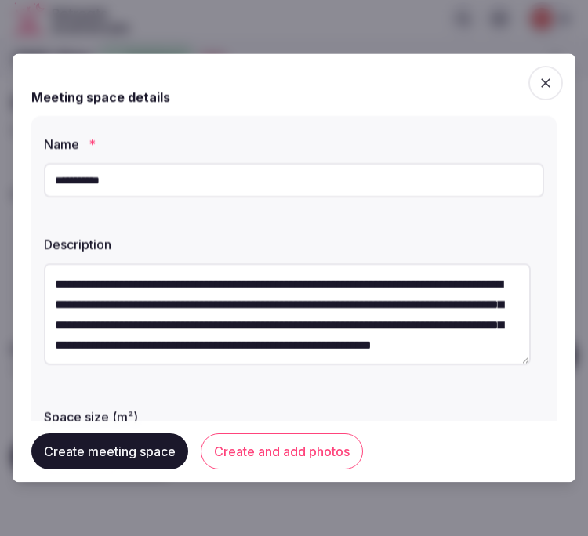
paste textarea
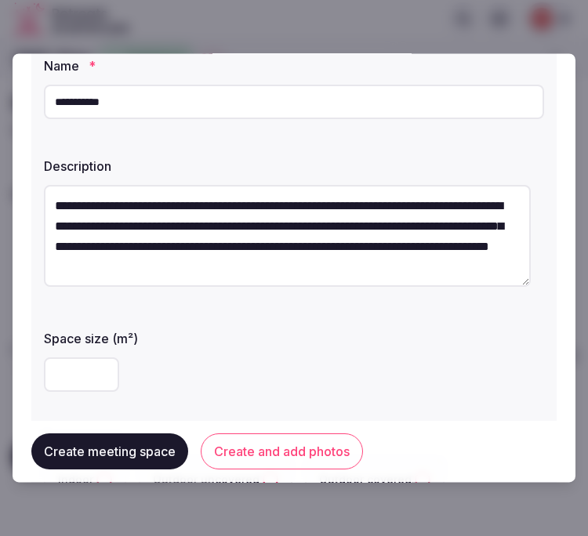
scroll to position [174, 0]
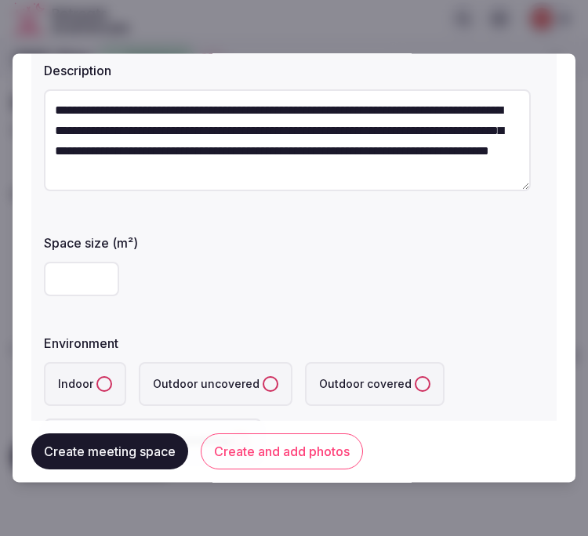
type textarea "**********"
click at [72, 306] on div "**********" at bounding box center [293, 211] width 525 height 539
click at [76, 277] on input "number" at bounding box center [81, 279] width 75 height 34
type input "**"
click at [100, 387] on button "Indoor" at bounding box center [104, 385] width 16 height 16
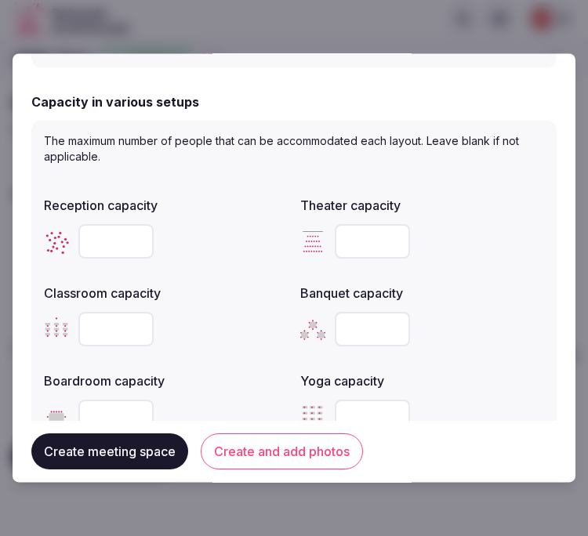
scroll to position [609, 0]
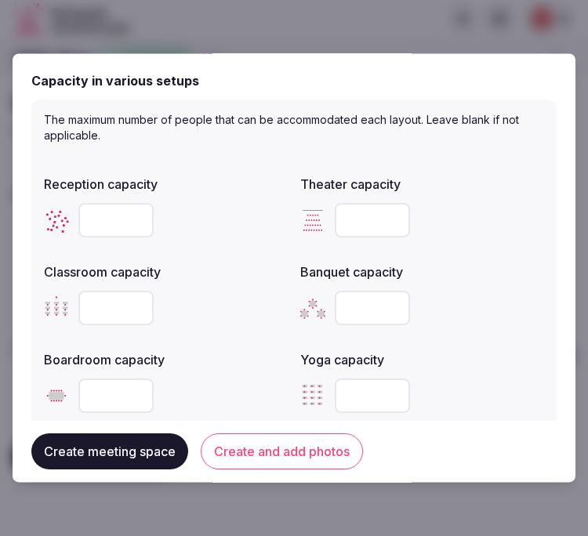
click at [118, 388] on input "number" at bounding box center [115, 396] width 75 height 34
type input "**"
click at [190, 331] on div "Reception capacity Theater capacity Classroom capacity Banquet capacity Boardro…" at bounding box center [294, 294] width 500 height 251
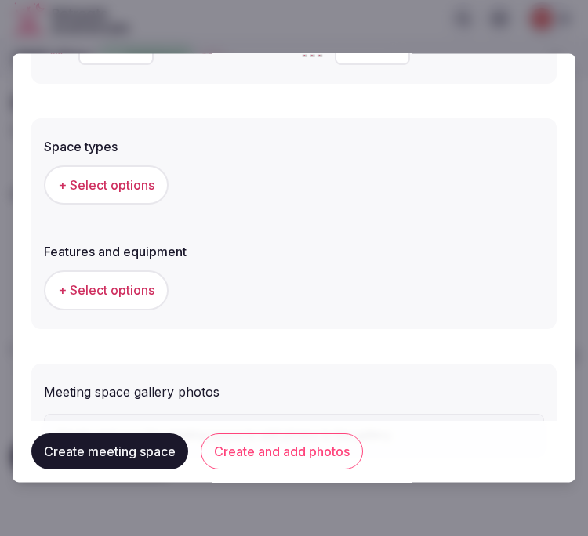
scroll to position [957, 0]
click at [111, 190] on button "+ Select options" at bounding box center [106, 184] width 125 height 39
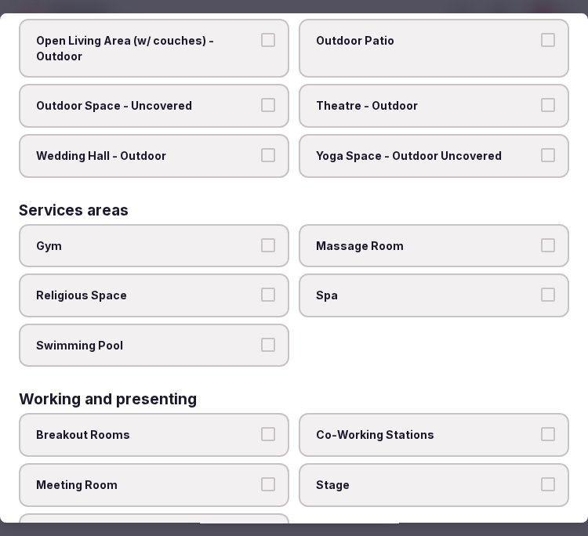
scroll to position [808, 0]
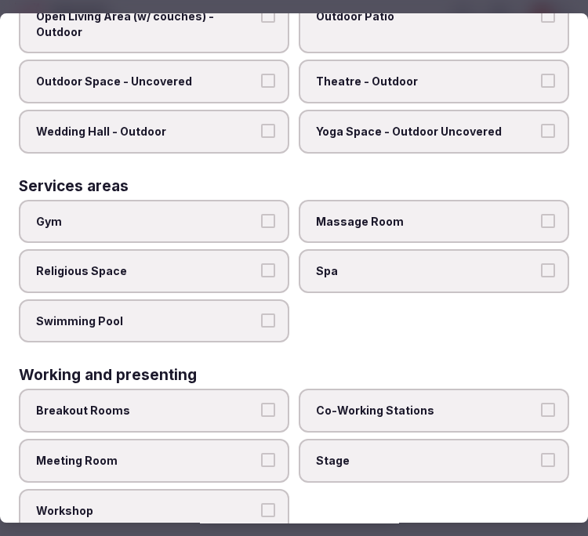
click at [273, 439] on label "Meeting Room" at bounding box center [154, 461] width 270 height 44
click at [273, 453] on button "Meeting Room" at bounding box center [268, 460] width 14 height 14
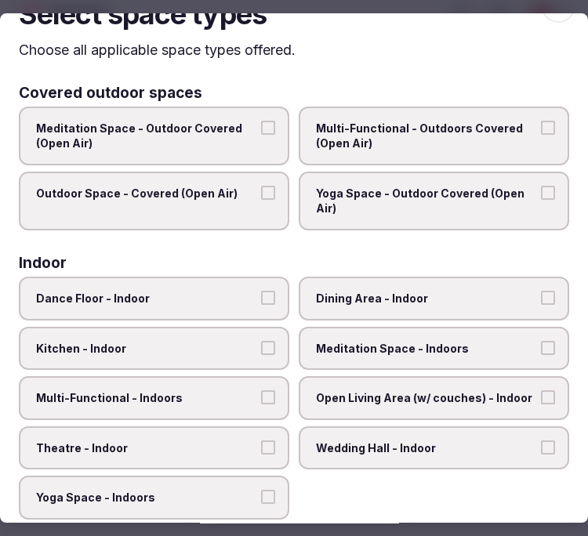
scroll to position [0, 0]
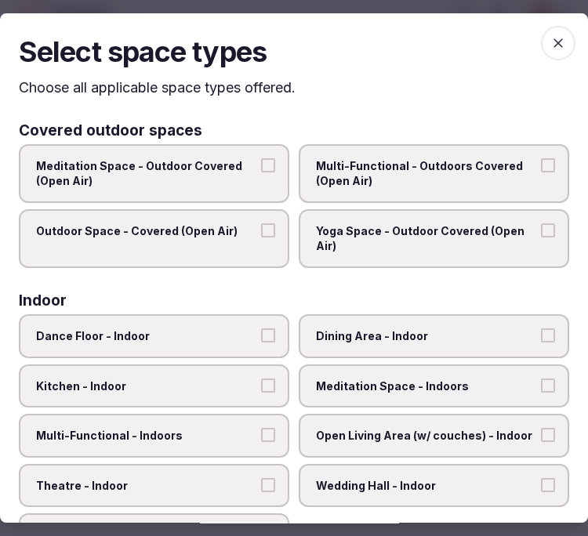
click at [550, 35] on icon "button" at bounding box center [558, 43] width 16 height 16
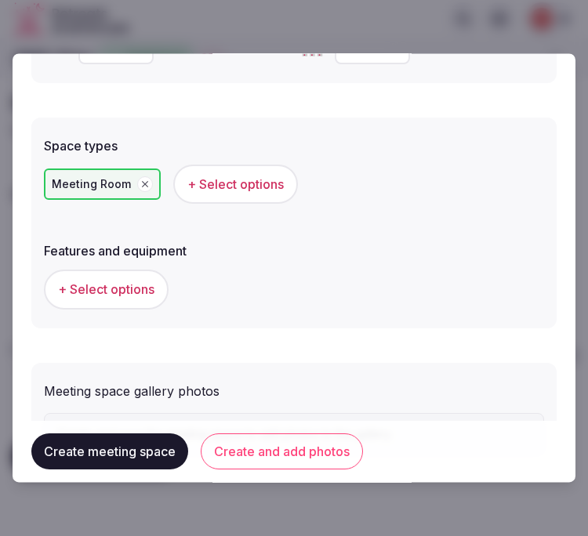
click at [122, 282] on span "+ Select options" at bounding box center [106, 289] width 96 height 17
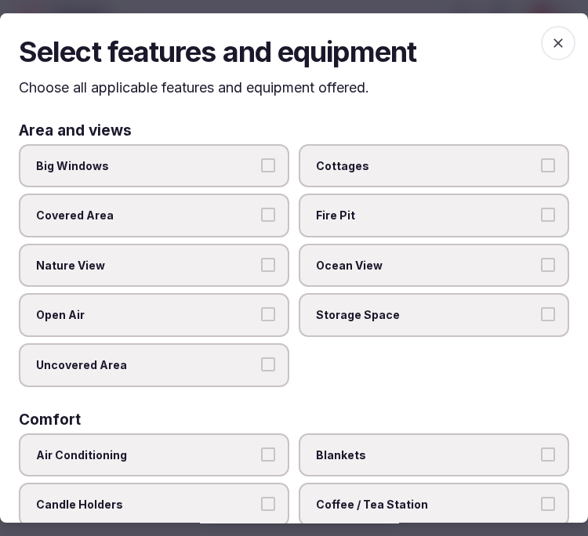
click at [232, 154] on label "Big Windows" at bounding box center [154, 166] width 270 height 44
click at [261, 158] on button "Big Windows" at bounding box center [268, 165] width 14 height 14
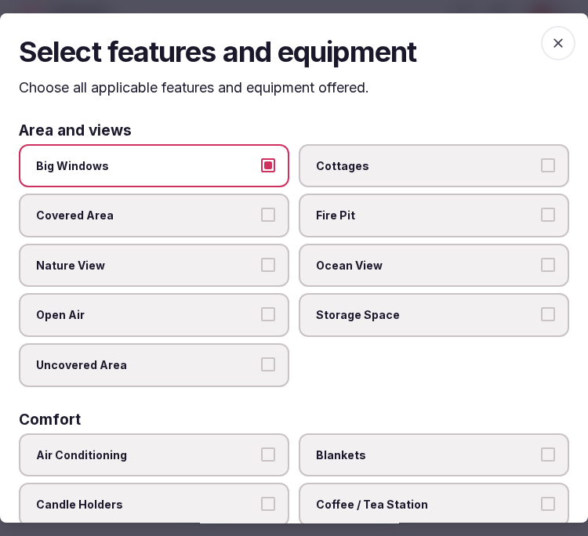
click at [224, 260] on span "Nature View" at bounding box center [146, 266] width 220 height 16
click at [261, 260] on button "Nature View" at bounding box center [268, 265] width 14 height 14
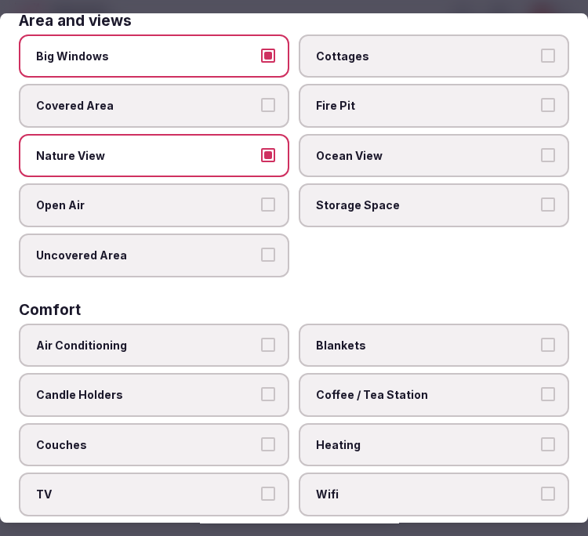
scroll to position [174, 0]
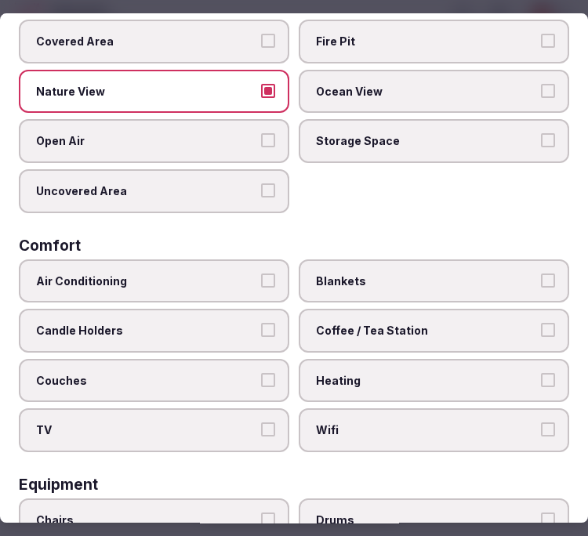
click at [256, 284] on label "Air Conditioning" at bounding box center [154, 281] width 270 height 44
click at [261, 284] on button "Air Conditioning" at bounding box center [268, 280] width 14 height 14
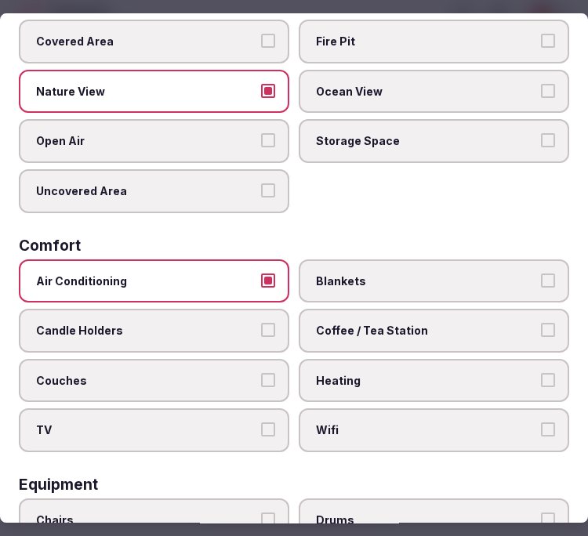
drag, startPoint x: 263, startPoint y: 418, endPoint x: 342, endPoint y: 418, distance: 78.3
click at [268, 422] on button "TV" at bounding box center [268, 429] width 14 height 14
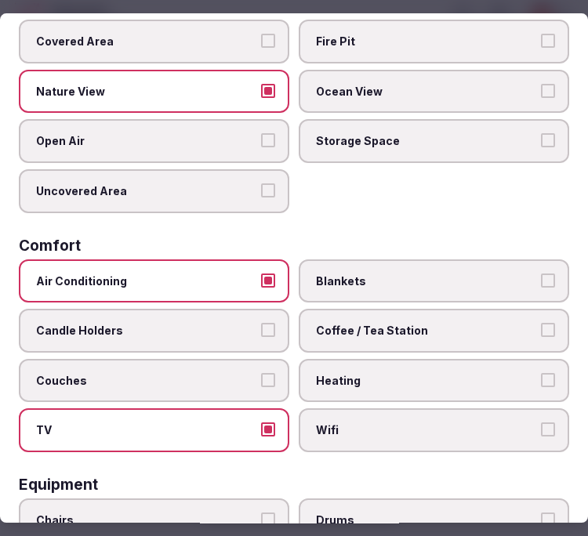
click at [356, 422] on span "Wifi" at bounding box center [426, 430] width 220 height 16
click at [541, 422] on button "Wifi" at bounding box center [548, 429] width 14 height 14
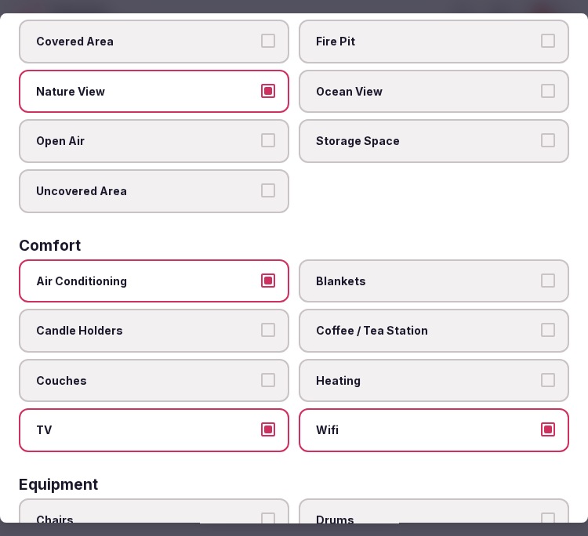
click at [450, 323] on span "Coffee / Tea Station" at bounding box center [426, 331] width 220 height 16
click at [541, 323] on button "Coffee / Tea Station" at bounding box center [548, 330] width 14 height 14
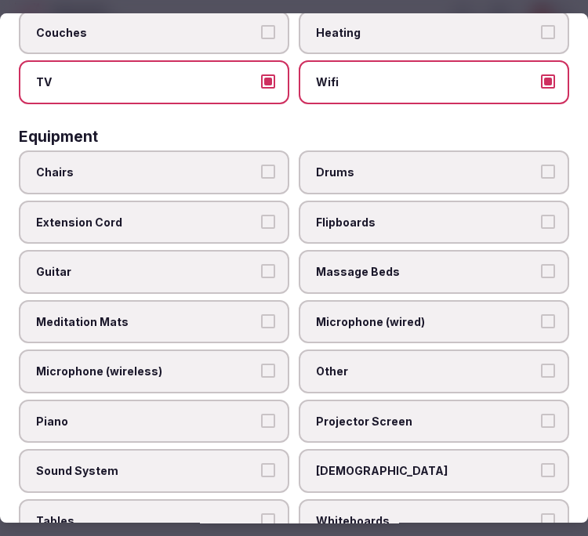
click at [182, 150] on label "Chairs" at bounding box center [154, 172] width 270 height 44
click at [261, 165] on button "Chairs" at bounding box center [268, 172] width 14 height 14
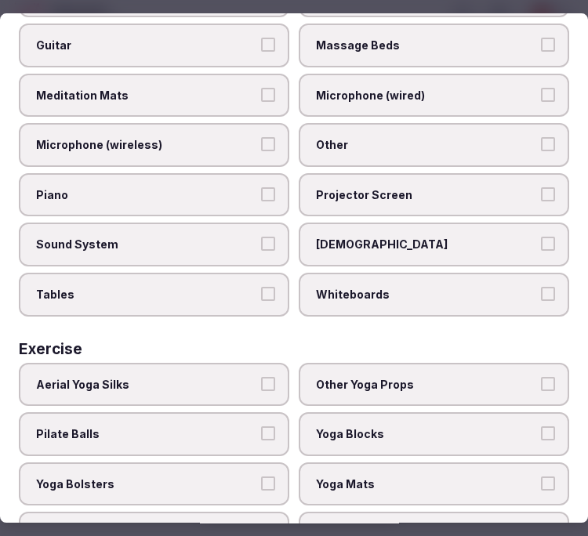
scroll to position [769, 0]
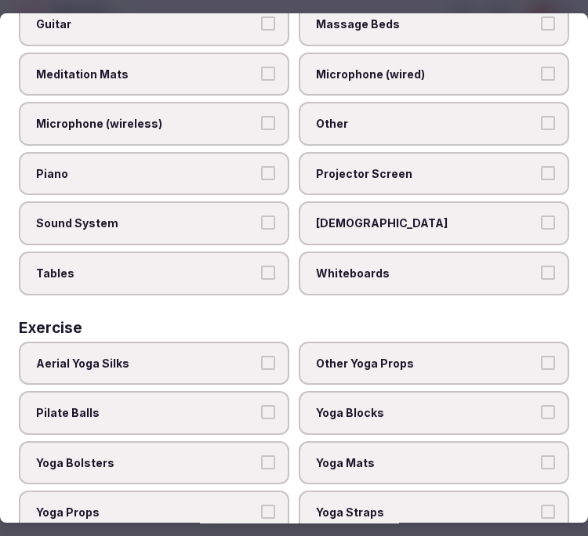
click at [323, 102] on label "Other" at bounding box center [434, 124] width 270 height 44
click at [541, 116] on button "Other" at bounding box center [548, 123] width 14 height 14
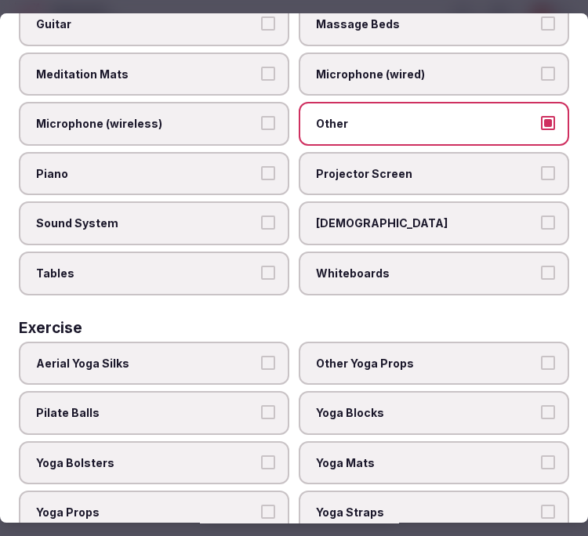
drag, startPoint x: 183, startPoint y: 237, endPoint x: 200, endPoint y: 160, distance: 78.5
click at [183, 251] on label "Tables" at bounding box center [154, 273] width 270 height 44
click at [261, 266] on button "Tables" at bounding box center [268, 273] width 14 height 14
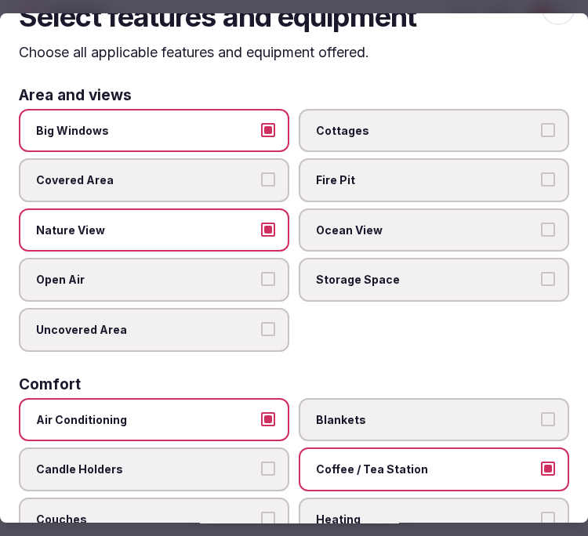
scroll to position [0, 0]
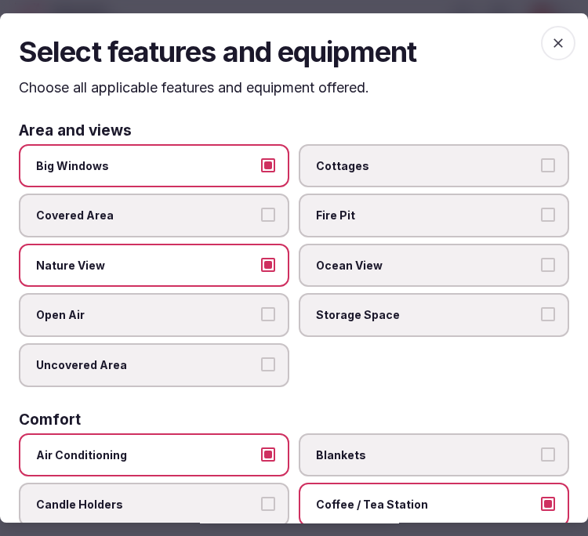
click at [550, 40] on icon "button" at bounding box center [558, 43] width 16 height 16
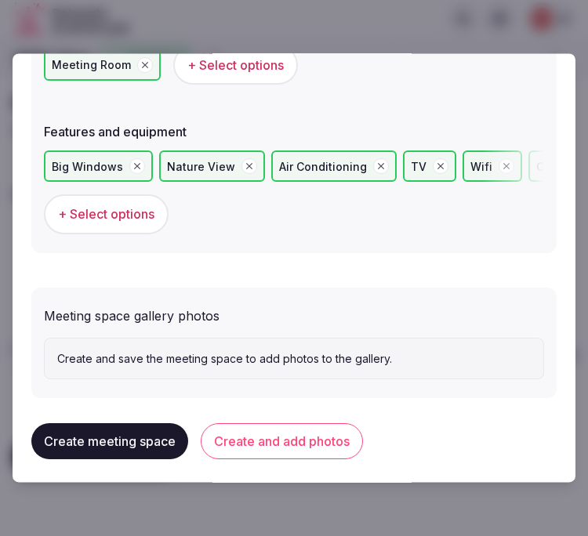
scroll to position [1077, 0]
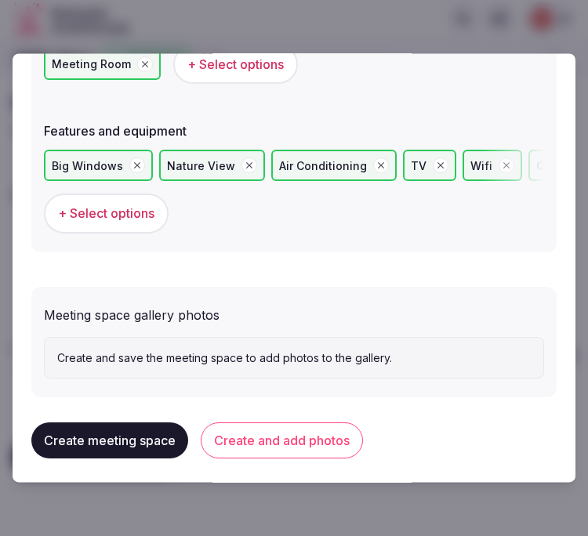
click at [261, 436] on button "Create and add photos" at bounding box center [282, 441] width 162 height 36
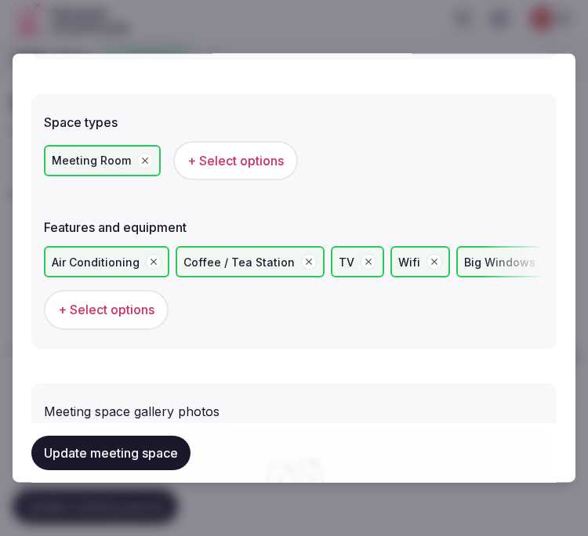
scroll to position [1134, 0]
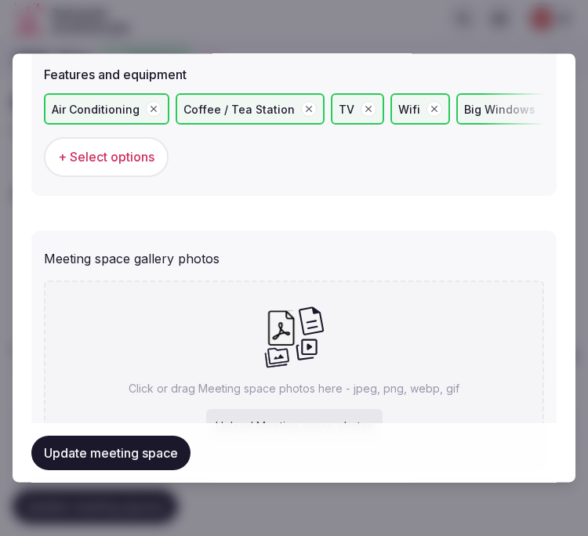
click at [133, 154] on span "+ Select options" at bounding box center [106, 157] width 96 height 17
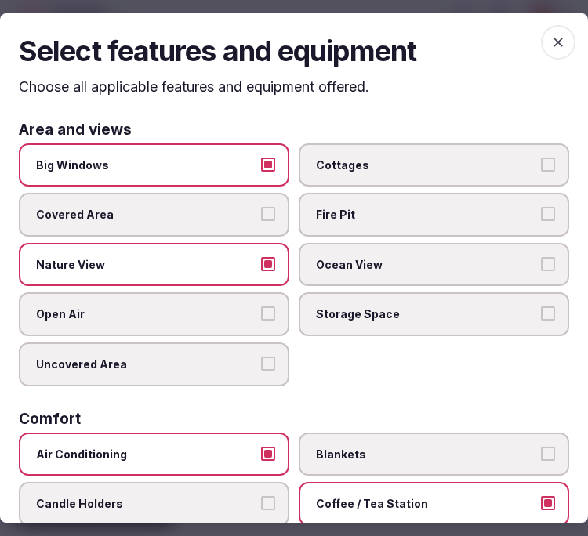
scroll to position [0, 0]
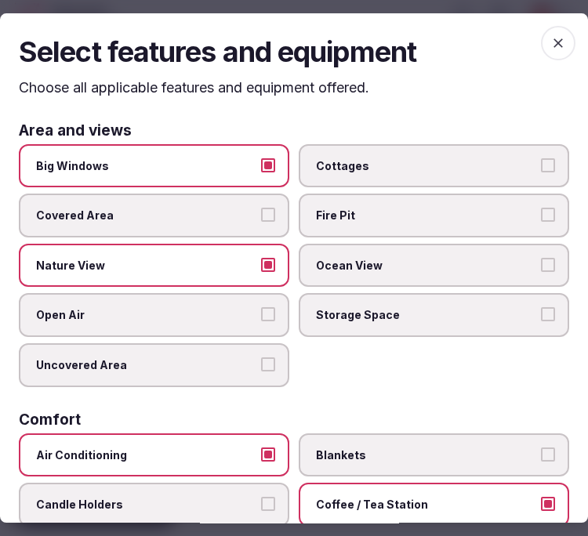
click at [550, 35] on icon "button" at bounding box center [558, 43] width 16 height 16
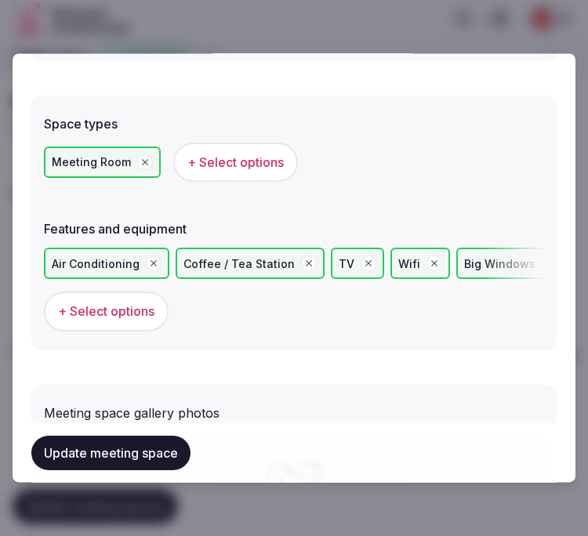
scroll to position [960, 0]
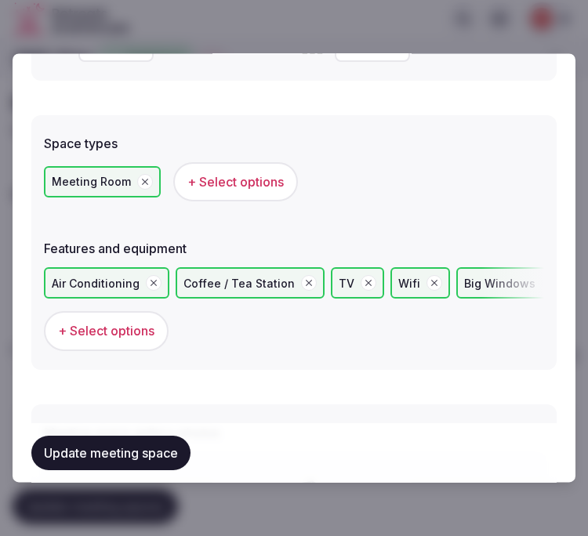
click at [115, 323] on span "+ Select options" at bounding box center [106, 331] width 96 height 17
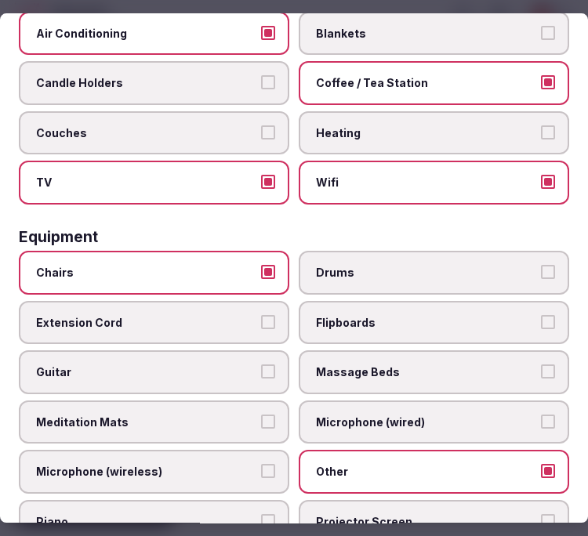
scroll to position [421, 0]
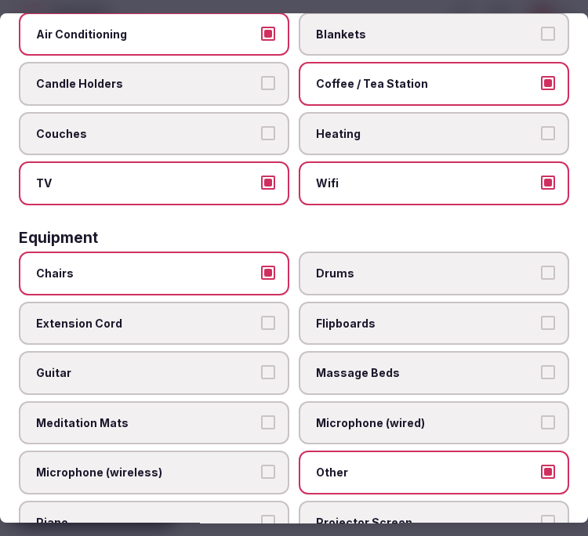
click at [322, 316] on span "Flipboards" at bounding box center [426, 324] width 220 height 16
click at [541, 316] on button "Flipboards" at bounding box center [548, 323] width 14 height 14
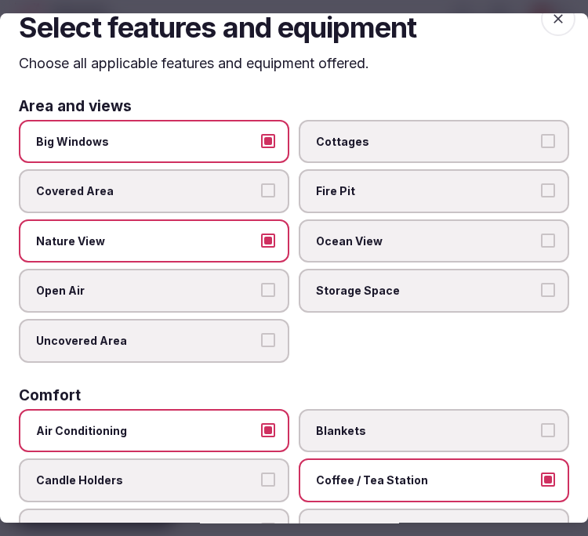
scroll to position [0, 0]
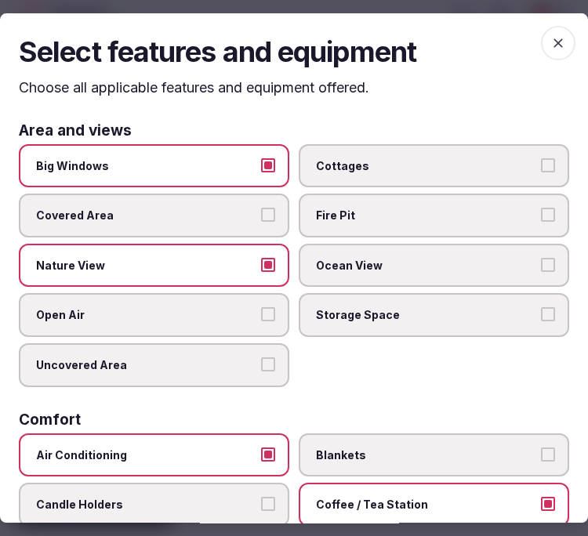
click at [550, 38] on icon "button" at bounding box center [558, 43] width 16 height 16
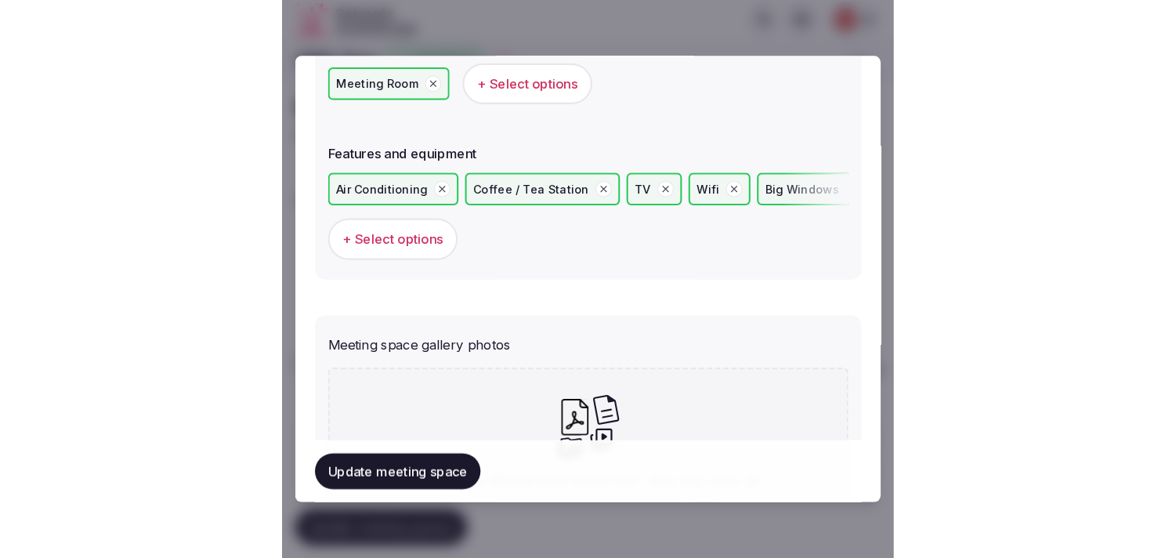
scroll to position [1134, 0]
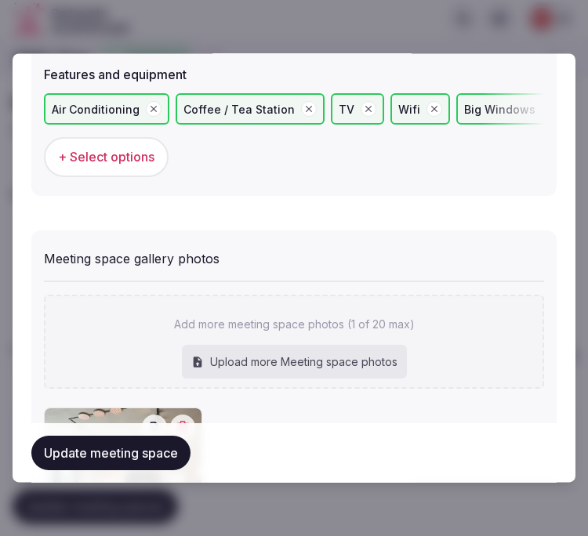
click at [114, 458] on button "Update meeting space" at bounding box center [110, 453] width 159 height 34
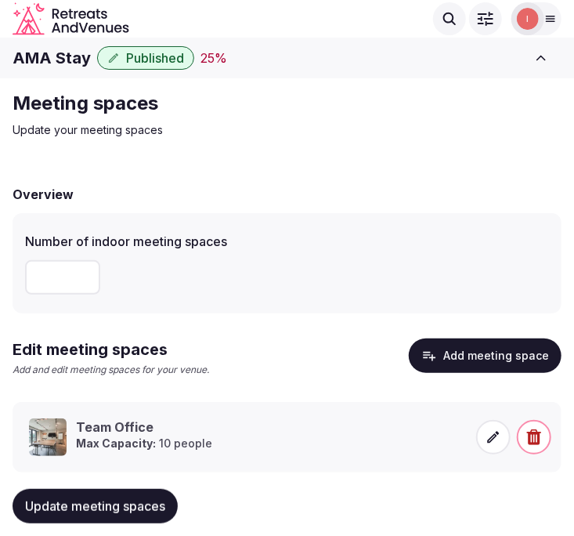
click at [124, 512] on span "Update meeting spaces" at bounding box center [95, 506] width 140 height 16
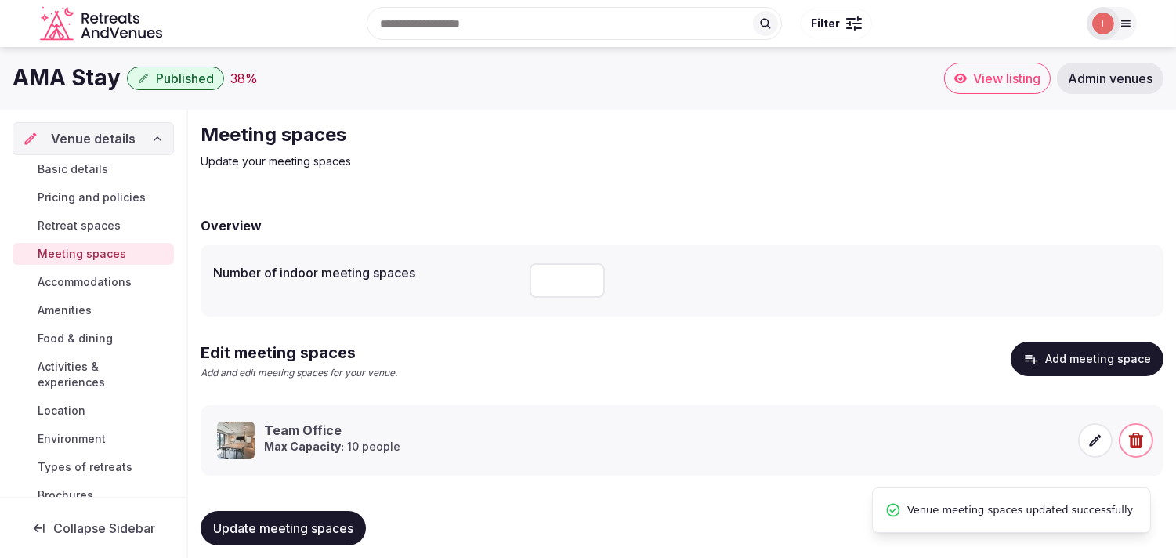
click at [78, 276] on span "Accommodations" at bounding box center [85, 282] width 94 height 16
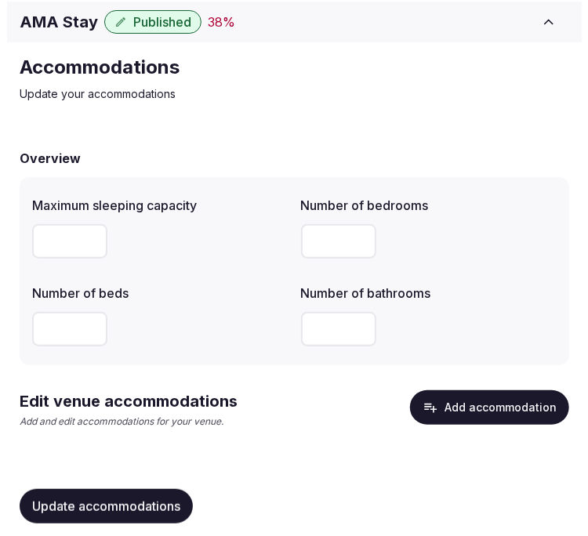
scroll to position [50, 0]
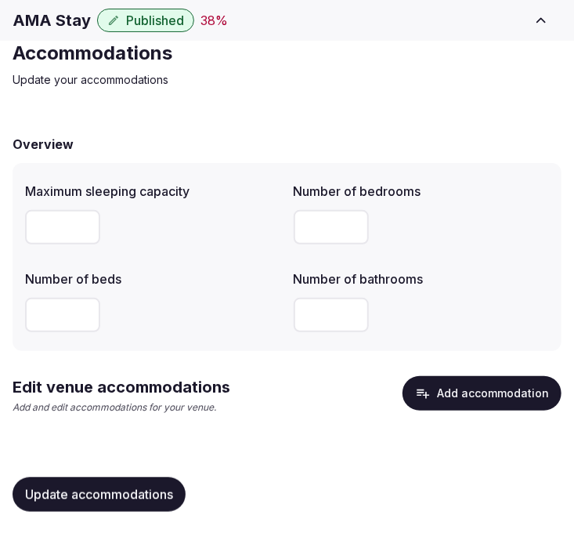
drag, startPoint x: 543, startPoint y: 72, endPoint x: 473, endPoint y: 393, distance: 327.9
click at [473, 393] on button "Add accommodation" at bounding box center [482, 393] width 159 height 34
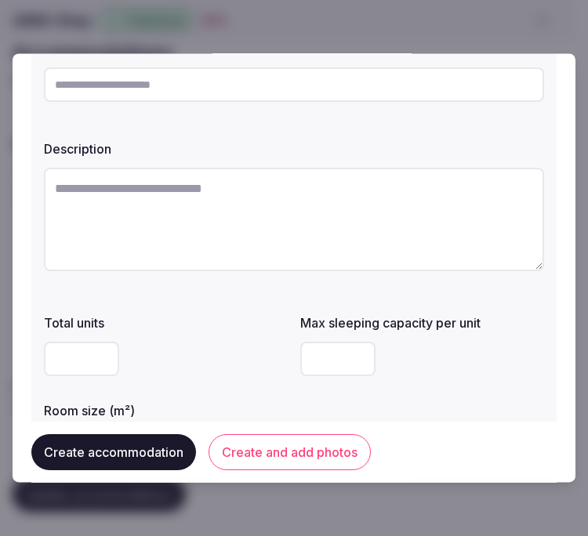
scroll to position [0, 0]
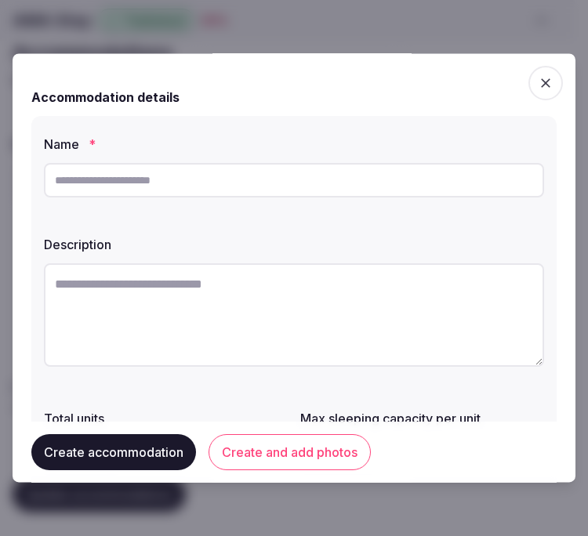
click at [251, 176] on input "text" at bounding box center [294, 180] width 500 height 34
paste input "**********"
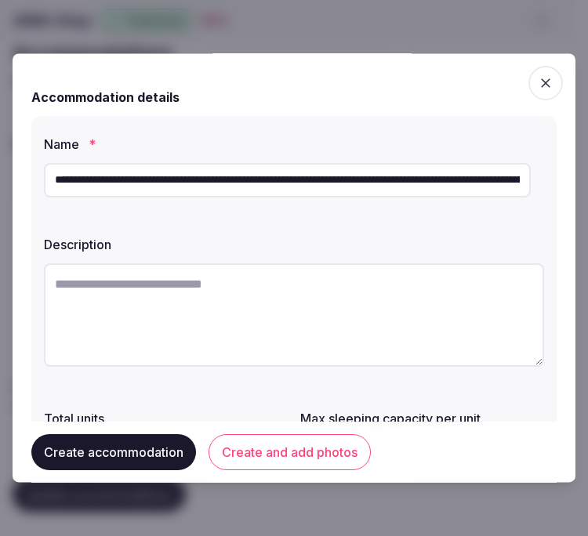
click at [295, 170] on input "**********" at bounding box center [287, 180] width 487 height 34
paste input "text"
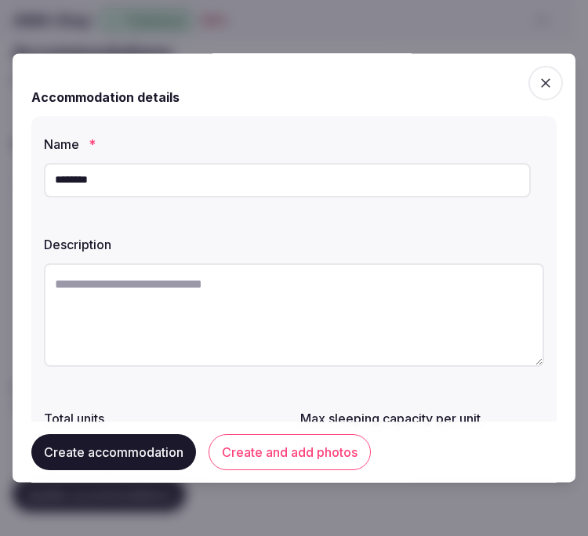
type input "********"
click at [454, 331] on textarea at bounding box center [294, 314] width 500 height 103
paste textarea "**********"
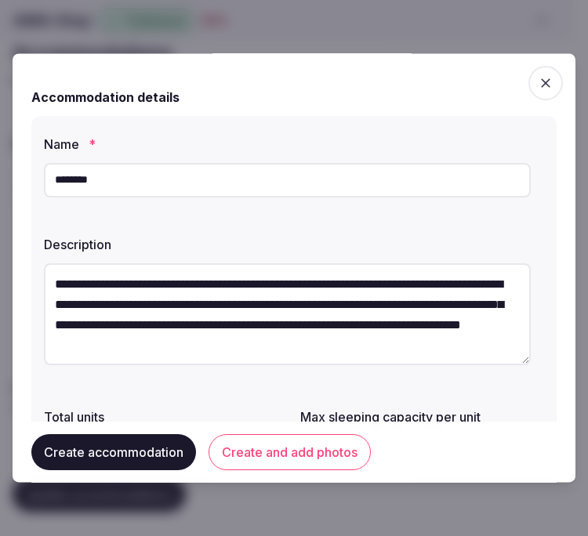
scroll to position [174, 0]
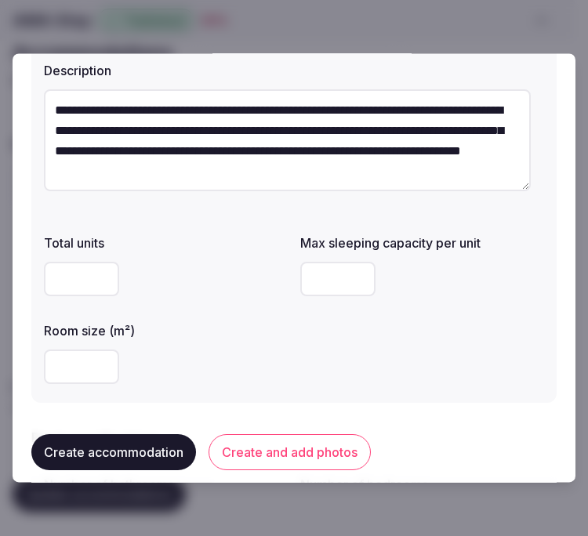
type textarea "**********"
click at [67, 273] on input "number" at bounding box center [81, 279] width 75 height 34
type input "*"
drag, startPoint x: 67, startPoint y: 273, endPoint x: 38, endPoint y: 270, distance: 29.9
click at [38, 270] on div "**********" at bounding box center [293, 172] width 525 height 461
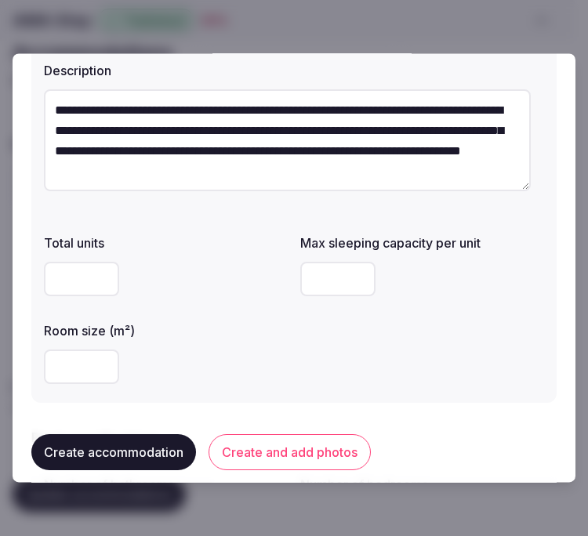
click at [300, 282] on input "number" at bounding box center [337, 279] width 75 height 34
type input "*"
click at [80, 370] on input "number" at bounding box center [81, 366] width 75 height 34
type input "**"
click at [342, 350] on div "Total units Max sleeping capacity per unit * Room size (m²) **" at bounding box center [294, 308] width 500 height 163
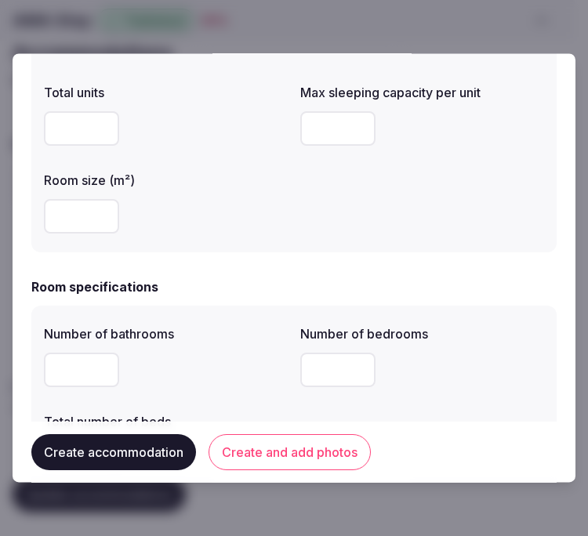
scroll to position [348, 0]
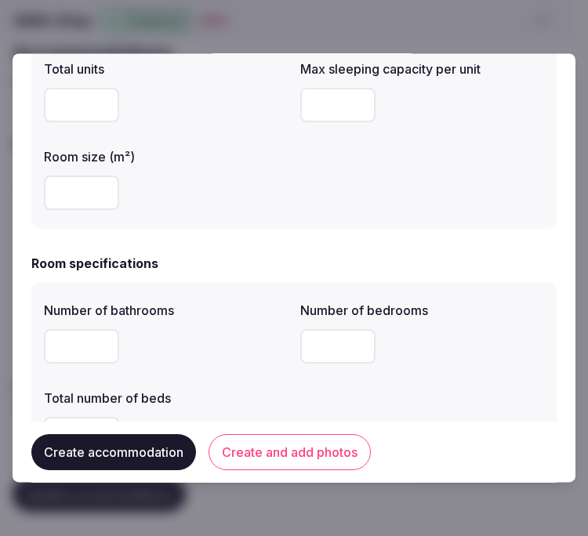
click at [89, 335] on input "number" at bounding box center [81, 346] width 75 height 34
type input "*"
click at [302, 347] on input "number" at bounding box center [337, 346] width 75 height 34
type input "*"
click at [202, 348] on div "*" at bounding box center [166, 346] width 244 height 34
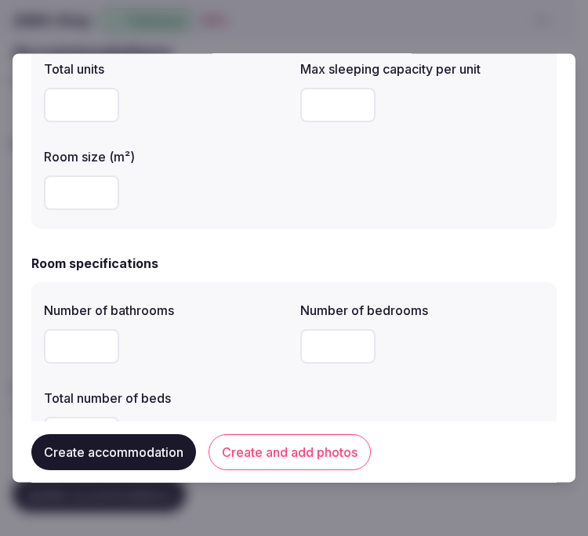
scroll to position [435, 0]
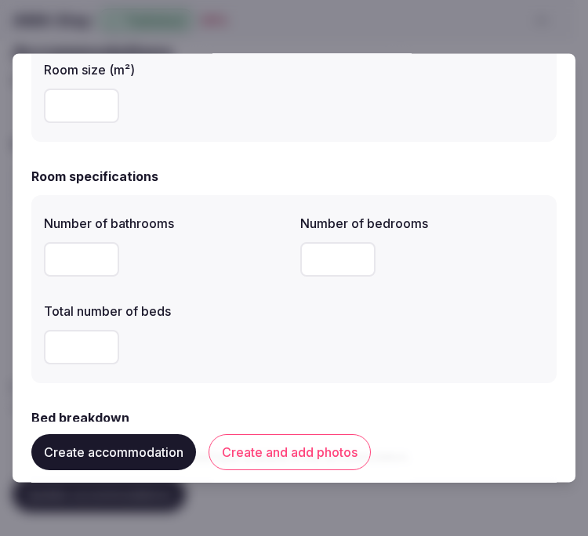
click at [67, 355] on input "number" at bounding box center [81, 347] width 75 height 34
type input "*"
click at [370, 337] on div "Number of bathrooms * Number of bedrooms * Total number of beds *" at bounding box center [294, 289] width 500 height 163
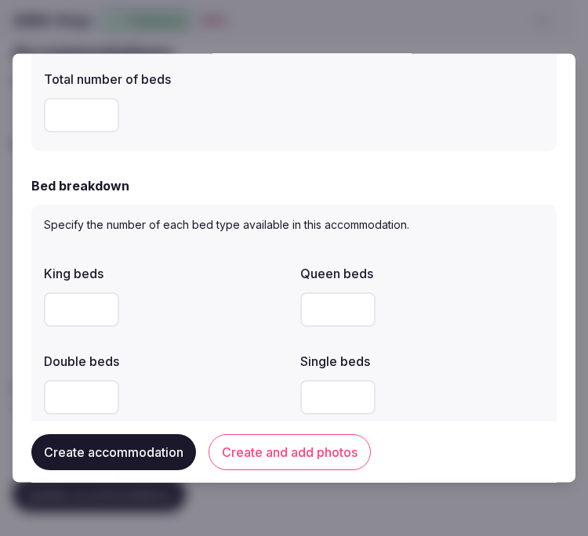
scroll to position [696, 0]
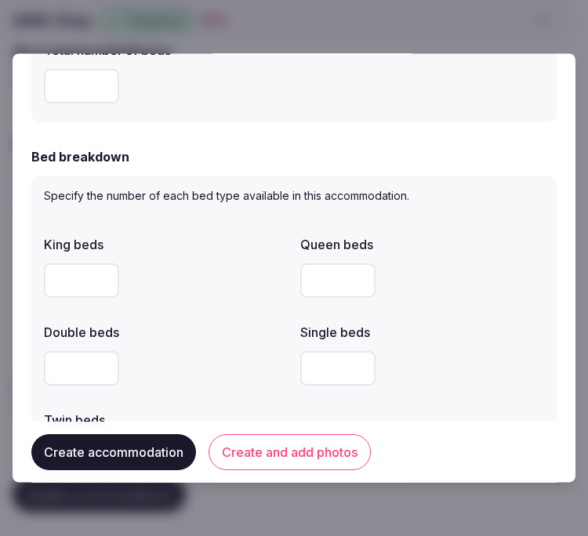
click at [91, 369] on input "number" at bounding box center [81, 368] width 75 height 34
type input "*"
click at [229, 382] on div "*" at bounding box center [166, 368] width 244 height 34
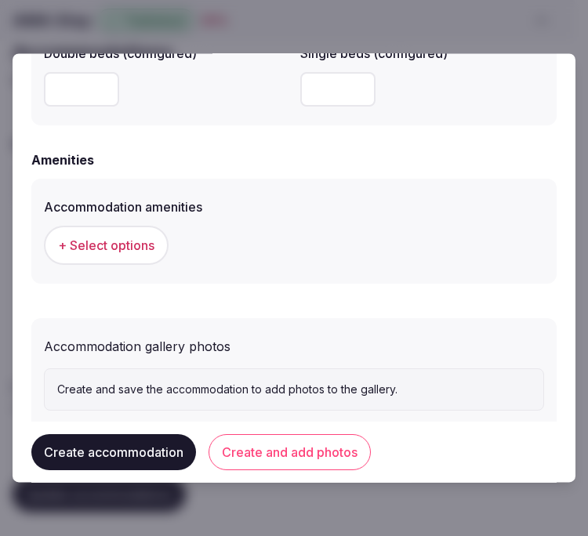
scroll to position [1514, 0]
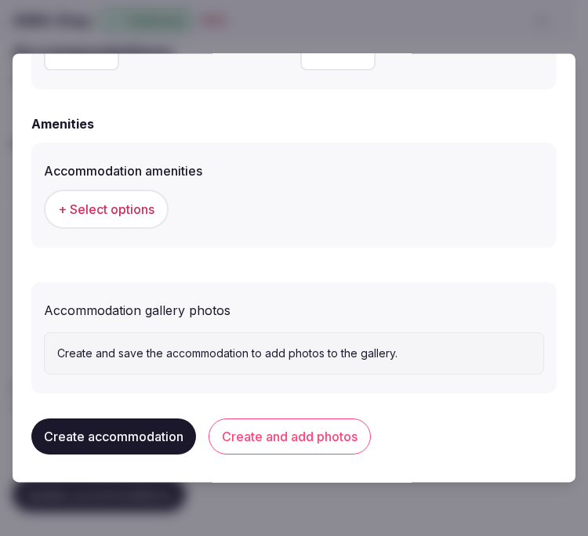
click at [113, 191] on button "+ Select options" at bounding box center [106, 209] width 125 height 39
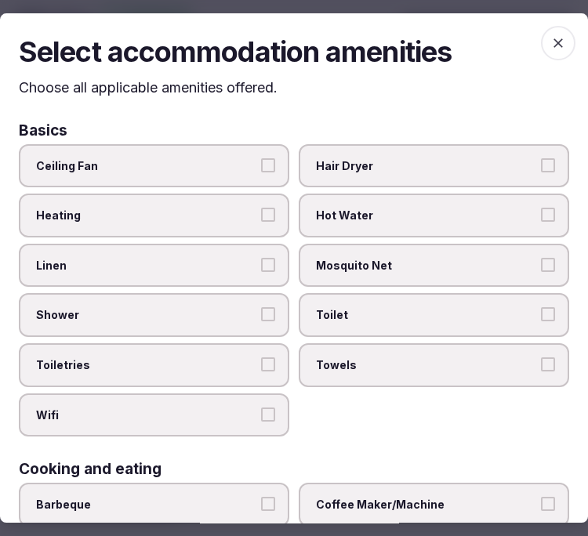
click at [232, 269] on span "Linen" at bounding box center [146, 266] width 220 height 16
click at [261, 269] on button "Linen" at bounding box center [268, 265] width 14 height 14
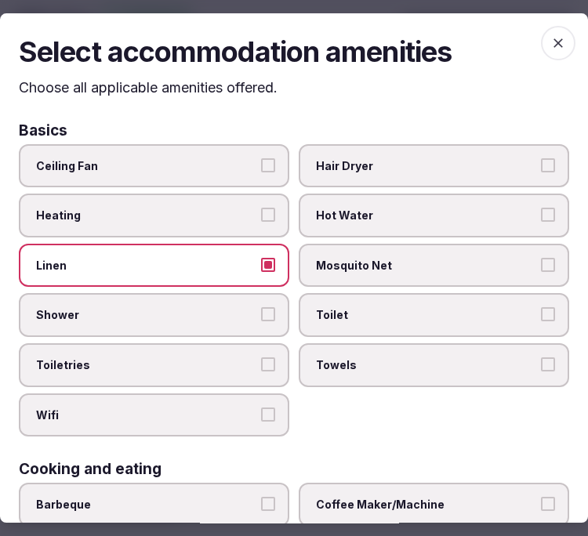
click at [254, 304] on label "Shower" at bounding box center [154, 315] width 270 height 44
click at [261, 307] on button "Shower" at bounding box center [268, 314] width 14 height 14
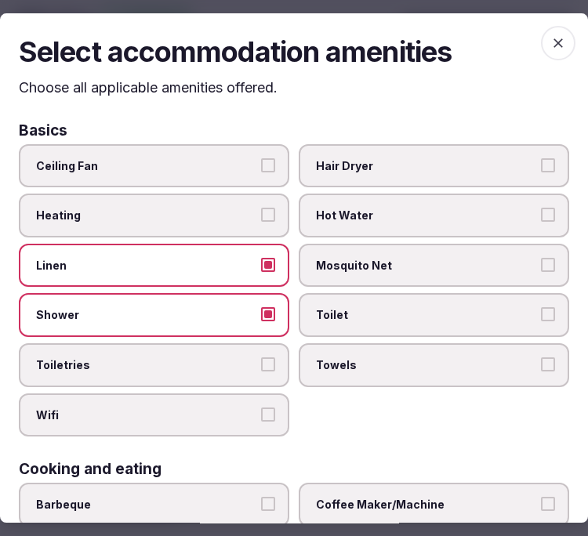
click at [263, 343] on label "Toiletries" at bounding box center [154, 365] width 270 height 44
click at [263, 357] on button "Toiletries" at bounding box center [268, 364] width 14 height 14
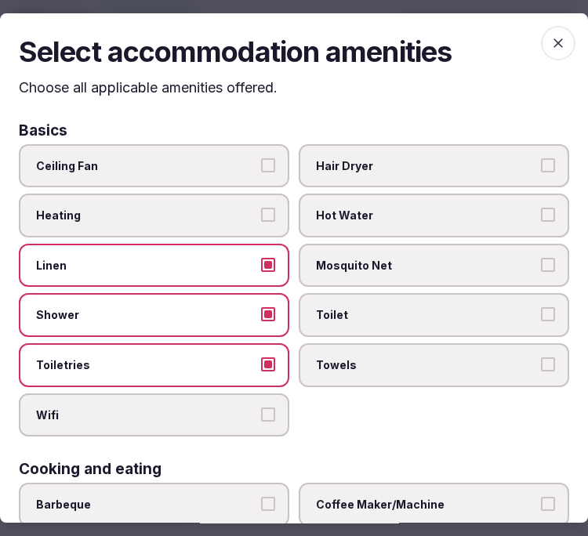
click at [247, 393] on label "Wifi" at bounding box center [154, 415] width 270 height 44
click at [261, 407] on button "Wifi" at bounding box center [268, 414] width 14 height 14
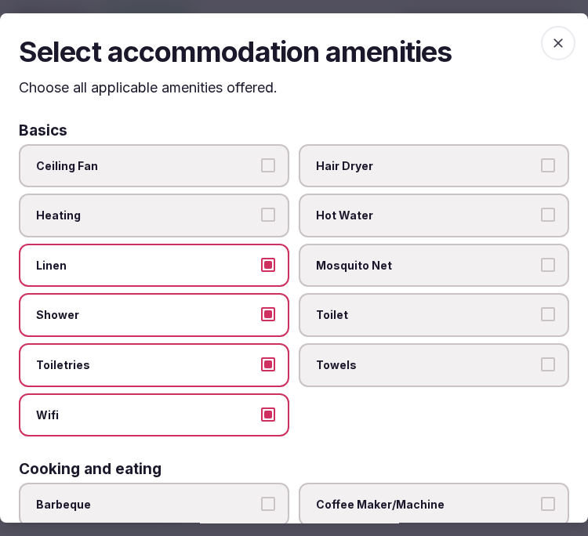
click at [362, 358] on span "Towels" at bounding box center [426, 365] width 220 height 16
click at [541, 358] on button "Towels" at bounding box center [548, 364] width 14 height 14
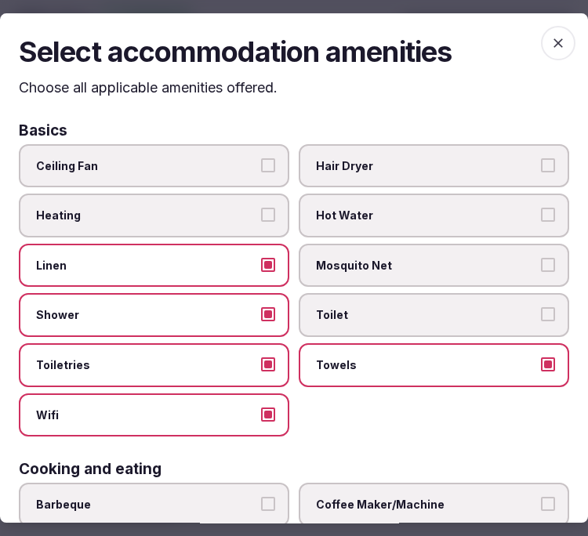
click at [370, 299] on label "Toilet" at bounding box center [434, 315] width 270 height 44
click at [541, 307] on button "Toilet" at bounding box center [548, 314] width 14 height 14
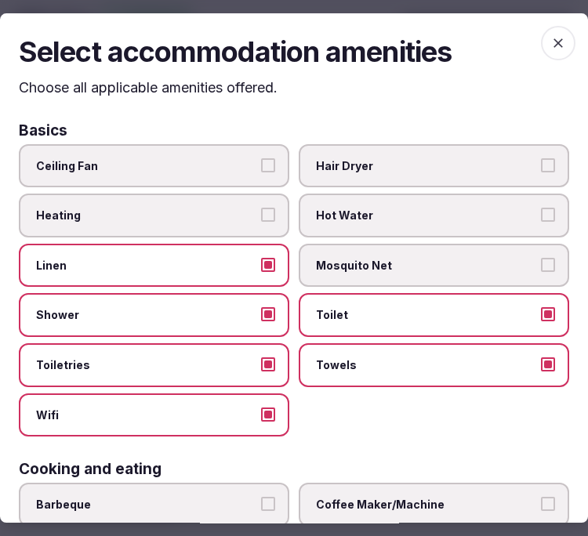
click at [370, 299] on label "Toilet" at bounding box center [434, 315] width 270 height 44
click at [541, 307] on button "Toilet" at bounding box center [548, 314] width 14 height 14
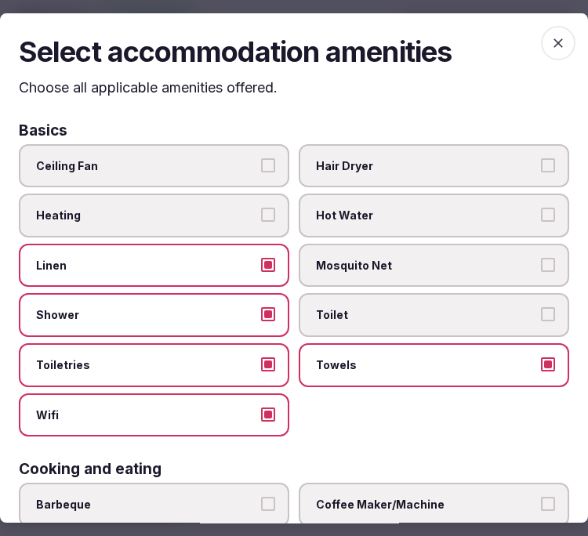
click at [403, 314] on span "Toilet" at bounding box center [426, 315] width 220 height 16
click at [541, 314] on button "Toilet" at bounding box center [548, 314] width 14 height 14
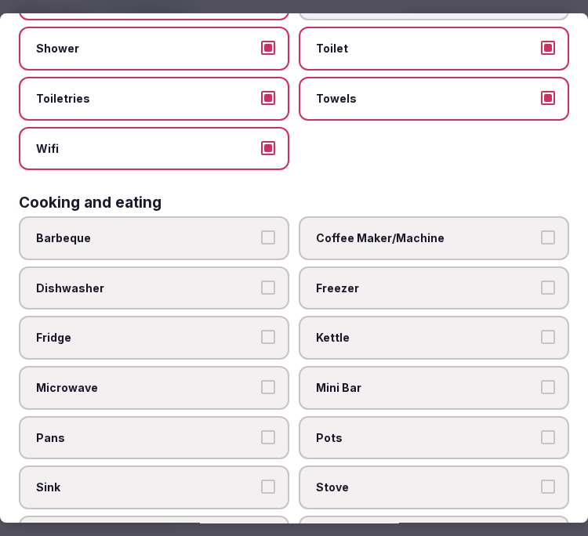
scroll to position [435, 0]
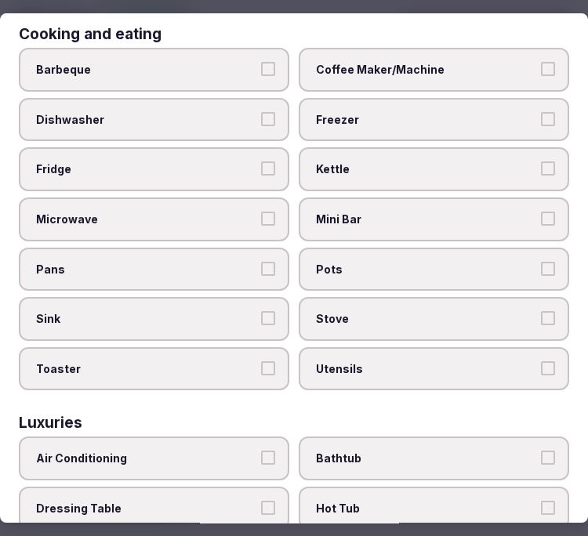
click at [347, 63] on span "Coffee Maker/Machine" at bounding box center [426, 70] width 220 height 16
click at [541, 63] on button "Coffee Maker/Machine" at bounding box center [548, 69] width 14 height 14
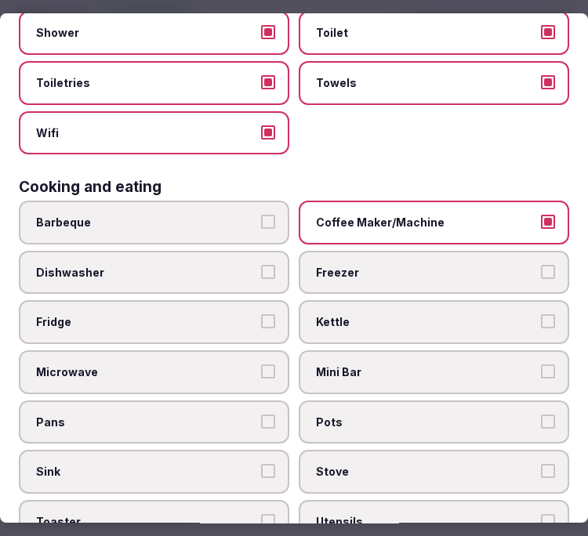
scroll to position [261, 0]
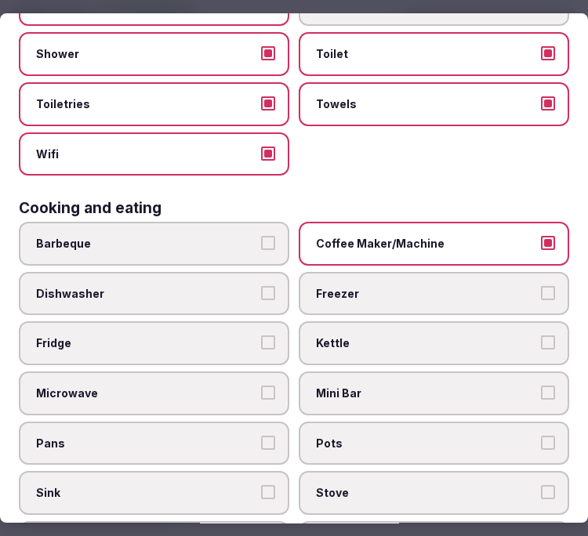
click at [395, 236] on span "Coffee Maker/Machine" at bounding box center [426, 244] width 220 height 16
click at [541, 236] on button "Coffee Maker/Machine" at bounding box center [548, 243] width 14 height 14
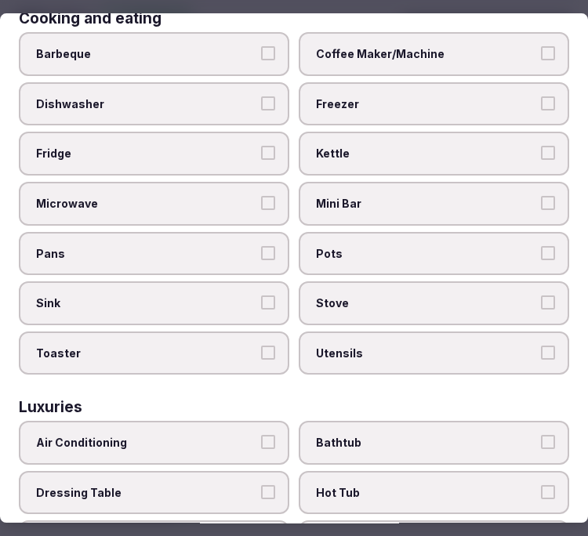
scroll to position [522, 0]
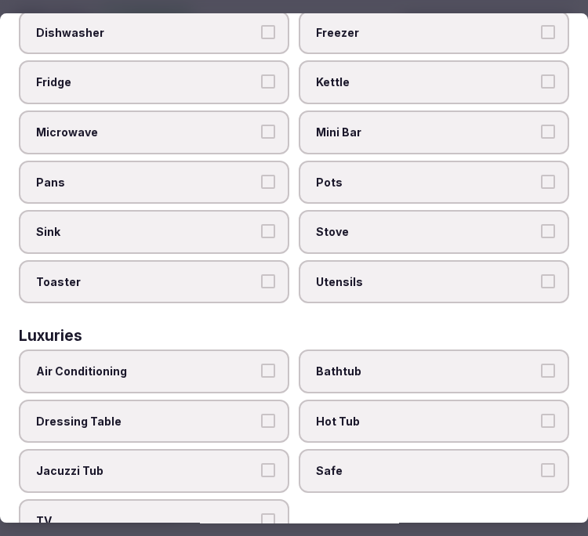
click at [267, 349] on label "Air Conditioning" at bounding box center [154, 371] width 270 height 44
click at [267, 364] on button "Air Conditioning" at bounding box center [268, 371] width 14 height 14
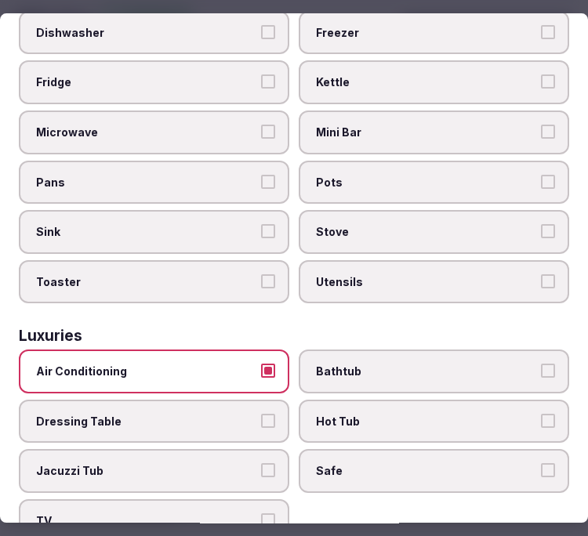
scroll to position [696, 0]
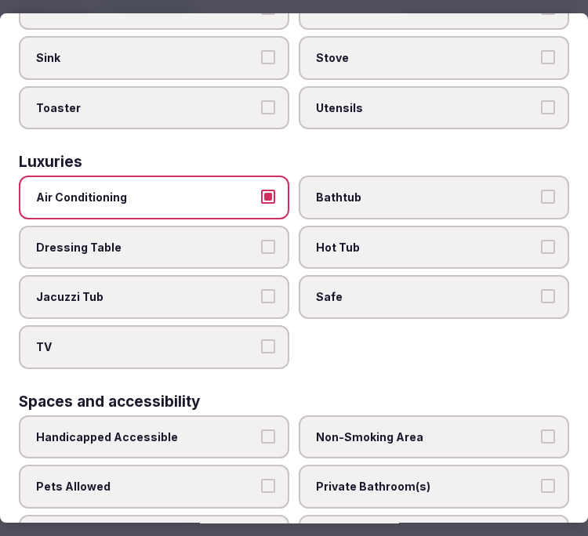
click at [410, 290] on span "Safe" at bounding box center [426, 298] width 220 height 16
click at [541, 290] on button "Safe" at bounding box center [548, 297] width 14 height 14
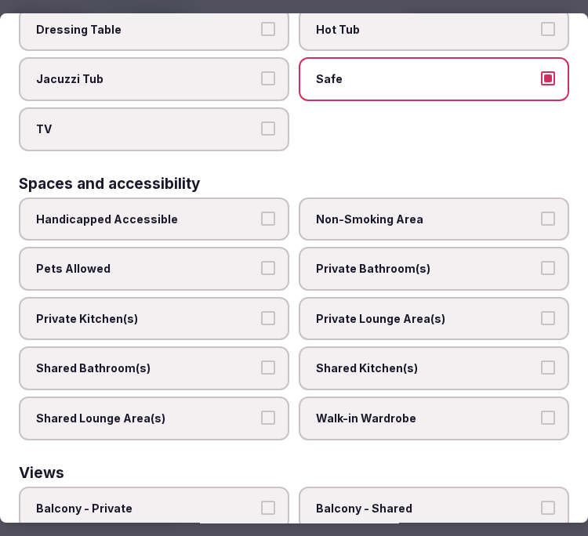
scroll to position [957, 0]
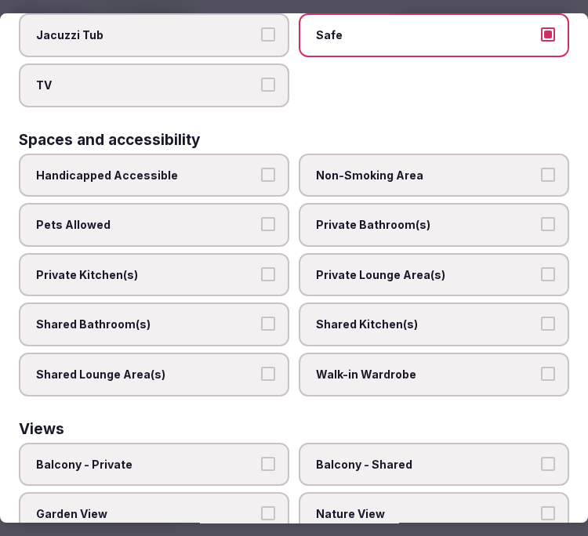
click at [363, 217] on span "Private Bathroom(s)" at bounding box center [426, 225] width 220 height 16
click at [541, 217] on button "Private Bathroom(s)" at bounding box center [548, 224] width 14 height 14
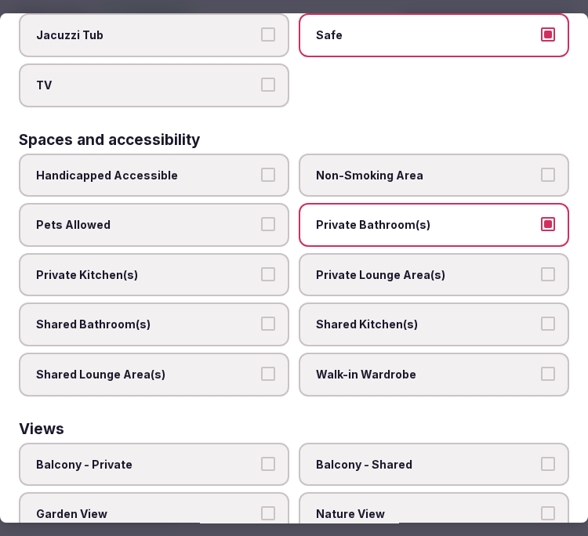
click at [350, 253] on label "Private Lounge Area(s)" at bounding box center [434, 275] width 270 height 44
click at [541, 267] on button "Private Lounge Area(s)" at bounding box center [548, 274] width 14 height 14
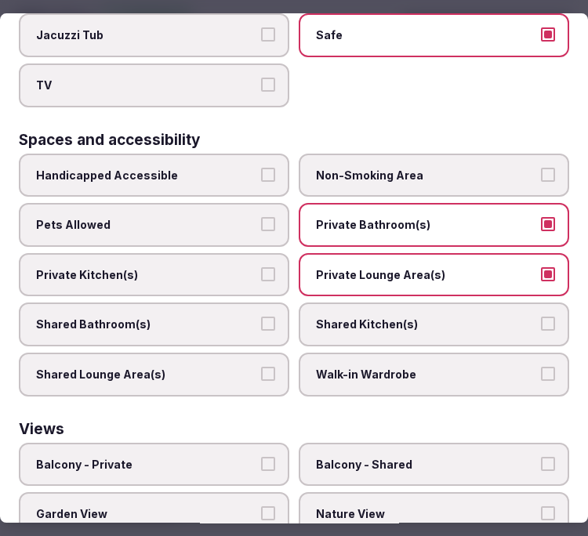
click at [227, 457] on span "Balcony - Private" at bounding box center [146, 465] width 220 height 16
click at [261, 457] on button "Balcony - Private" at bounding box center [268, 464] width 14 height 14
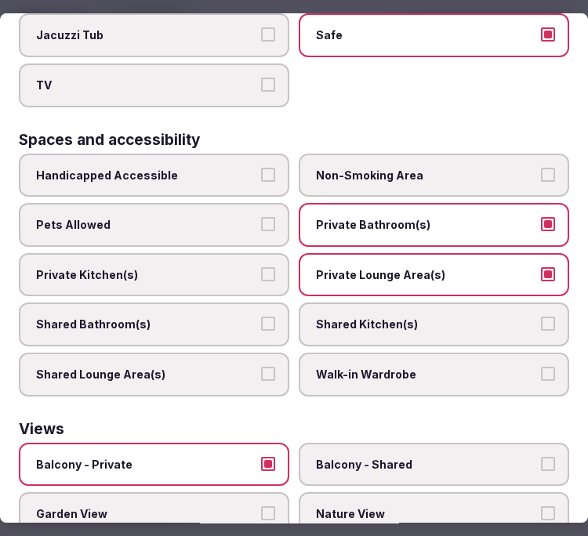
click at [330, 506] on span "Nature View" at bounding box center [426, 514] width 220 height 16
click at [541, 506] on button "Nature View" at bounding box center [548, 513] width 14 height 14
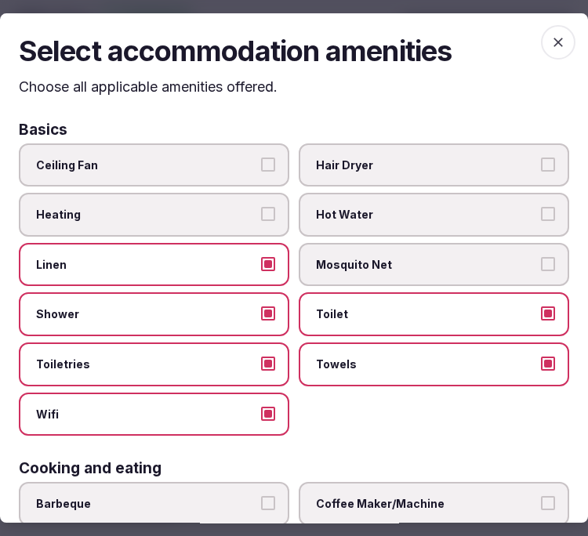
scroll to position [0, 0]
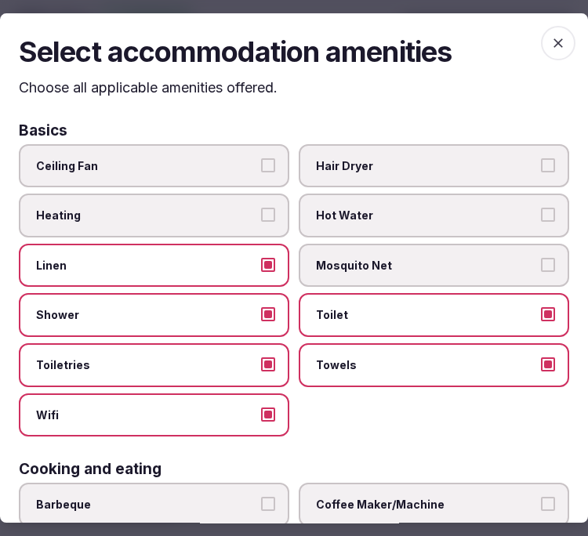
click at [541, 39] on span "button" at bounding box center [558, 43] width 34 height 34
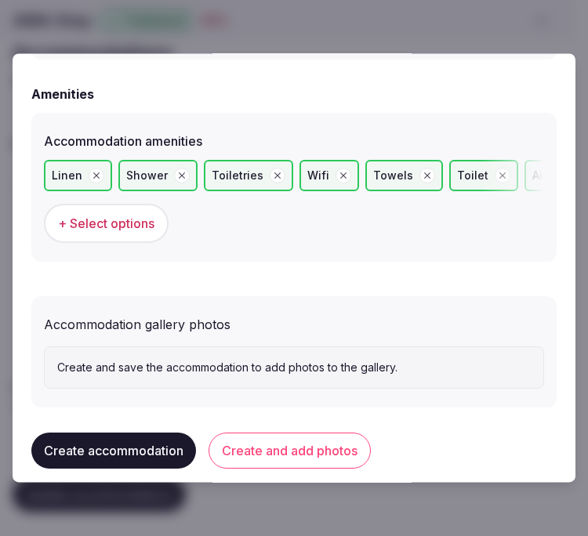
scroll to position [1556, 0]
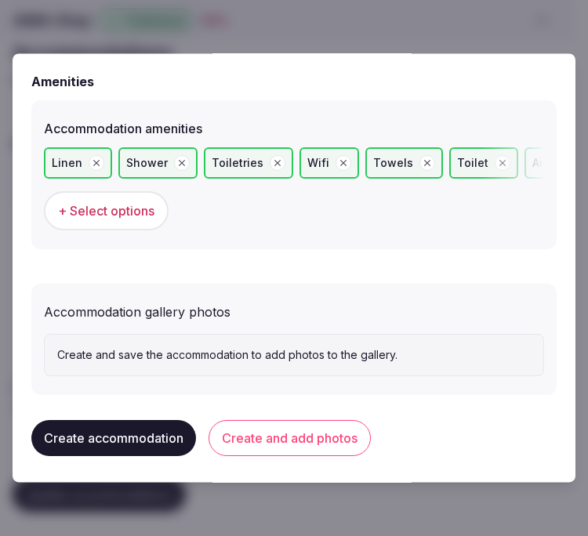
click at [259, 436] on button "Create and add photos" at bounding box center [289, 438] width 162 height 36
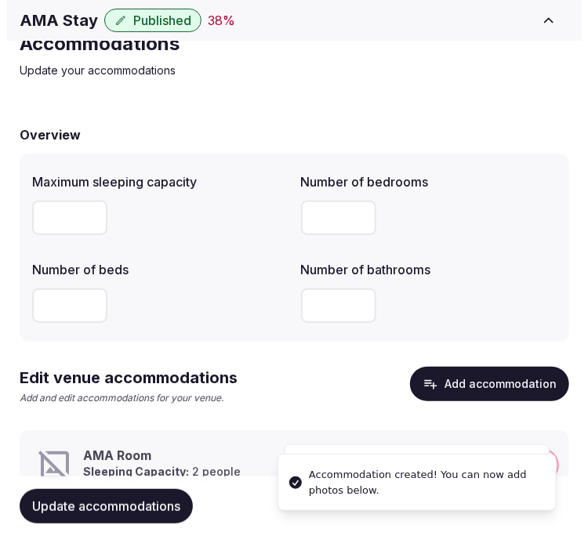
scroll to position [121, 0]
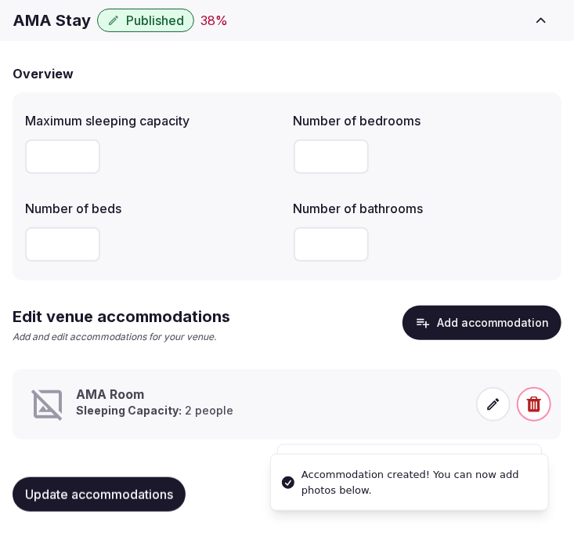
click at [492, 403] on icon at bounding box center [494, 404] width 12 height 12
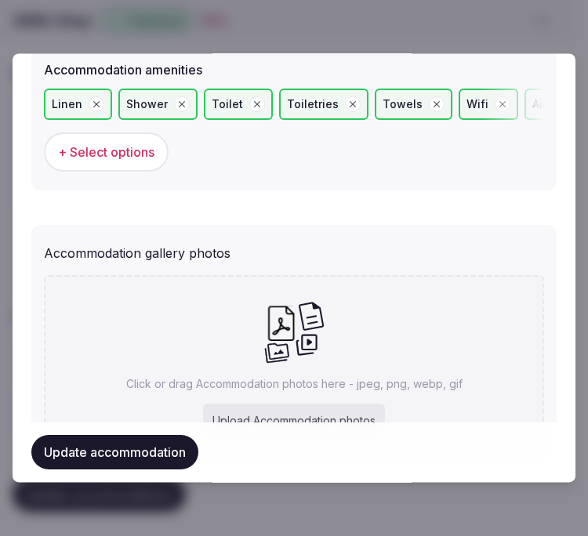
scroll to position [1700, 0]
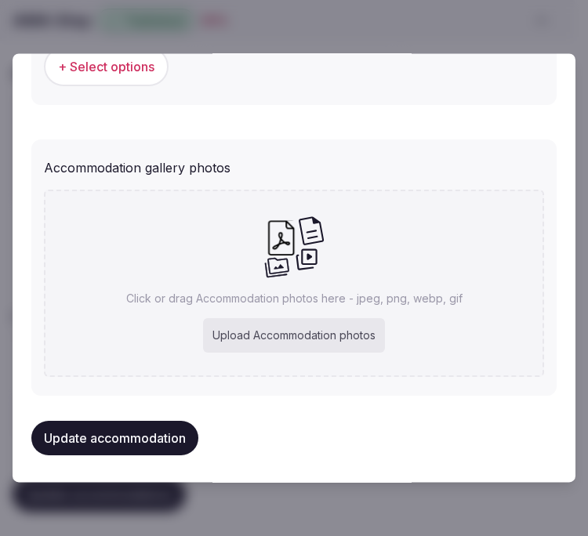
click at [292, 237] on icon at bounding box center [293, 246] width 61 height 63
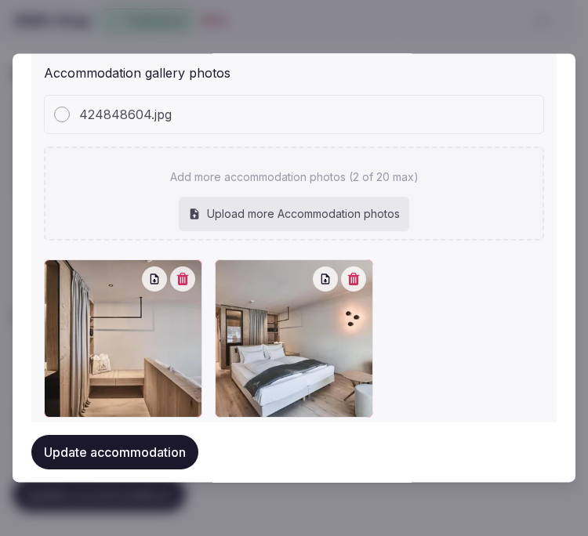
scroll to position [1831, 0]
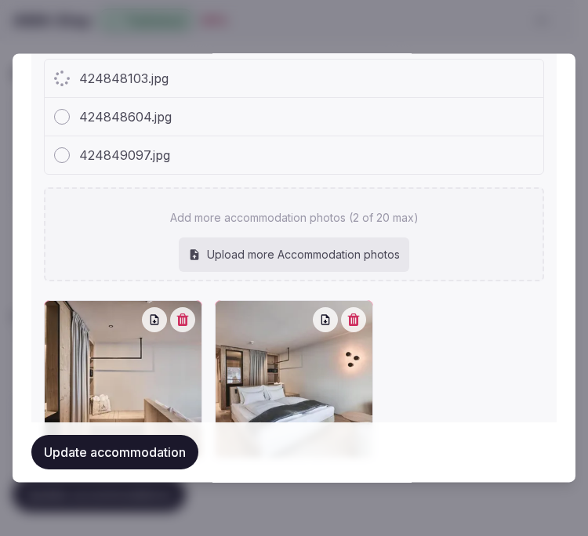
click at [379, 142] on div "424849097.jpg" at bounding box center [294, 156] width 498 height 38
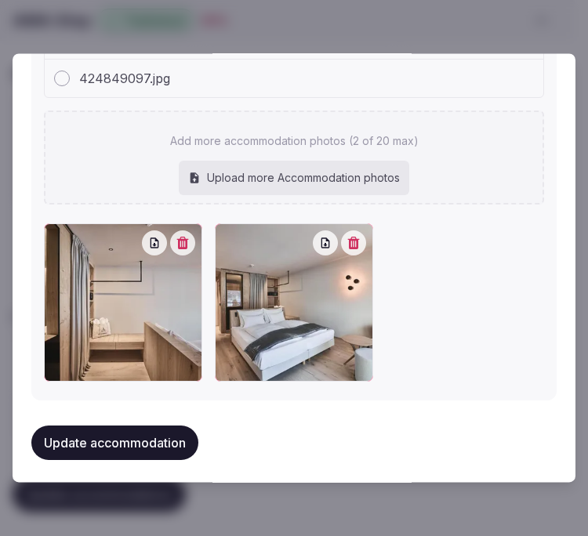
scroll to position [1869, 0]
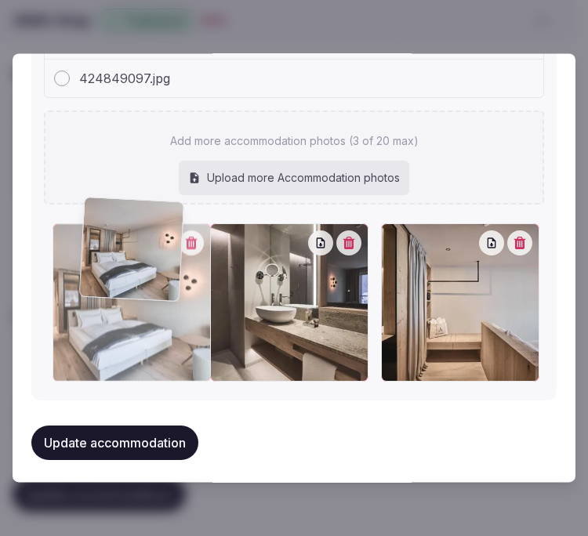
drag, startPoint x: 397, startPoint y: 236, endPoint x: 100, endPoint y: 215, distance: 297.7
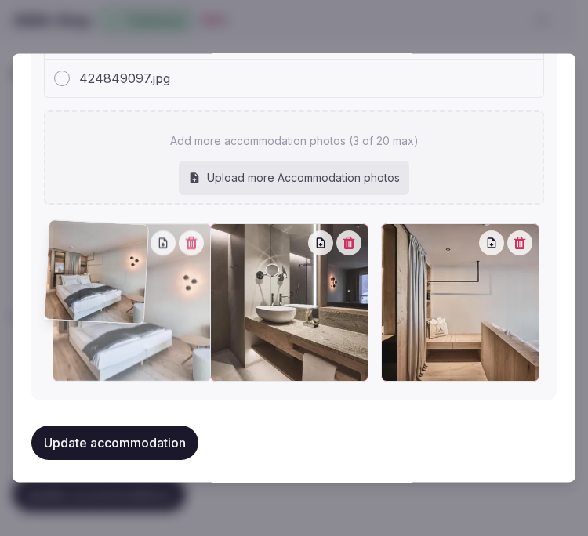
click at [100, 215] on div "424848604.jpg 424849097.jpg Add more accommodation photos (3 of 20 max) Upload …" at bounding box center [294, 201] width 500 height 361
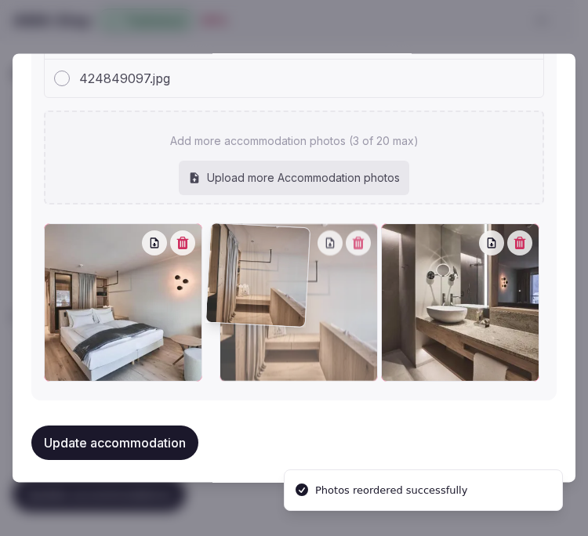
drag, startPoint x: 392, startPoint y: 230, endPoint x: 223, endPoint y: 235, distance: 169.3
click at [223, 235] on icon at bounding box center [232, 236] width 19 height 19
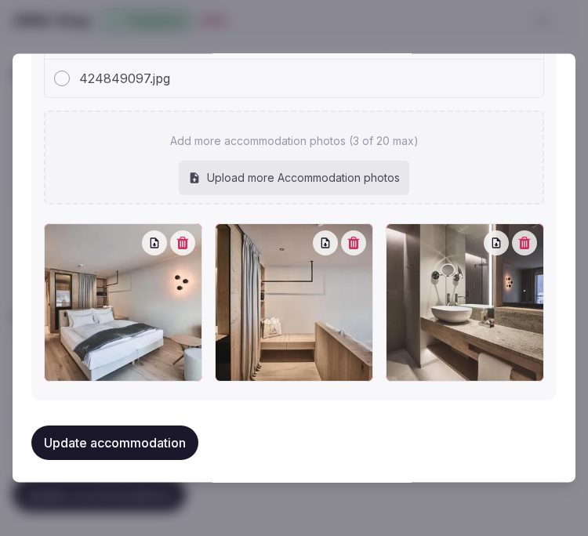
click at [95, 442] on button "Update accommodation" at bounding box center [114, 443] width 167 height 34
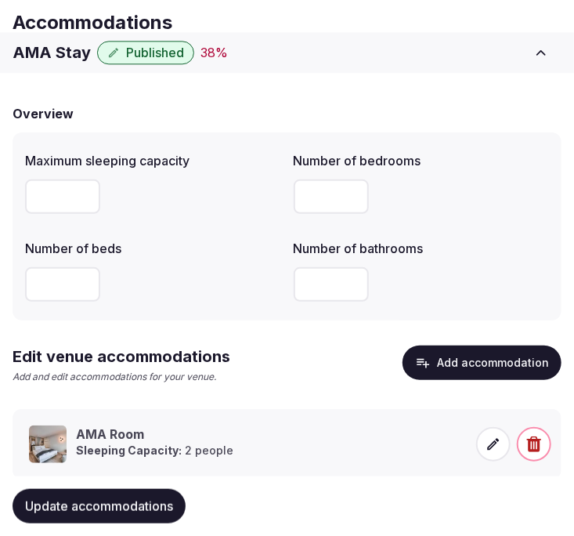
scroll to position [121, 0]
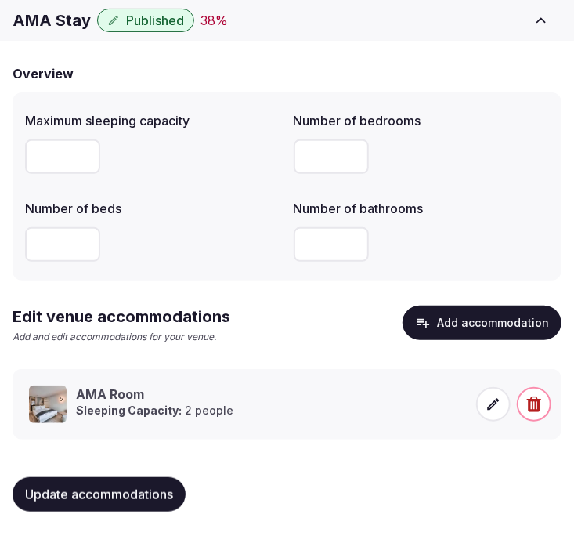
click at [67, 492] on span "Update accommodations" at bounding box center [99, 495] width 148 height 16
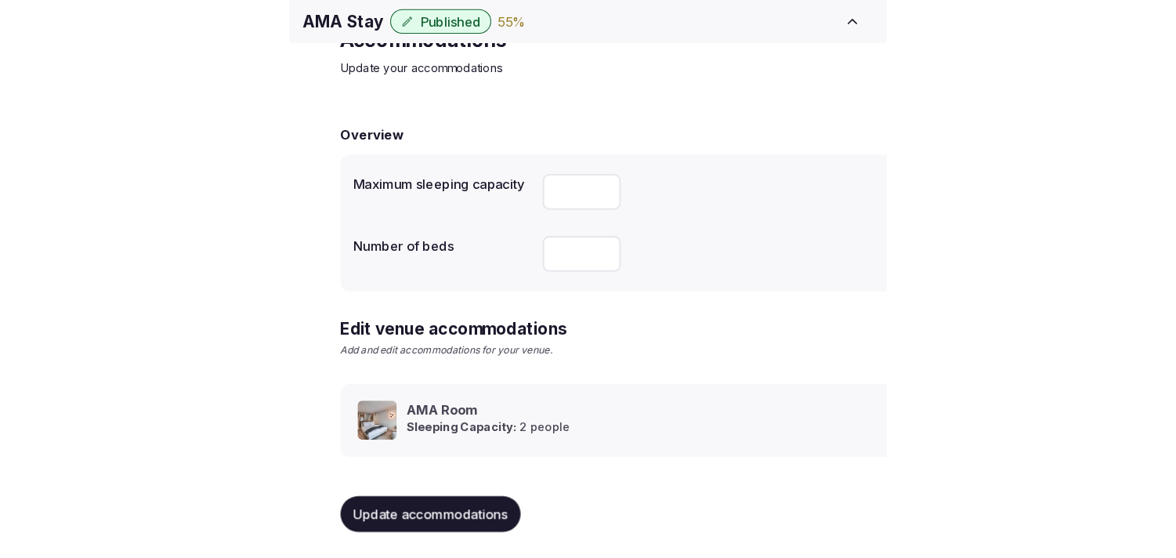
scroll to position [74, 0]
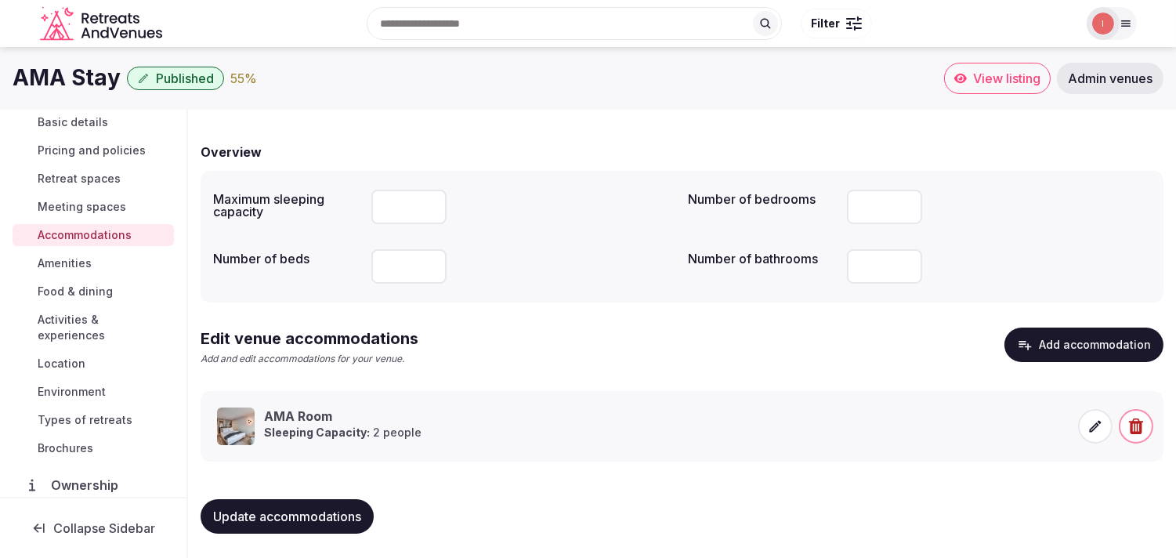
click at [94, 259] on link "Amenities" at bounding box center [93, 263] width 161 height 22
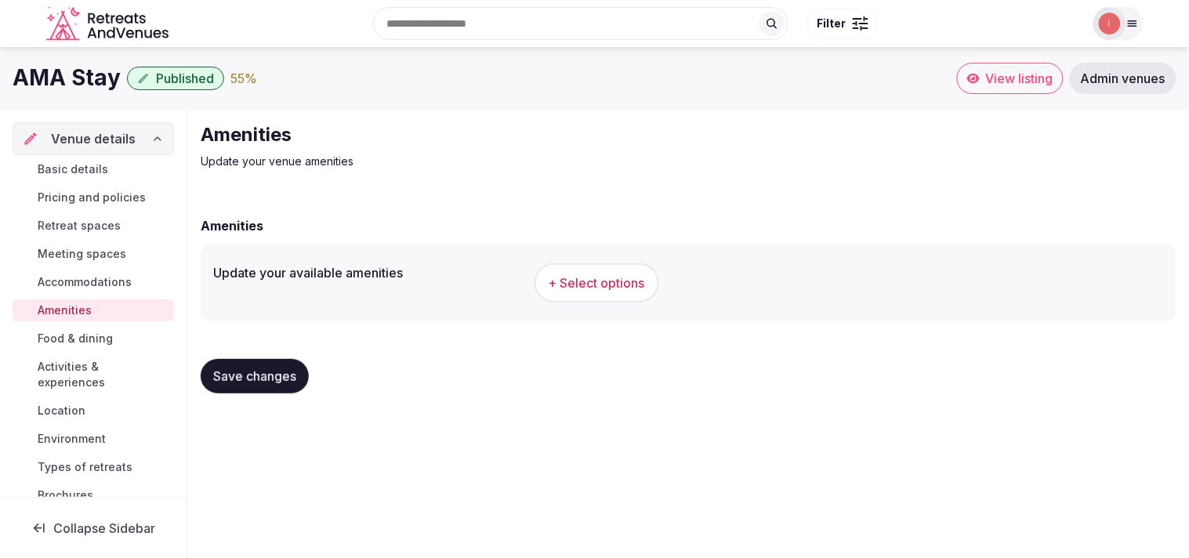
click at [587, 276] on span "+ Select options" at bounding box center [596, 282] width 96 height 17
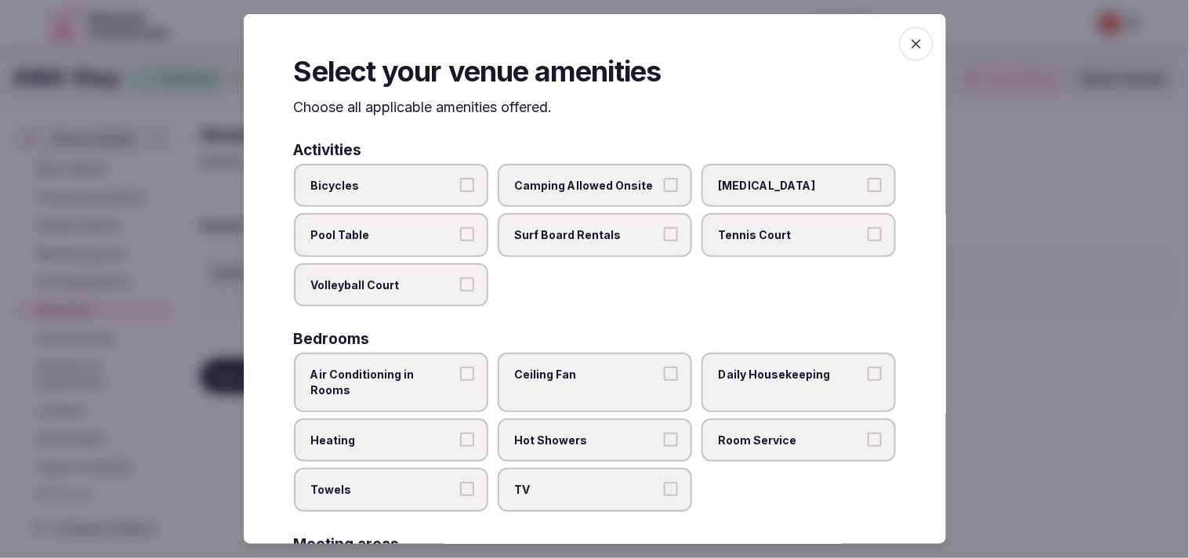
scroll to position [174, 0]
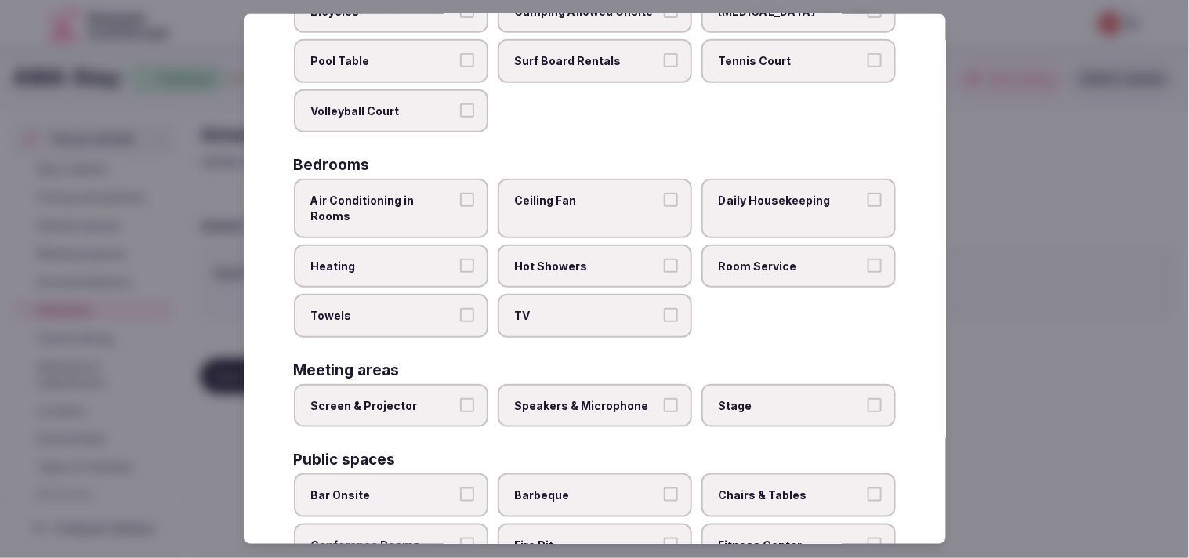
click at [428, 207] on label "Air Conditioning in Rooms" at bounding box center [391, 208] width 194 height 59
click at [460, 207] on button "Air Conditioning in Rooms" at bounding box center [467, 200] width 14 height 14
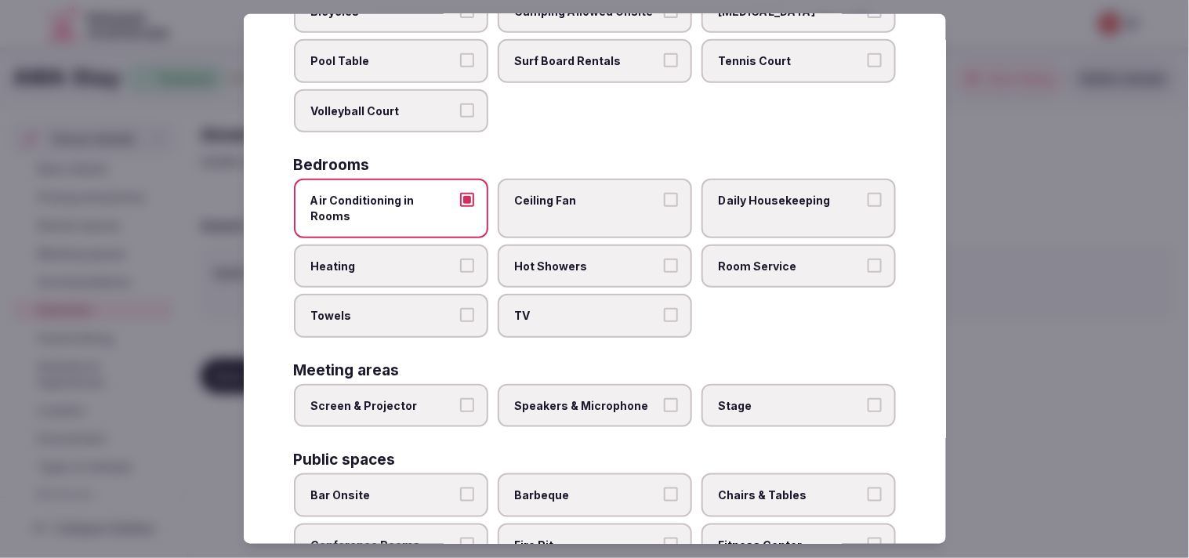
click at [460, 258] on button "Heating" at bounding box center [467, 265] width 14 height 14
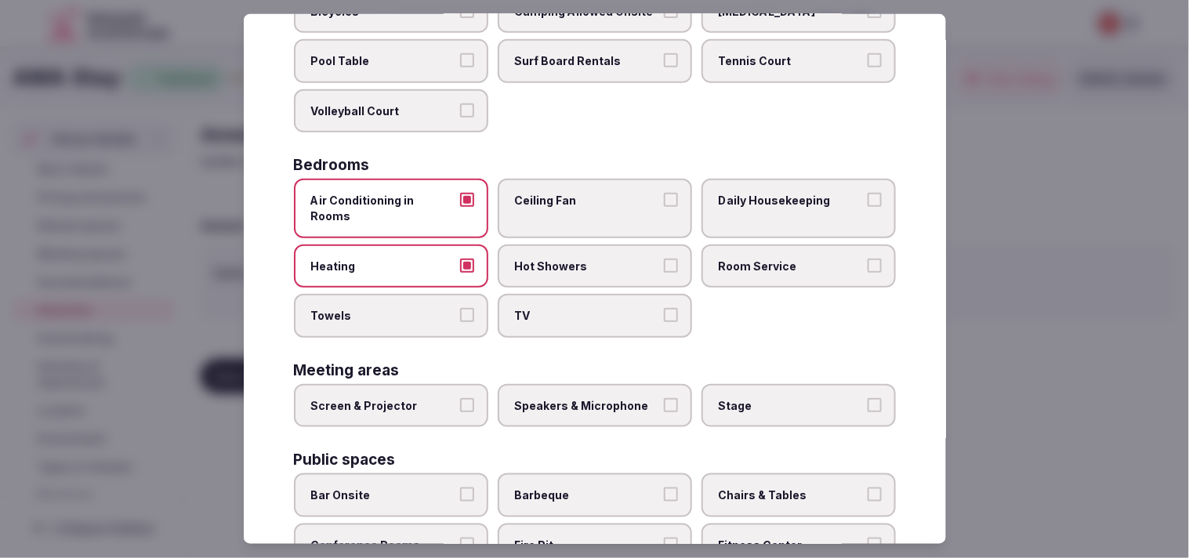
click at [460, 258] on button "Heating" at bounding box center [467, 265] width 14 height 14
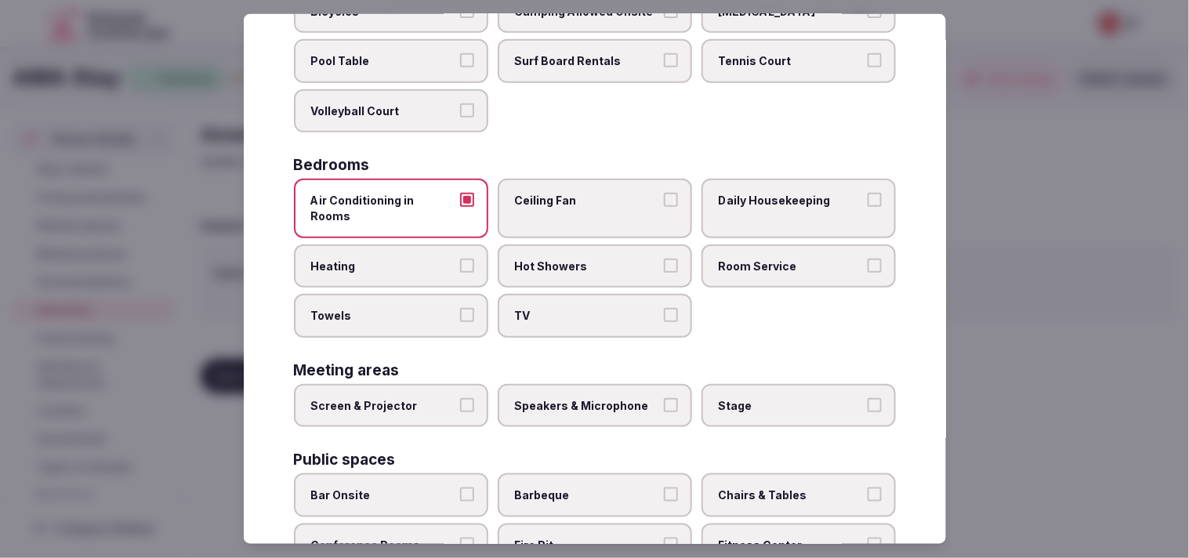
click at [465, 294] on label "Towels" at bounding box center [391, 316] width 194 height 44
click at [587, 300] on label "TV" at bounding box center [595, 316] width 194 height 44
click at [587, 308] on button "TV" at bounding box center [671, 315] width 14 height 14
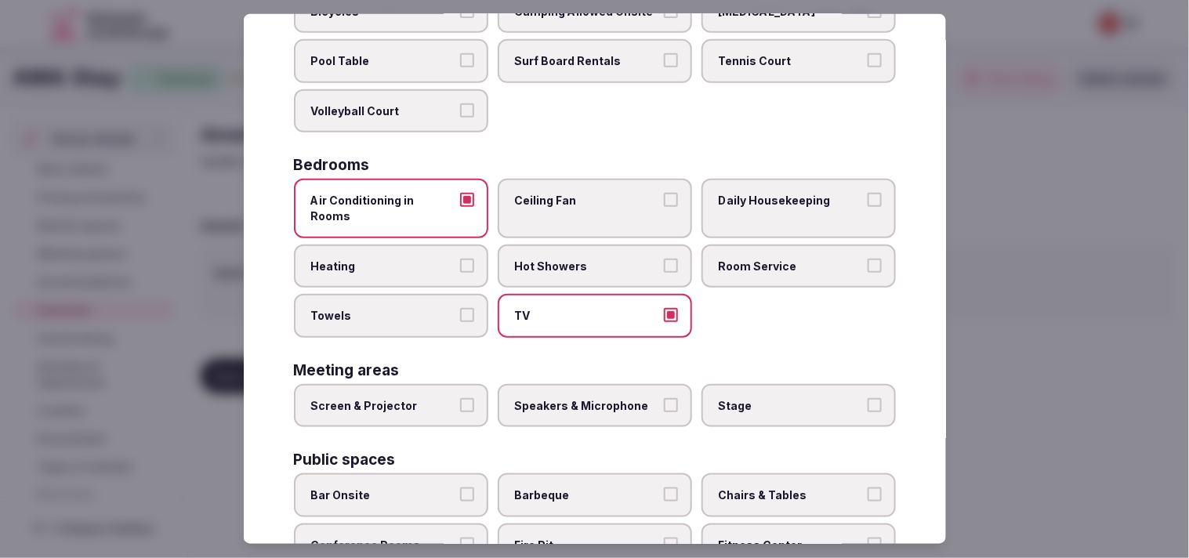
click at [587, 258] on span "Hot Showers" at bounding box center [587, 266] width 144 height 16
click at [587, 258] on button "Hot Showers" at bounding box center [671, 265] width 14 height 14
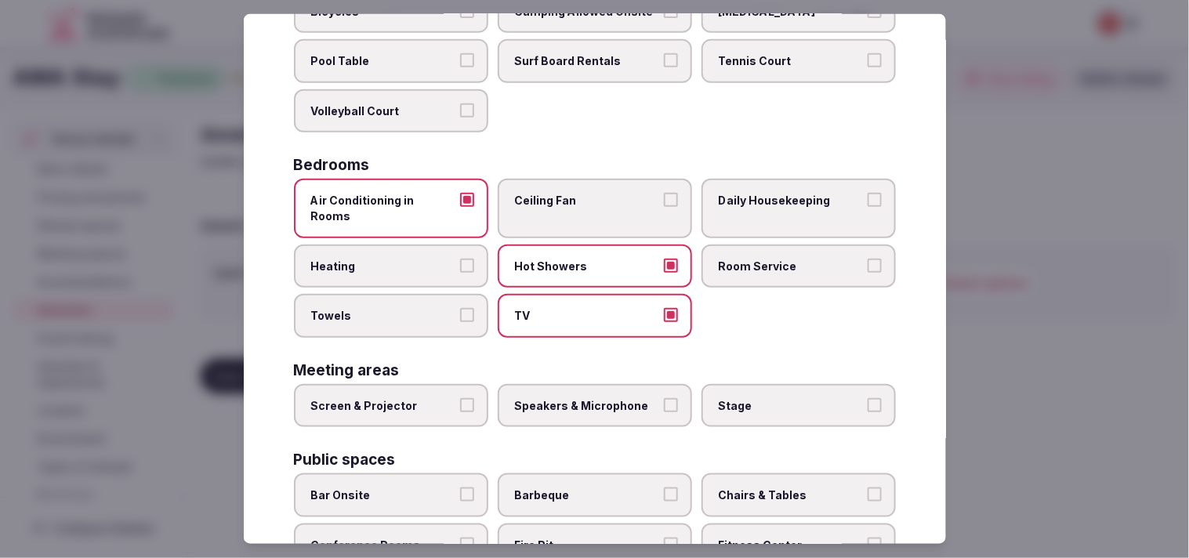
click at [587, 258] on span "Room Service" at bounding box center [790, 266] width 144 height 16
click at [587, 258] on button "Room Service" at bounding box center [874, 265] width 14 height 14
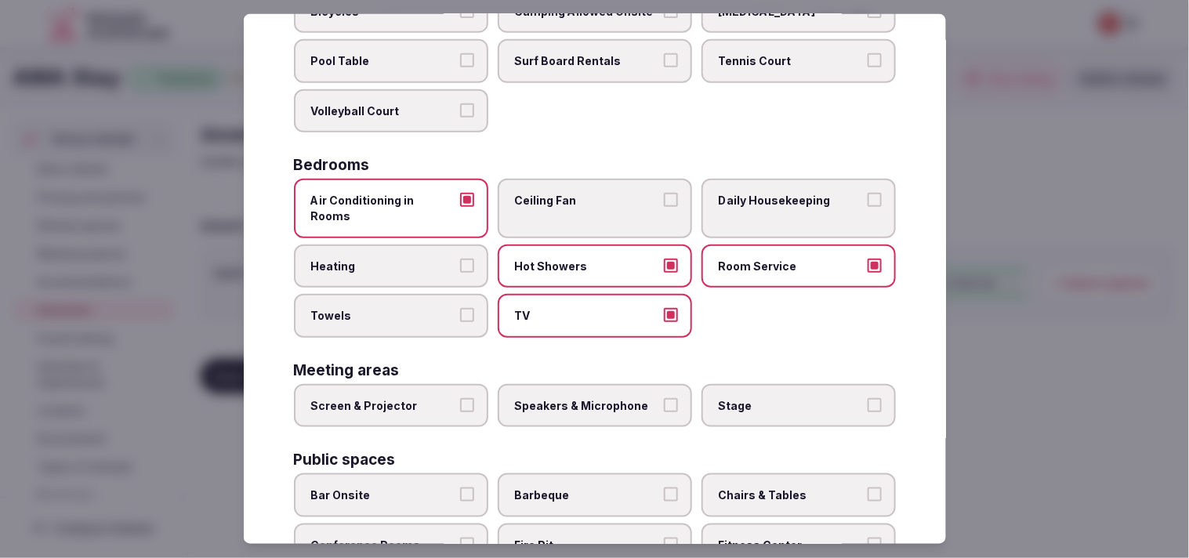
click at [587, 197] on span "Daily Housekeeping" at bounding box center [790, 201] width 144 height 16
click at [587, 197] on button "Daily Housekeeping" at bounding box center [874, 200] width 14 height 14
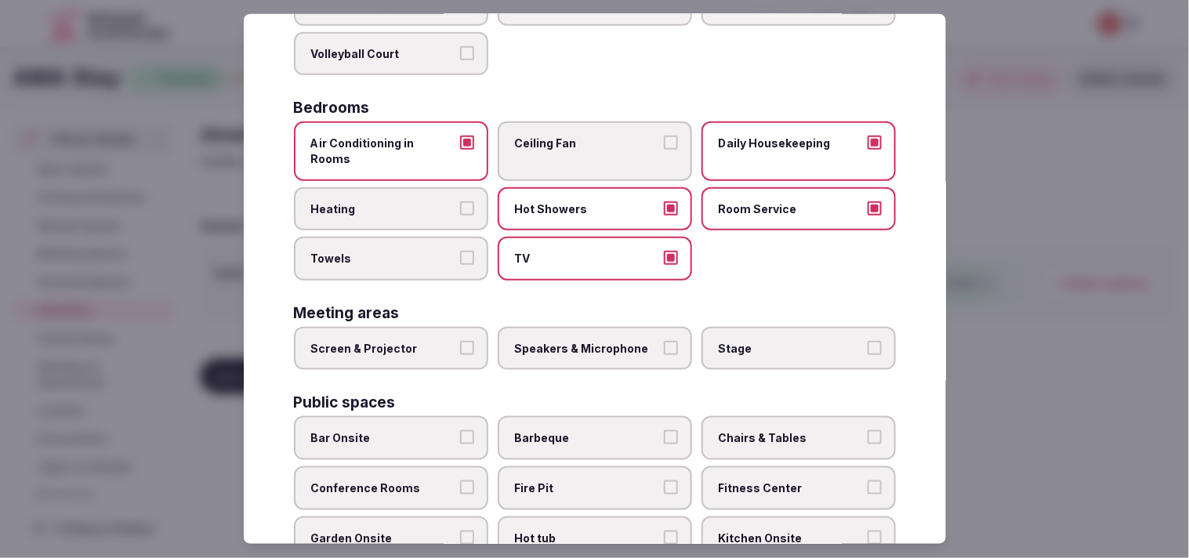
scroll to position [261, 0]
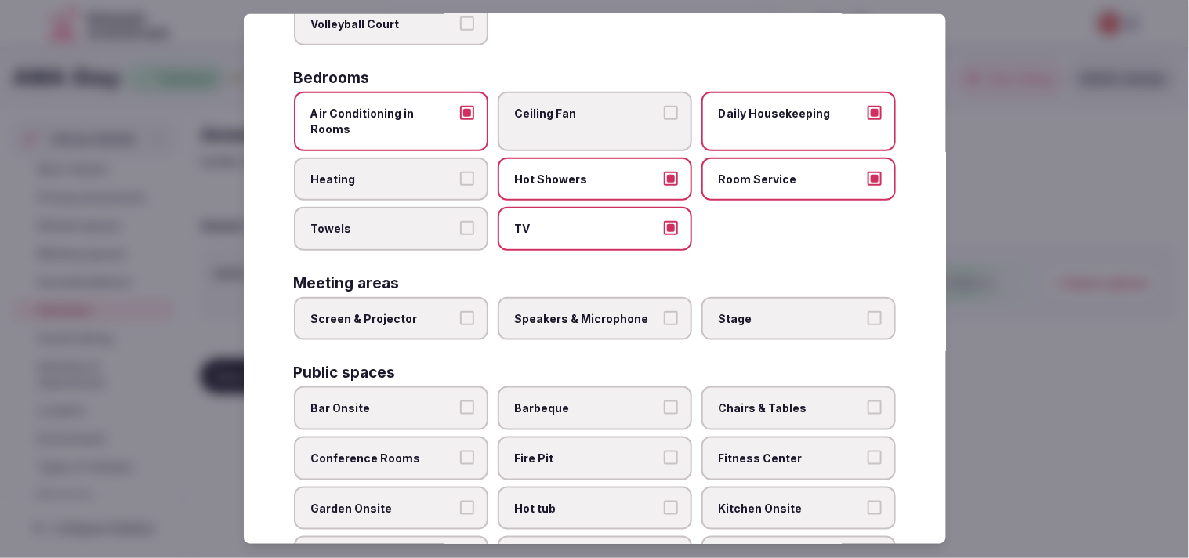
click at [406, 215] on label "Towels" at bounding box center [391, 229] width 194 height 44
click at [460, 221] on button "Towels" at bounding box center [467, 228] width 14 height 14
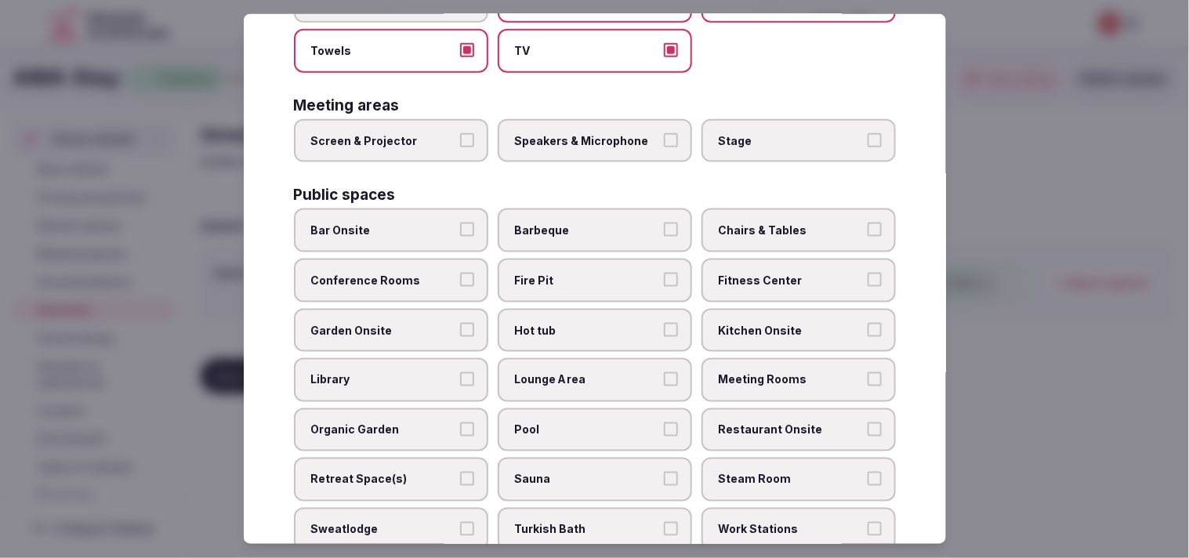
scroll to position [435, 0]
